Goal: Task Accomplishment & Management: Complete application form

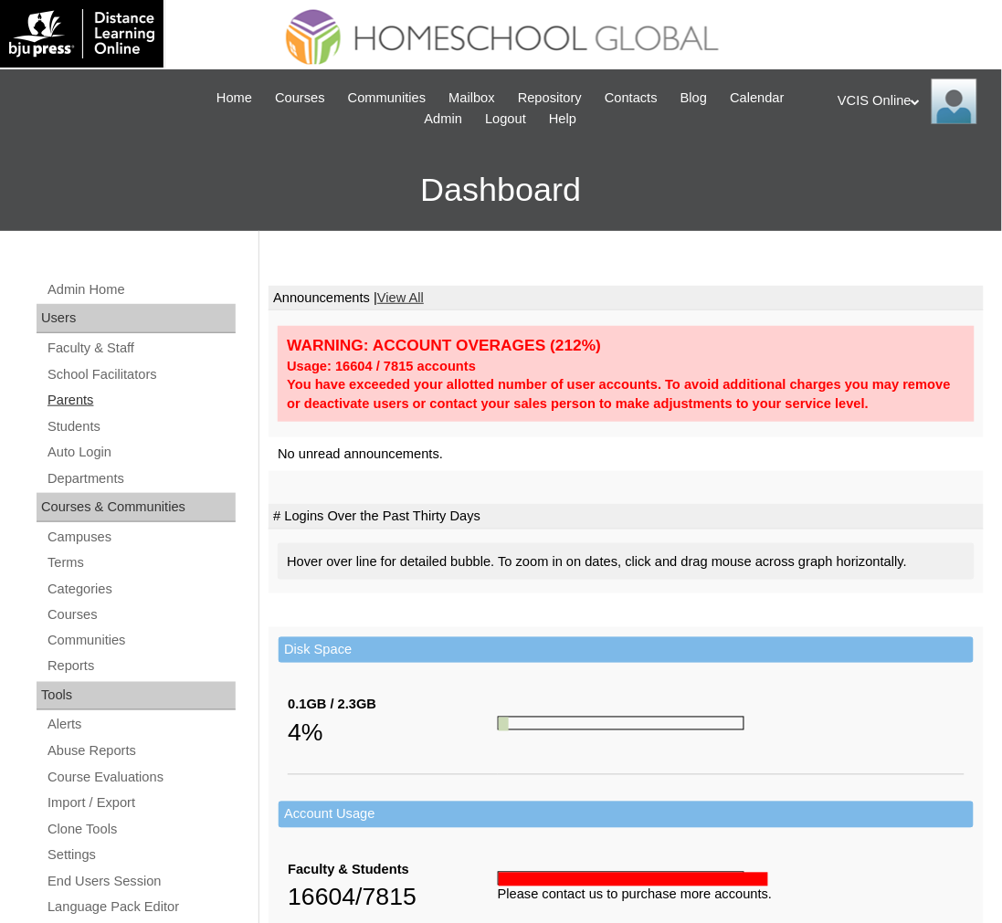
click at [78, 395] on link "Parents" at bounding box center [141, 400] width 190 height 23
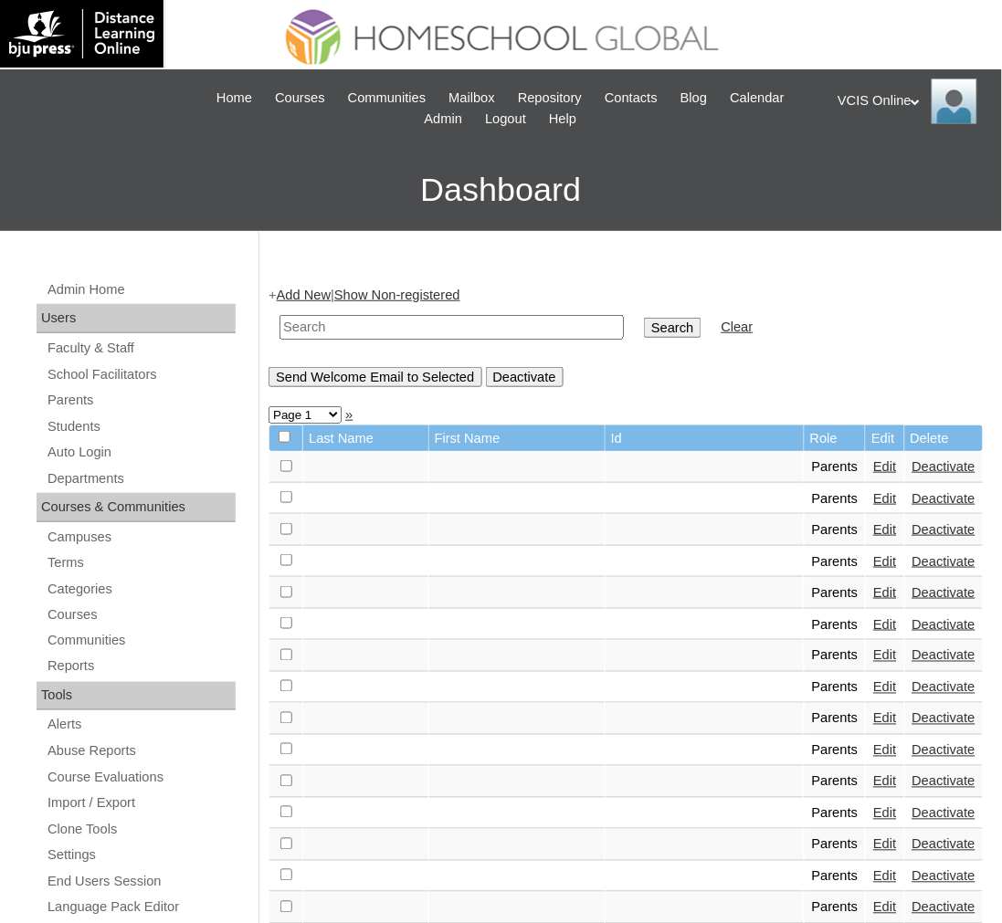
click at [299, 297] on link "Add New" at bounding box center [304, 295] width 54 height 15
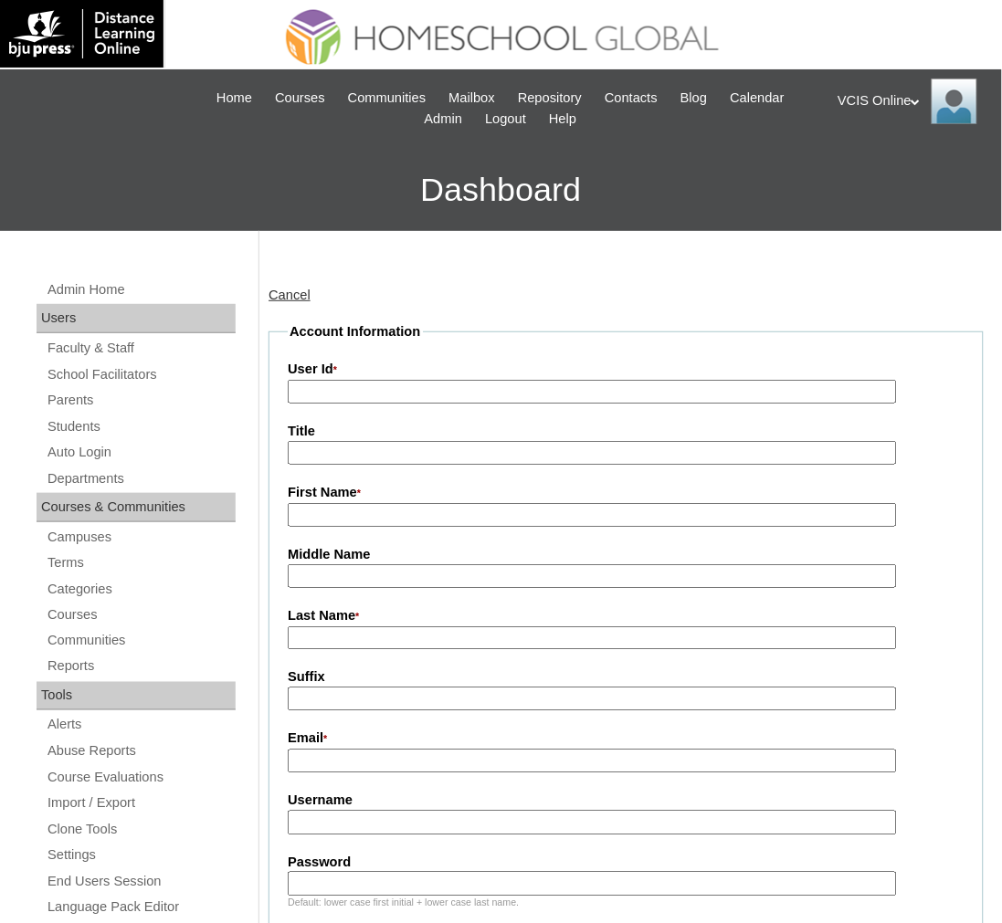
click at [480, 372] on label "User Id *" at bounding box center [626, 370] width 677 height 20
click at [480, 380] on input "User Id *" at bounding box center [592, 392] width 609 height 25
click at [453, 391] on input "User Id *" at bounding box center [592, 392] width 609 height 25
paste input "VCIS023-5C-PA2025"
type input "VCIS023-5C-PA2025"
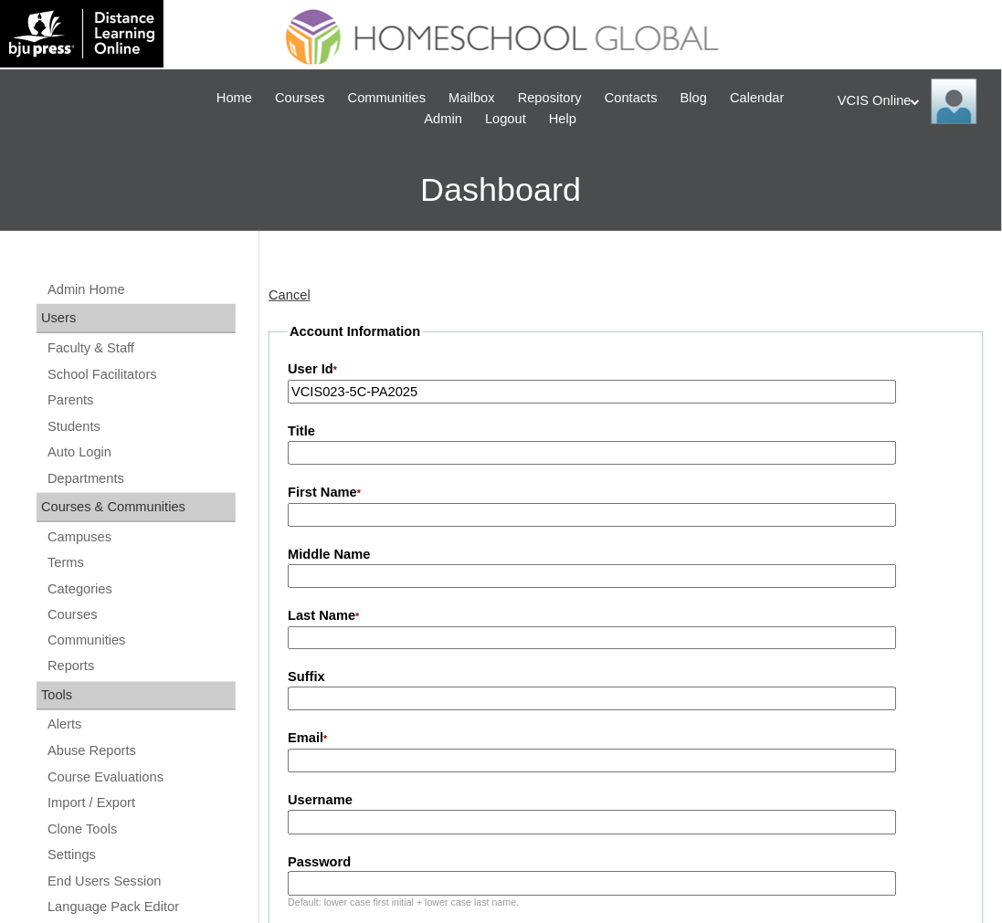
click at [463, 454] on input "Title" at bounding box center [592, 453] width 609 height 25
click at [433, 510] on input "First Name *" at bounding box center [592, 515] width 609 height 25
paste input "Kristine Marie Corpuz"
click at [387, 504] on input "Kristine Marie Corpuz" at bounding box center [592, 515] width 609 height 25
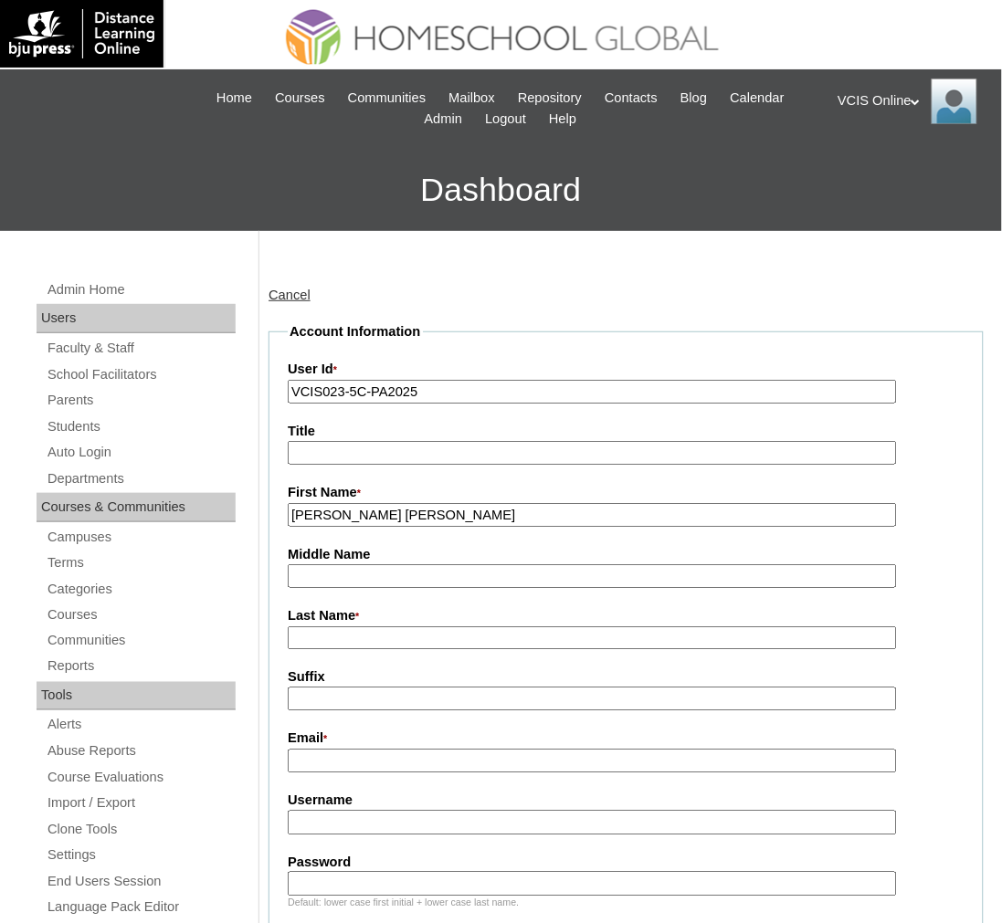
type input "[PERSON_NAME] [PERSON_NAME]"
drag, startPoint x: 326, startPoint y: 604, endPoint x: 325, endPoint y: 616, distance: 12.8
click at [330, 606] on label "Last Name *" at bounding box center [626, 616] width 677 height 20
click at [330, 626] on input "Last Name *" at bounding box center [592, 638] width 609 height 25
click at [324, 626] on input "Last Name *" at bounding box center [592, 638] width 609 height 25
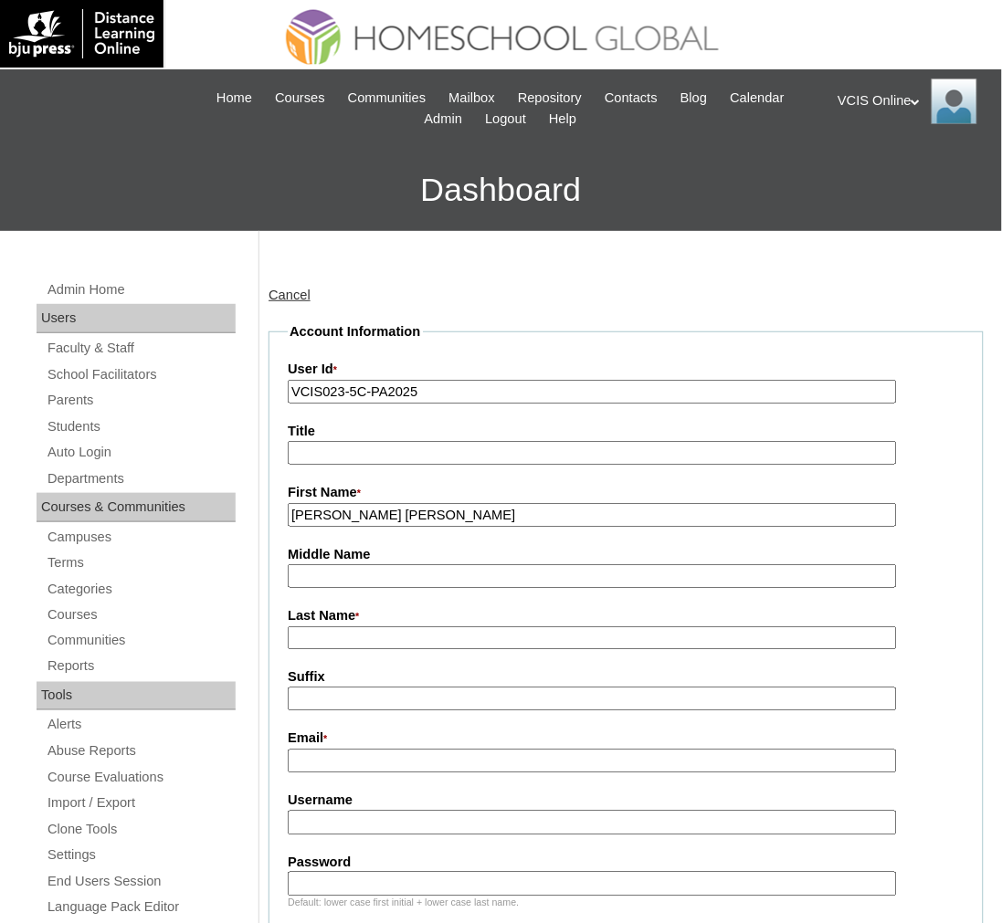
paste input "[PERSON_NAME]"
type input "[PERSON_NAME]"
click at [318, 730] on label "Email *" at bounding box center [626, 740] width 677 height 20
click at [318, 750] on input "Email *" at bounding box center [592, 762] width 609 height 25
click at [339, 750] on input "Email *" at bounding box center [592, 762] width 609 height 25
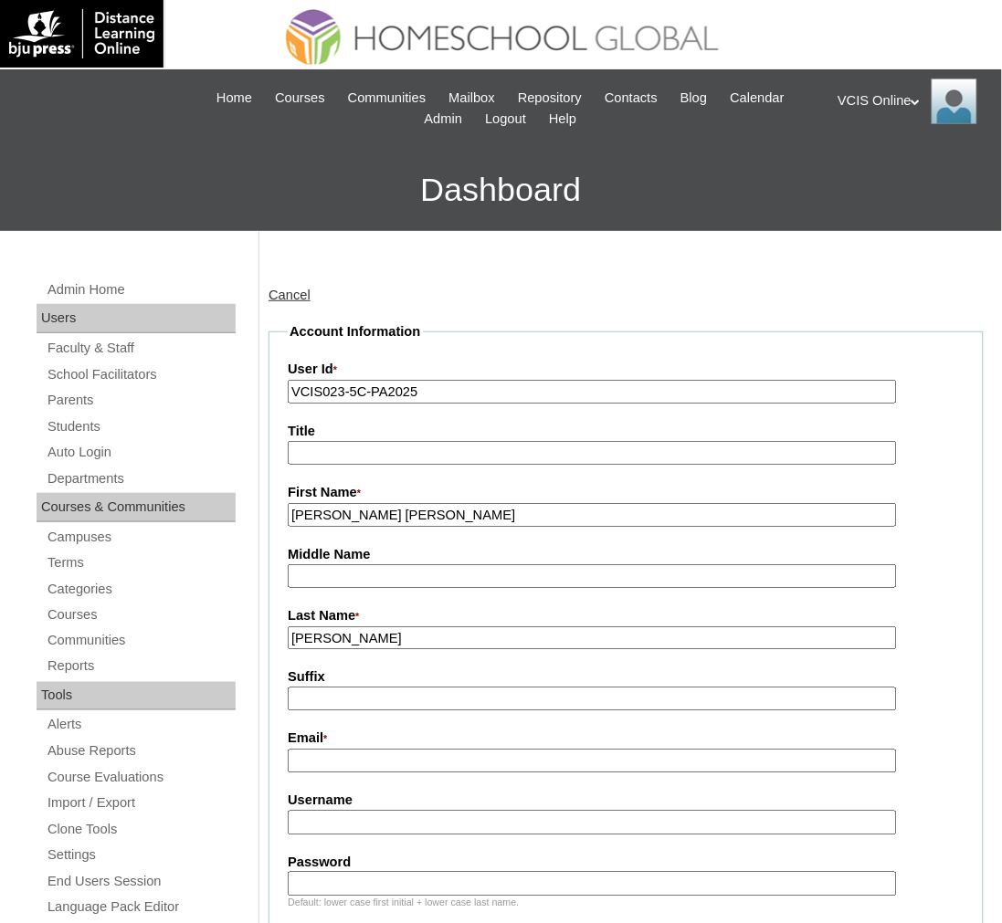
paste input "[EMAIL_ADDRESS][DOMAIN_NAME]"
type input "[EMAIL_ADDRESS][DOMAIN_NAME]"
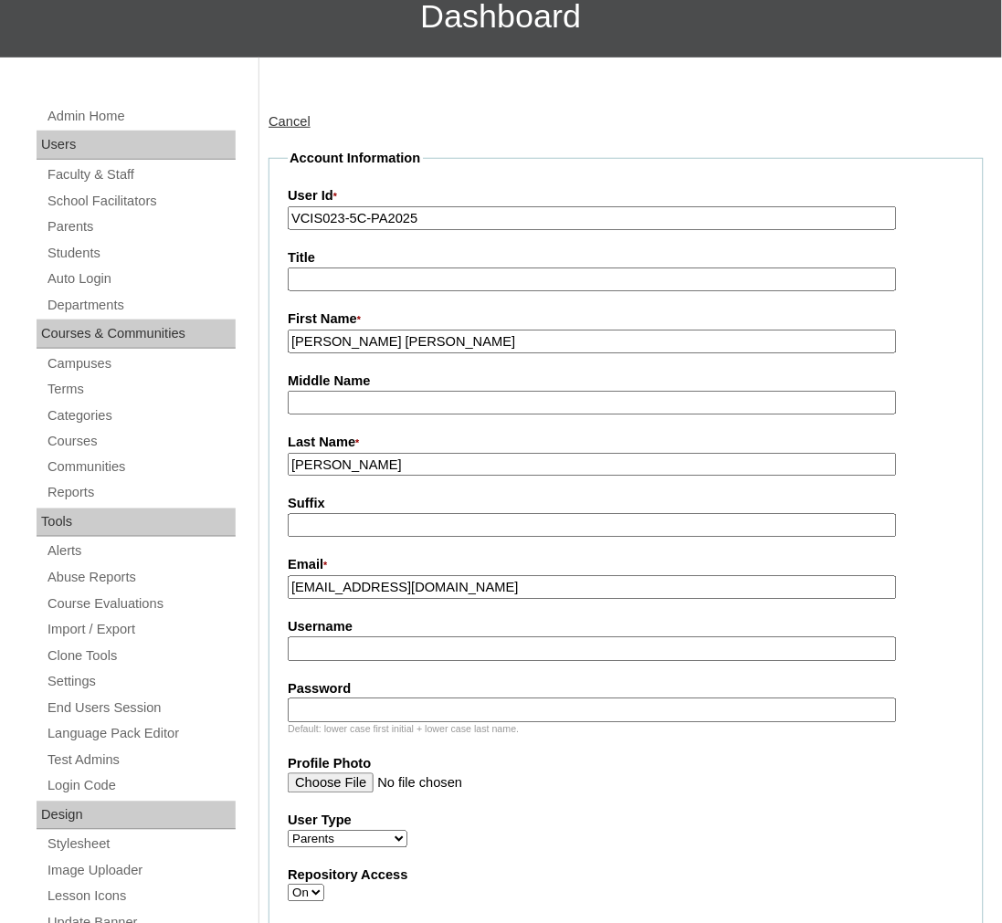
scroll to position [203, 0]
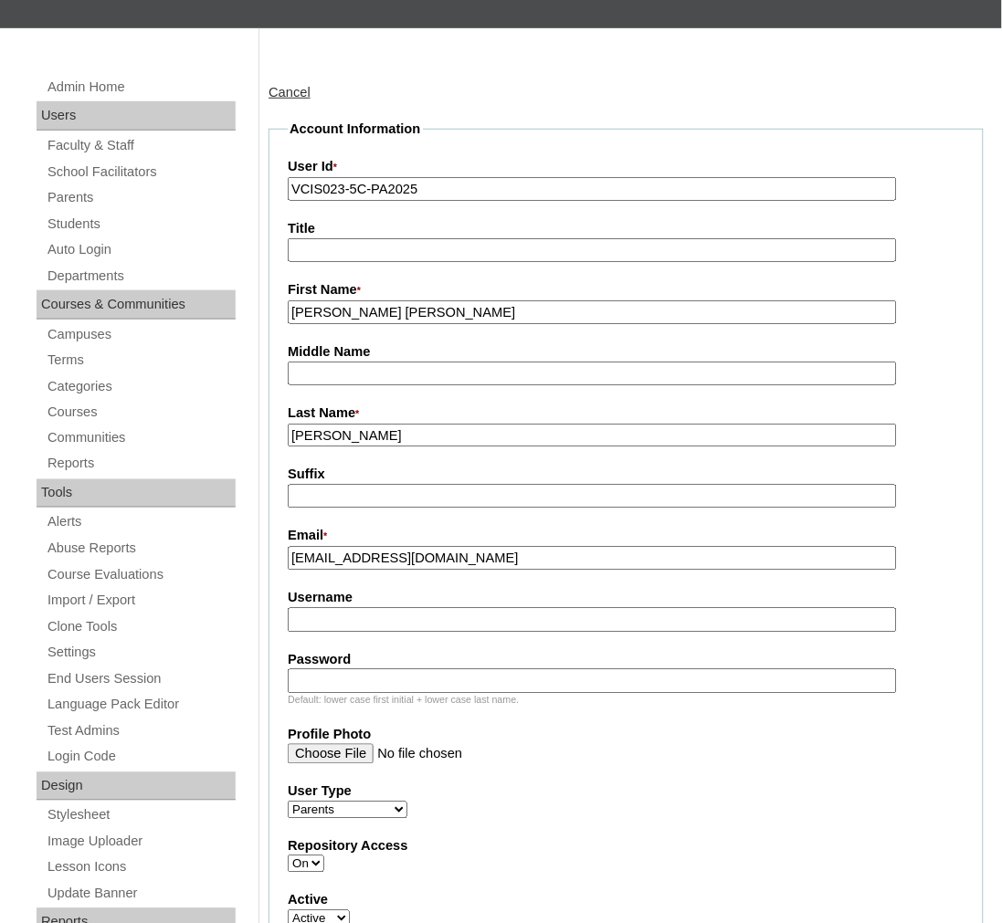
click at [399, 615] on input "Username" at bounding box center [592, 620] width 609 height 25
paste input "kmcorpuz2025"
type input "kmcorpuz2025"
click at [473, 669] on input "Password" at bounding box center [592, 681] width 609 height 25
paste input "anTxGQ"
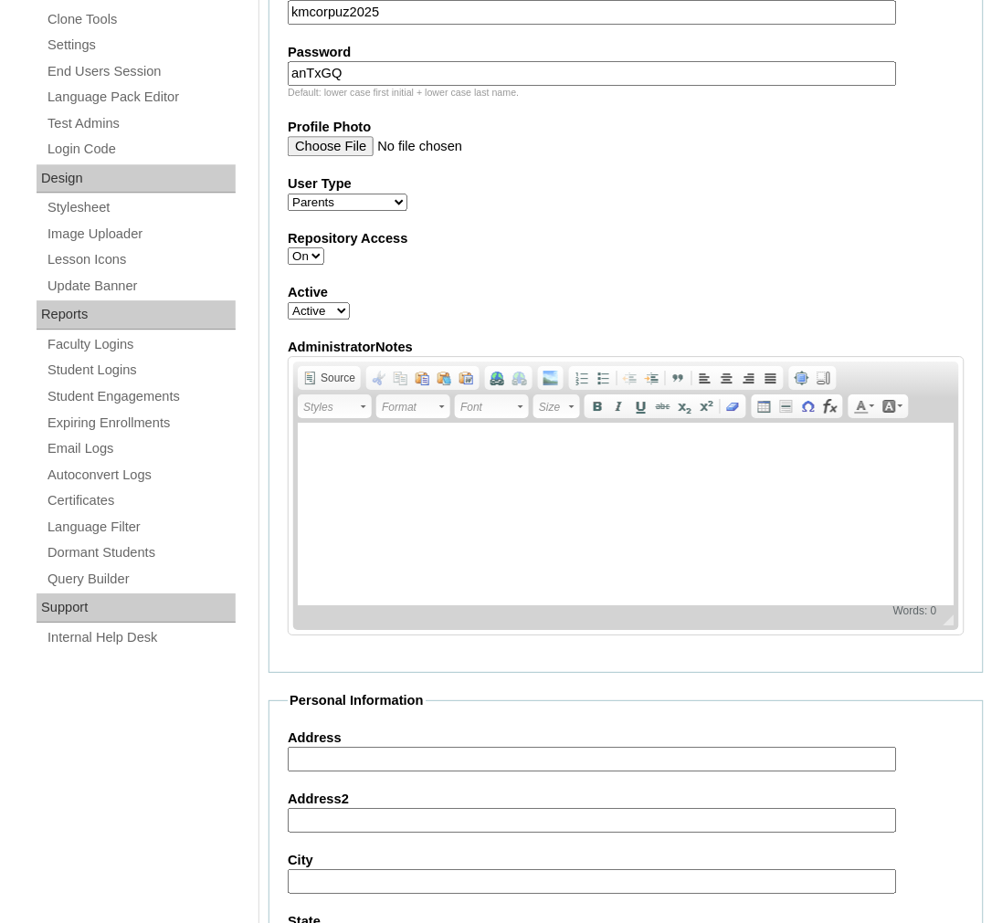
scroll to position [1217, 0]
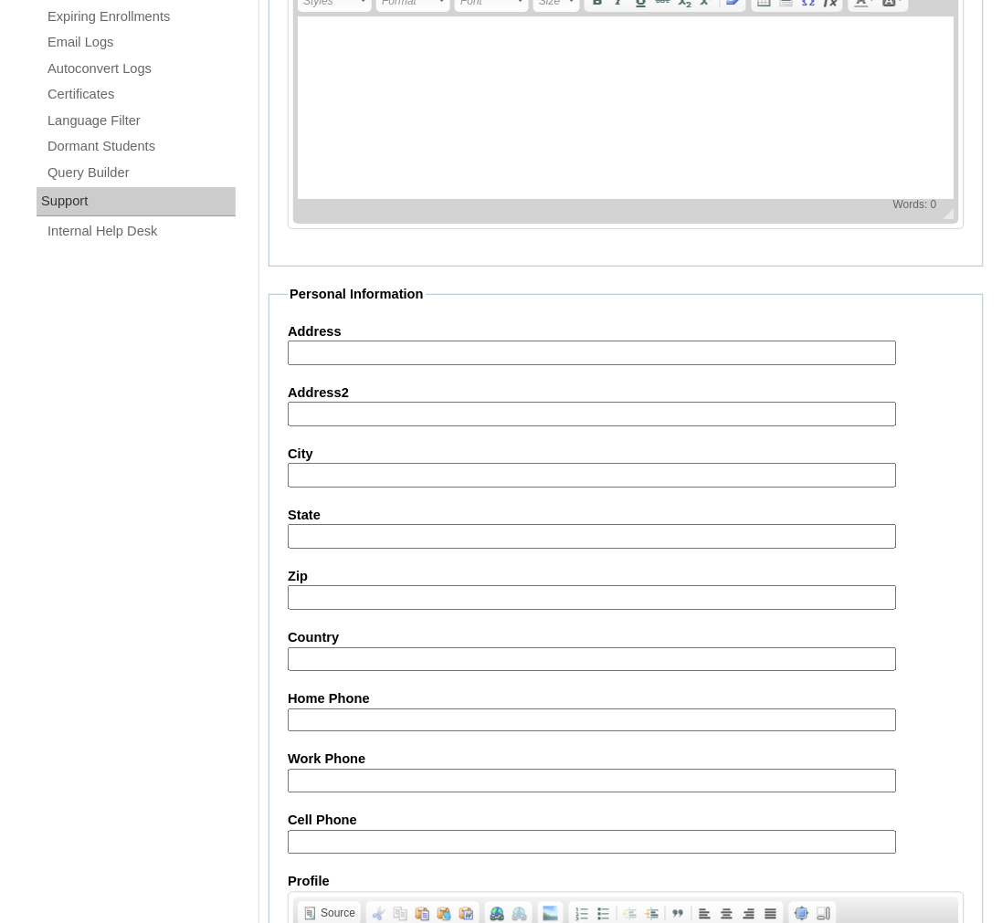
type input "anTxGQ"
click at [435, 812] on label "Cell Phone" at bounding box center [626, 821] width 677 height 19
click at [435, 831] on input "Cell Phone" at bounding box center [592, 843] width 609 height 25
paste input "63-9176984208, 63-9666495558"
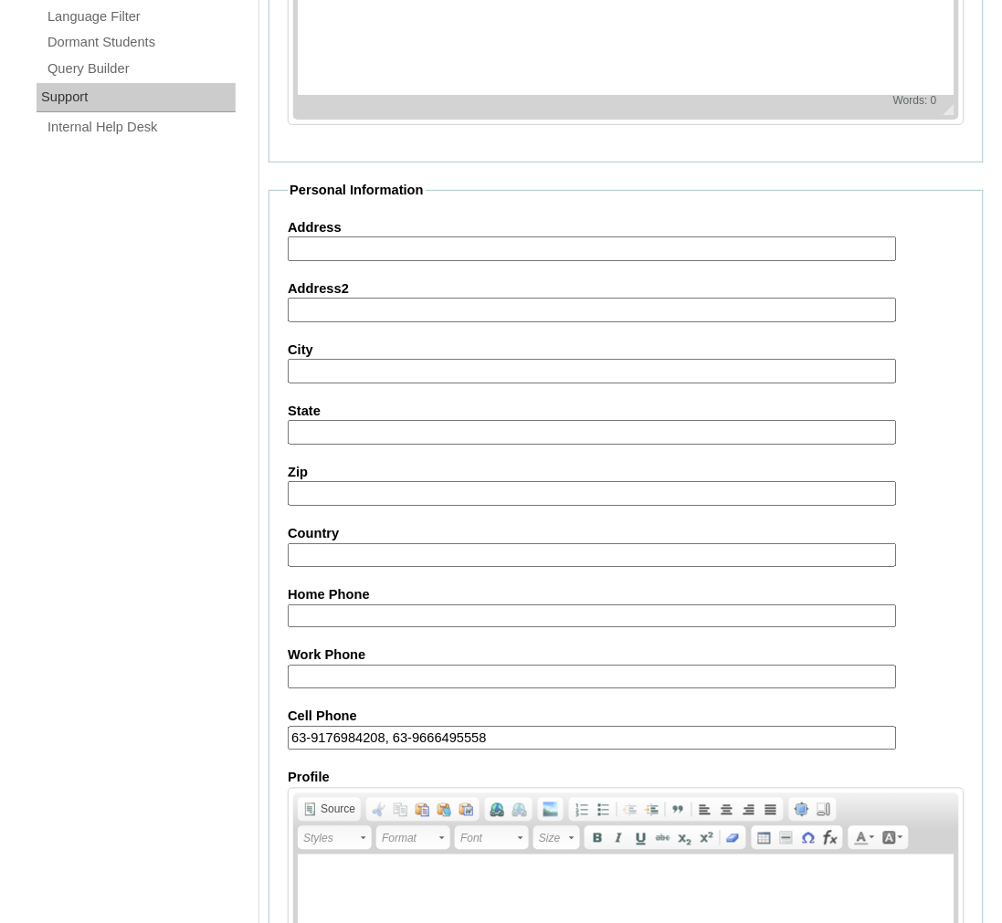
scroll to position [1523, 0]
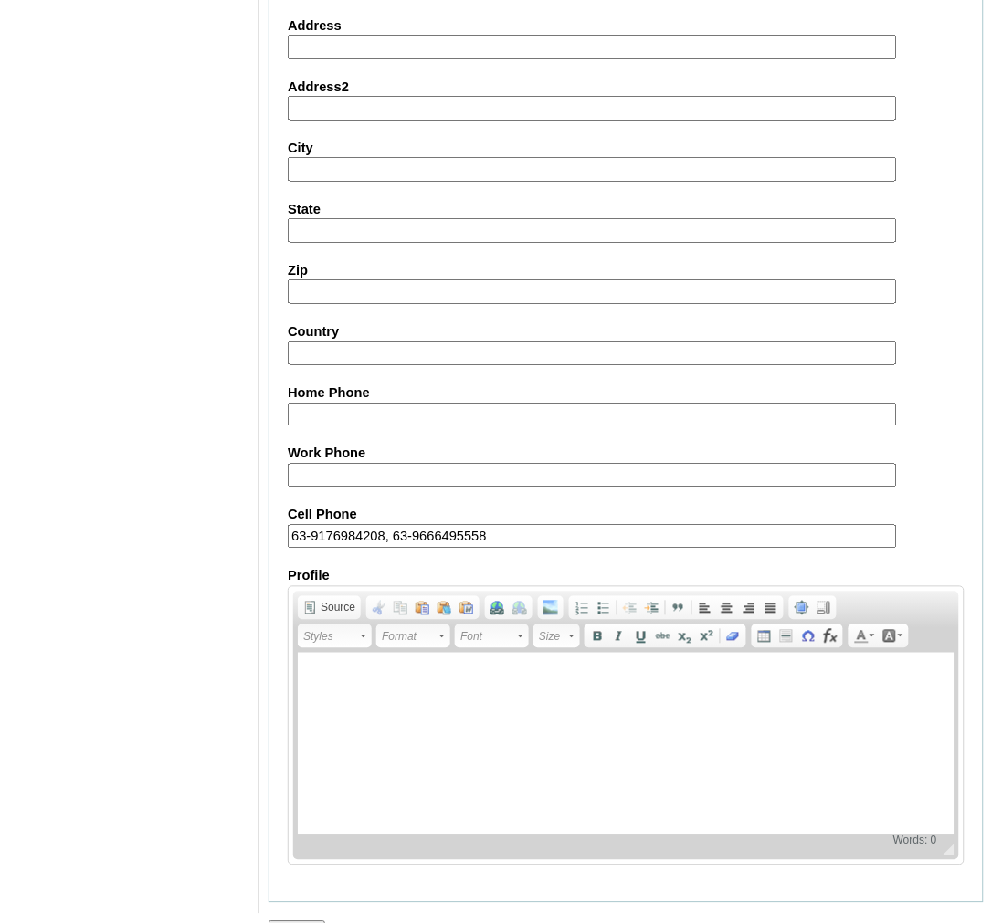
type input "63-9176984208, 63-9666495558"
click at [313, 921] on input "Submit" at bounding box center [296, 931] width 57 height 20
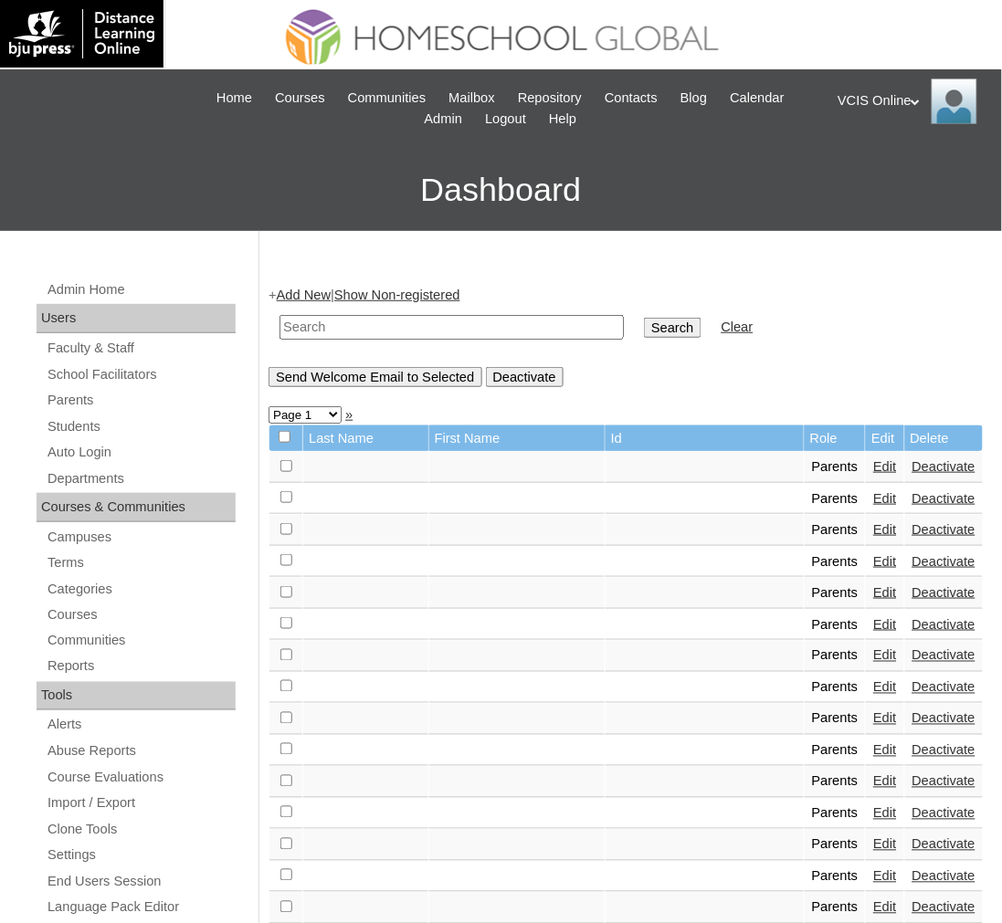
click at [340, 322] on input "text" at bounding box center [451, 327] width 344 height 25
paste input "VCIS023-5C-PA2025"
type input "VCIS023-5C-PA2025"
click at [644, 318] on input "Search" at bounding box center [672, 328] width 57 height 20
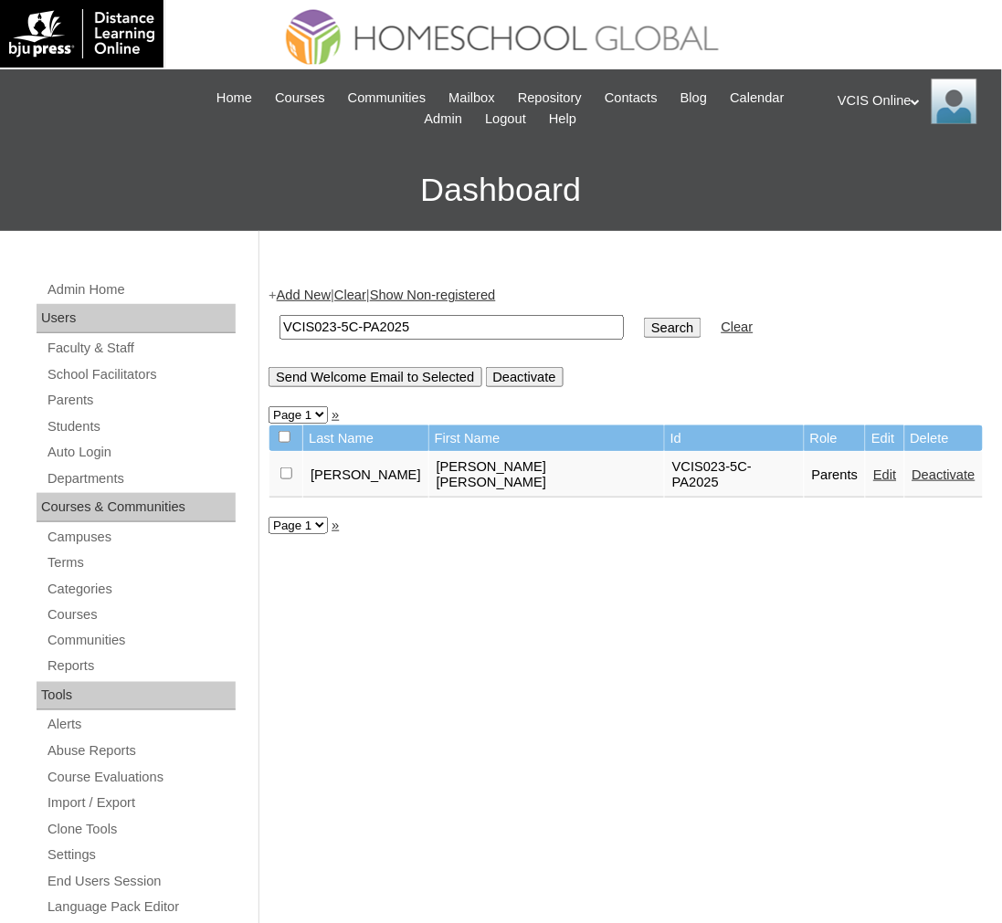
click at [873, 468] on link "Edit" at bounding box center [884, 475] width 23 height 15
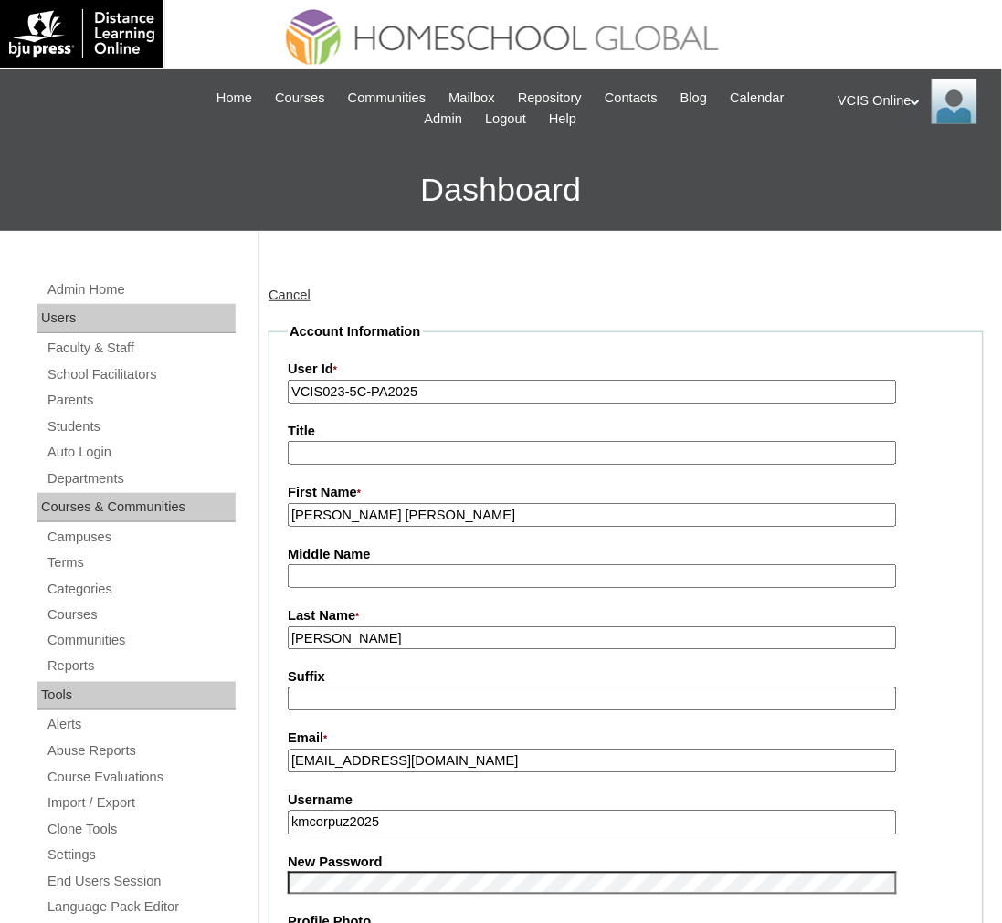
click at [433, 630] on input "[PERSON_NAME]" at bounding box center [592, 638] width 609 height 25
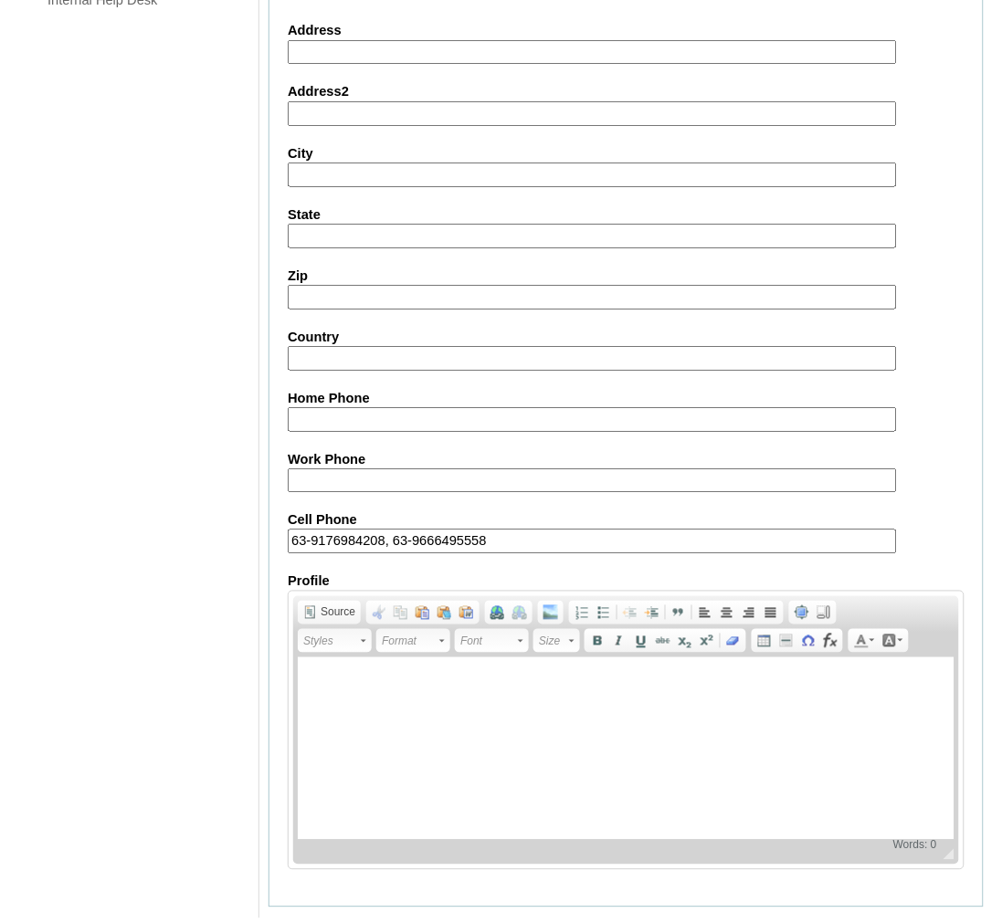
scroll to position [1457, 0]
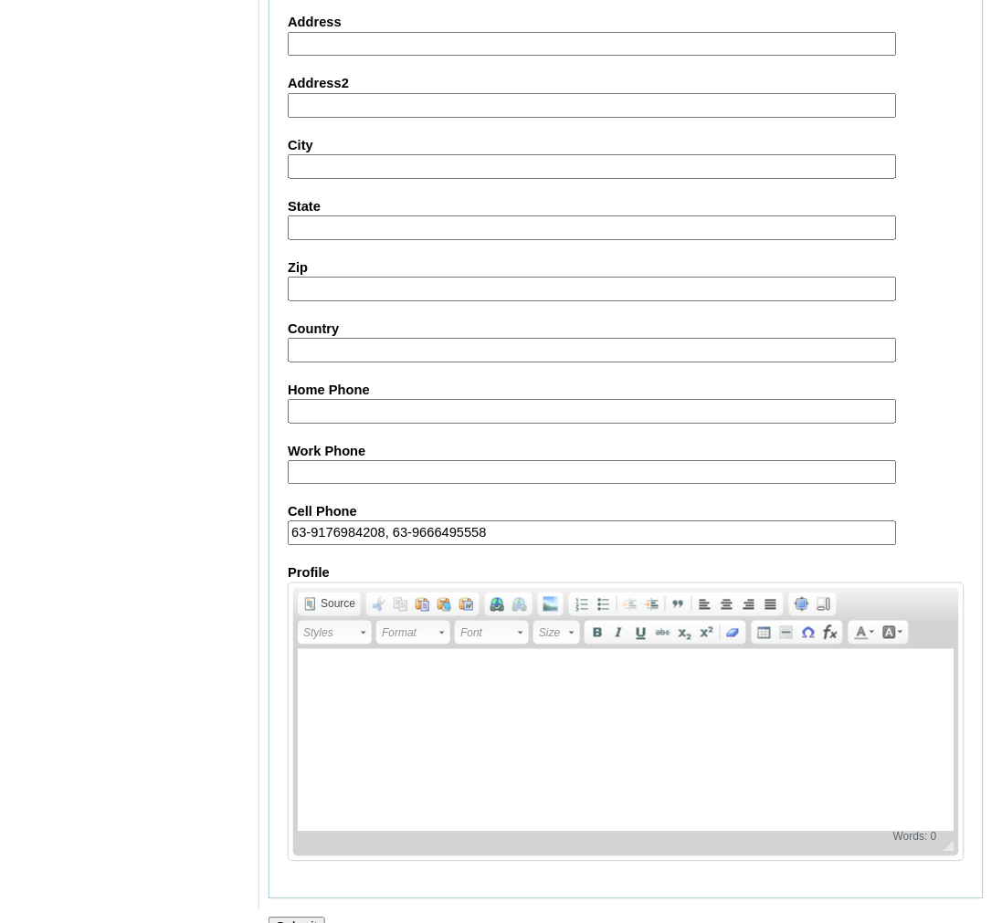
type input "[PERSON_NAME] (2025)"
click at [298, 918] on input "Submit" at bounding box center [296, 928] width 57 height 20
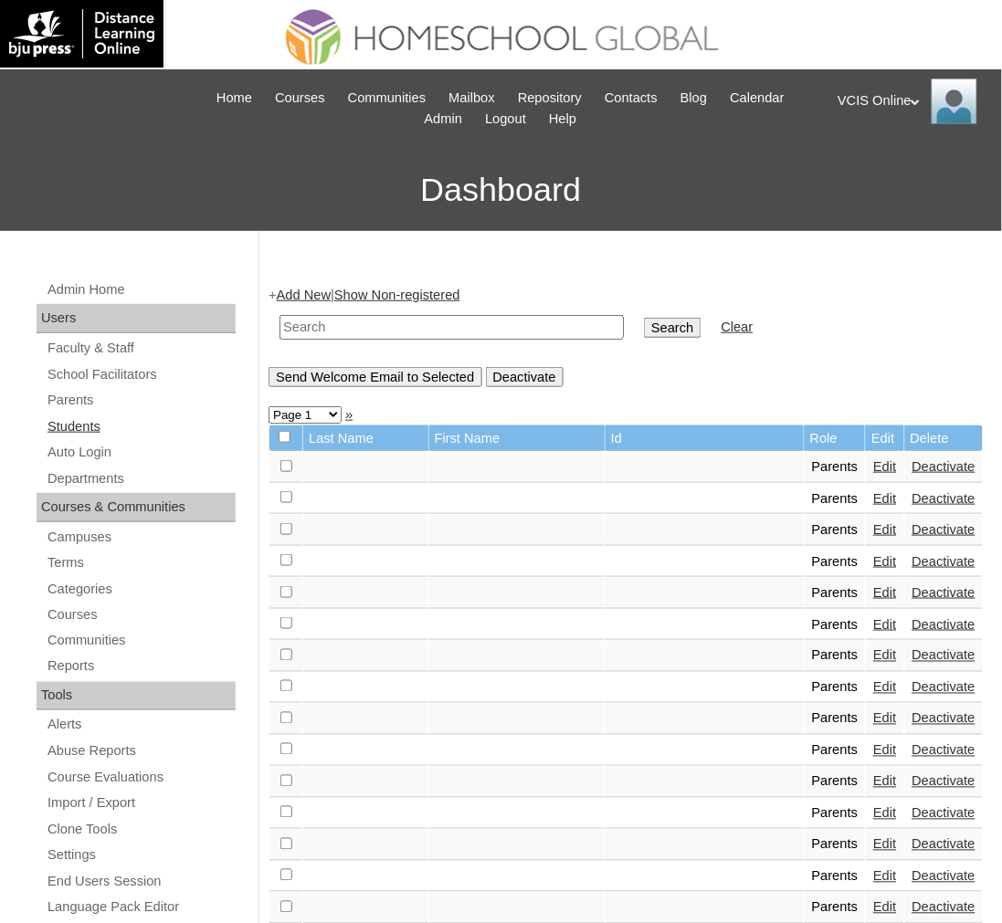
click at [79, 422] on link "Students" at bounding box center [141, 427] width 190 height 23
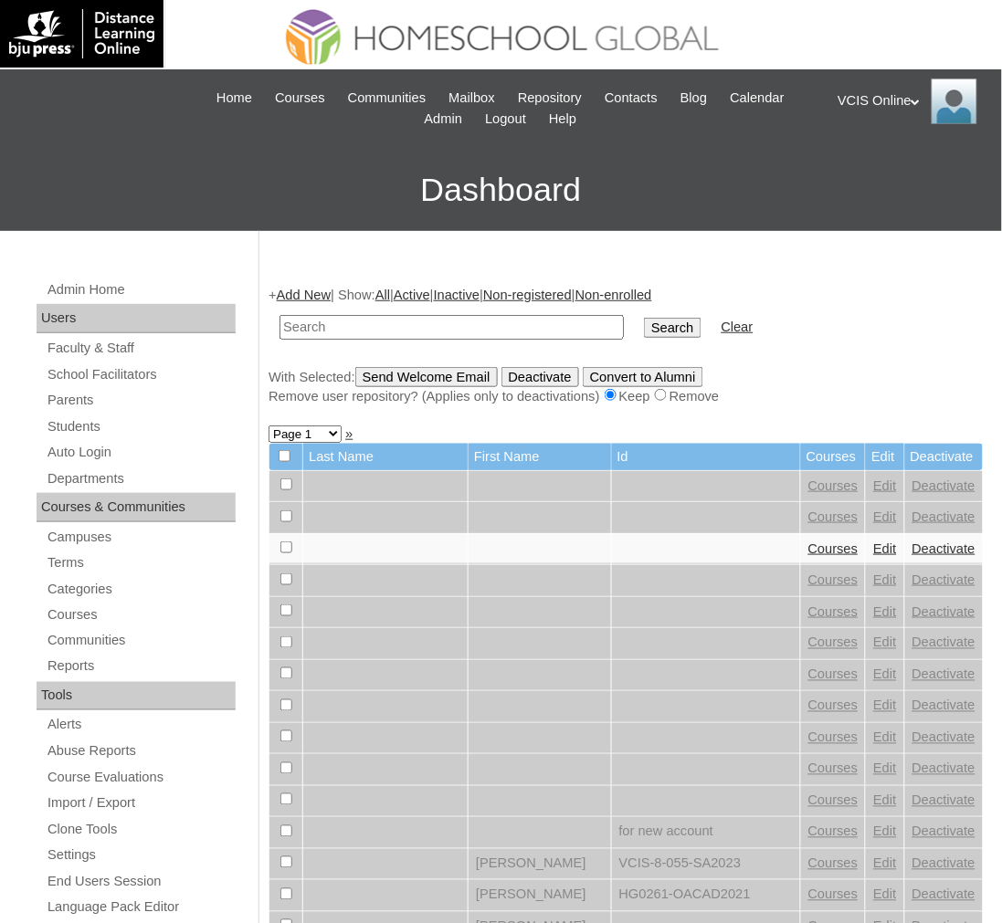
click at [312, 290] on link "Add New" at bounding box center [304, 295] width 54 height 15
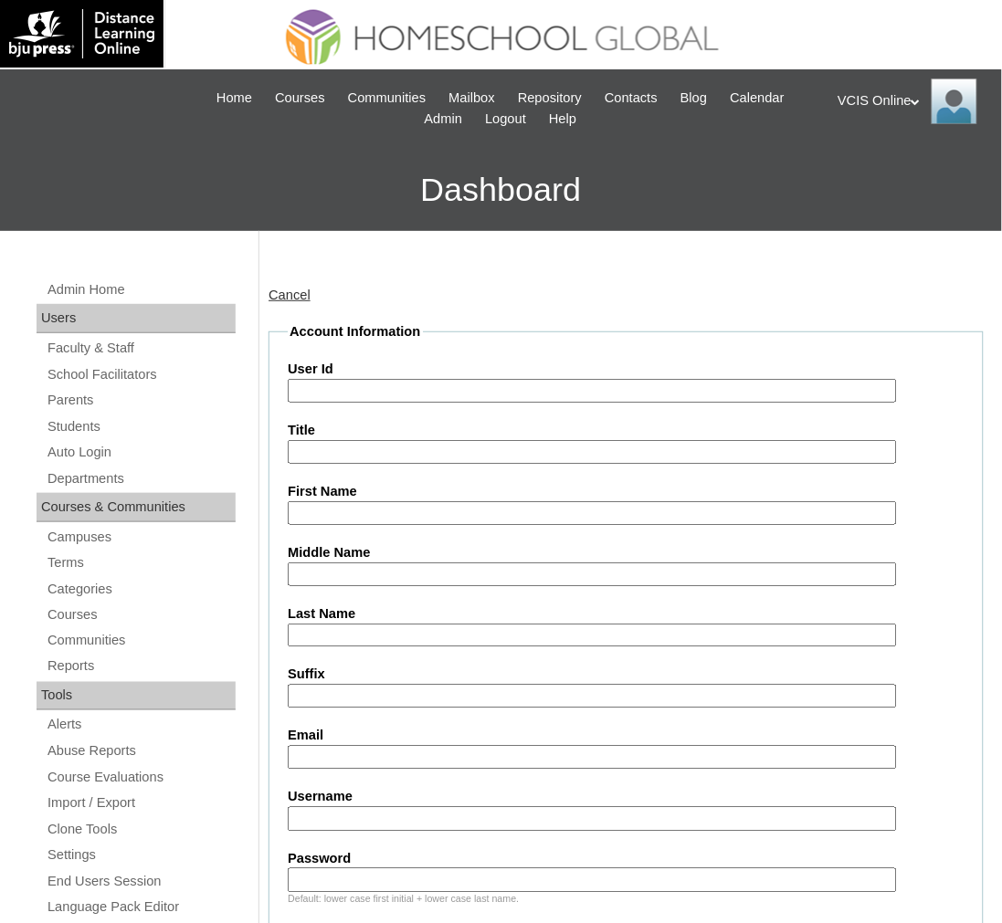
click at [426, 389] on input "User Id" at bounding box center [592, 391] width 609 height 25
paste input "VCIS023-5C-PA2025"
type input "VCIS023-5C-PA2025"
paste input "Princess [PERSON_NAME] [PERSON_NAME] [PERSON_NAME]"
click at [444, 509] on input "Princess Aurora Astrid Corpuz Kuizon" at bounding box center [592, 513] width 609 height 25
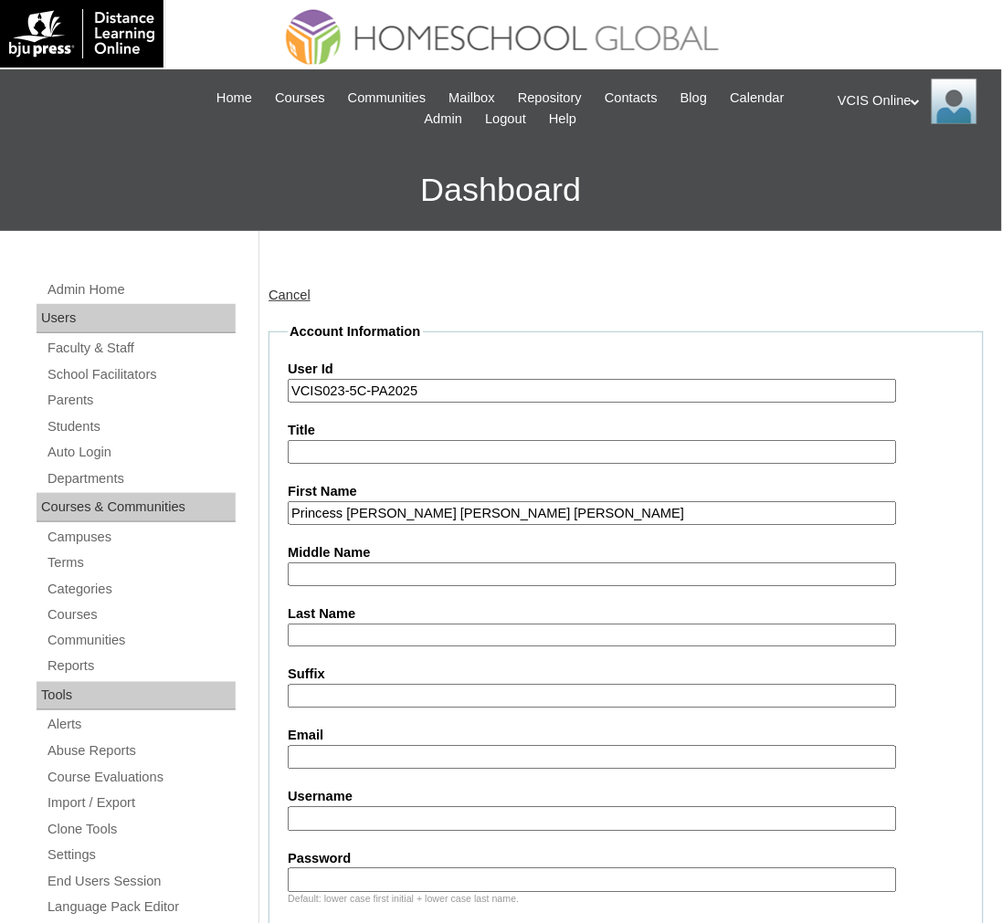
click at [444, 509] on input "Princess Aurora Astrid Corpuz Kuizon" at bounding box center [592, 513] width 609 height 25
type input "Princess Aurora Astrid Kuizon"
click at [363, 570] on input "Middle Name" at bounding box center [592, 575] width 609 height 25
paste input "[PERSON_NAME]"
type input "[PERSON_NAME]"
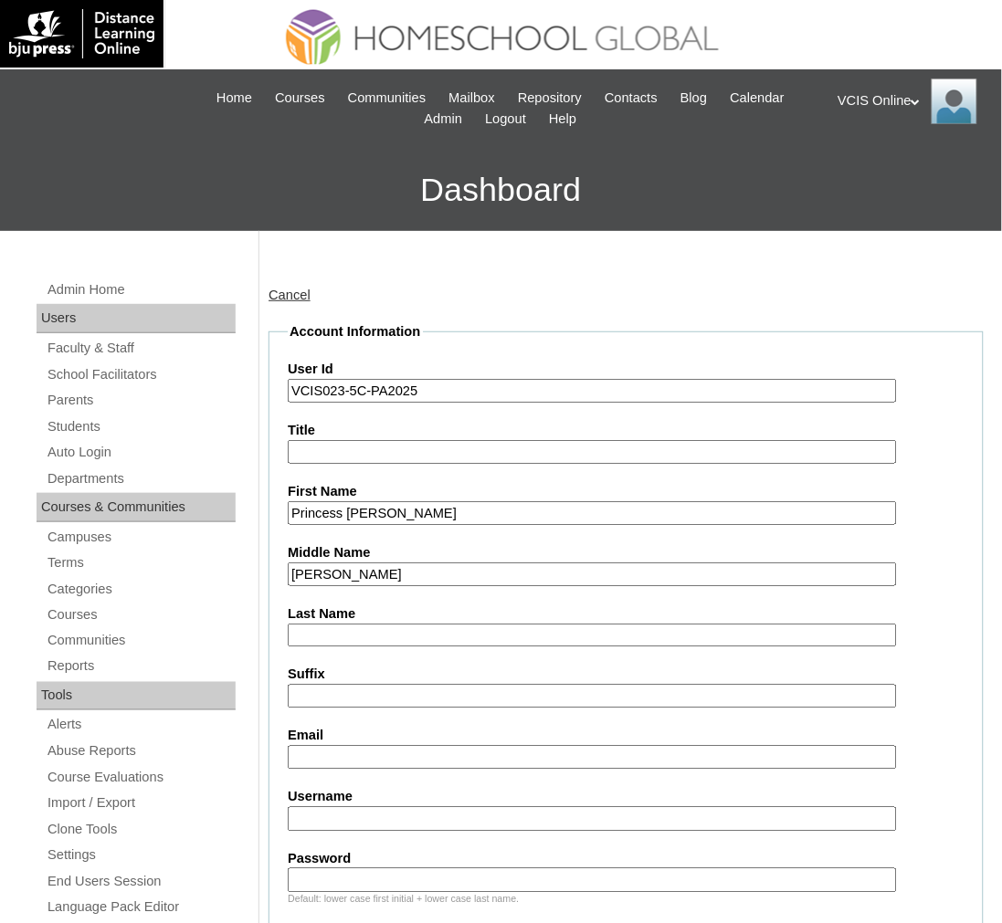
click at [441, 509] on input "Princess Aurora Astrid Kuizon" at bounding box center [592, 513] width 609 height 25
type input "Princess Aurora Astrid"
click at [379, 605] on label "Last Name" at bounding box center [626, 614] width 677 height 19
click at [379, 624] on input "Last Name" at bounding box center [592, 636] width 609 height 25
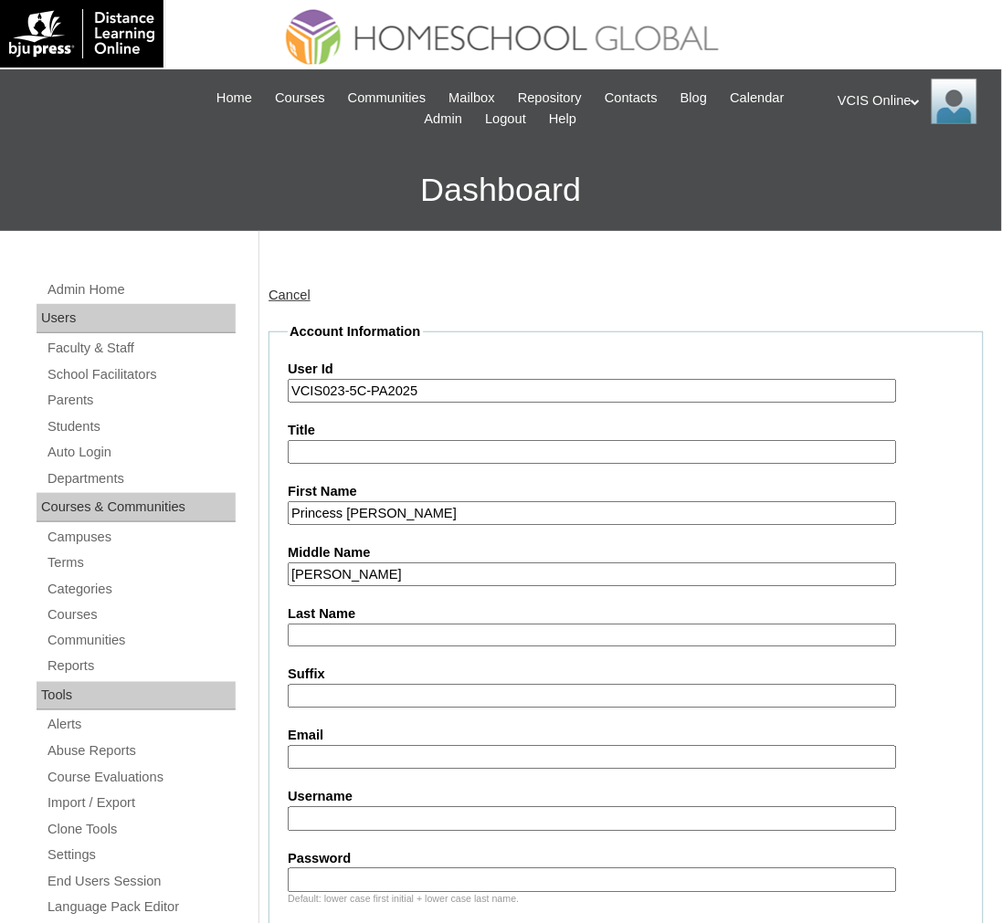
drag, startPoint x: 377, startPoint y: 634, endPoint x: 363, endPoint y: 615, distance: 24.1
click at [377, 634] on input "Last Name" at bounding box center [592, 636] width 609 height 25
paste input "Kuizon"
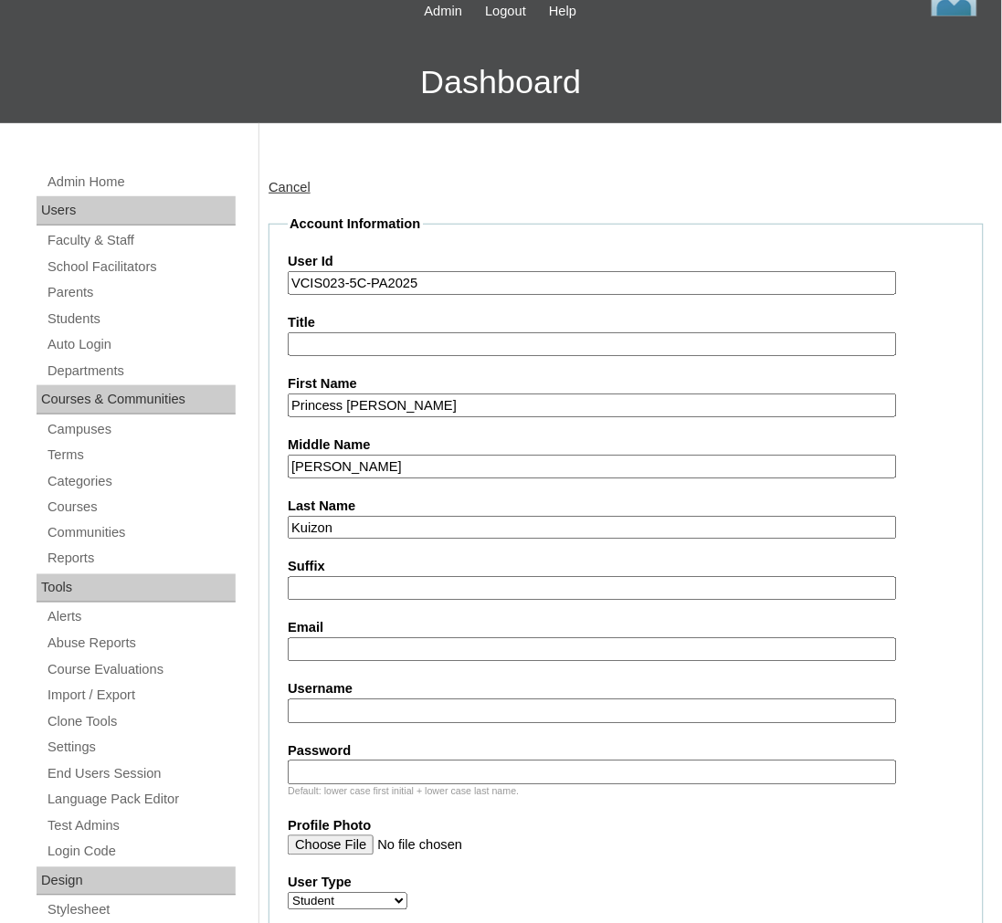
scroll to position [304, 0]
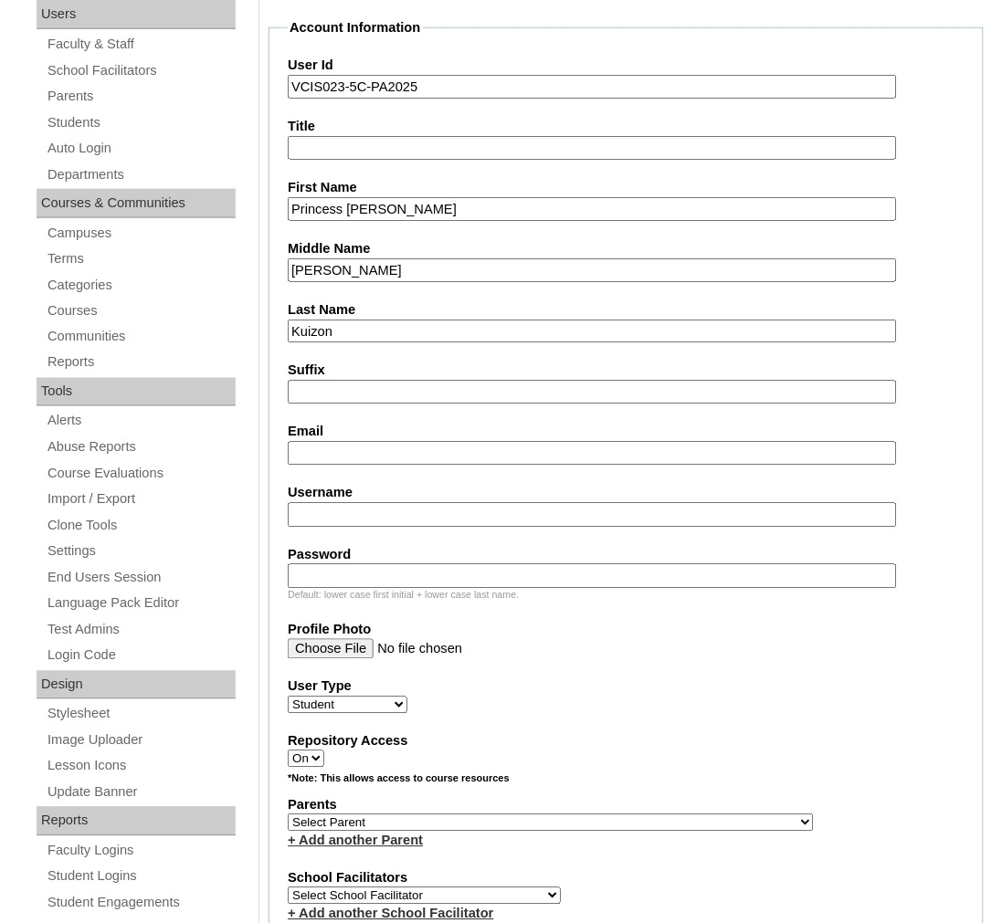
type input "Kuizon"
click at [320, 442] on input "Email" at bounding box center [592, 454] width 609 height 25
click at [407, 381] on input "Suffix" at bounding box center [592, 393] width 609 height 25
click at [356, 442] on input "Email" at bounding box center [592, 454] width 609 height 25
paste input "kmjcorpuz1124@gmail.com"
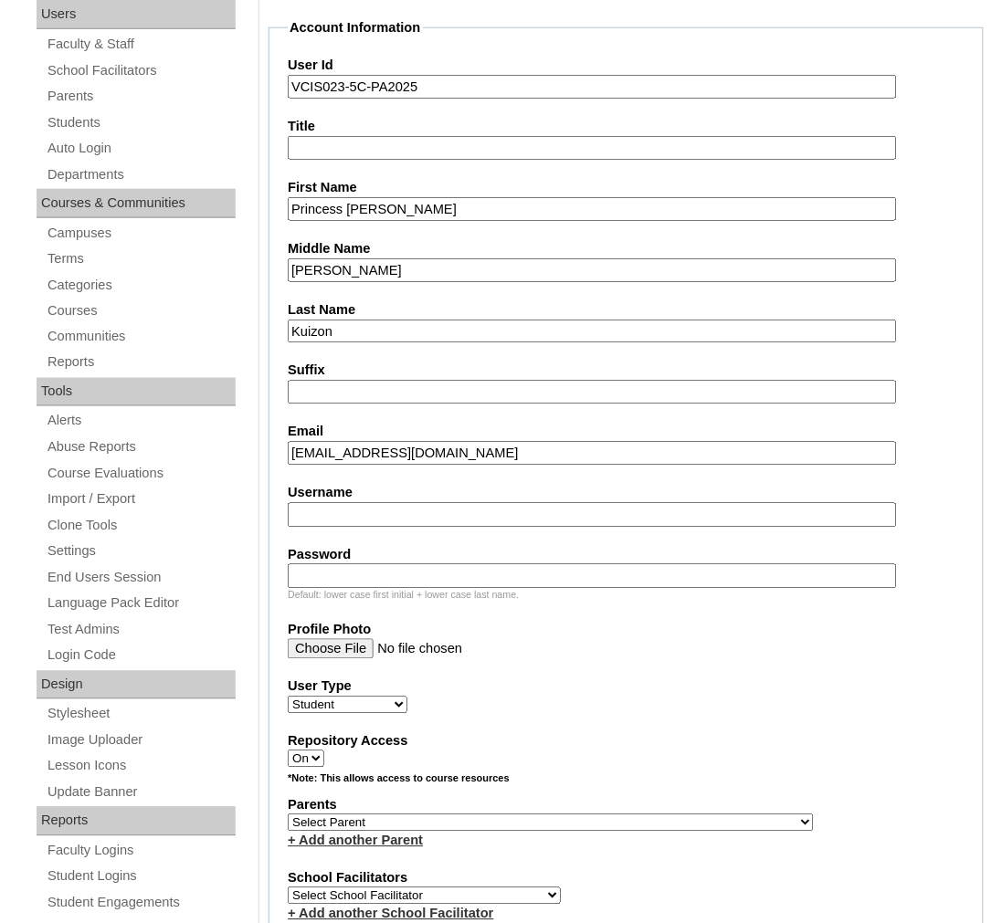
type input "kmjcorpuz1124@gmail.com"
click at [356, 503] on input "Username" at bounding box center [592, 515] width 609 height 25
paste input "kmcorpuz2025"
type input "kmcorpuz2025"
click at [390, 546] on label "Password" at bounding box center [626, 555] width 677 height 19
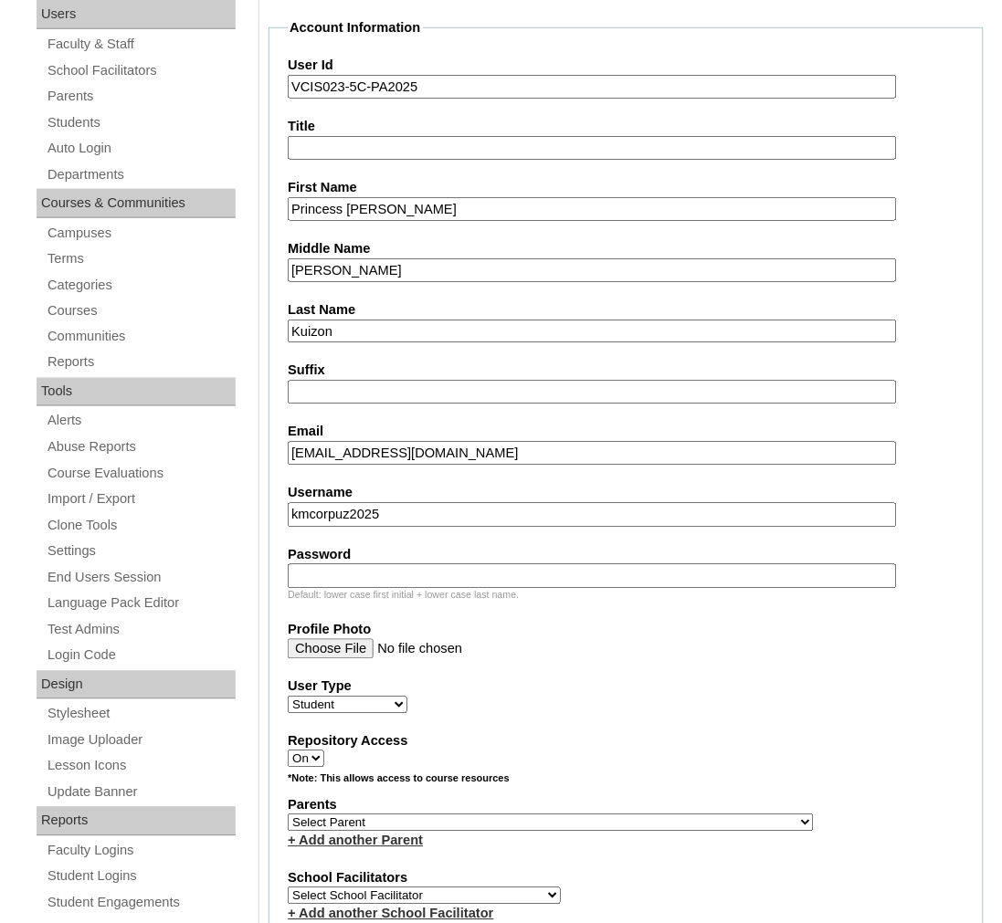
click at [390, 564] on input "Password" at bounding box center [592, 576] width 609 height 25
click at [387, 564] on input "Password" at bounding box center [592, 576] width 609 height 25
paste input "anTxGQ"
type input "anTxGQ"
click at [417, 504] on input "kmcorpuz2025" at bounding box center [592, 515] width 609 height 25
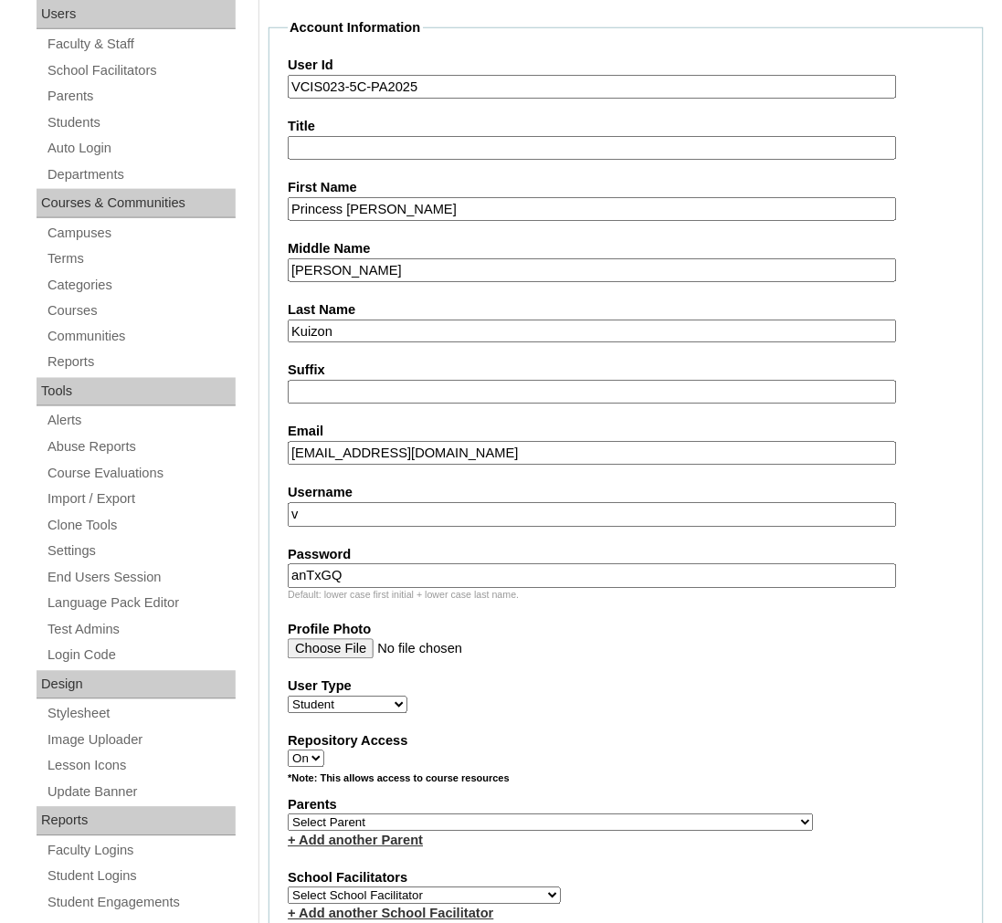
click at [416, 503] on input "v" at bounding box center [592, 515] width 609 height 25
paste input "kmcorpuz2025"
click at [414, 506] on input "kmcorpuz2025" at bounding box center [592, 515] width 609 height 25
paste input "princess.kuizon"
type input "princess.kuizon2025"
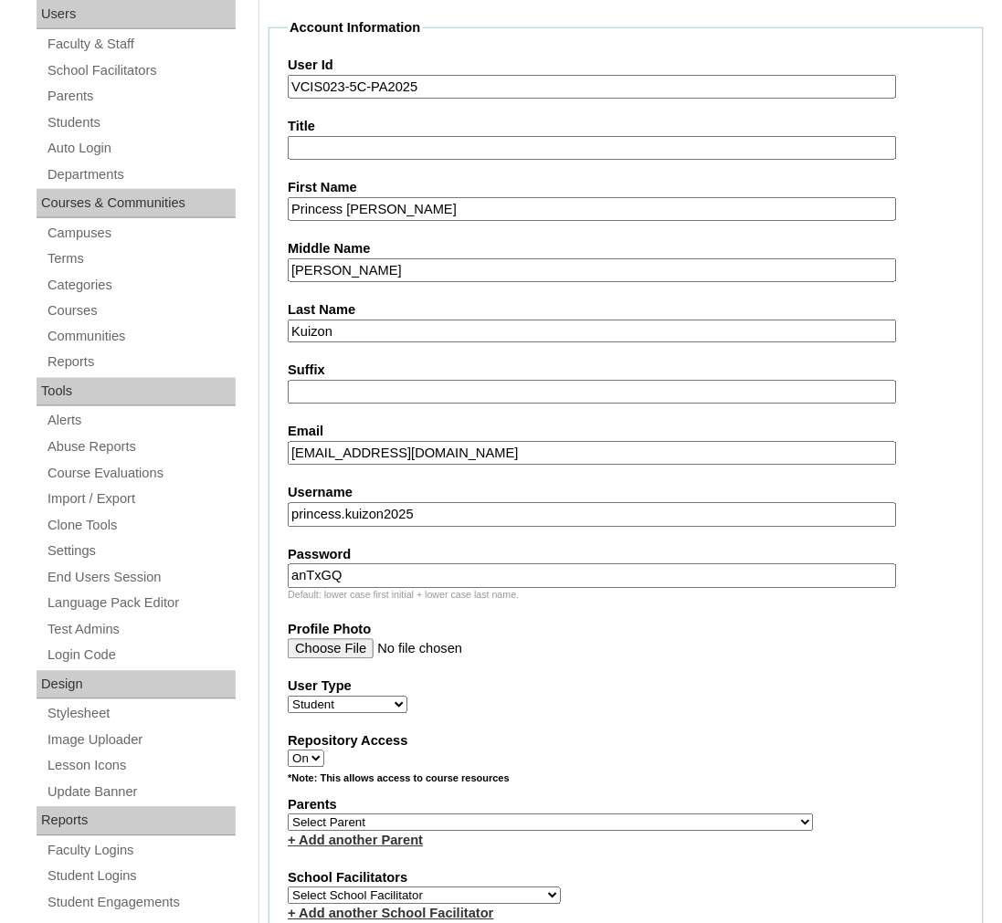
click at [439, 546] on label "Password" at bounding box center [626, 555] width 677 height 19
click at [439, 564] on input "anTxGQ" at bounding box center [592, 576] width 609 height 25
click at [437, 564] on input "anTxGQ" at bounding box center [592, 576] width 609 height 25
paste input "HPFxUG"
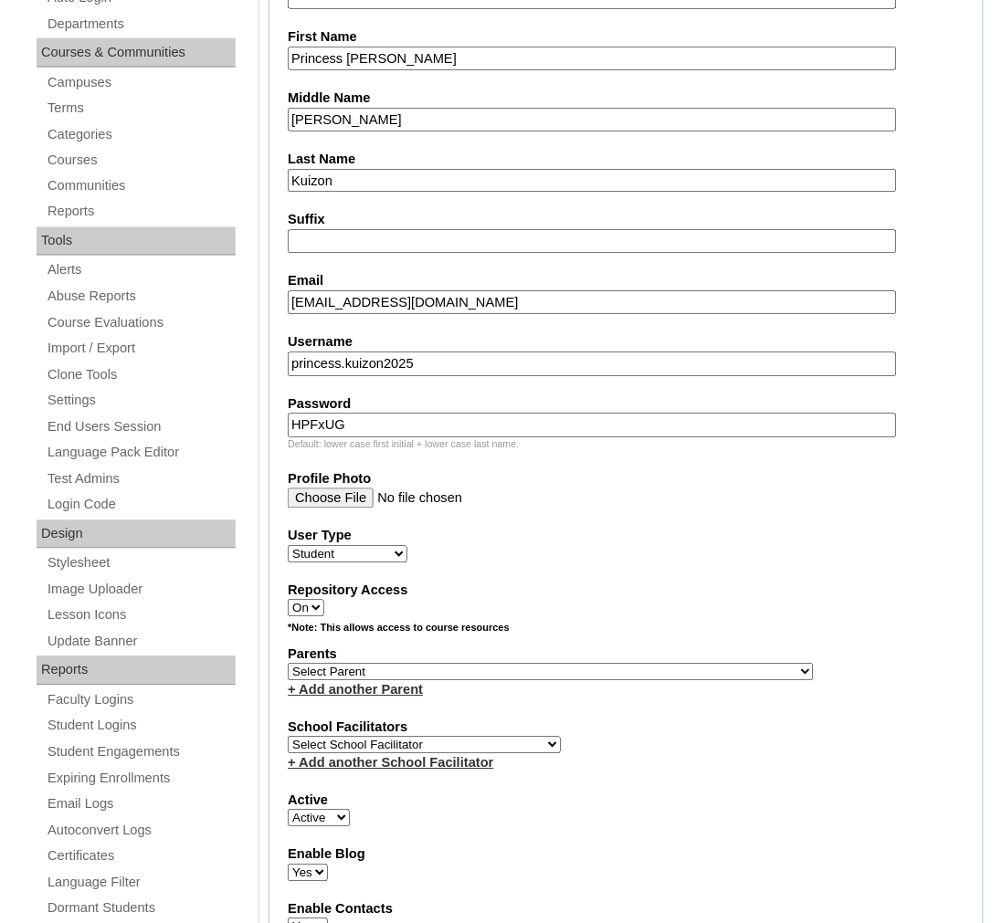
scroll to position [608, 0]
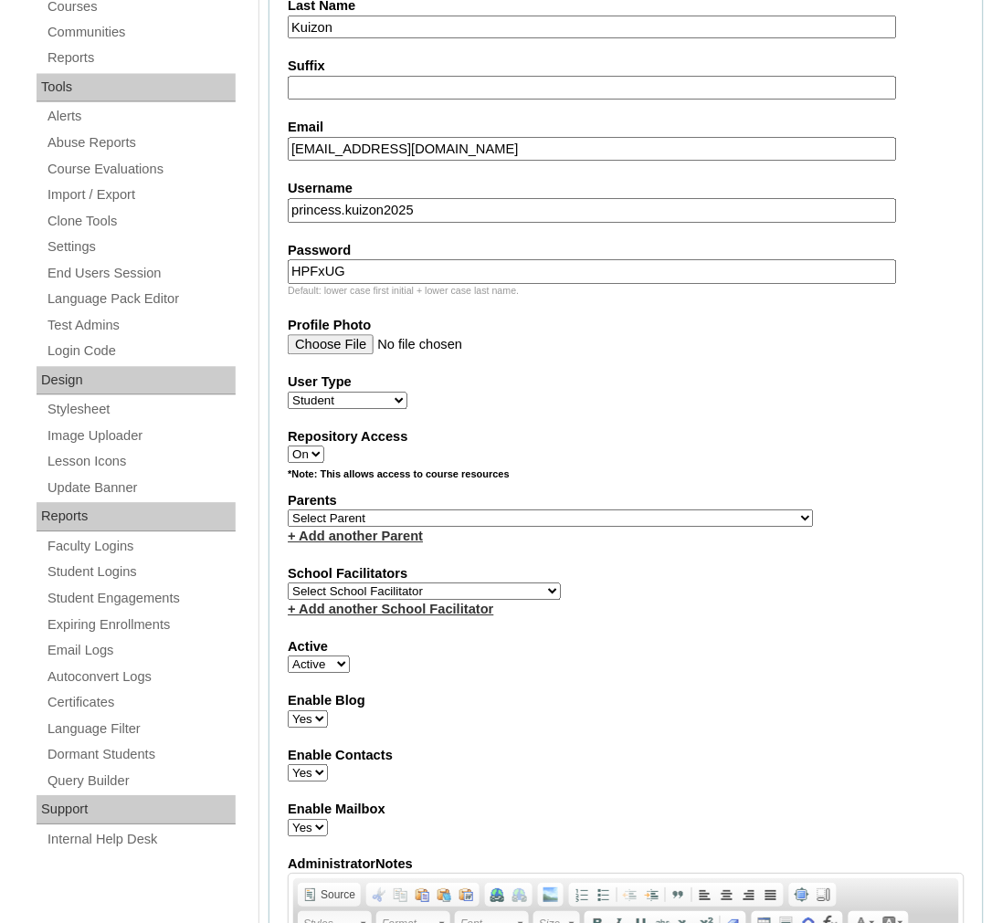
type input "HPFxUG"
click at [395, 511] on select "Select Parent , , , , , , , , , , , , , , , , , , , , , , , , , , , , , , , , ,…" at bounding box center [551, 519] width 526 height 17
select select "43739"
click at [288, 511] on select "Select Parent , , , , , , , , , , , , , , , , , , , , , , , , , , , , , , , , ,…" at bounding box center [551, 519] width 526 height 17
click at [381, 584] on select "Select School Facilitator Norman Añain Ruffa Abadijas Mary Abella Gloryfe Abion…" at bounding box center [424, 592] width 273 height 17
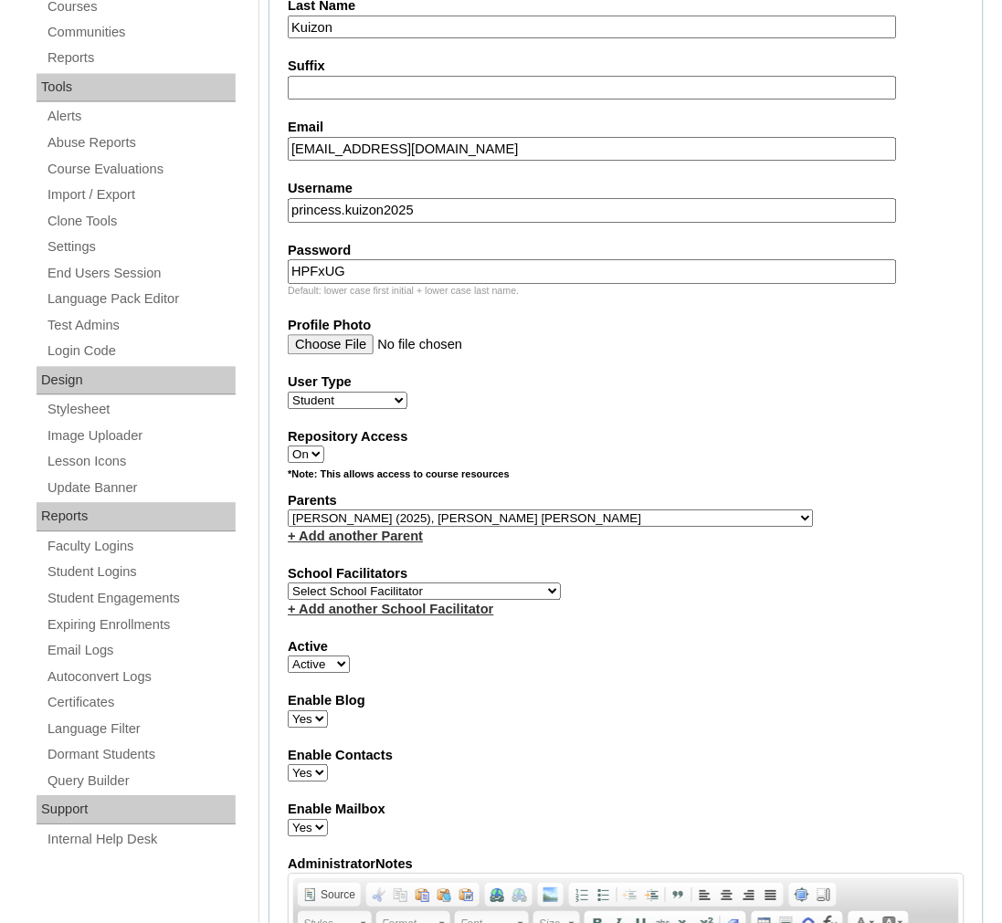
select select "42230"
click at [455, 603] on link "+ Add another School Facilitator" at bounding box center [390, 610] width 205 height 15
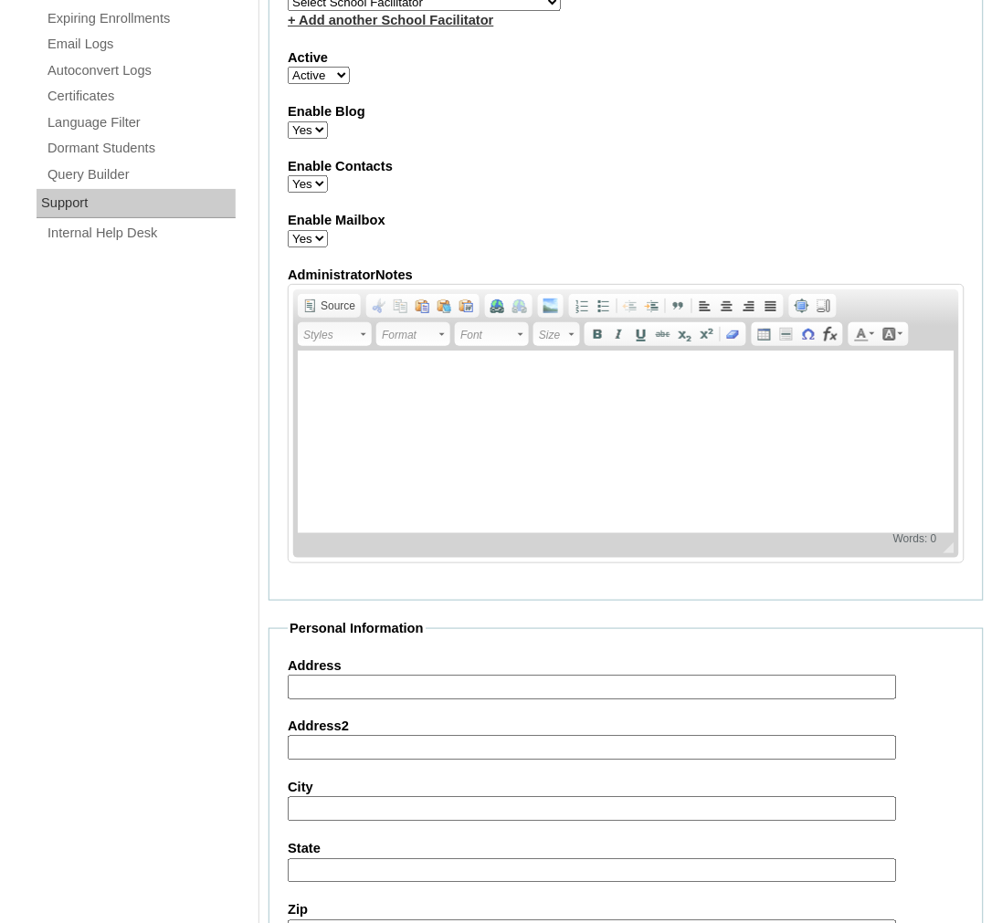
scroll to position [1623, 0]
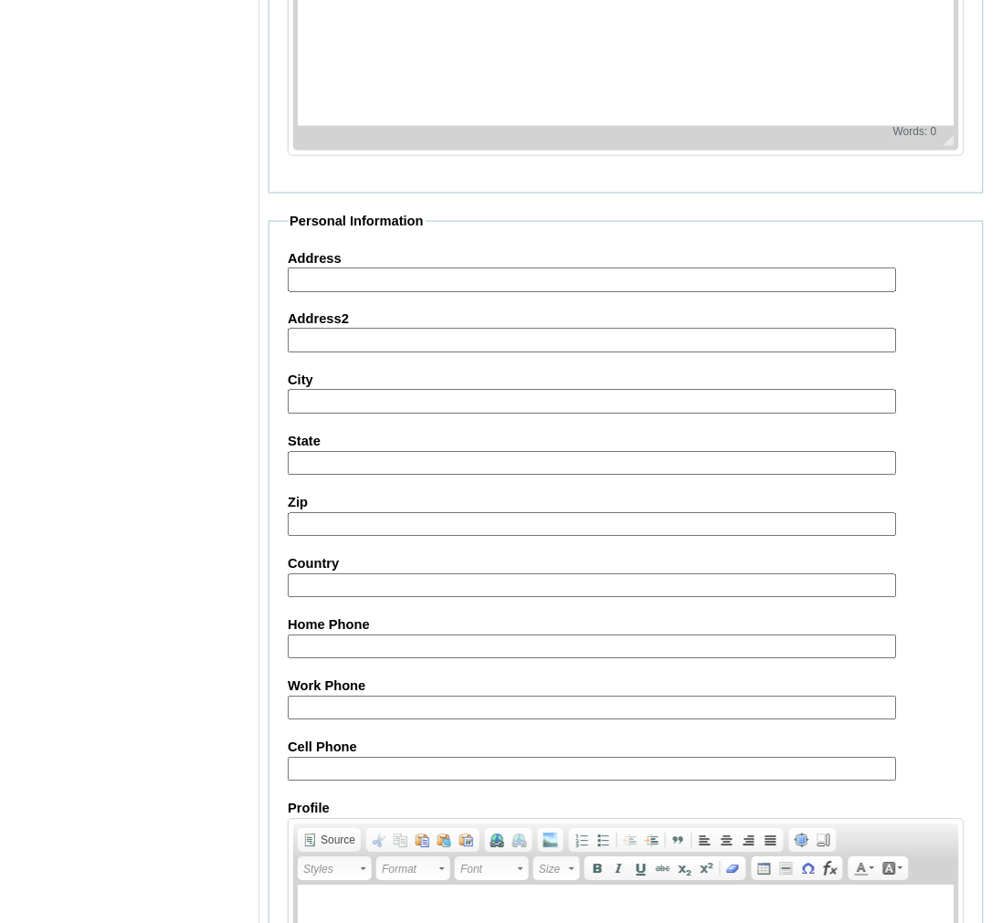
click at [370, 758] on input "Cell Phone" at bounding box center [592, 770] width 609 height 25
paste input "63-9176984208, 63-9666495558"
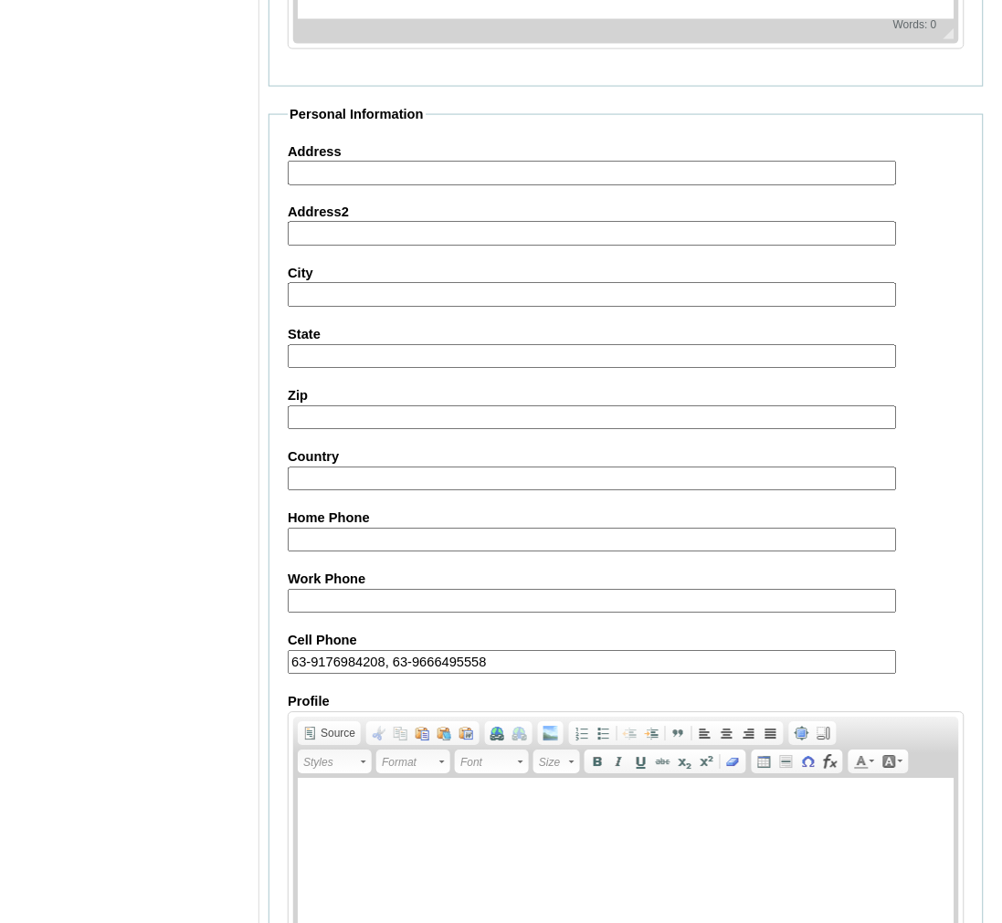
scroll to position [1848, 0]
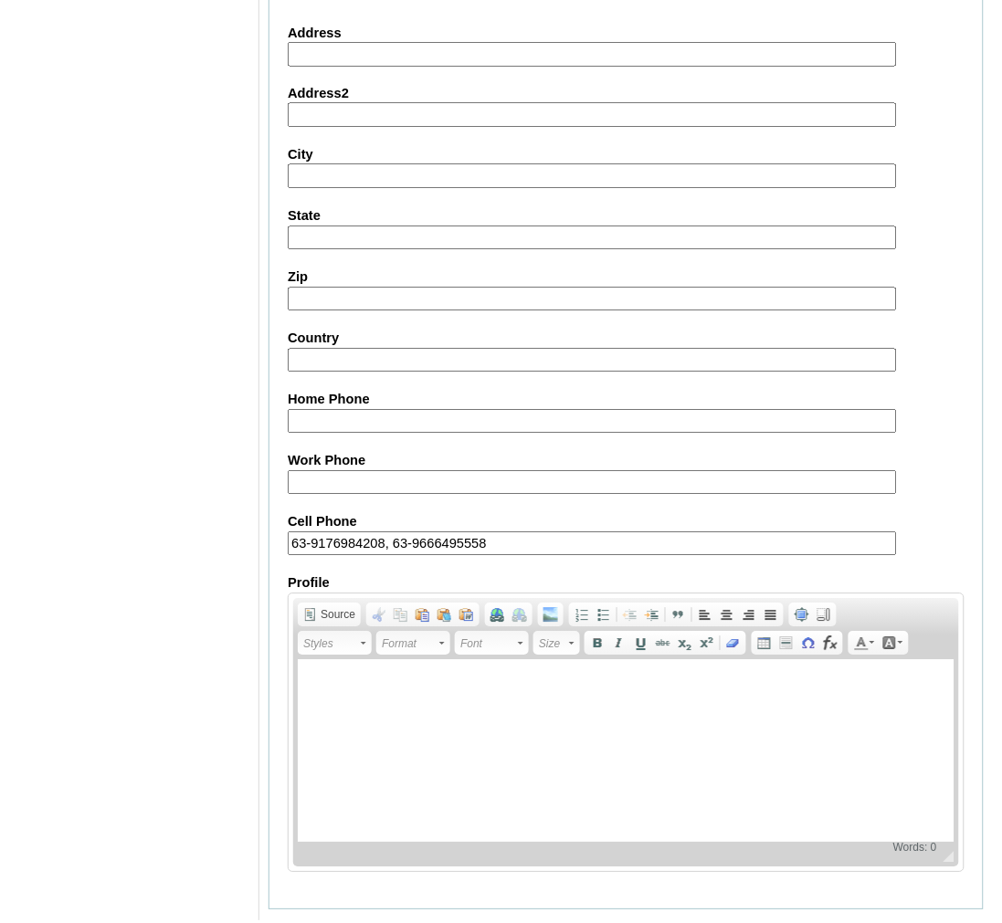
type input "63-9176984208, 63-9666495558"
click at [302, 929] on input "Submit" at bounding box center [296, 939] width 57 height 20
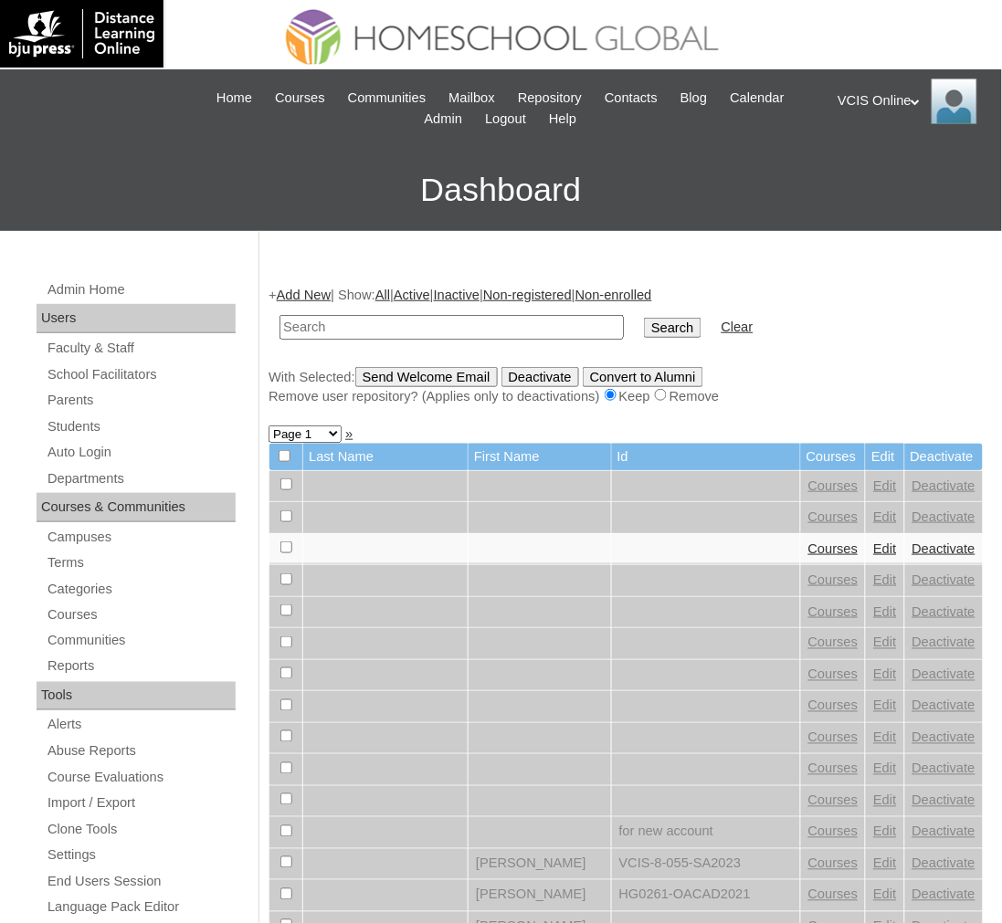
click at [304, 306] on td at bounding box center [451, 327] width 363 height 43
click at [316, 298] on link "Add New" at bounding box center [304, 295] width 54 height 15
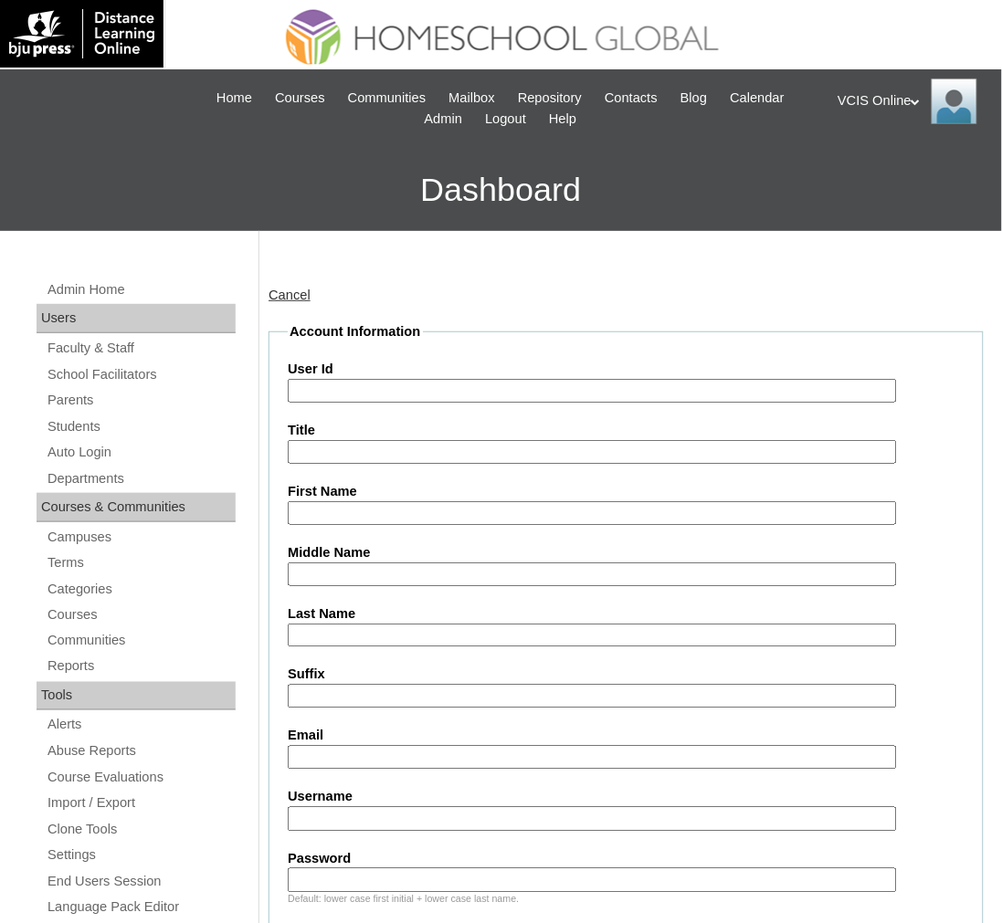
click at [391, 388] on input "User Id" at bounding box center [592, 391] width 609 height 25
paste input "VCIS-022-G6C-SA2025"
type input "VCIS-022-G6C-SA2025"
click at [356, 493] on label "First Name" at bounding box center [626, 491] width 677 height 19
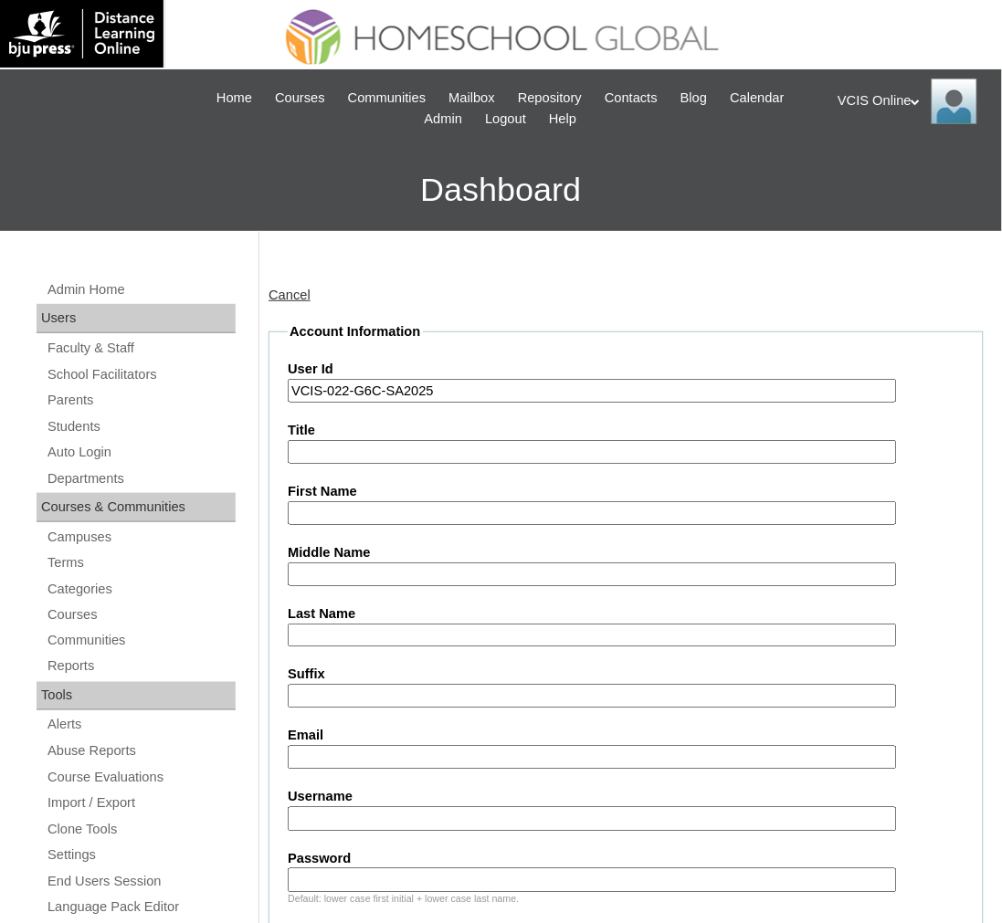
click at [356, 501] on input "First Name" at bounding box center [592, 513] width 609 height 25
click at [353, 516] on input "First Name" at bounding box center [592, 513] width 609 height 25
paste input "[PERSON_NAME] [PERSON_NAME] [PERSON_NAME]"
click at [415, 506] on input "[PERSON_NAME] [PERSON_NAME] [PERSON_NAME]" at bounding box center [592, 513] width 609 height 25
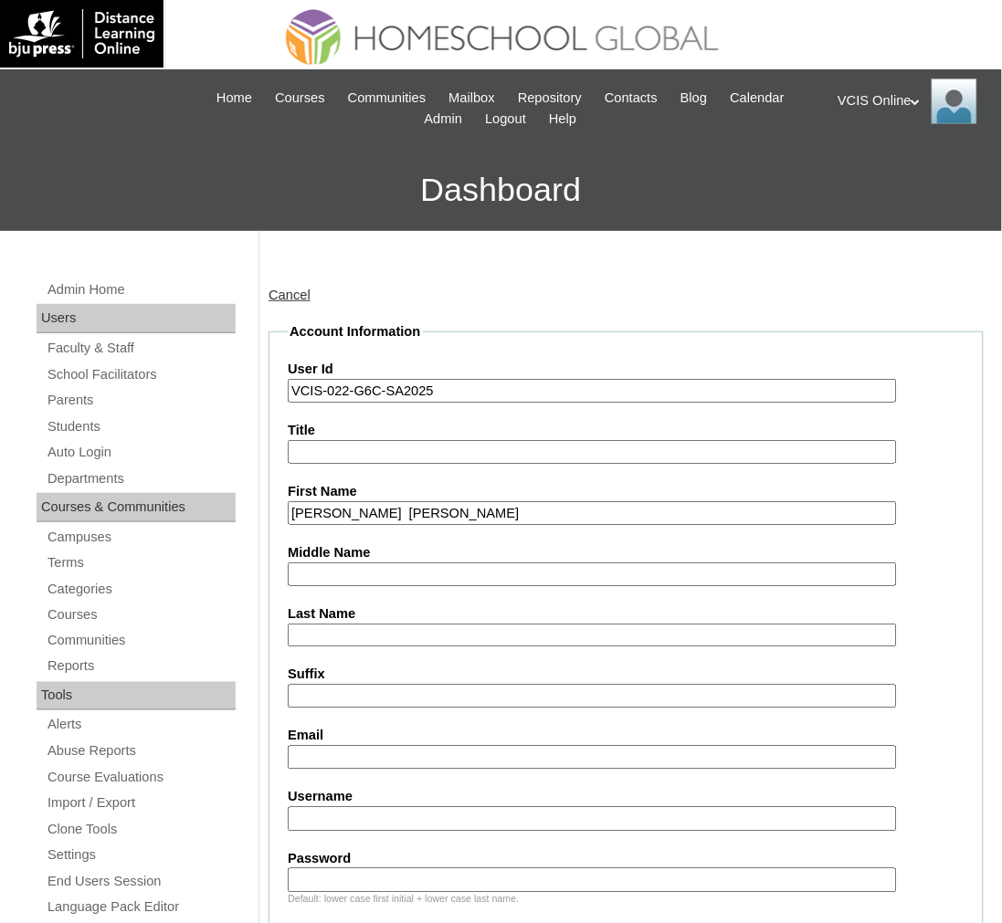
type input "[PERSON_NAME] [PERSON_NAME]"
click at [357, 563] on input "Middle Name" at bounding box center [592, 575] width 609 height 25
paste input "Corpuz"
type input "Corpuz"
click at [398, 508] on input "Damien Ender Kuizon" at bounding box center [592, 513] width 609 height 25
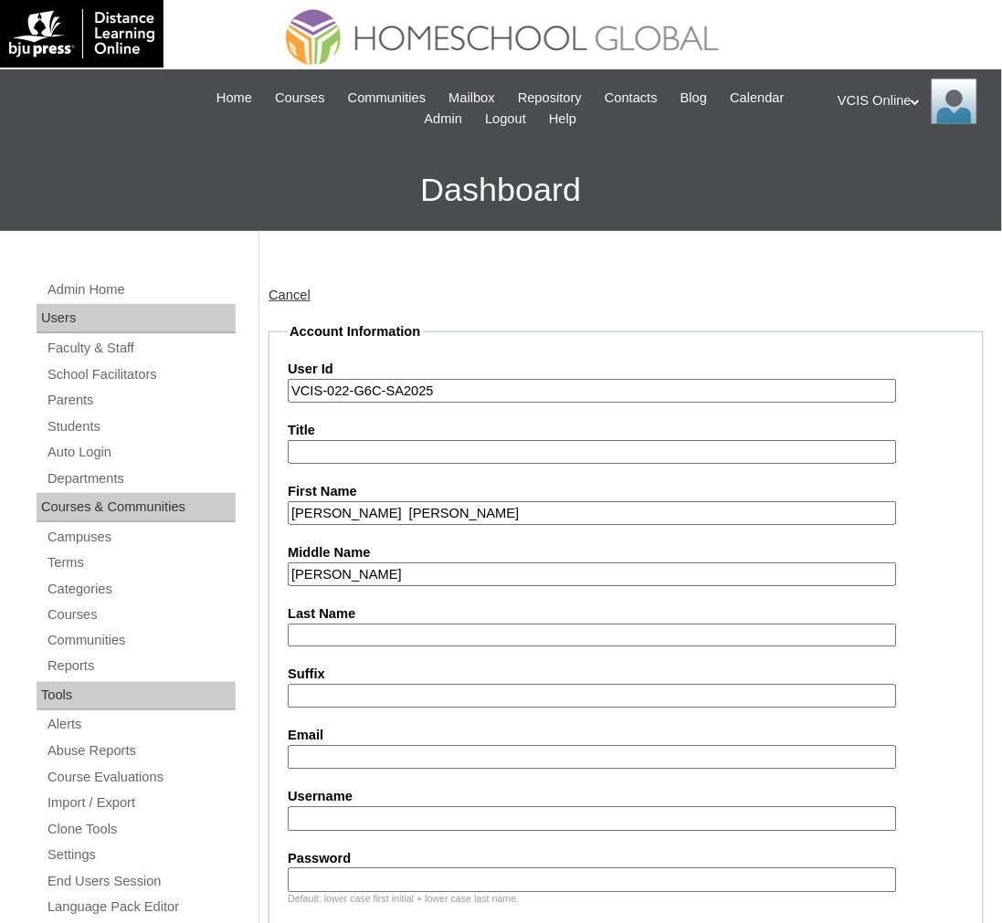
click at [398, 508] on input "Damien Ender Kuizon" at bounding box center [592, 513] width 609 height 25
type input "Damien Ender"
click at [360, 612] on label "Last Name" at bounding box center [626, 614] width 677 height 19
click at [360, 624] on input "Last Name" at bounding box center [592, 636] width 609 height 25
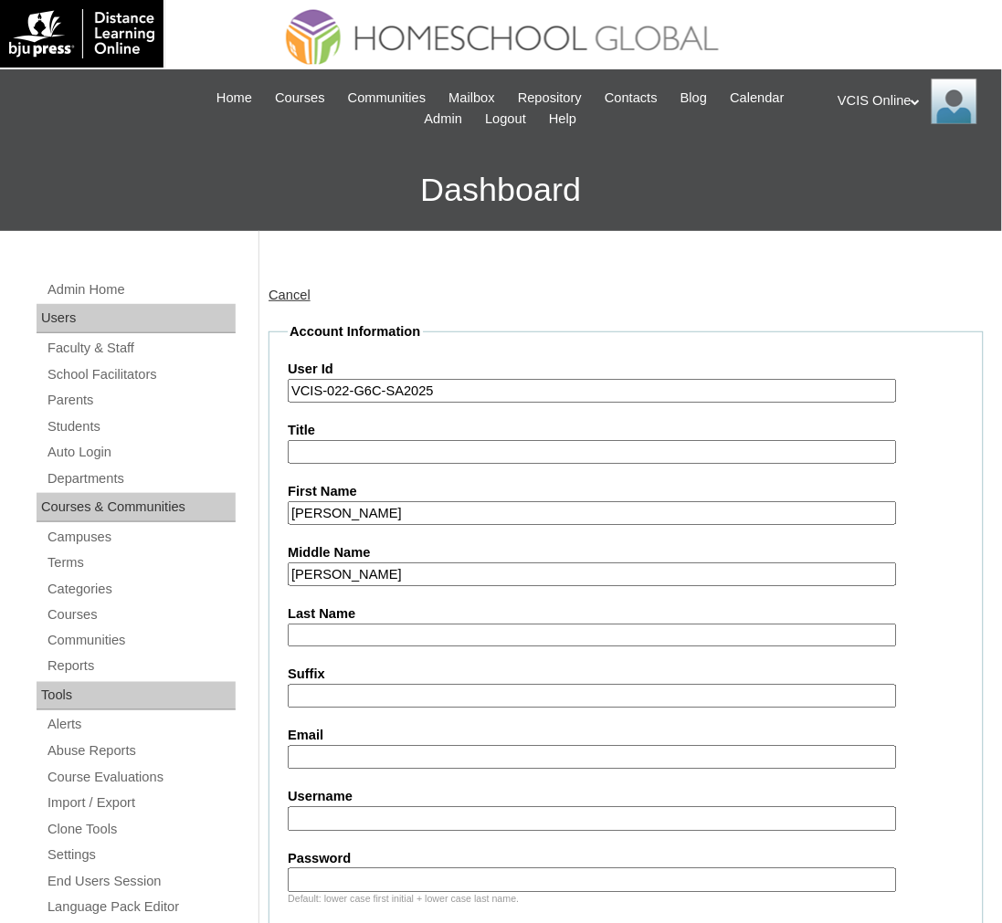
paste input "Kuizon"
type input "Kuizon"
click at [365, 747] on input "Email" at bounding box center [592, 758] width 609 height 25
paste input "damien.kuizon2025"
type input "v"
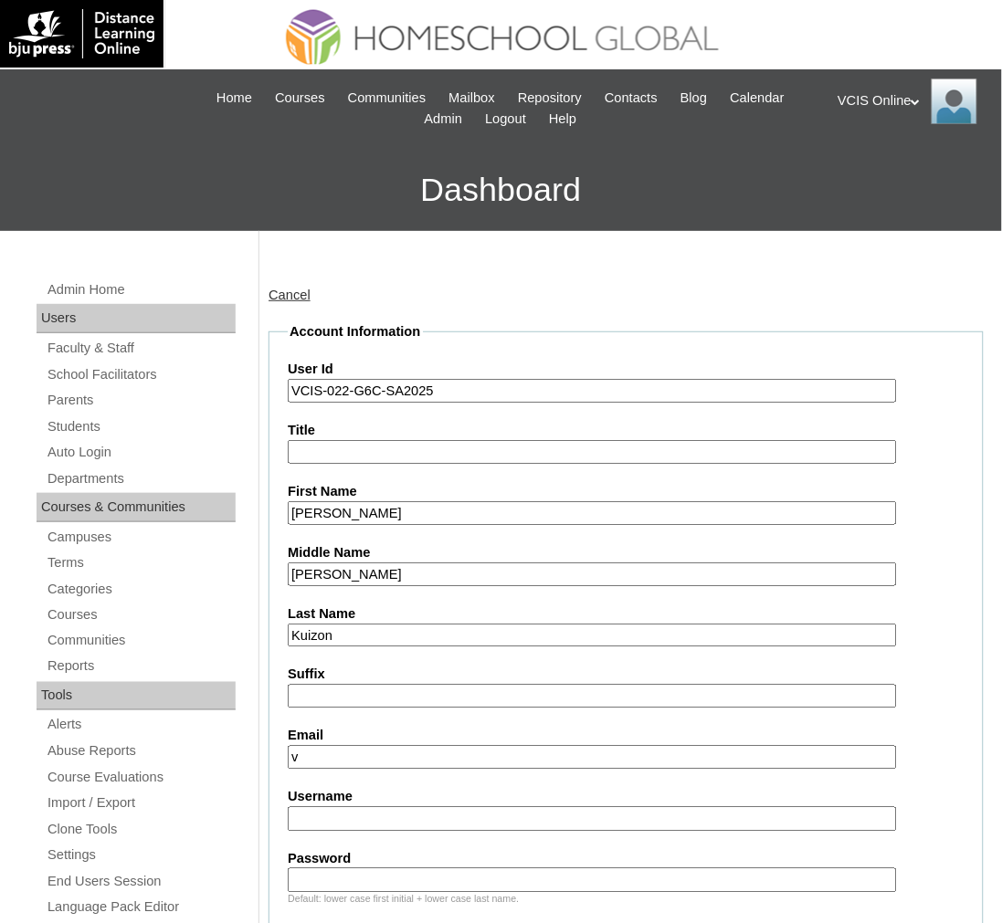
click at [468, 673] on label "Suffix" at bounding box center [626, 675] width 677 height 19
click at [468, 685] on input "Suffix" at bounding box center [592, 697] width 609 height 25
click at [459, 686] on input "Suffix" at bounding box center [592, 697] width 609 height 25
click at [359, 670] on label "Suffix" at bounding box center [626, 675] width 677 height 19
click at [359, 685] on input "Suffix" at bounding box center [592, 697] width 609 height 25
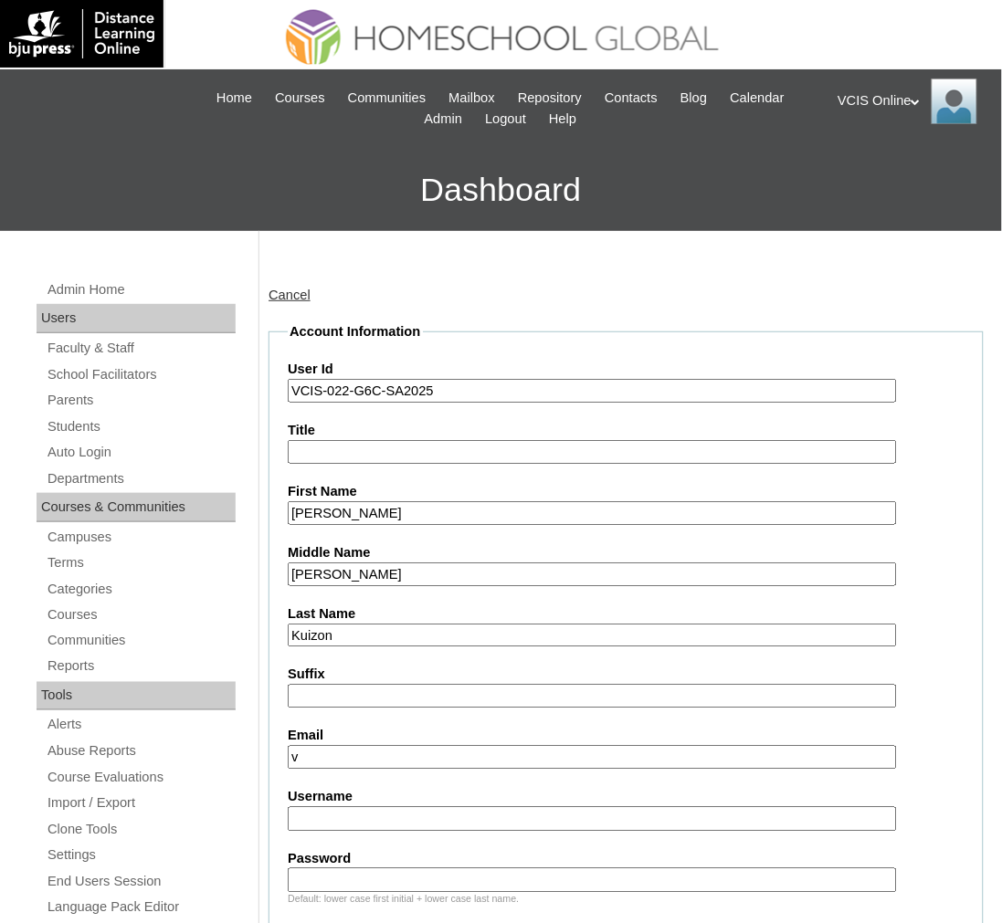
paste input "[EMAIL_ADDRESS][DOMAIN_NAME]"
type input "[EMAIL_ADDRESS][DOMAIN_NAME]"
click at [372, 754] on input "v" at bounding box center [592, 758] width 609 height 25
paste input "[EMAIL_ADDRESS][DOMAIN_NAME]"
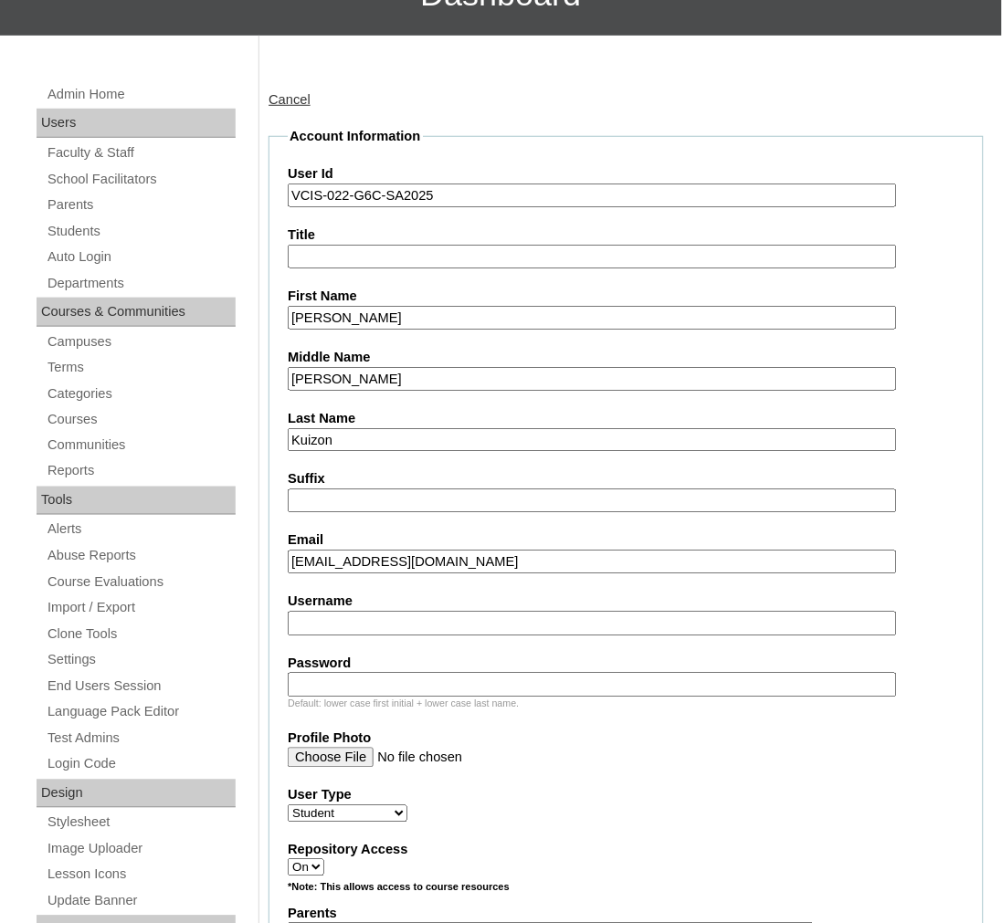
scroll to position [203, 0]
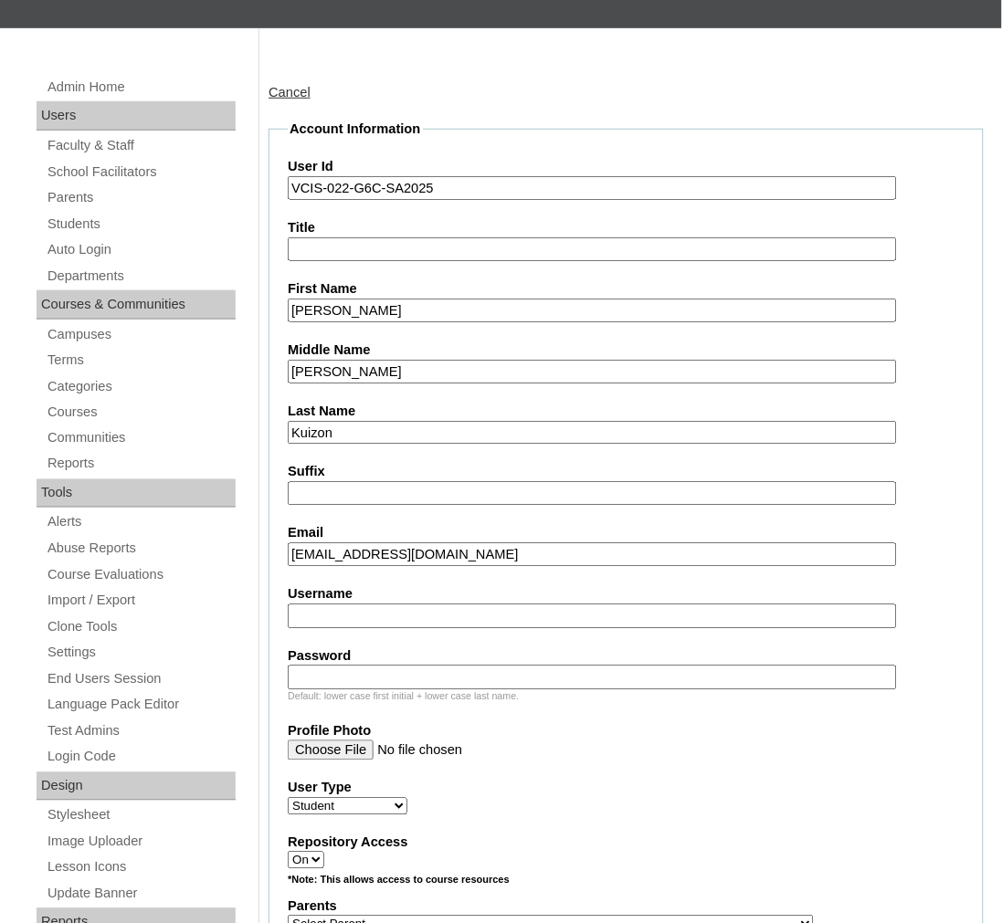
type input "[EMAIL_ADDRESS][DOMAIN_NAME]"
click at [391, 626] on fieldset "Account Information User Id VCIS-022-G6C-SA2025 Title First Name Damien Ender M…" at bounding box center [625, 858] width 715 height 1477
click at [394, 612] on input "Username" at bounding box center [592, 617] width 609 height 25
paste input "damien.kuizon2025"
type input "damien.kuizon2025"
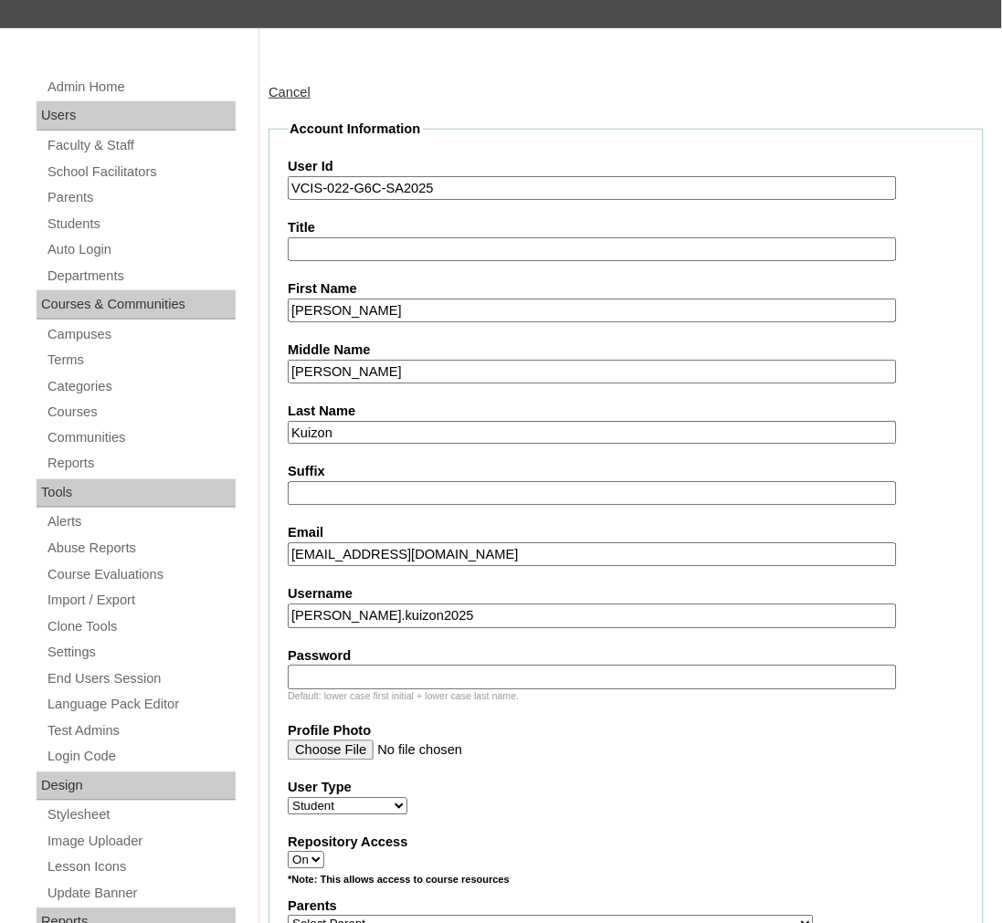
click at [344, 647] on label "Password" at bounding box center [626, 656] width 677 height 19
click at [344, 666] on input "Password" at bounding box center [592, 678] width 609 height 25
click at [357, 669] on input "Password" at bounding box center [592, 678] width 609 height 25
click at [359, 666] on input "Password" at bounding box center [592, 678] width 609 height 25
paste input "qQNCcj"
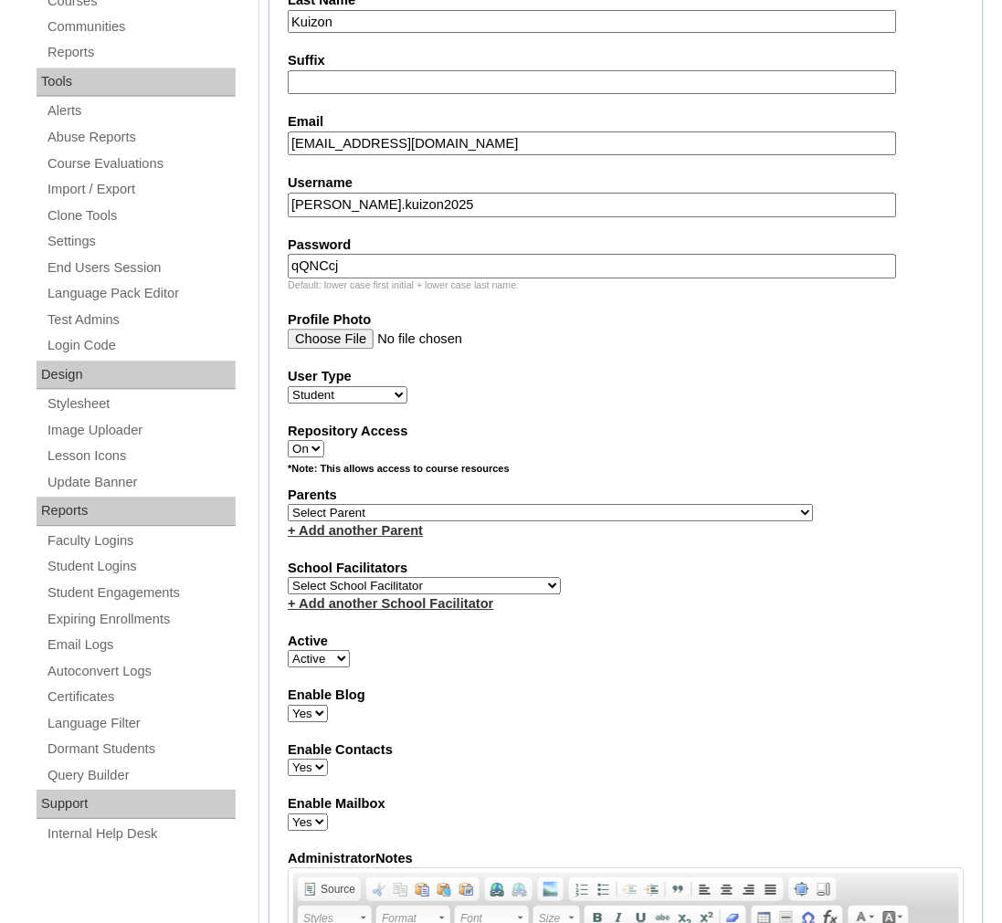
scroll to position [710, 0]
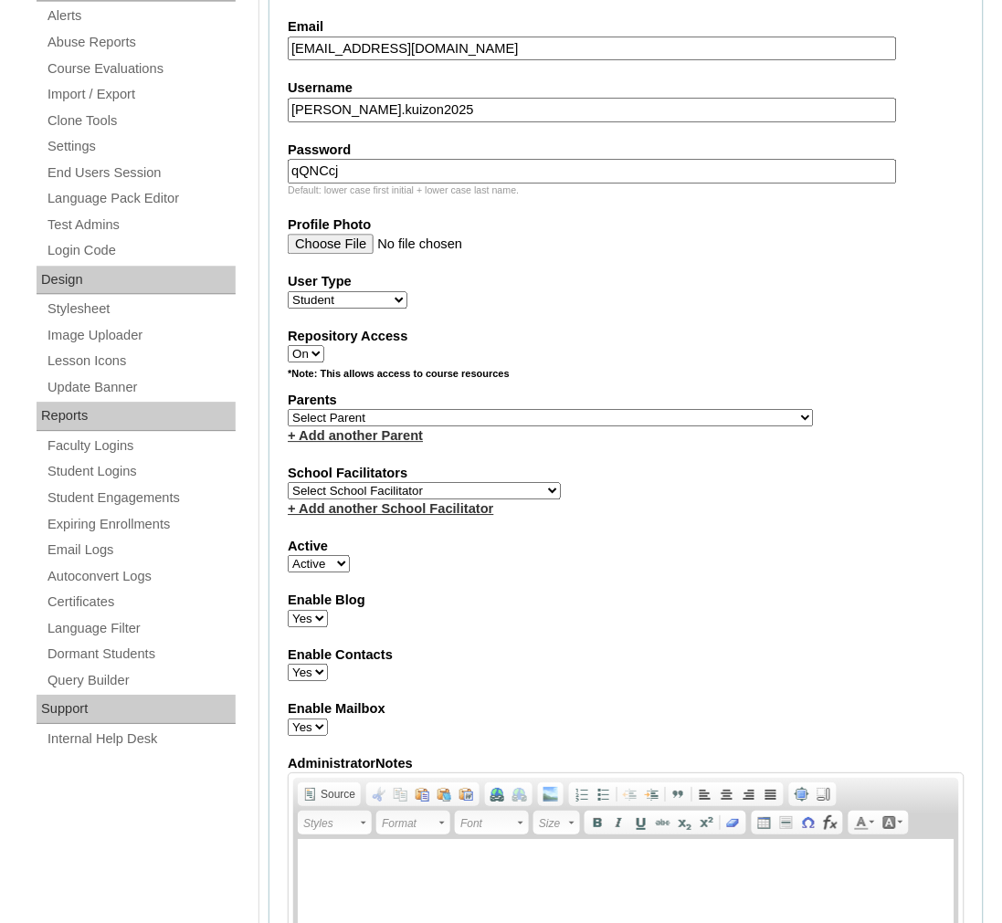
type input "qQNCcj"
click at [448, 409] on select "Select Parent , , , , , , , , , , , , , , , , , , , , , , , , , , , , , , , , ,…" at bounding box center [551, 417] width 526 height 17
click at [436, 426] on div "+ Add another Parent" at bounding box center [626, 435] width 677 height 19
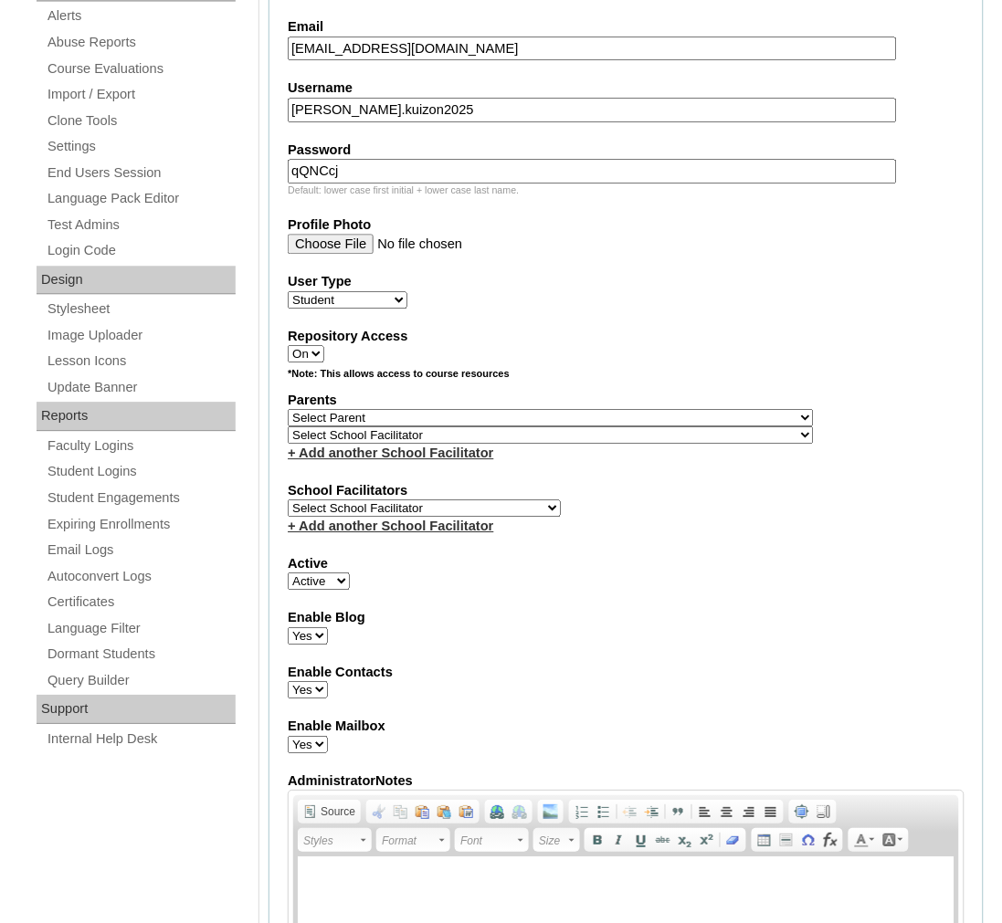
click at [441, 409] on select "Select Parent , , , , , , , , , , , , , , , , , , , , , , , , , , , , , , , , ,…" at bounding box center [551, 417] width 526 height 17
select select "43739"
click at [288, 409] on select "Select Parent , , , , , , , , , , , , , , , , , , , , , , , , , , , , , , , , ,…" at bounding box center [551, 417] width 526 height 17
click at [389, 500] on select "Select School Facilitator Norman Añain Ruffa Abadijas Mary Abella Gloryfe Abion…" at bounding box center [424, 508] width 273 height 17
select select "42230"
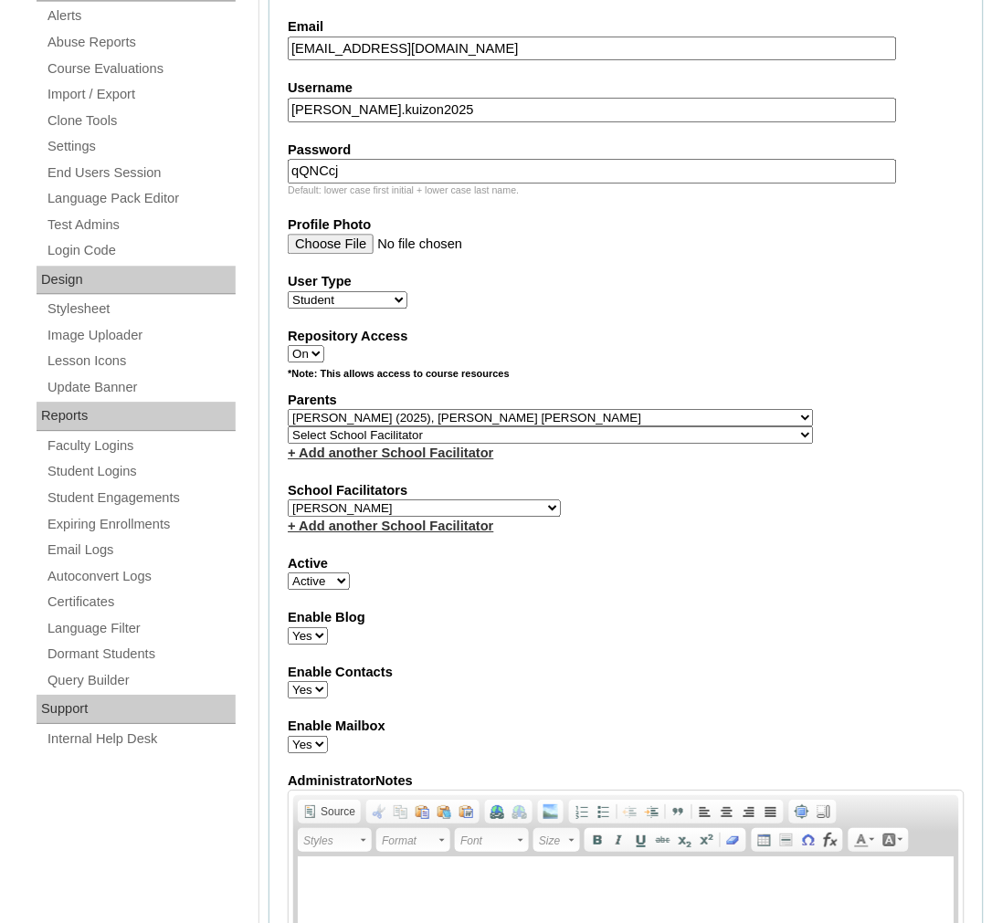
click at [726, 486] on div "School Facilitators Select School Facilitator Norman Añain Ruffa Abadijas Mary …" at bounding box center [626, 508] width 677 height 55
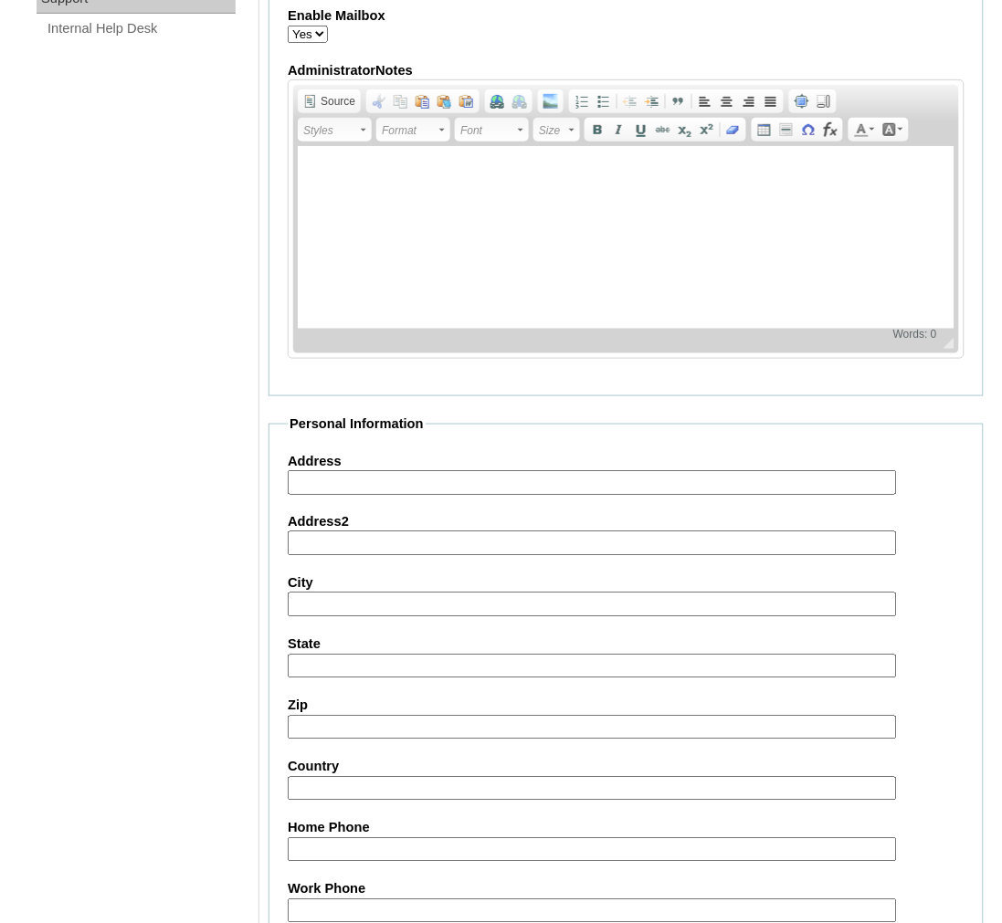
scroll to position [1848, 0]
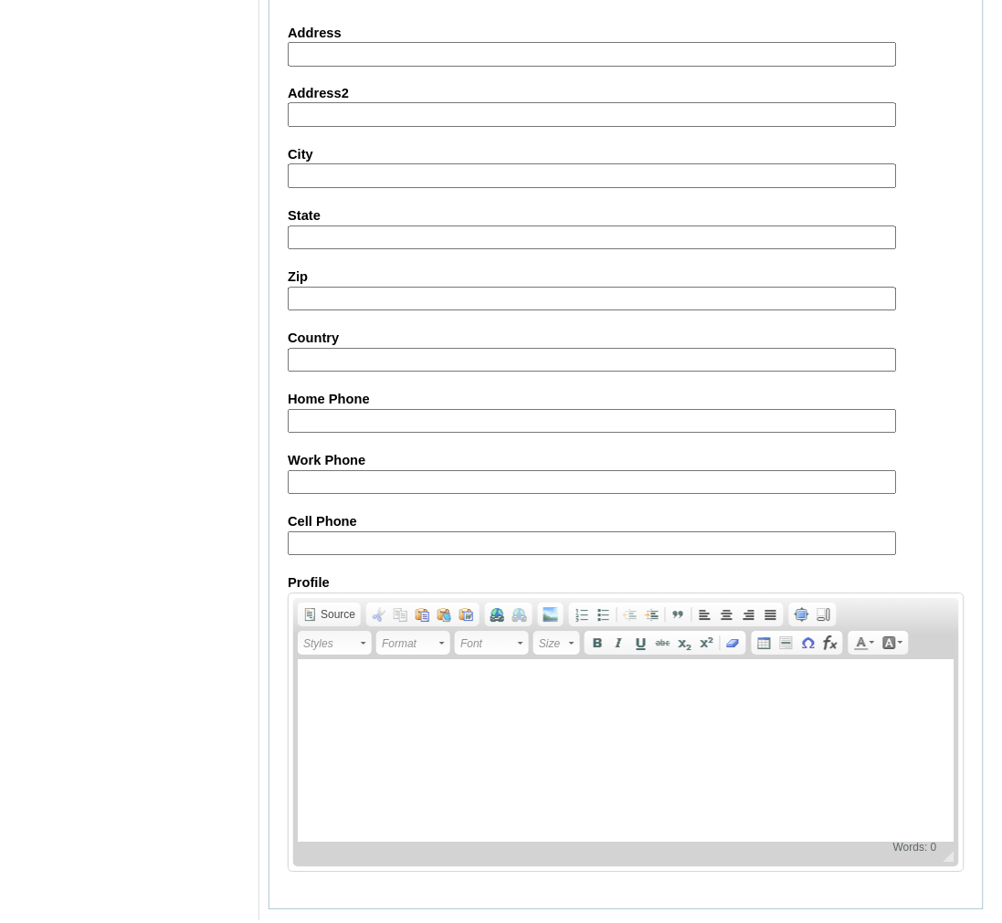
click at [398, 532] on input "Cell Phone" at bounding box center [592, 544] width 609 height 25
paste input "63-9176984208, 63-9666495558"
type input "63-9176984208, 63-9666495558"
click at [283, 929] on input "Submit" at bounding box center [296, 939] width 57 height 20
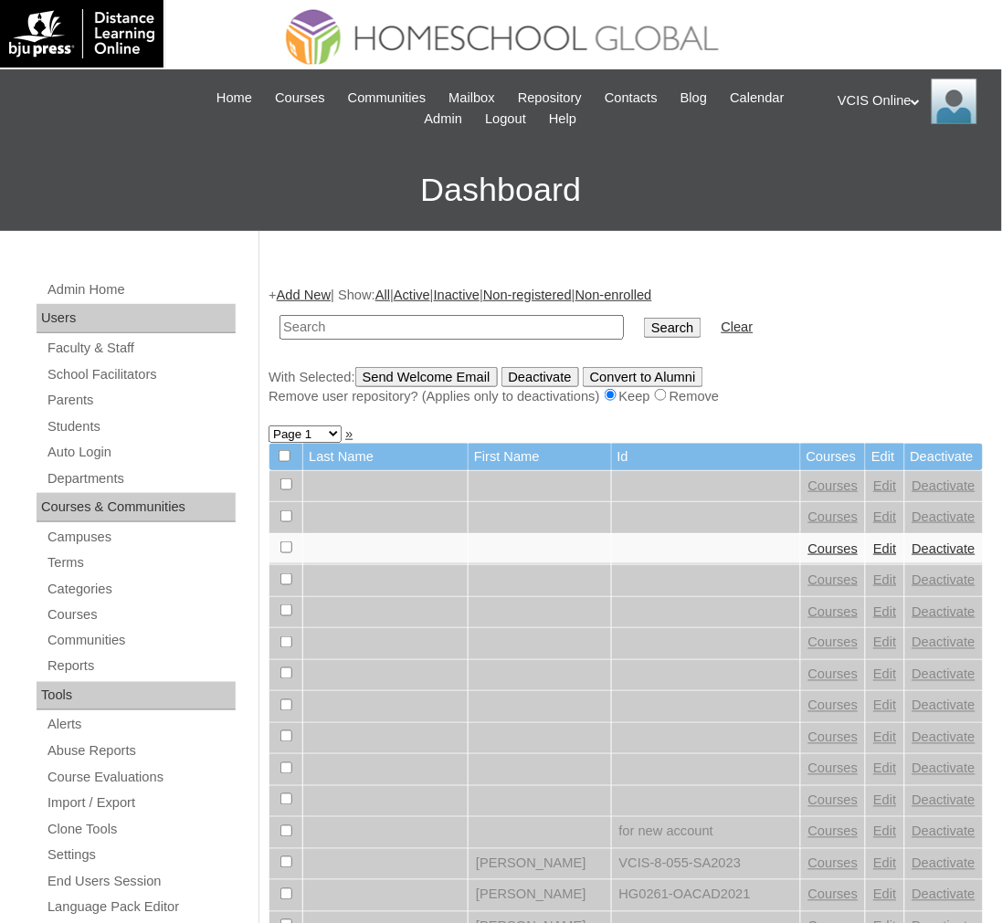
click at [440, 325] on input "text" at bounding box center [451, 327] width 344 height 25
paste input "VCIS-023-G6C-SA2025"
type input "VCIS-023-G6C-SA2025"
click at [644, 318] on input "Search" at bounding box center [672, 328] width 57 height 20
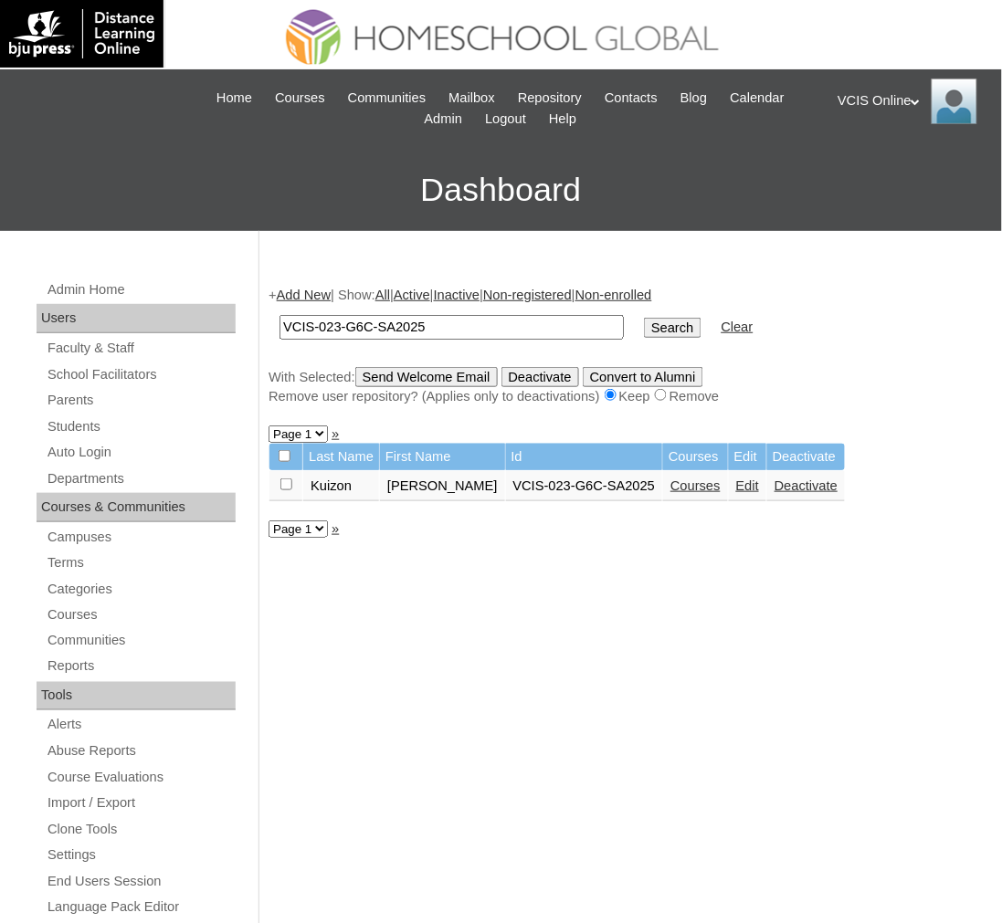
click at [670, 481] on link "Courses" at bounding box center [695, 486] width 50 height 15
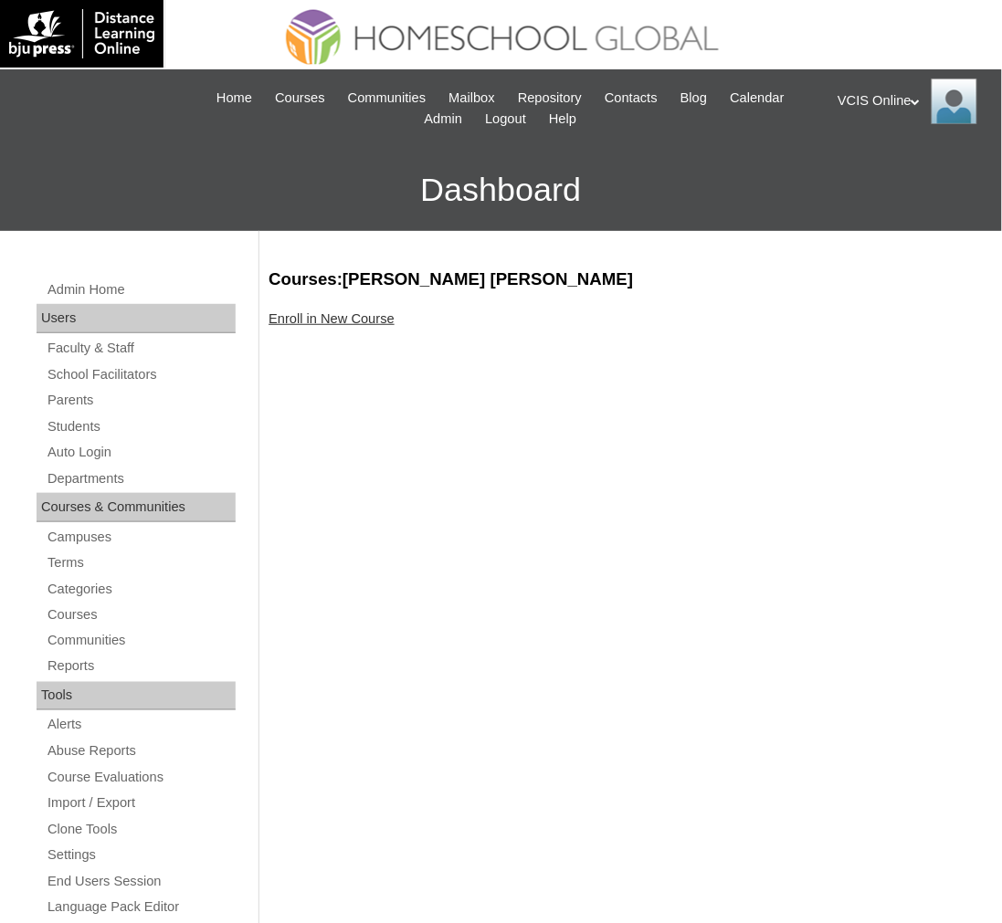
click at [358, 323] on link "Enroll in New Course" at bounding box center [331, 318] width 126 height 15
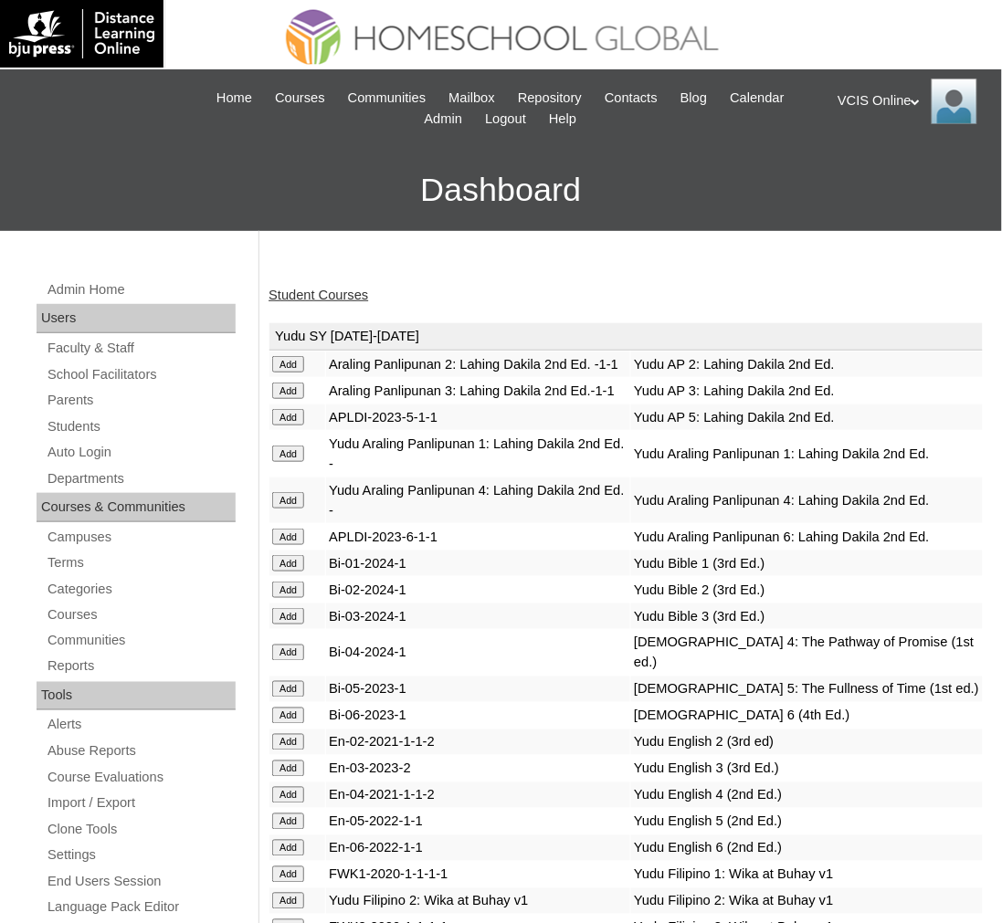
click at [528, 286] on div "Student Courses" at bounding box center [625, 295] width 715 height 19
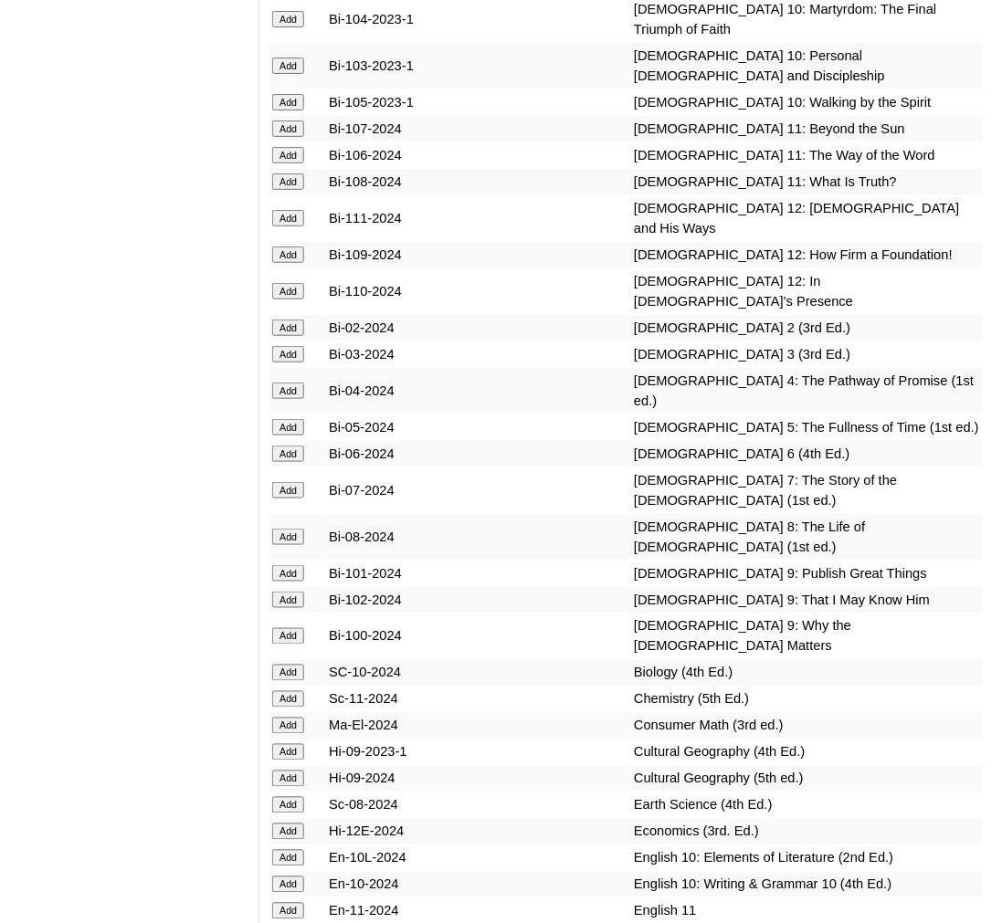
click at [288, 462] on input "Add" at bounding box center [288, 454] width 32 height 16
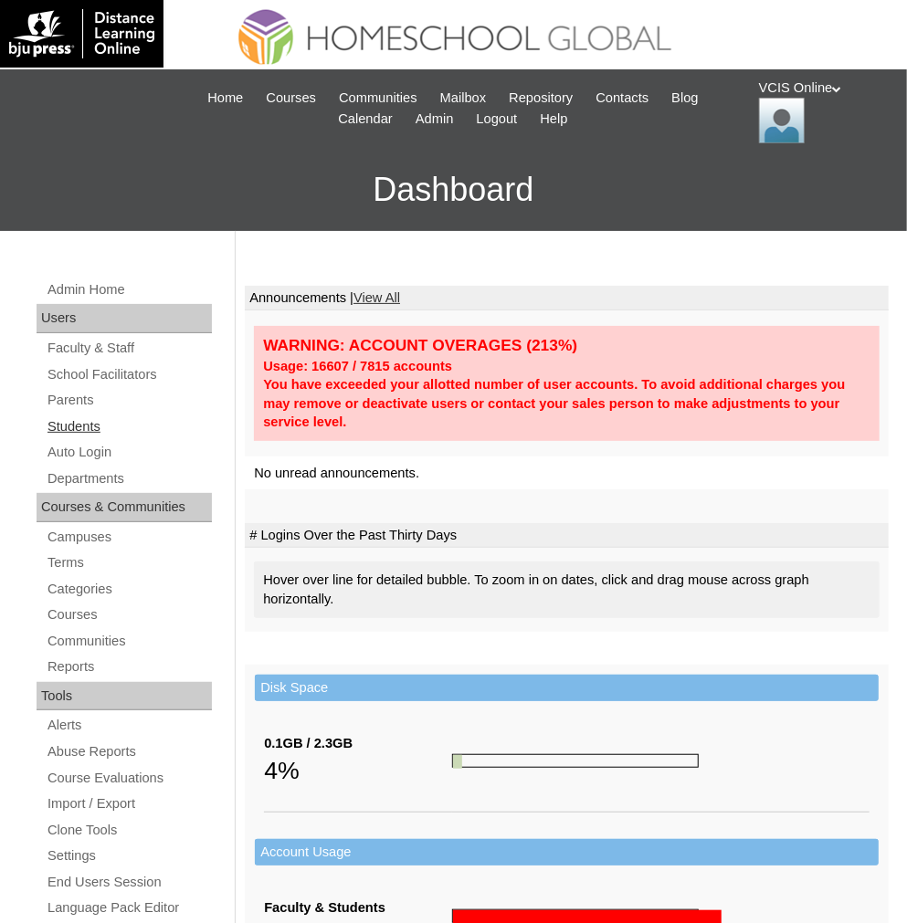
click at [69, 418] on link "Students" at bounding box center [129, 427] width 166 height 23
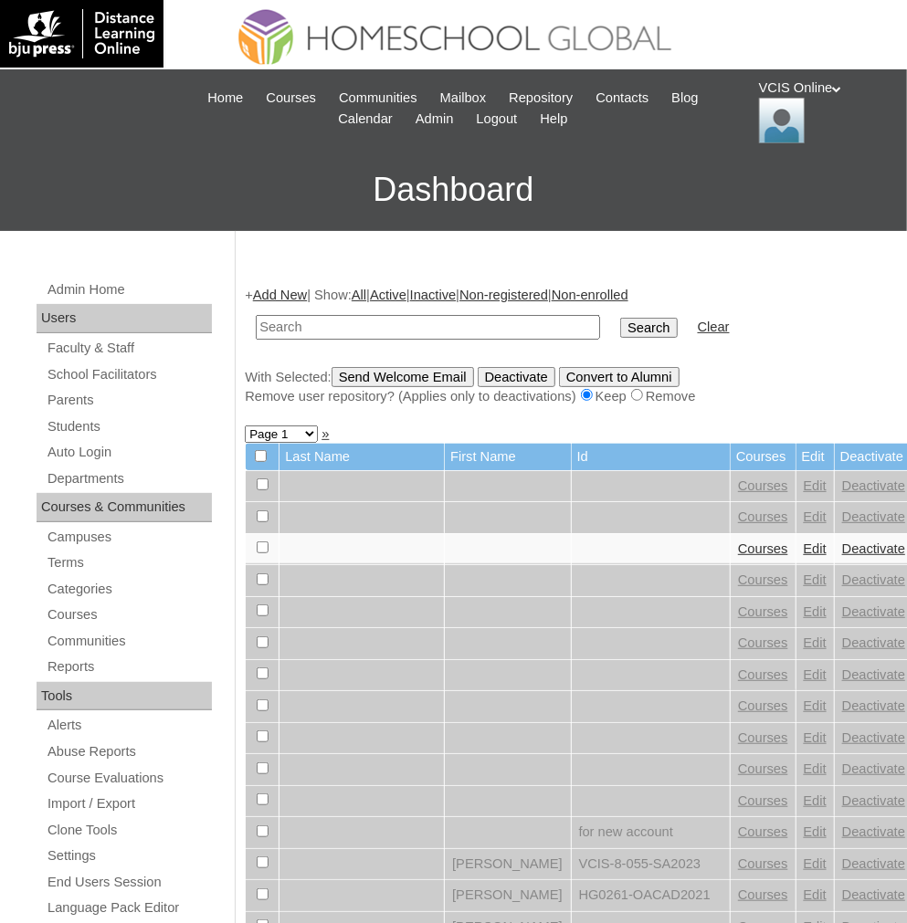
click at [321, 321] on input "text" at bounding box center [428, 327] width 344 height 25
type input "VCIS-023-G6C-SA2025"
click at [620, 318] on input "Search" at bounding box center [648, 328] width 57 height 20
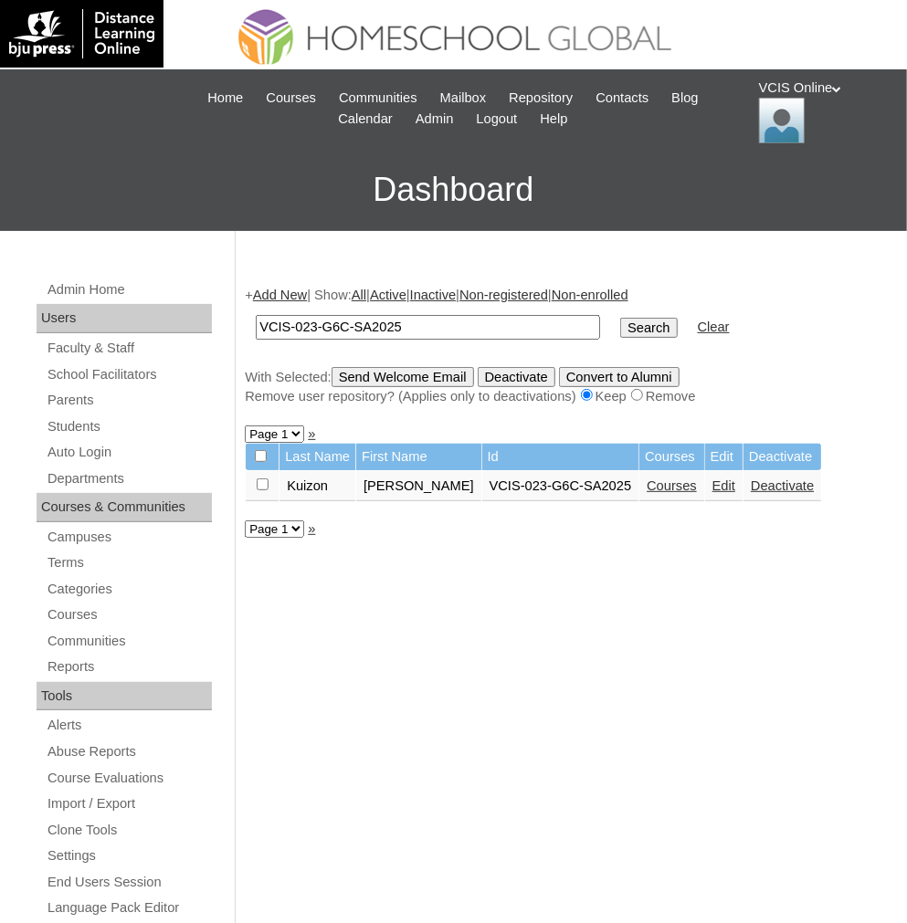
click at [321, 323] on input "VCIS-023-G6C-SA2025" at bounding box center [428, 327] width 344 height 25
click at [311, 330] on input "VCIS-023-G6C-SA2025" at bounding box center [428, 327] width 344 height 25
type input "VCIS-022-G6C-SA2025"
click at [620, 318] on input "Search" at bounding box center [648, 328] width 57 height 20
click at [696, 479] on link "Courses" at bounding box center [721, 486] width 50 height 15
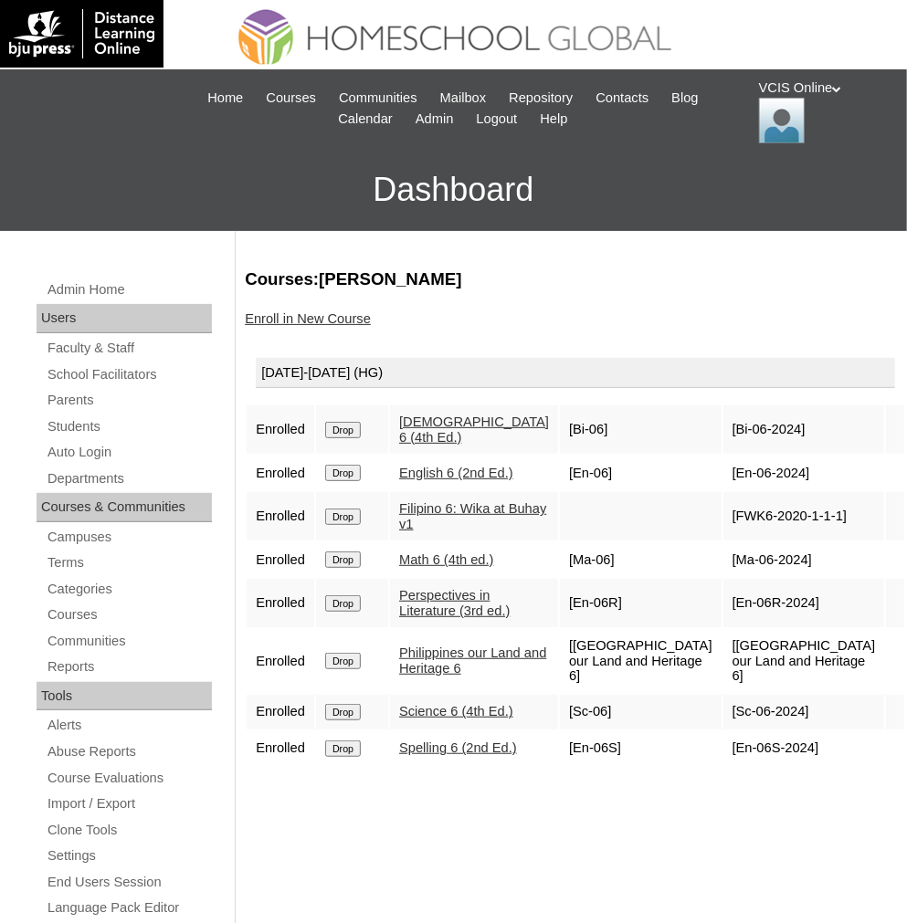
drag, startPoint x: 763, startPoint y: 413, endPoint x: 725, endPoint y: 413, distance: 37.4
click at [725, 413] on td "[Bi-06-2024]" at bounding box center [804, 429] width 162 height 48
copy td "Bi-06-2024"
drag, startPoint x: 786, startPoint y: 458, endPoint x: 726, endPoint y: 458, distance: 60.3
click at [727, 456] on td "[En-06-2024]" at bounding box center [804, 473] width 162 height 35
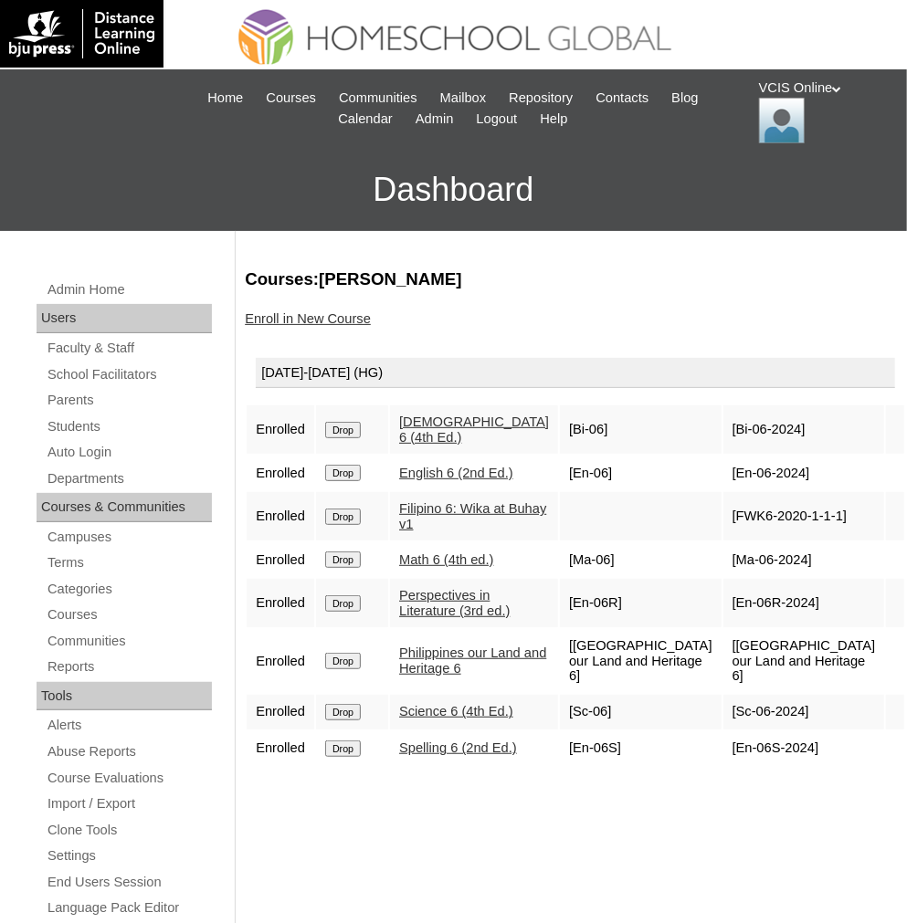
copy td "En-06-2024]"
drag, startPoint x: 817, startPoint y: 500, endPoint x: 723, endPoint y: 494, distance: 94.2
click at [723, 494] on td "[FWK6-2020-1-1-1]" at bounding box center [804, 516] width 162 height 48
copy td "FWK6-2020-1-1-1"
drag, startPoint x: 782, startPoint y: 541, endPoint x: 723, endPoint y: 549, distance: 59.0
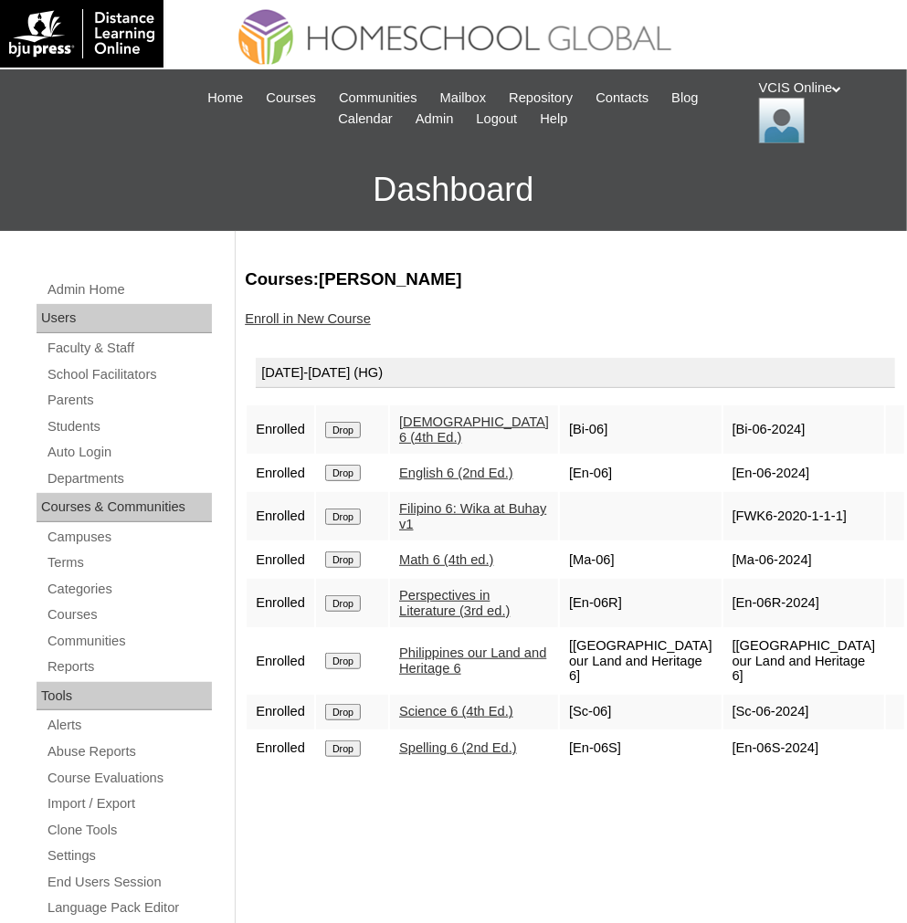
click at [723, 549] on td "[Ma-06-2024]" at bounding box center [804, 559] width 162 height 35
copy td "Ma-06-2024"
drag, startPoint x: 797, startPoint y: 583, endPoint x: 724, endPoint y: 586, distance: 73.2
click at [724, 586] on td "[En-06R-2024]" at bounding box center [804, 603] width 162 height 48
click at [808, 579] on td "[En-06R-2024]" at bounding box center [804, 603] width 162 height 48
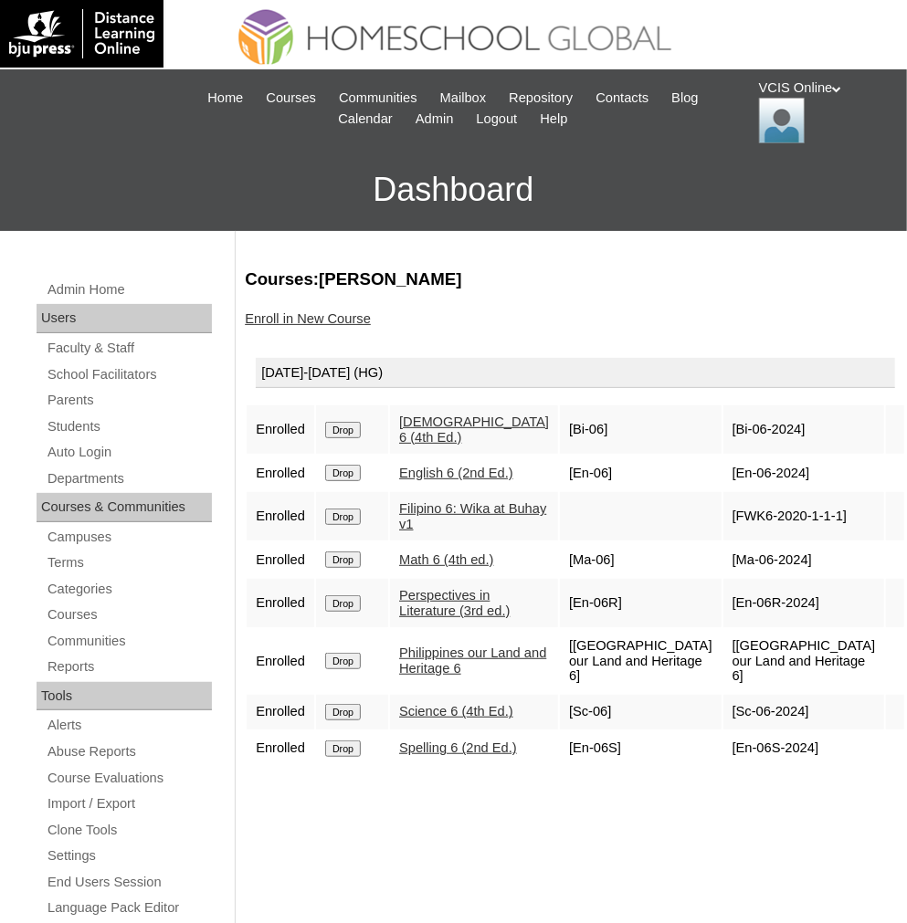
drag, startPoint x: 784, startPoint y: 578, endPoint x: 724, endPoint y: 577, distance: 59.4
click at [724, 579] on td "[En-06R-2024]" at bounding box center [804, 603] width 162 height 48
copy td "En-06R-2024"
drag, startPoint x: 816, startPoint y: 643, endPoint x: 724, endPoint y: 626, distance: 92.8
click at [724, 629] on td "[Philippines our Land and Heritage 6]" at bounding box center [804, 661] width 162 height 64
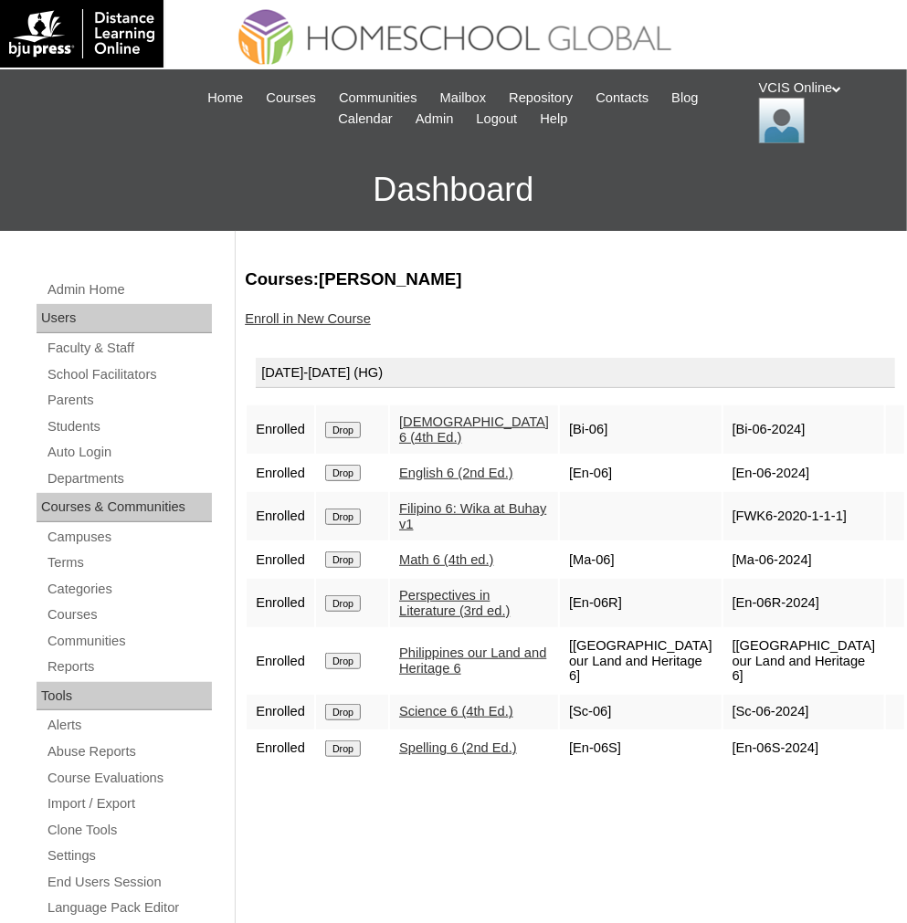
copy td "Philippines our Land and Heritage 6"
drag, startPoint x: 782, startPoint y: 671, endPoint x: 726, endPoint y: 668, distance: 55.8
click at [726, 695] on td "[Sc-06-2024]" at bounding box center [804, 712] width 162 height 35
copy td "Sc-06-2024"
drag, startPoint x: 799, startPoint y: 716, endPoint x: 726, endPoint y: 710, distance: 73.3
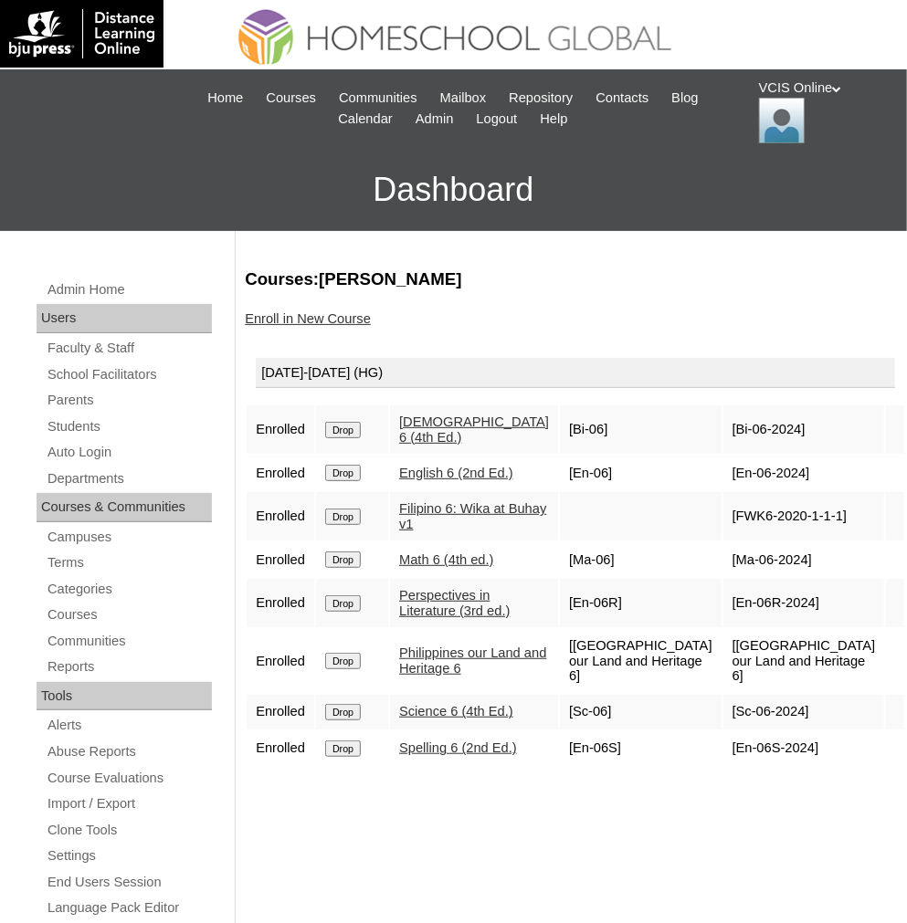
click at [726, 732] on td "[En-06S-2024]" at bounding box center [804, 749] width 162 height 35
copy td "En-06S-2024"
drag, startPoint x: 85, startPoint y: 420, endPoint x: 176, endPoint y: 396, distance: 94.4
click at [85, 420] on link "Students" at bounding box center [129, 427] width 166 height 23
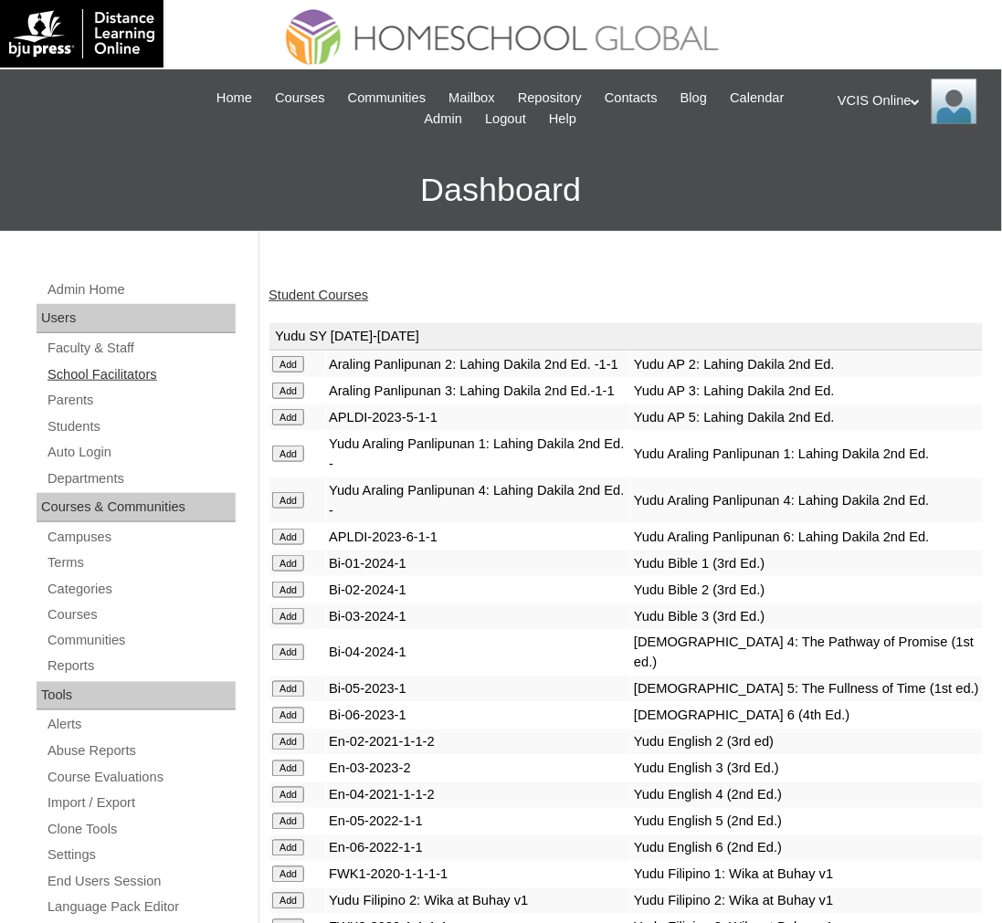
scroll to position [5777, 0]
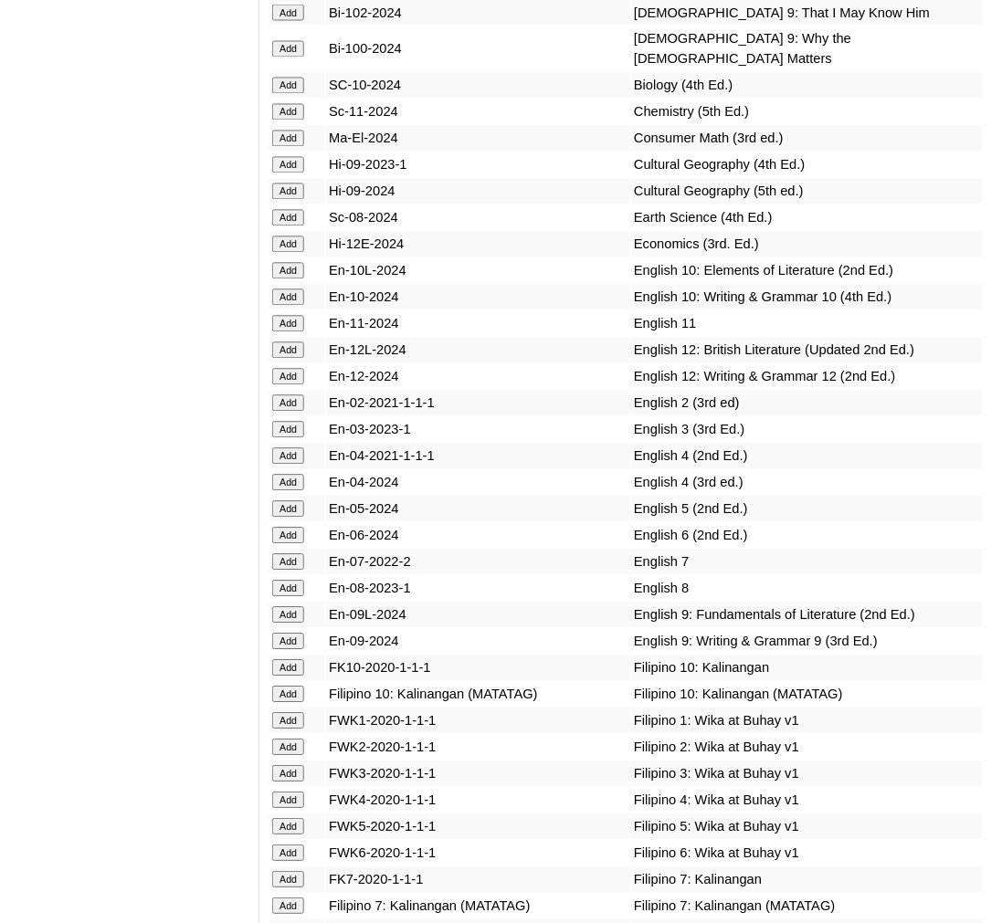
click at [281, 528] on input "Add" at bounding box center [288, 536] width 32 height 16
drag, startPoint x: 57, startPoint y: 406, endPoint x: 57, endPoint y: 395, distance: 11.9
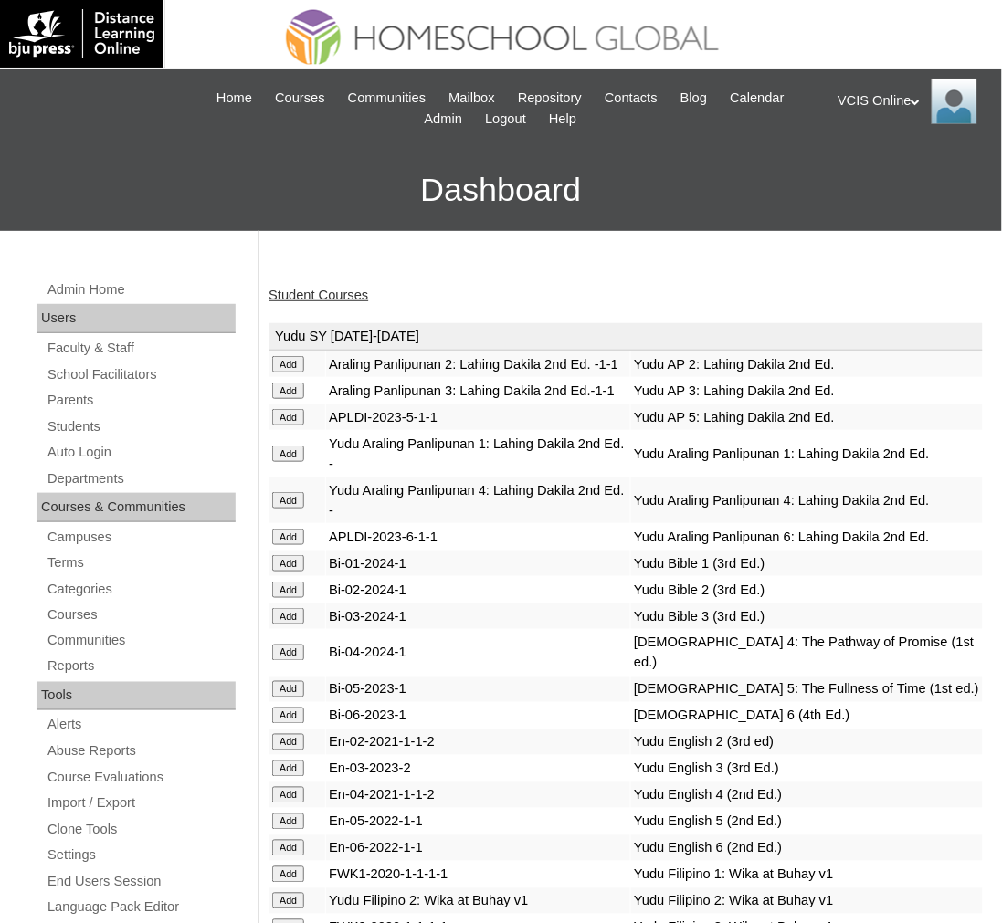
scroll to position [6084, 0]
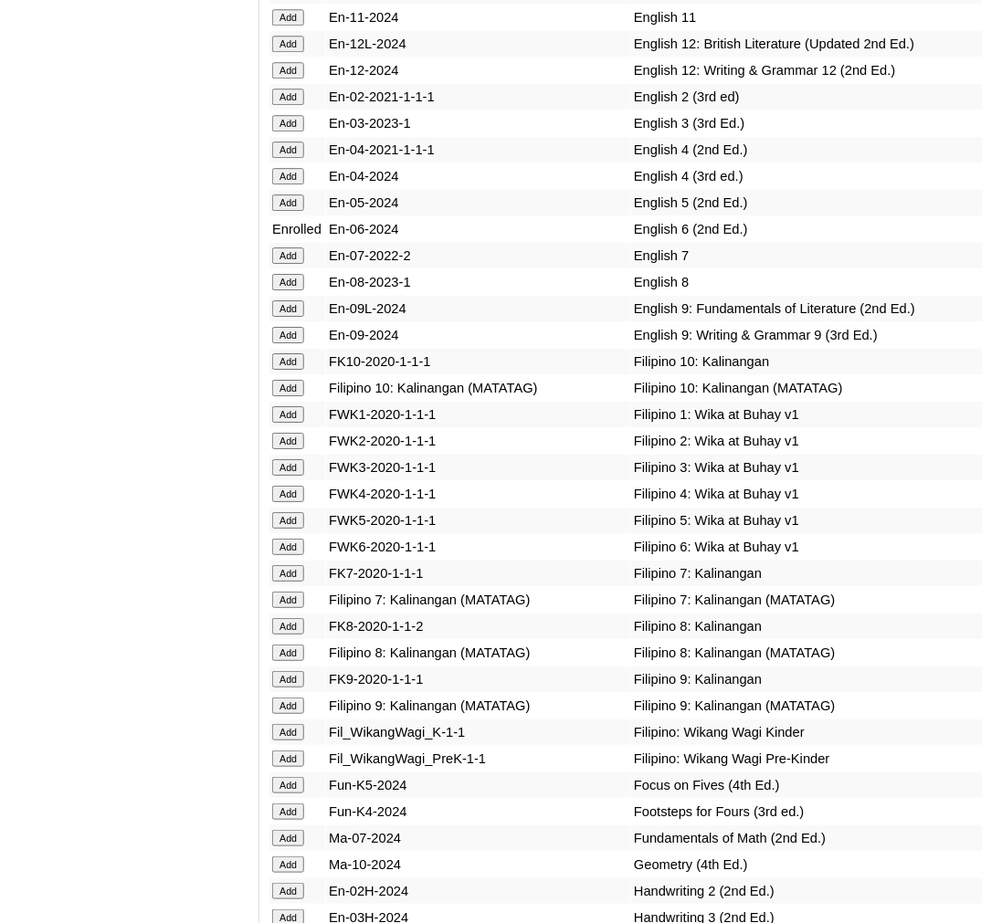
click at [278, 539] on input "Add" at bounding box center [288, 547] width 32 height 16
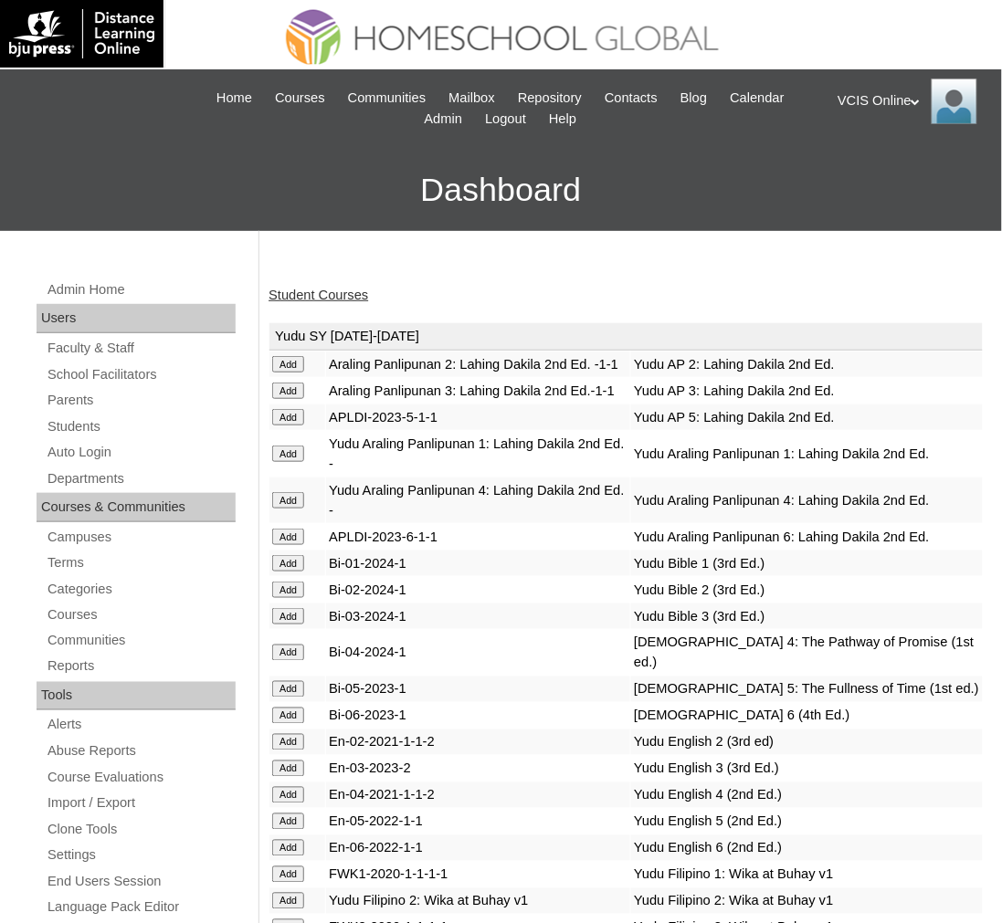
scroll to position [7106, 0]
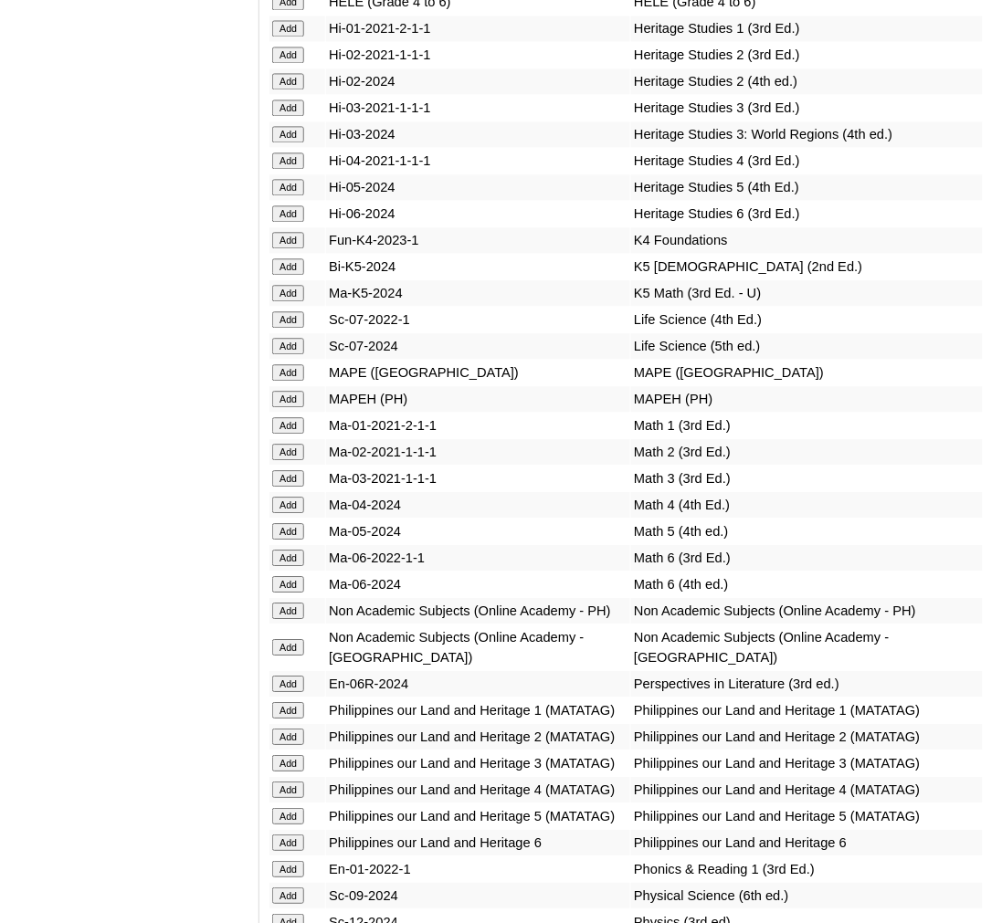
click at [297, 576] on input "Add" at bounding box center [288, 584] width 32 height 16
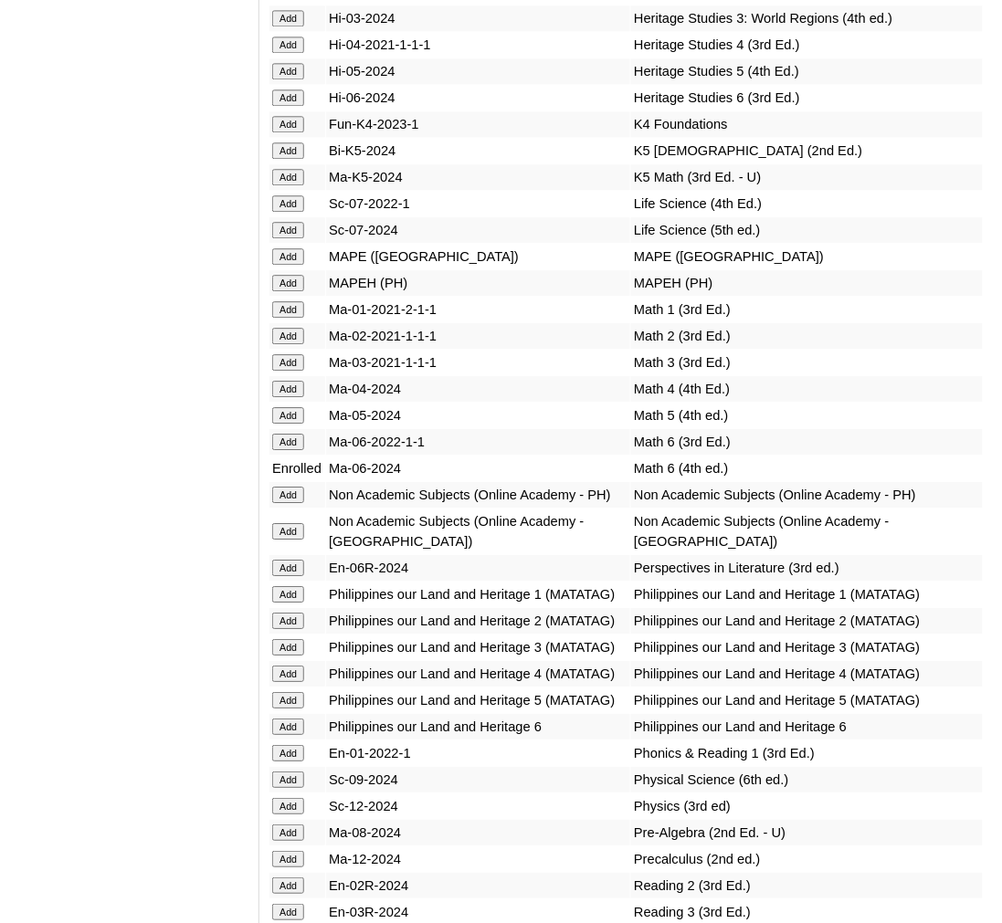
click at [287, 560] on input "Add" at bounding box center [288, 568] width 32 height 16
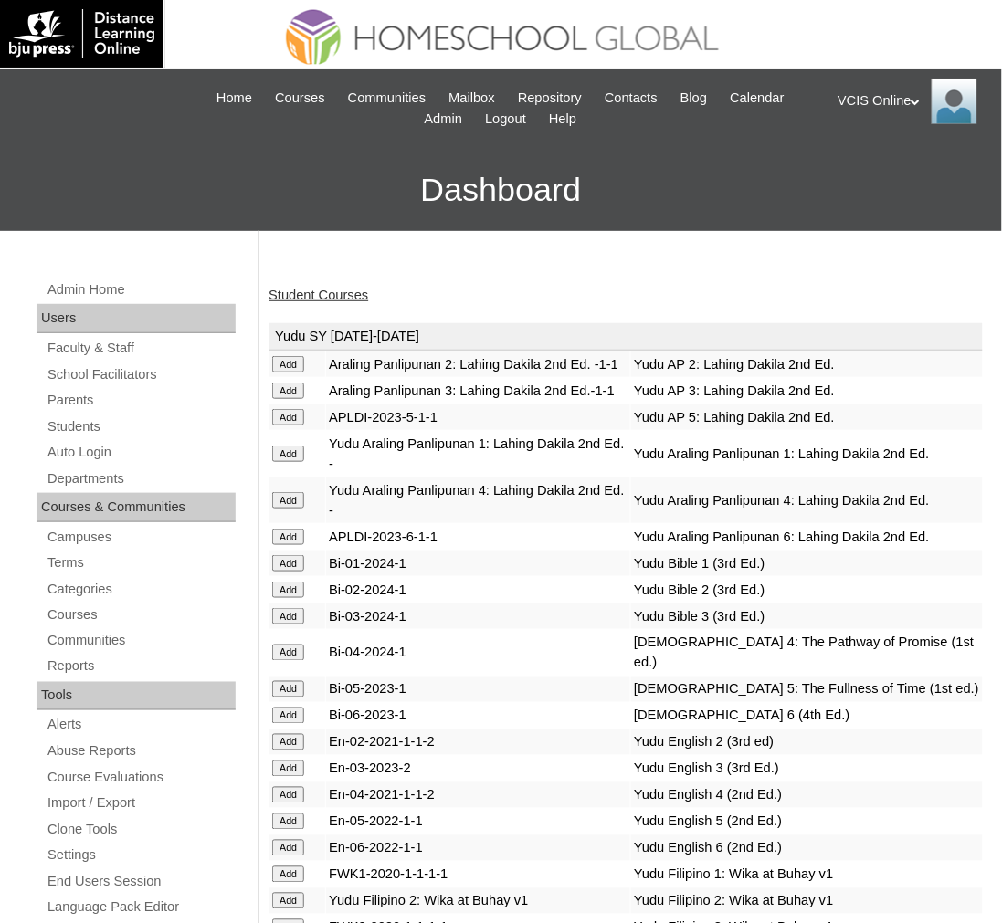
click at [400, 298] on div "Student Courses" at bounding box center [625, 295] width 715 height 19
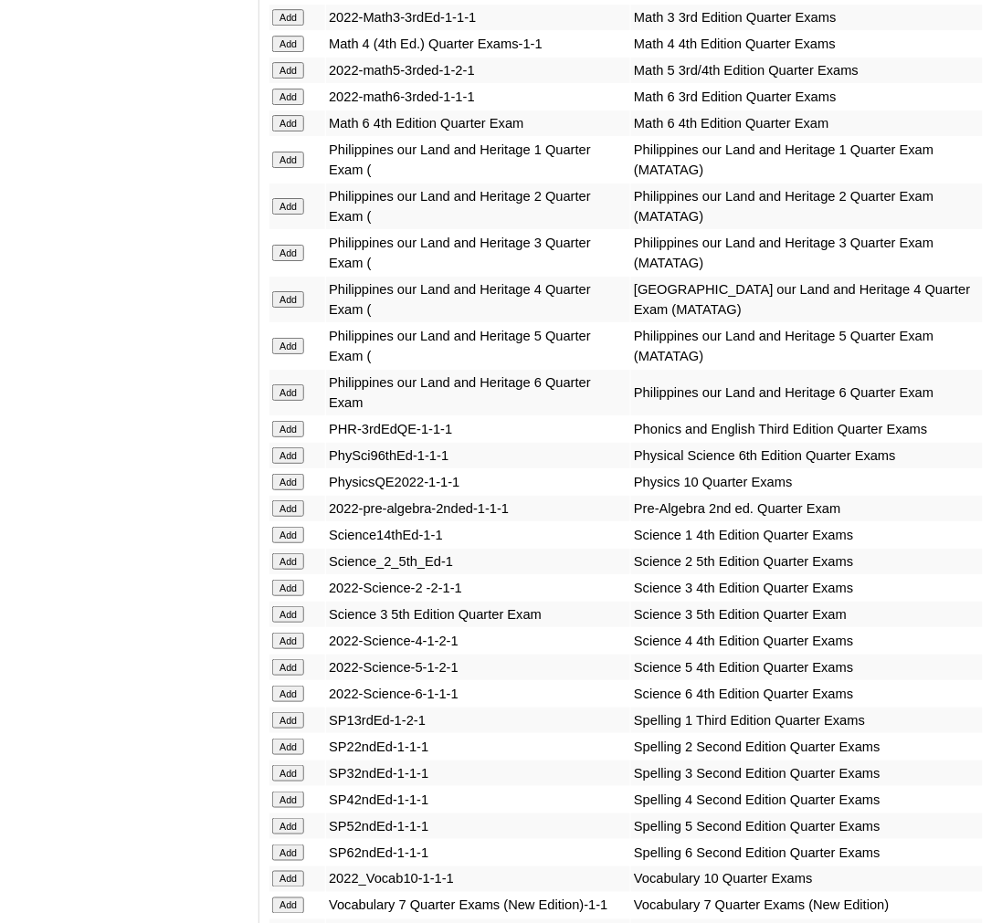
scroll to position [7476, 0]
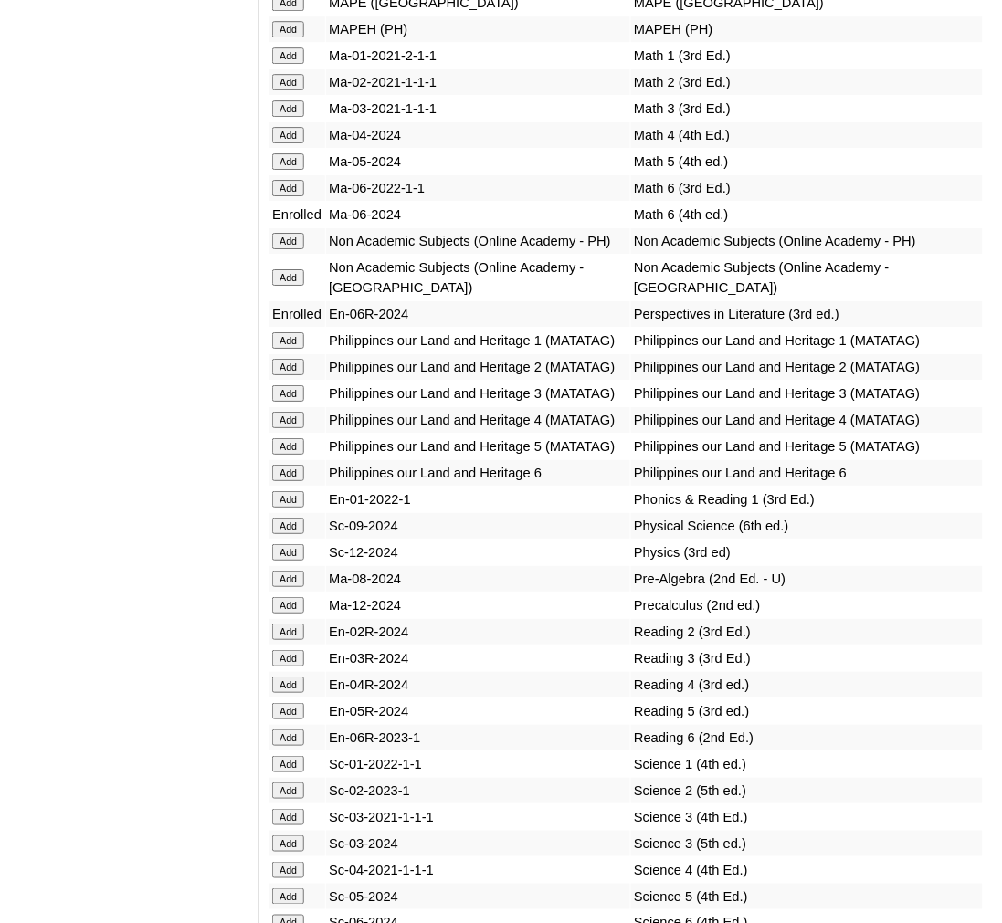
click at [276, 465] on input "Add" at bounding box center [288, 473] width 32 height 16
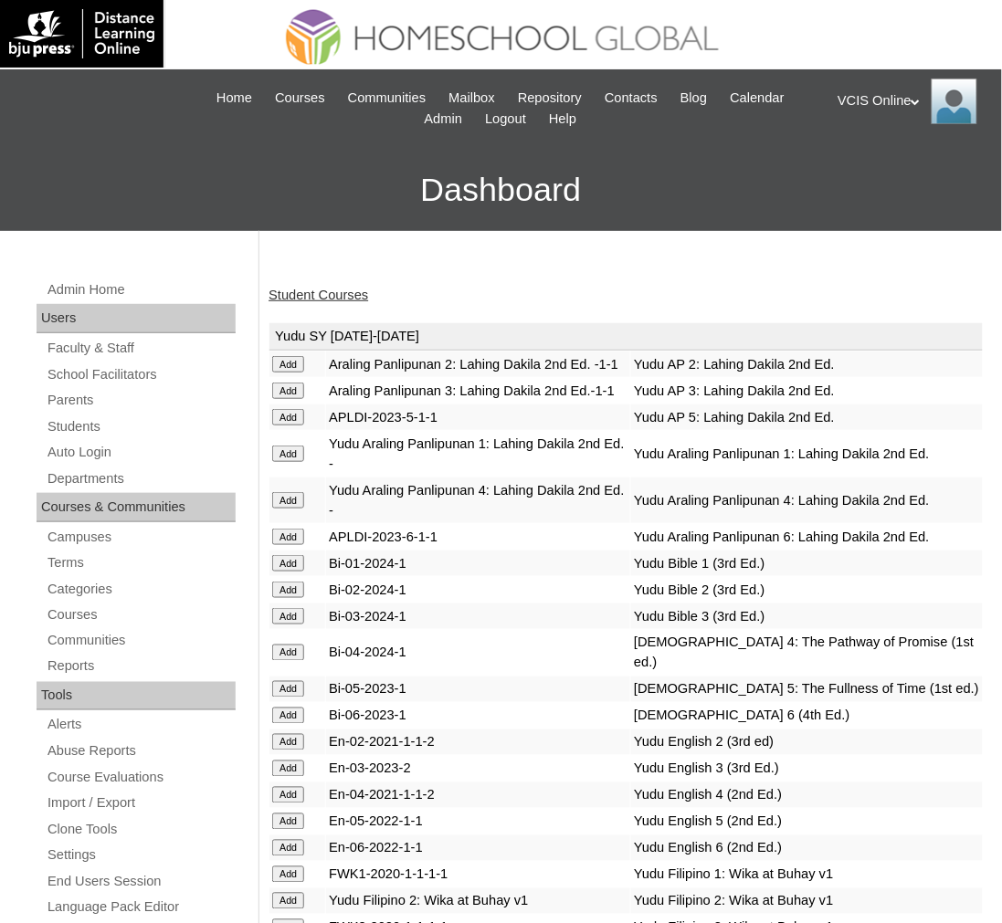
scroll to position [7911, 0]
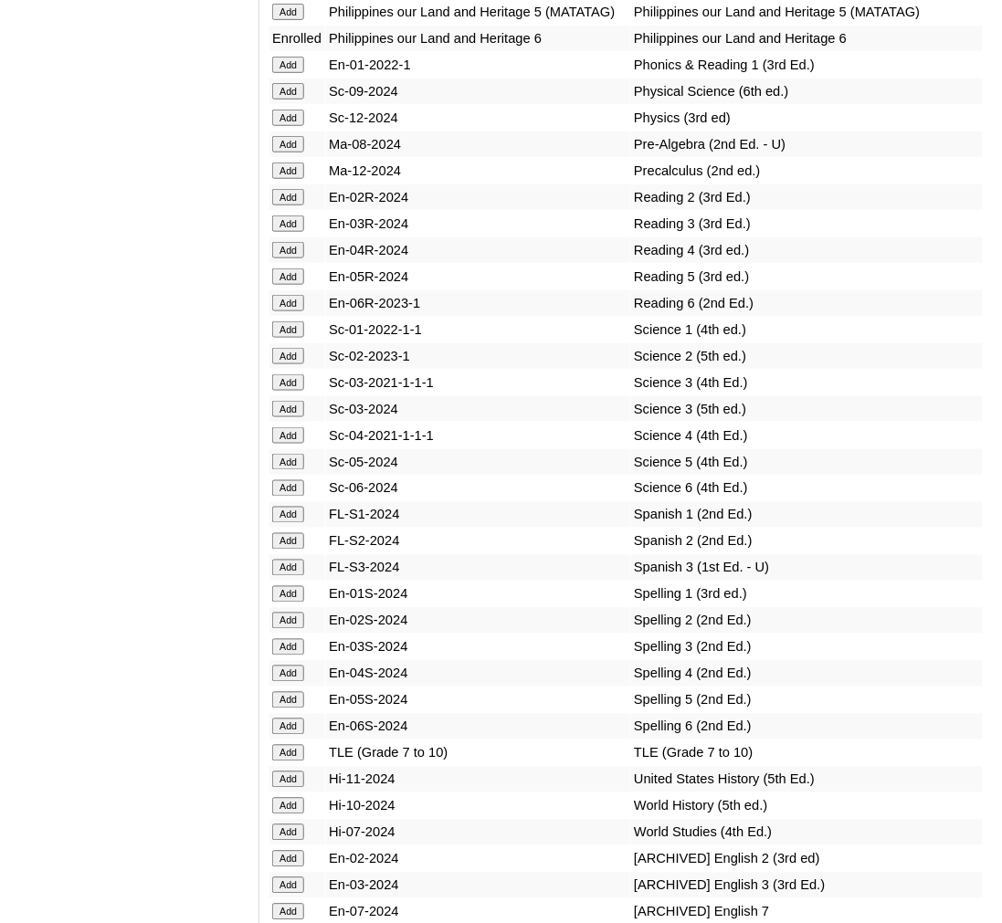
click at [280, 480] on input "Add" at bounding box center [288, 488] width 32 height 16
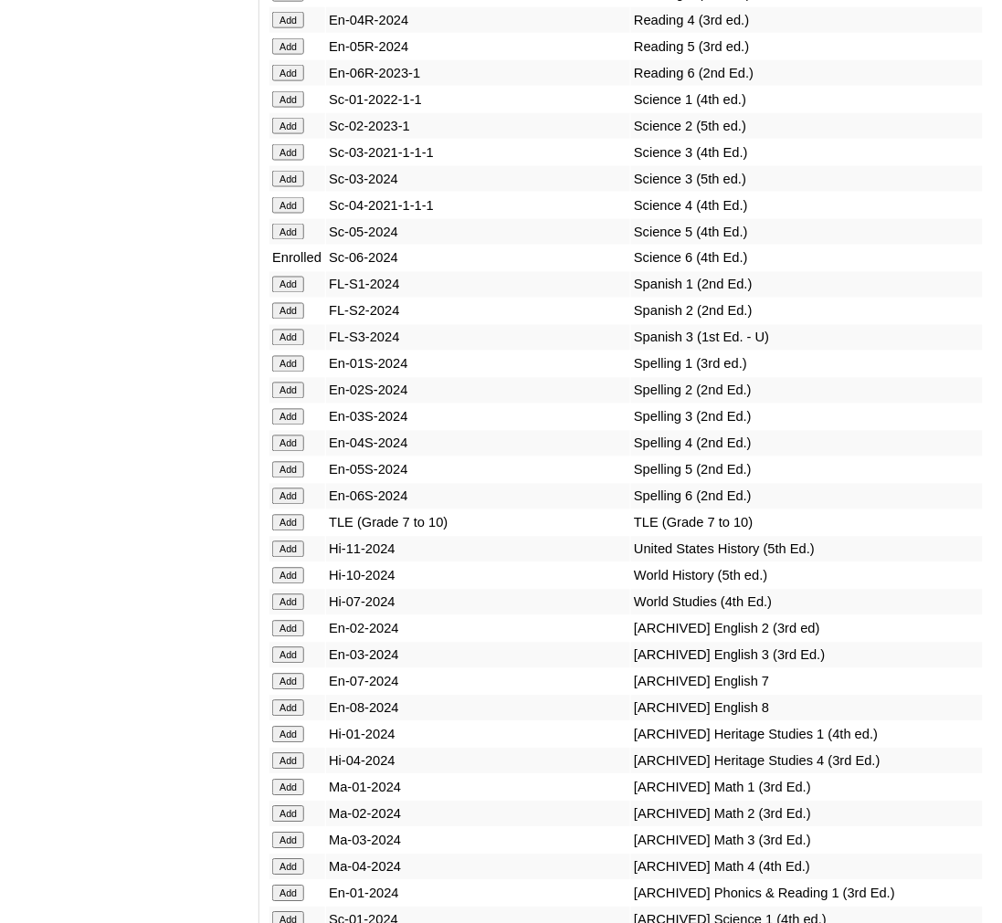
scroll to position [8141, 0]
click at [280, 484] on td "Add" at bounding box center [297, 497] width 56 height 26
click at [281, 489] on input "Add" at bounding box center [288, 497] width 32 height 16
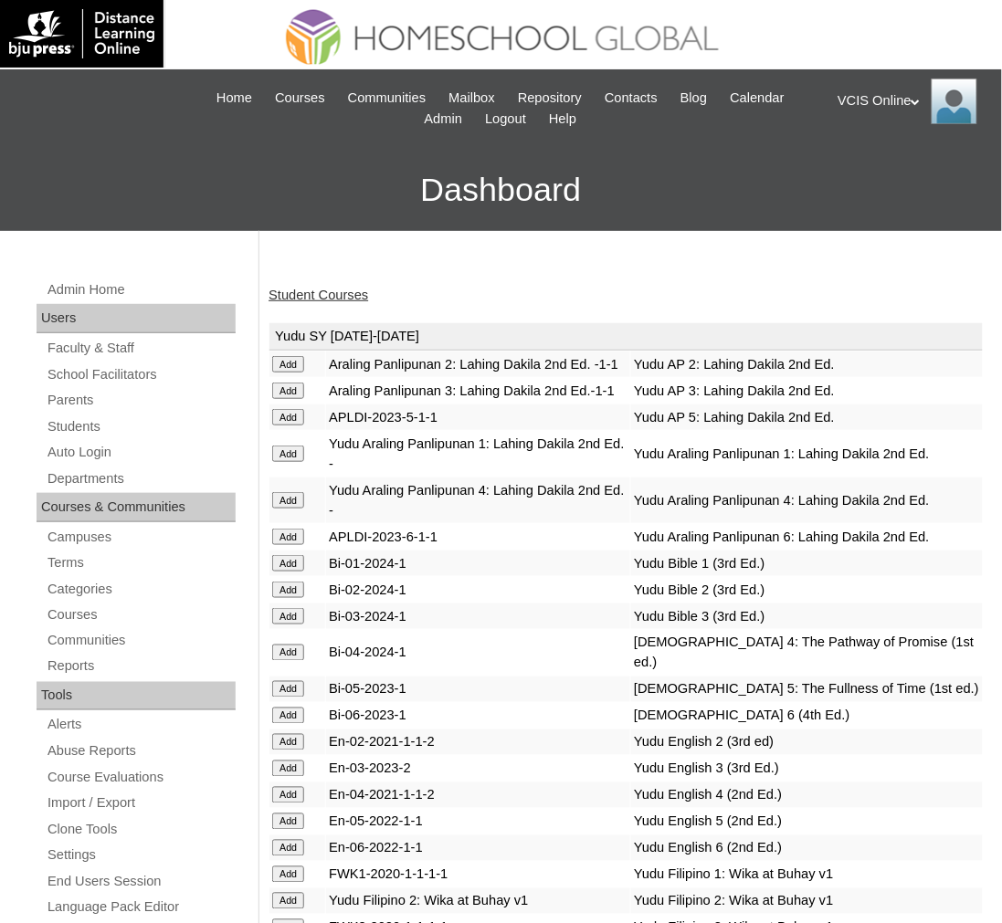
click at [349, 295] on link "Student Courses" at bounding box center [318, 295] width 100 height 15
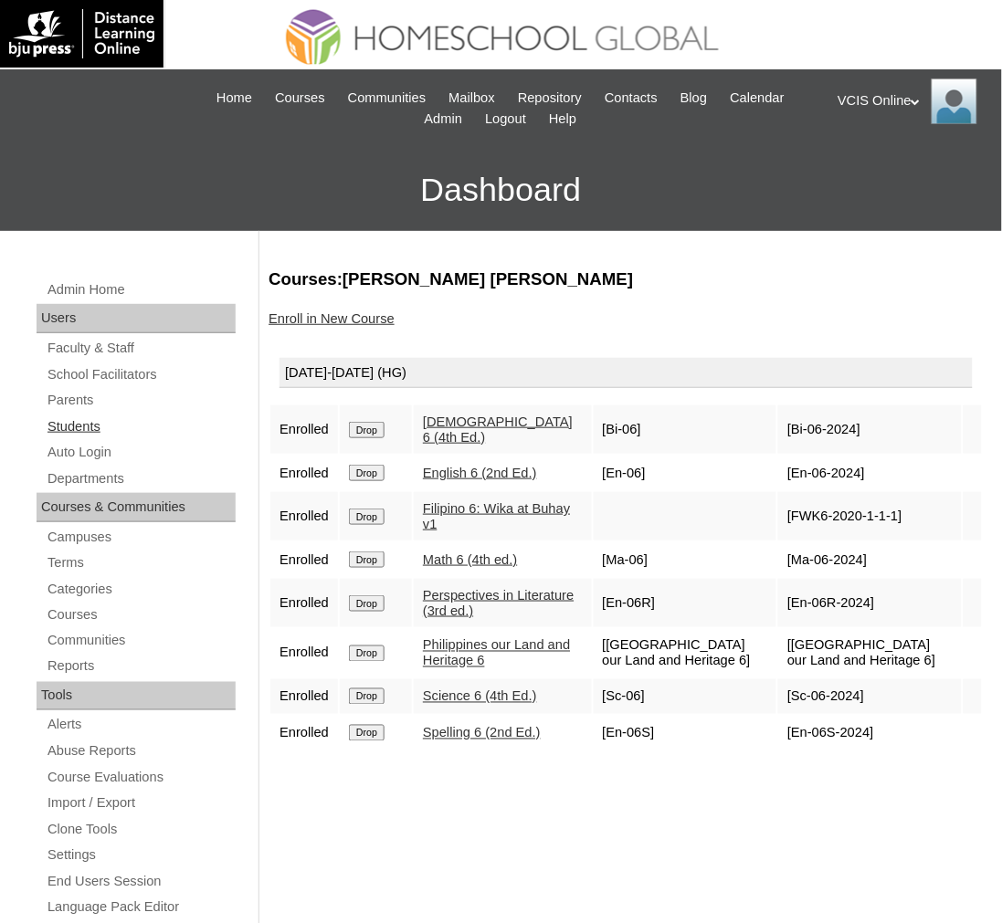
click at [78, 426] on link "Students" at bounding box center [141, 427] width 190 height 23
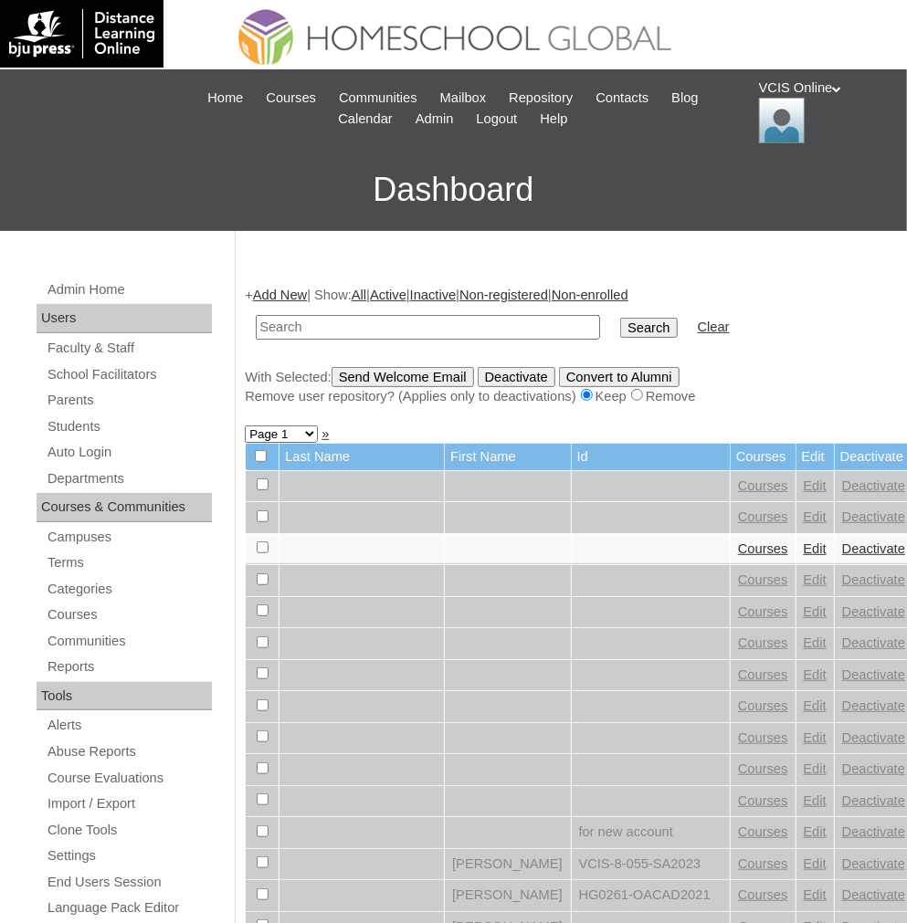
click at [407, 332] on input "text" at bounding box center [428, 327] width 344 height 25
click at [377, 333] on input "text" at bounding box center [428, 327] width 344 height 25
paste input "VCIS026-5C-SA2025"
type input "VCIS025-5C-SA2025"
click at [620, 318] on input "Search" at bounding box center [648, 328] width 57 height 20
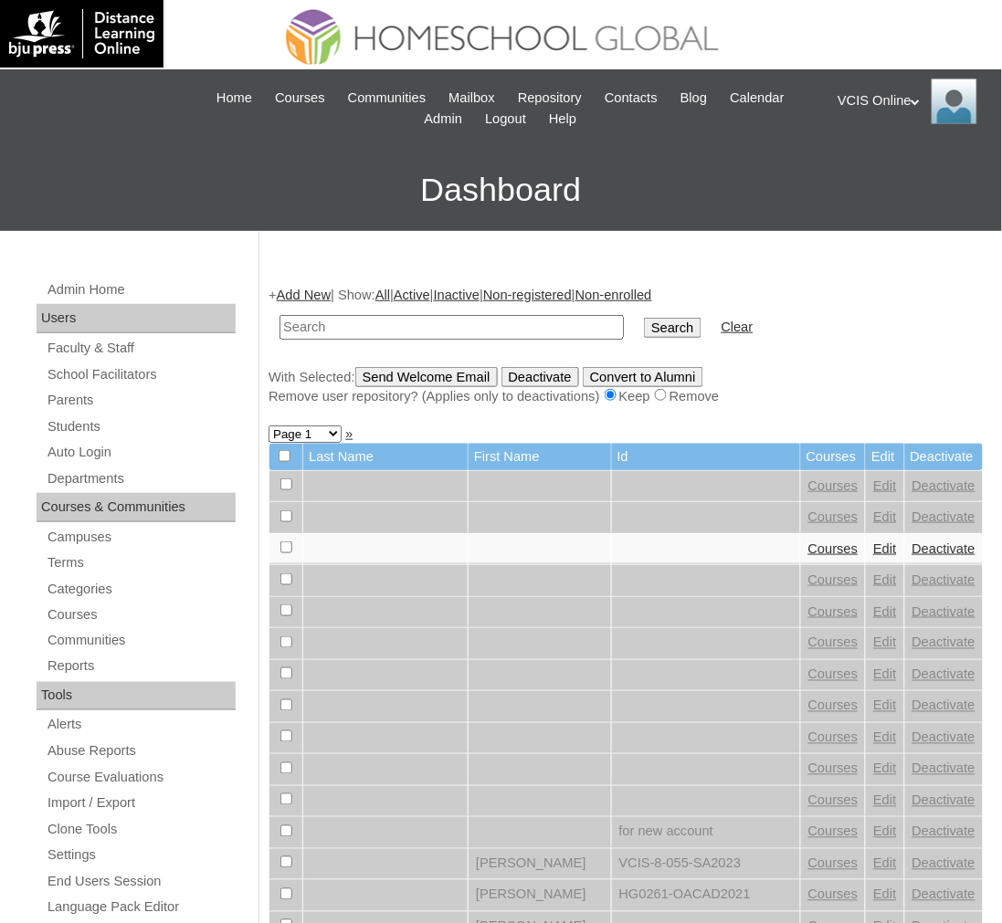
click at [359, 332] on input "text" at bounding box center [451, 327] width 344 height 25
paste input "VCIS026-5C-SA2025"
type input "VCIS026-5C-SA2025"
click at [644, 318] on input "Search" at bounding box center [672, 328] width 57 height 20
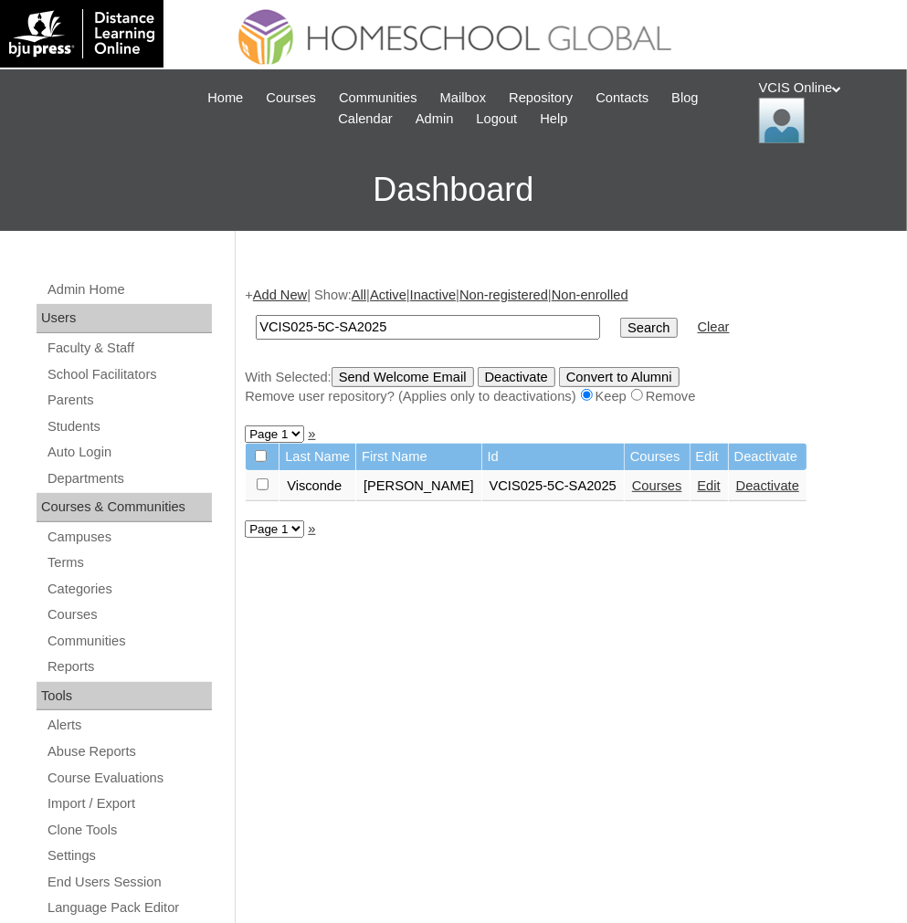
click at [632, 479] on link "Courses" at bounding box center [657, 486] width 50 height 15
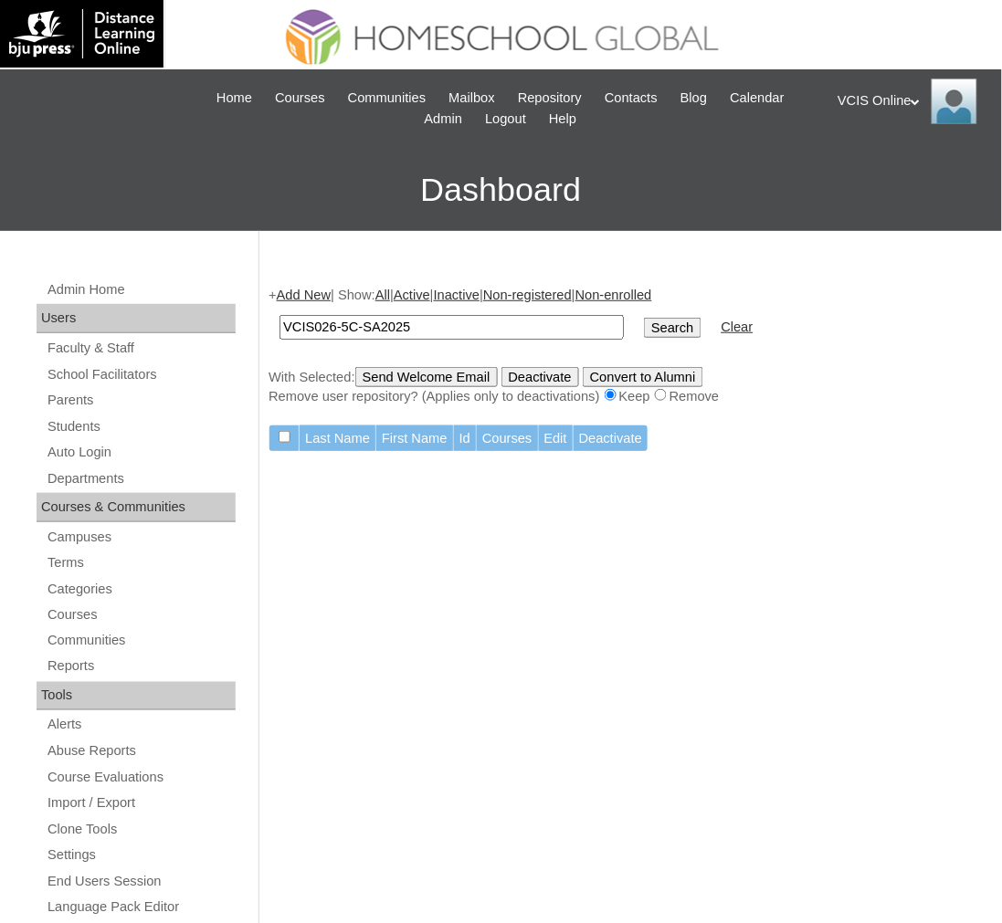
click at [389, 325] on input "VCIS026-5C-SA2025" at bounding box center [451, 327] width 344 height 25
click at [332, 329] on input "VCIS026-5C-SA2025" at bounding box center [451, 327] width 344 height 25
type input "VCIS025-5C-SA2025"
click at [644, 318] on input "Search" at bounding box center [672, 328] width 57 height 20
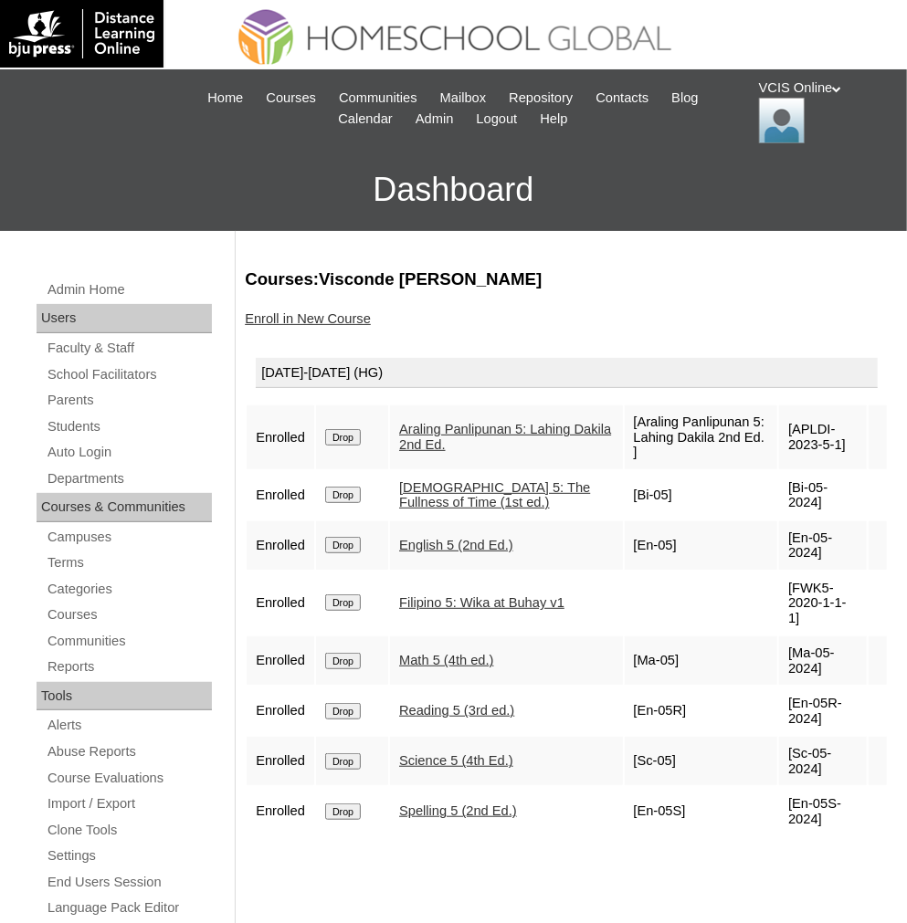
drag, startPoint x: 835, startPoint y: 435, endPoint x: 788, endPoint y: 422, distance: 48.3
click at [788, 422] on td "[APLDI-2023-5-1]" at bounding box center [823, 437] width 88 height 64
copy td "APLDI-2023-5-1"
drag, startPoint x: 837, startPoint y: 481, endPoint x: 789, endPoint y: 478, distance: 47.6
click at [789, 478] on td "[Bi-05-2024]" at bounding box center [823, 495] width 88 height 48
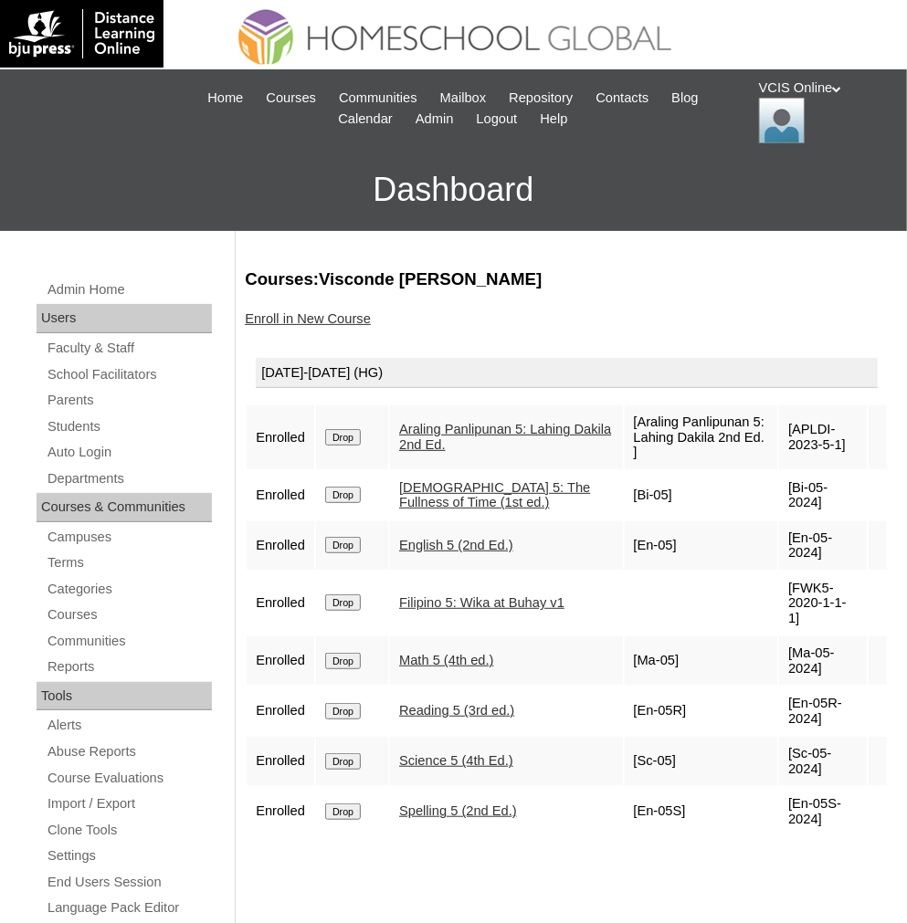
copy td "Bi-05-2024]"
drag, startPoint x: 799, startPoint y: 532, endPoint x: 787, endPoint y: 522, distance: 15.0
click at [787, 522] on td "[En-05-2024]" at bounding box center [823, 545] width 88 height 48
copy td "En-05-2024"
drag, startPoint x: 847, startPoint y: 588, endPoint x: 786, endPoint y: 572, distance: 63.4
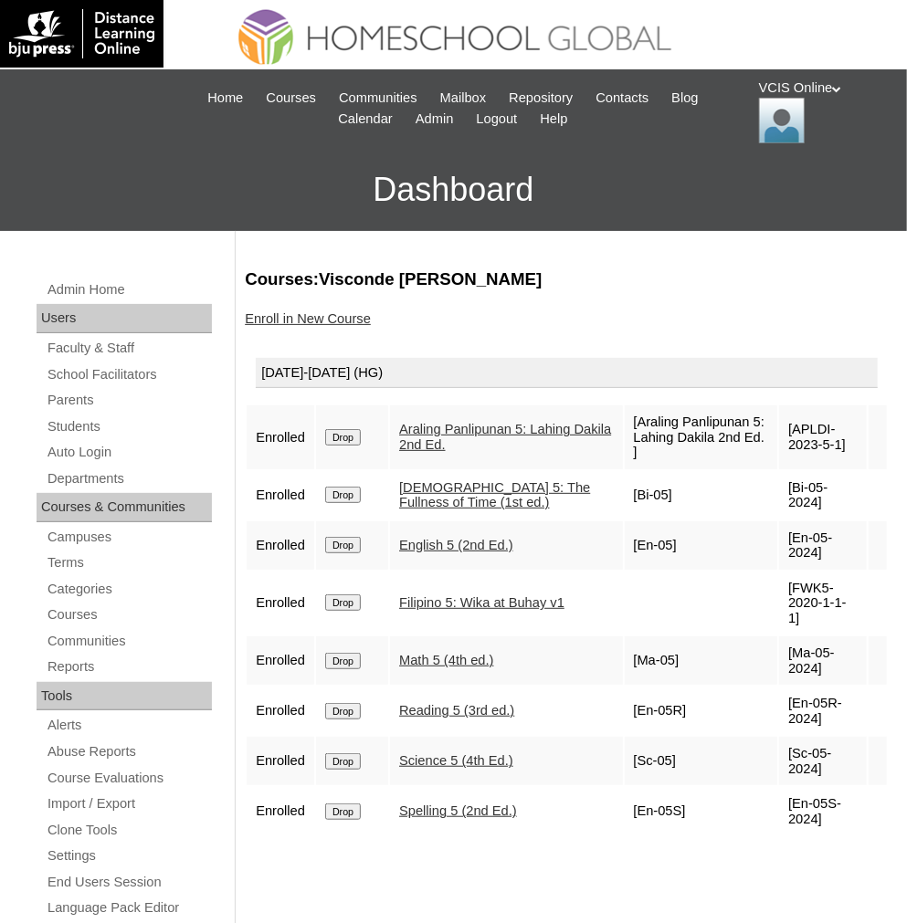
click at [786, 572] on td "[FWK5-2020-1-1-1]" at bounding box center [823, 604] width 88 height 64
copy td "FWK5-2020-1-1-1"
drag, startPoint x: 810, startPoint y: 628, endPoint x: 785, endPoint y: 617, distance: 27.0
click at [785, 637] on td "[Ma-05-2024]" at bounding box center [823, 661] width 88 height 48
copy td "Ma-05-2024"
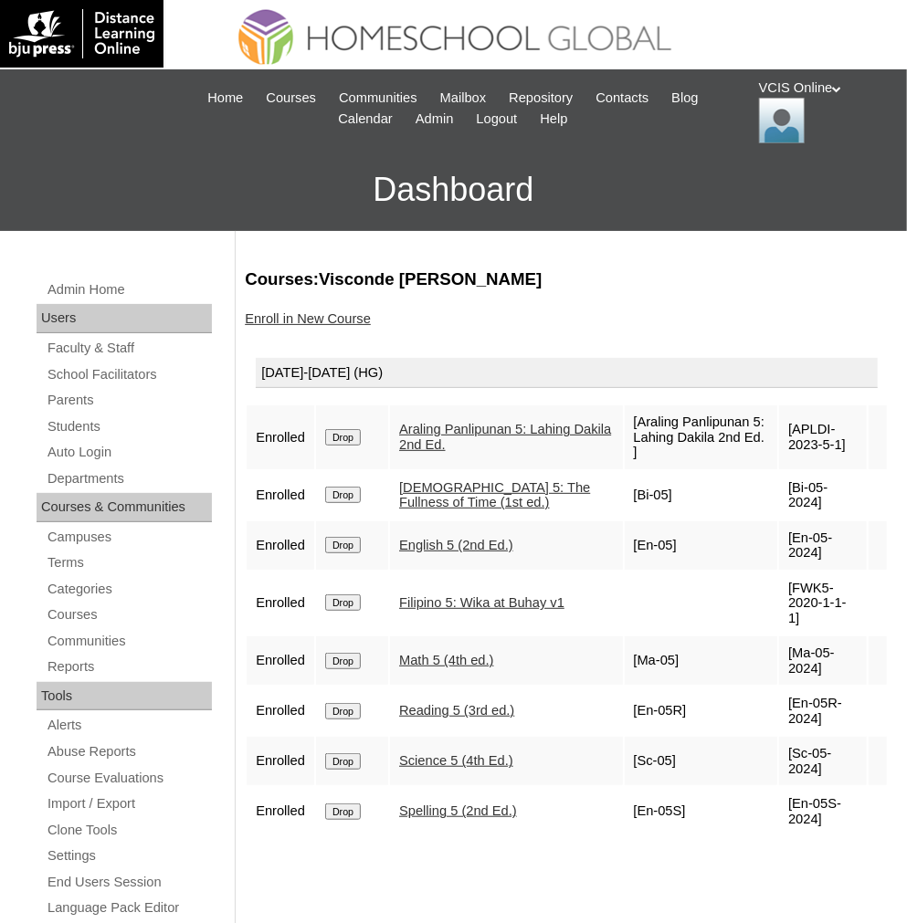
drag, startPoint x: 809, startPoint y: 680, endPoint x: 787, endPoint y: 673, distance: 23.1
click at [787, 687] on td "[En-05R-2024]" at bounding box center [823, 711] width 88 height 48
copy td "En-05R-2024"
drag, startPoint x: 810, startPoint y: 732, endPoint x: 788, endPoint y: 718, distance: 25.8
click at [788, 737] on td "[Sc-05-2024]" at bounding box center [823, 761] width 88 height 48
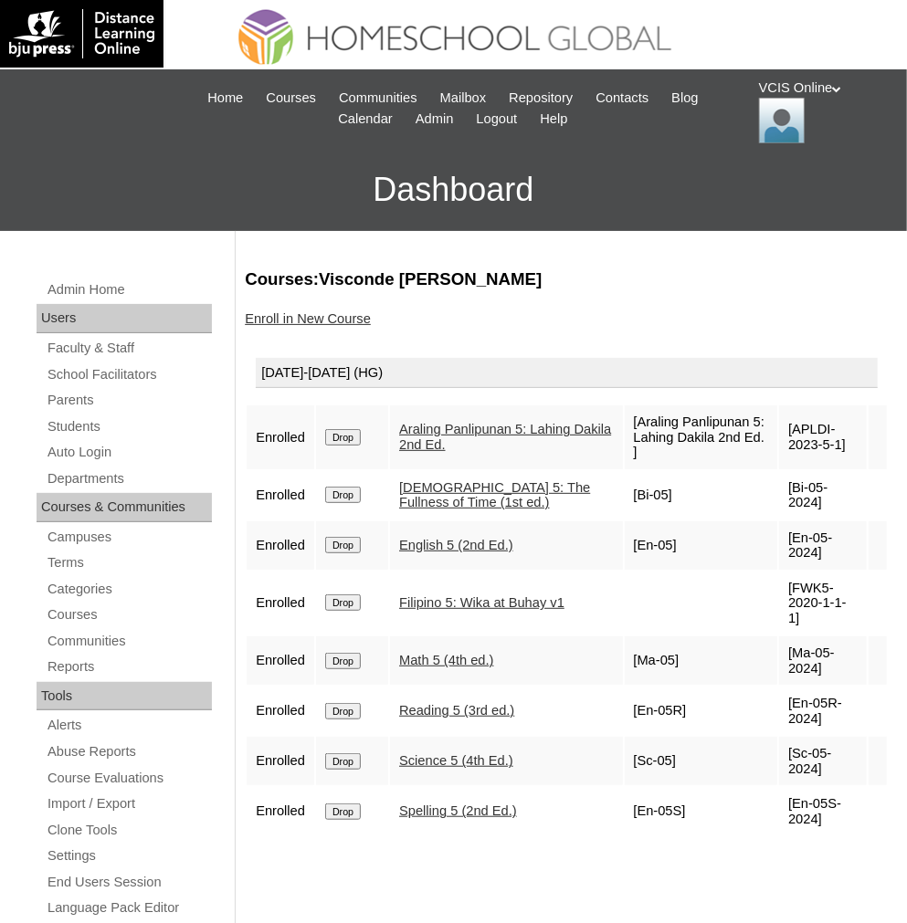
copy td "Sc-05-2024"
drag, startPoint x: 808, startPoint y: 788, endPoint x: 801, endPoint y: 779, distance: 11.7
click at [801, 787] on td "[En-05S-2024]" at bounding box center [823, 811] width 88 height 48
click at [783, 787] on td "[En-05S-2024]" at bounding box center [823, 811] width 88 height 48
click at [788, 787] on td "[En-05S-2024]" at bounding box center [823, 811] width 88 height 48
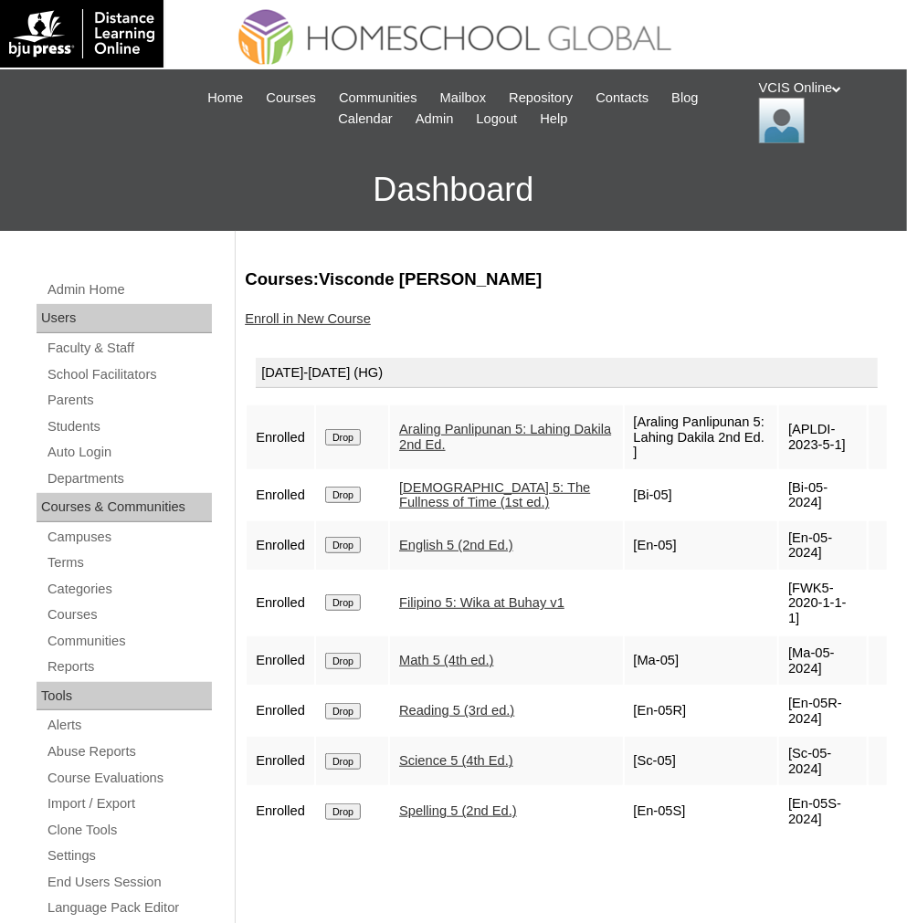
copy td "En-05S-2024"
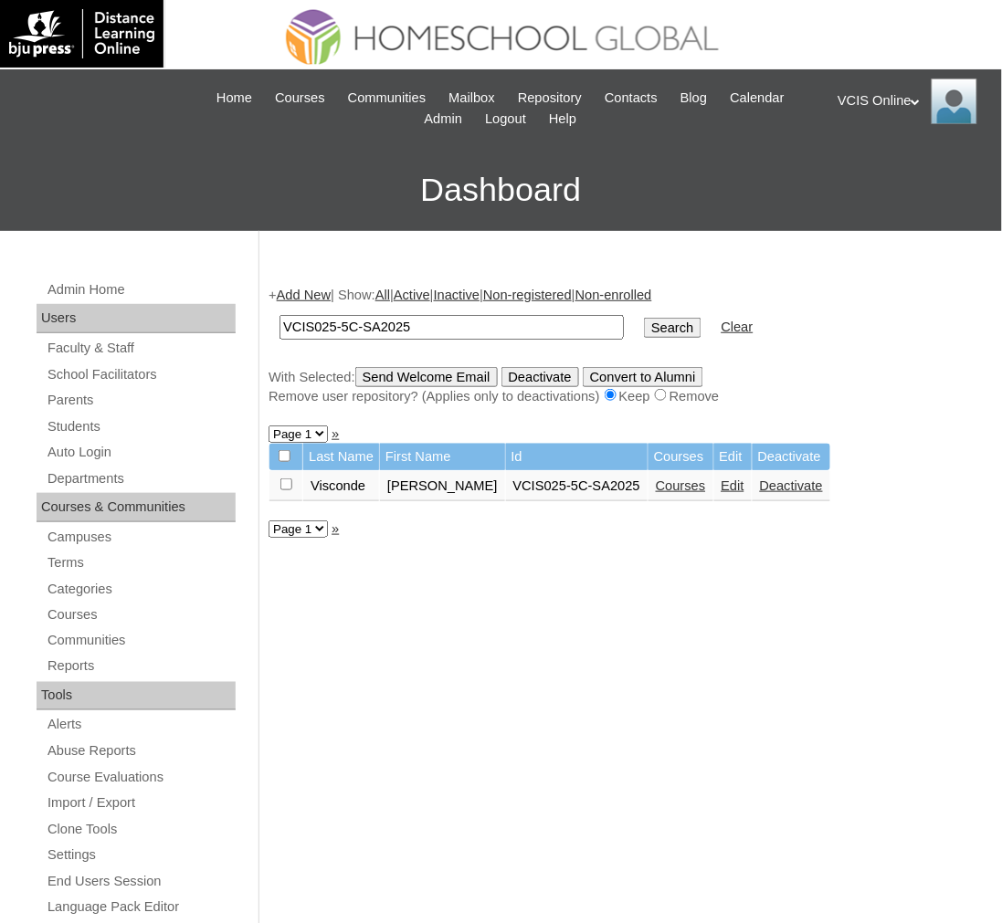
click at [329, 324] on input "VCIS025-5C-SA2025" at bounding box center [451, 327] width 344 height 25
type input "VCIS026-5C-SA2025"
click at [644, 318] on input "Search" at bounding box center [672, 328] width 57 height 20
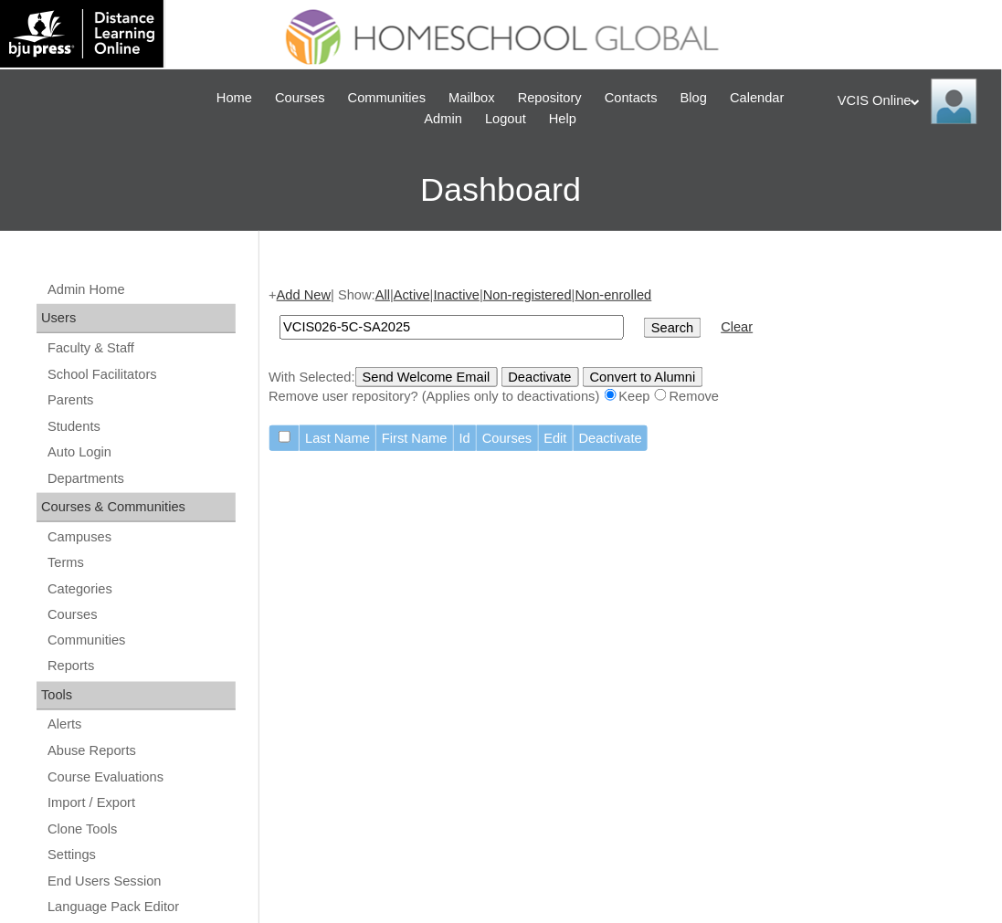
click at [701, 484] on div "+ Add New | Show: All | Active | Inactive | Non-registered | Non-enrolled VCIS0…" at bounding box center [621, 879] width 724 height 1223
click at [435, 320] on input "VCIS026-5C-SA2025" at bounding box center [451, 327] width 344 height 25
paste input "Princess Aurora Astrid Corpuz Kuizon"
drag, startPoint x: 468, startPoint y: 332, endPoint x: 341, endPoint y: 330, distance: 127.0
click at [341, 330] on input "Princess Aurora Astrid Corpuz Kuizon" at bounding box center [451, 327] width 344 height 25
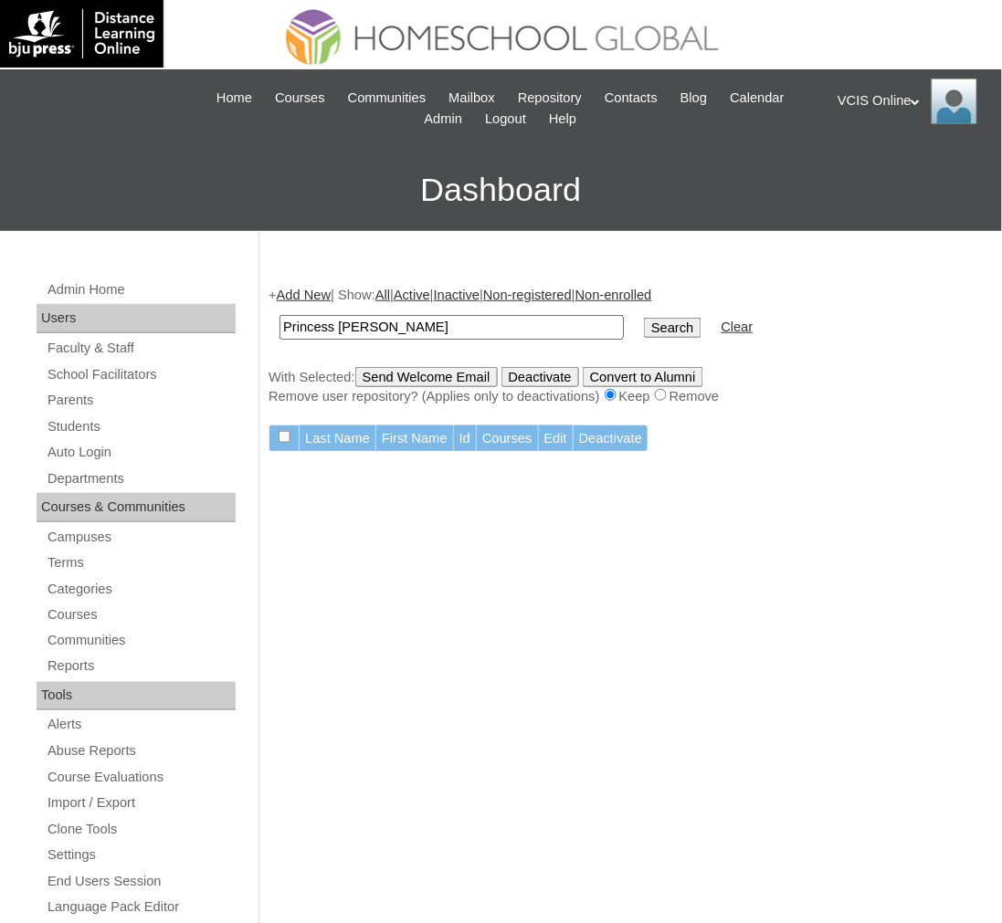
type input "Princess Kuizon"
click at [644, 318] on input "Search" at bounding box center [672, 328] width 57 height 20
drag, startPoint x: 339, startPoint y: 329, endPoint x: 11, endPoint y: 358, distance: 329.2
click at [87, 353] on div "Admin Home Users Faculty & Staff School Facilitators Parents Students Auto Logi…" at bounding box center [501, 860] width 1002 height 1259
type input "Kuizon"
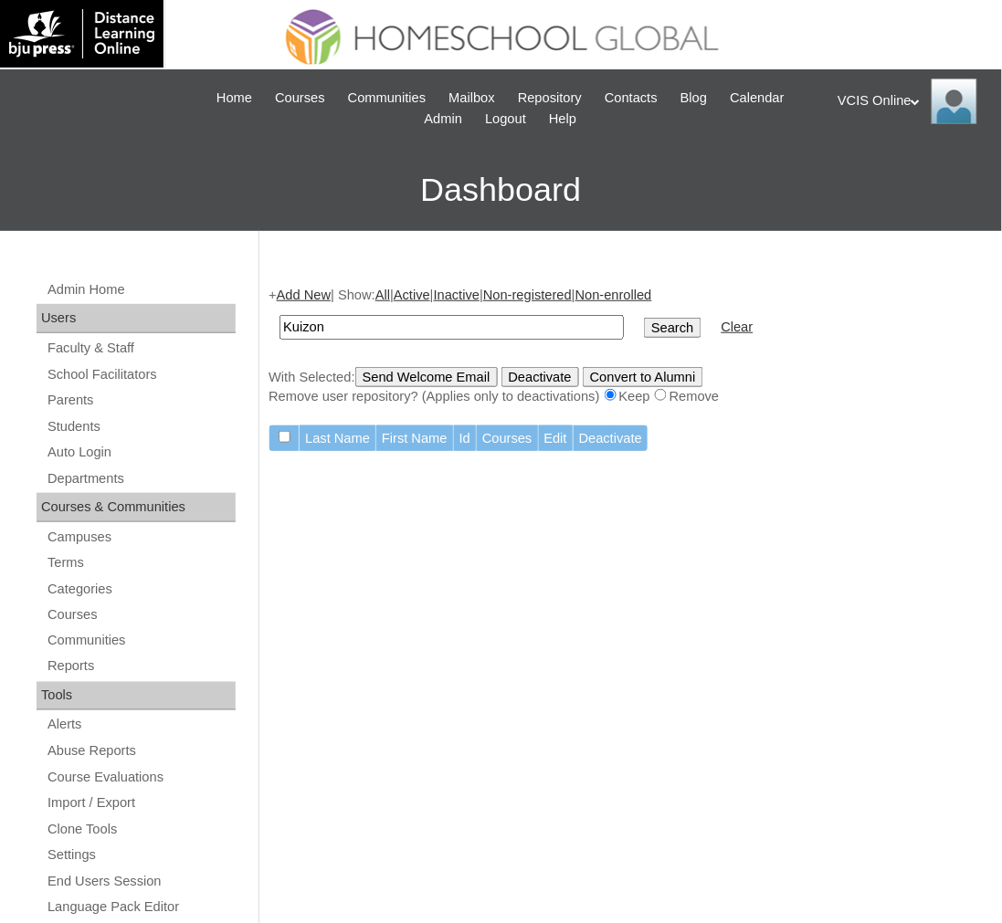
click at [644, 318] on input "Search" at bounding box center [672, 328] width 57 height 20
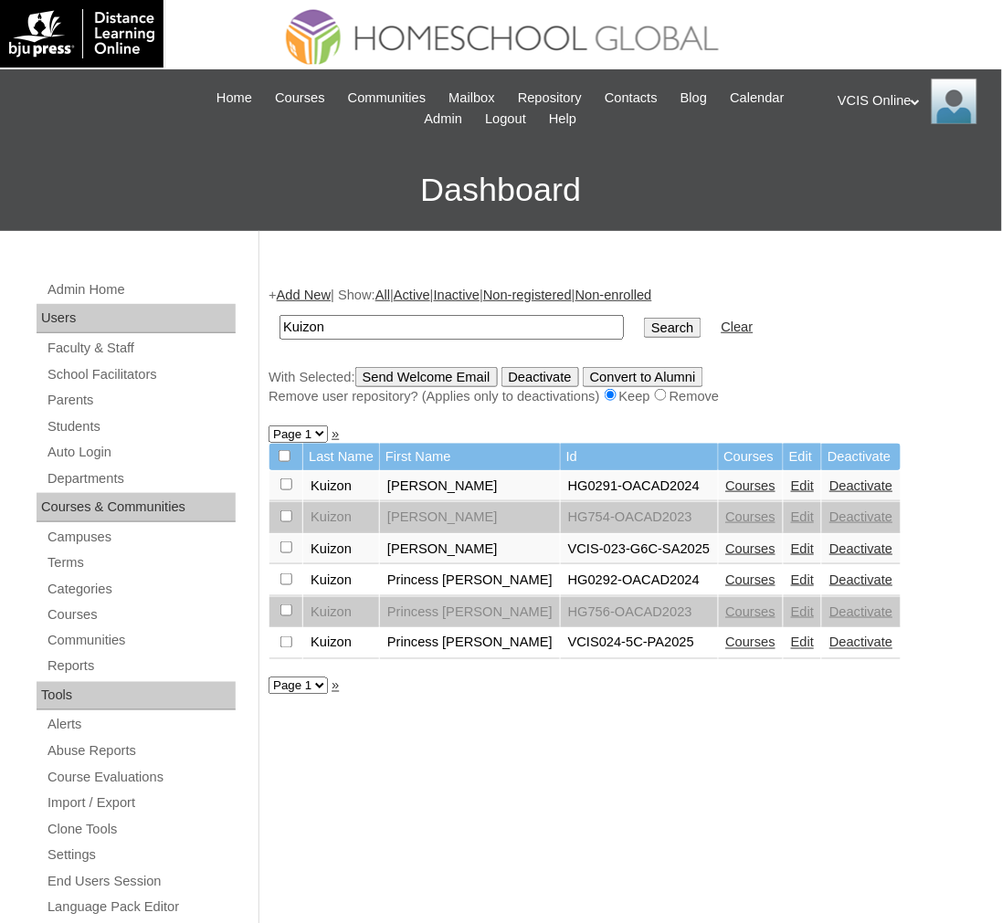
click at [726, 636] on link "Courses" at bounding box center [751, 643] width 50 height 15
click at [455, 334] on input "Kuizon" at bounding box center [451, 327] width 344 height 25
drag, startPoint x: 475, startPoint y: 327, endPoint x: 324, endPoint y: 330, distance: 150.7
click at [324, 330] on input "Isaiah Cale Eliam Concepcion Gamil" at bounding box center [451, 327] width 344 height 25
type input "Isaiah Gamil"
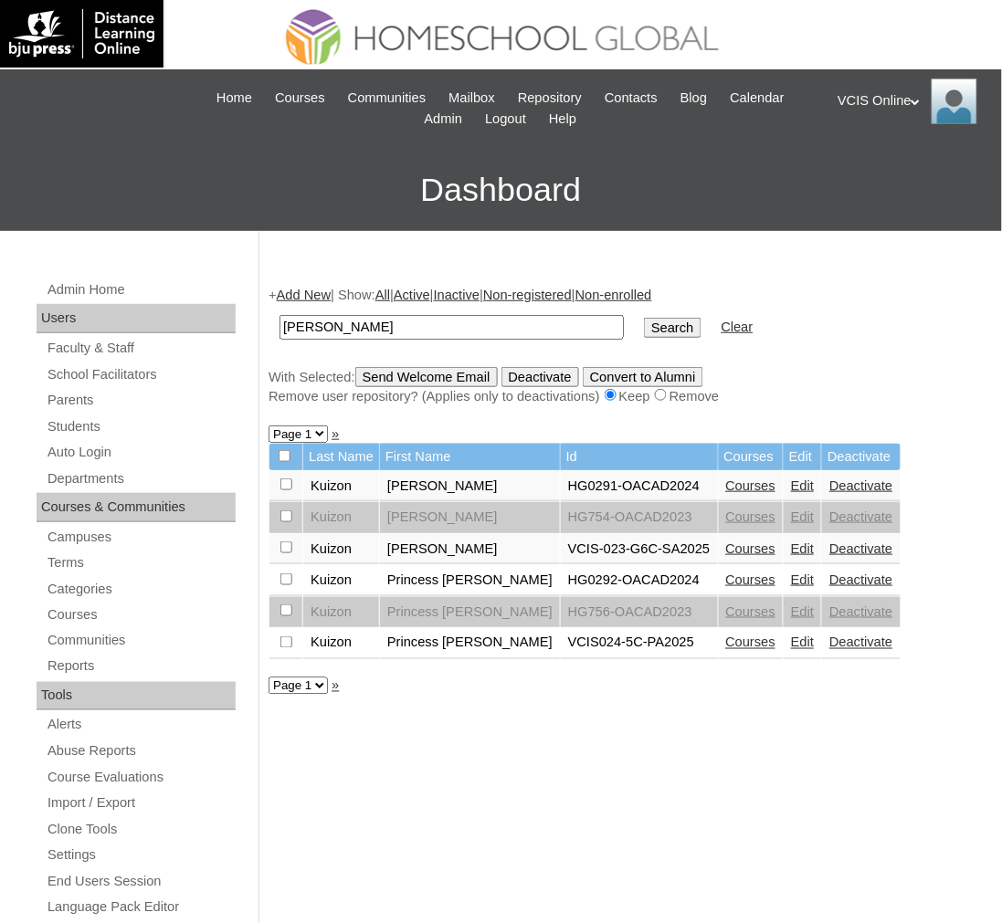
click at [644, 318] on input "Search" at bounding box center [672, 328] width 57 height 20
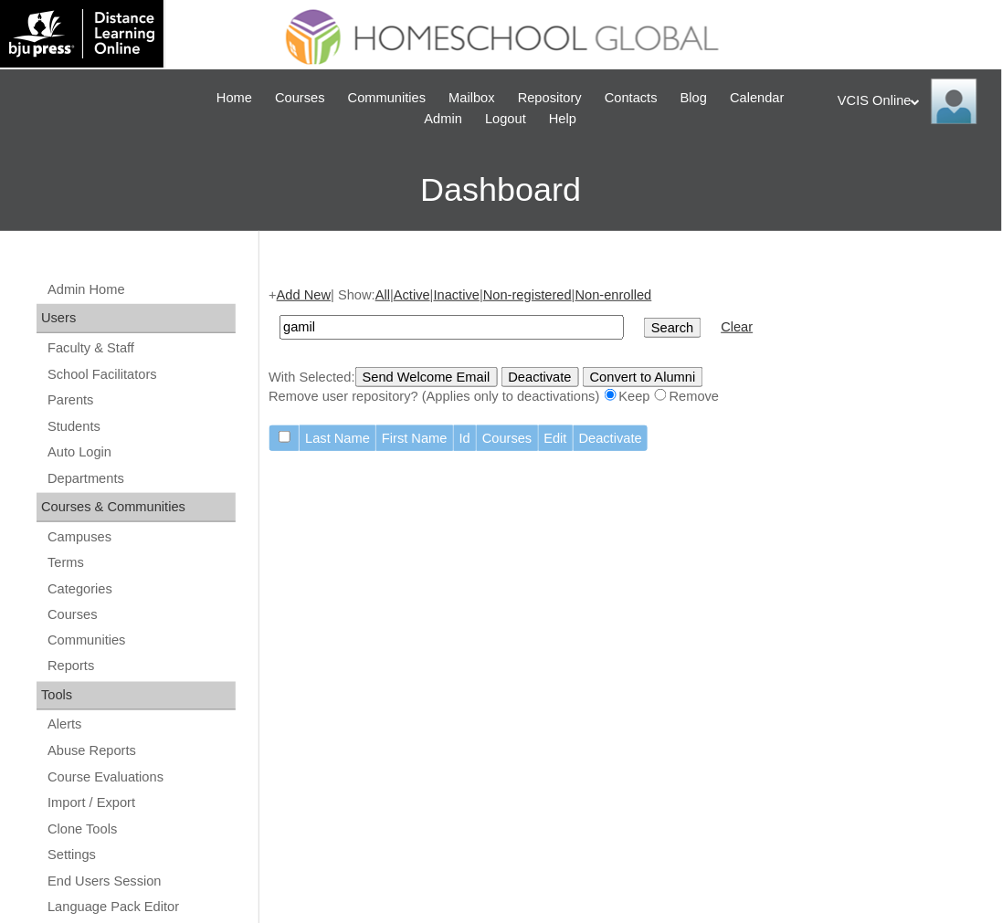
type input "gamil"
click at [644, 318] on input "Search" at bounding box center [672, 328] width 57 height 20
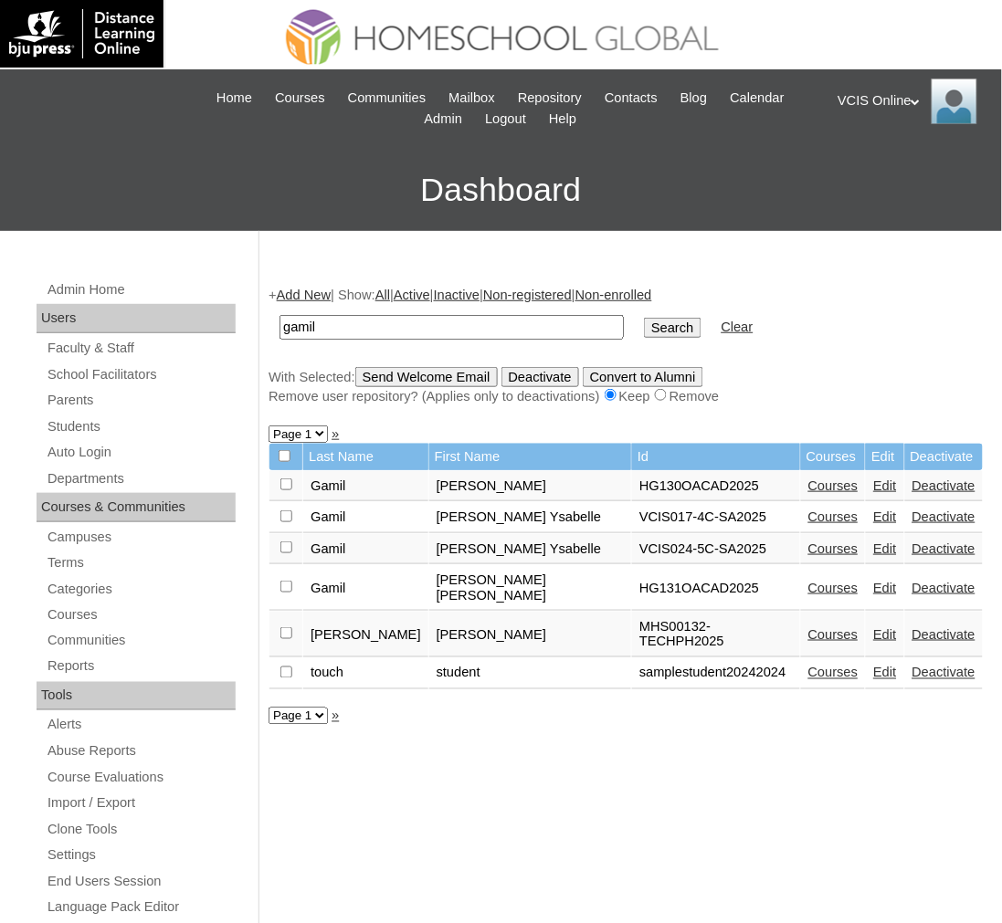
click at [423, 324] on input "gamil" at bounding box center [451, 327] width 344 height 25
click at [644, 318] on input "Search" at bounding box center [672, 328] width 57 height 20
click at [421, 323] on input "gamil" at bounding box center [451, 327] width 344 height 25
click at [490, 315] on input "gamil" at bounding box center [451, 327] width 344 height 25
paste input "isaiahc.gamil2025"
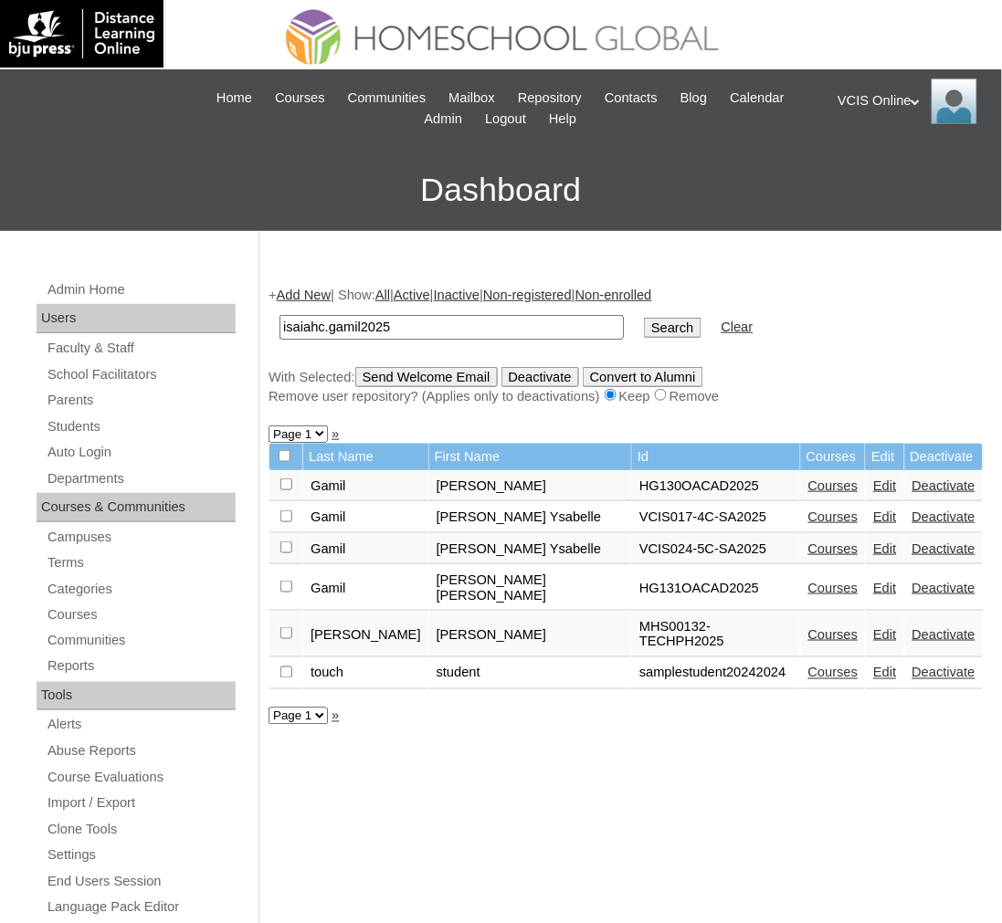
type input "isaiahc.gamil2025"
click at [644, 318] on input "Search" at bounding box center [672, 328] width 57 height 20
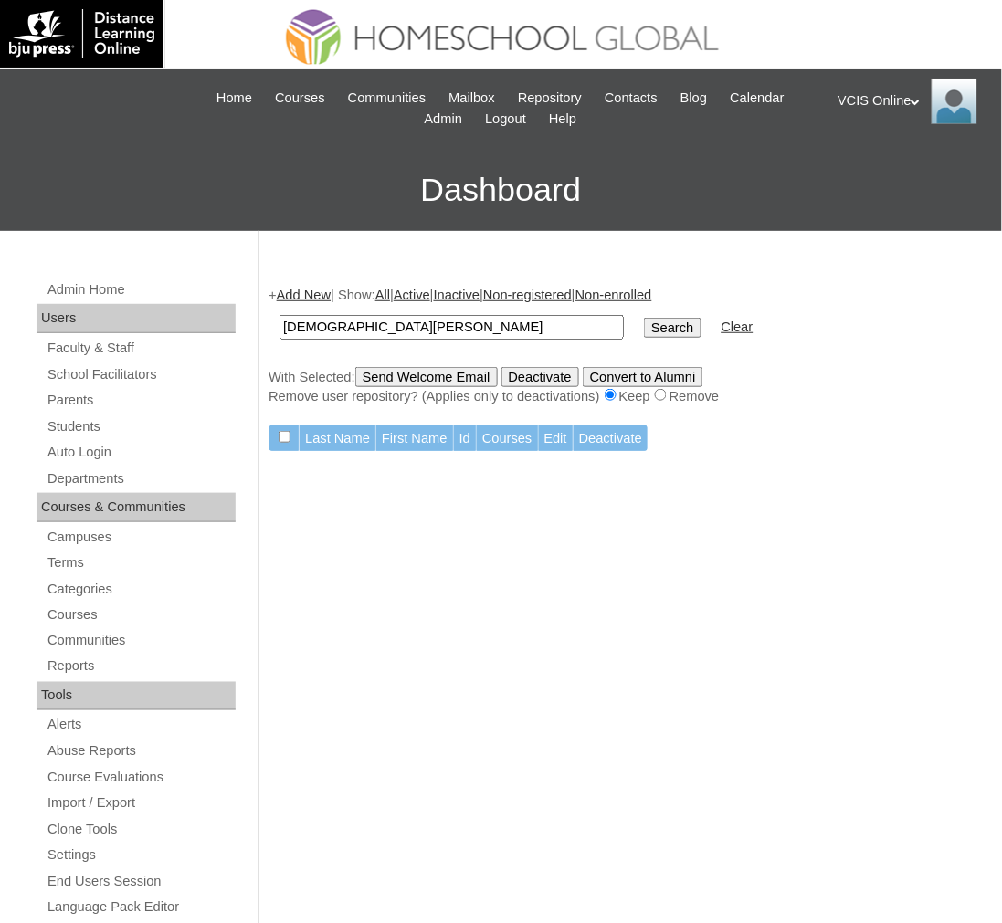
type input "[DEMOGRAPHIC_DATA][PERSON_NAME]"
click at [644, 318] on input "Search" at bounding box center [672, 328] width 57 height 20
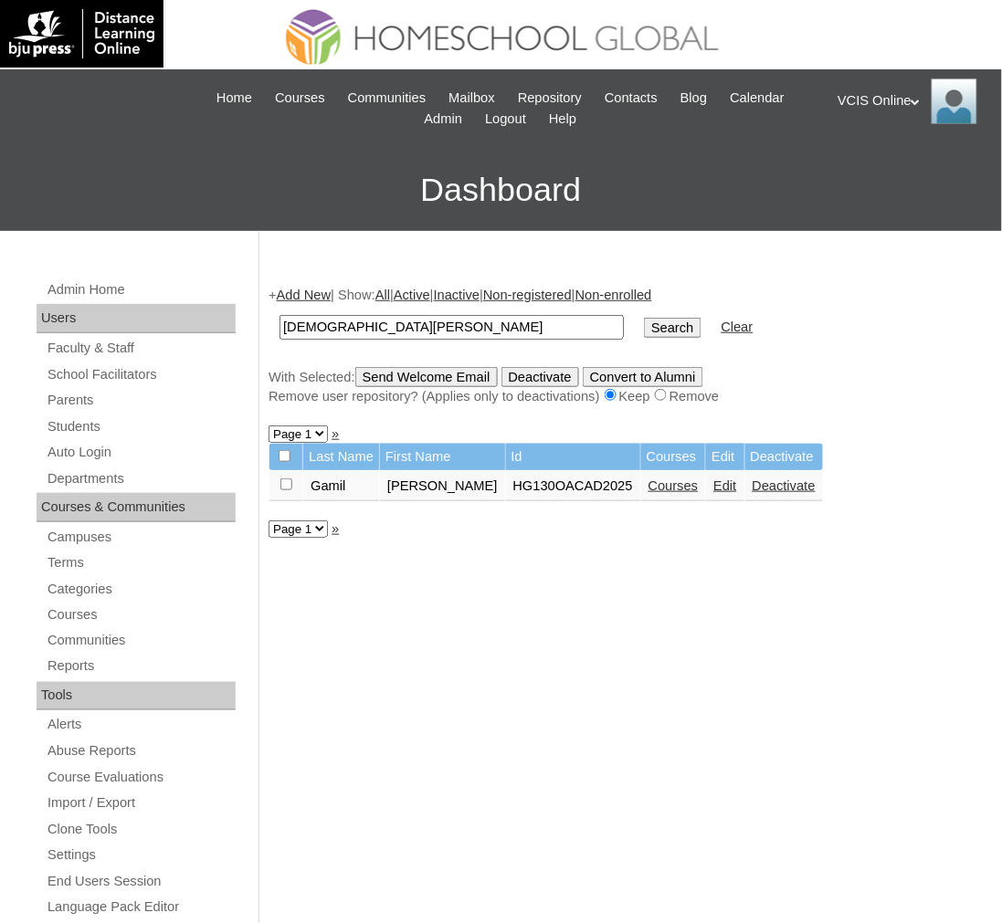
drag, startPoint x: 495, startPoint y: 335, endPoint x: 453, endPoint y: 347, distance: 43.7
click at [453, 347] on div "+ Add New | Show: All | Active | Inactive | Non-registered | Non-enrolled isaia…" at bounding box center [625, 346] width 715 height 121
click at [482, 321] on input "isaiah cale" at bounding box center [451, 327] width 344 height 25
type input "Princess [PERSON_NAME]"
click at [644, 318] on input "Search" at bounding box center [672, 328] width 57 height 20
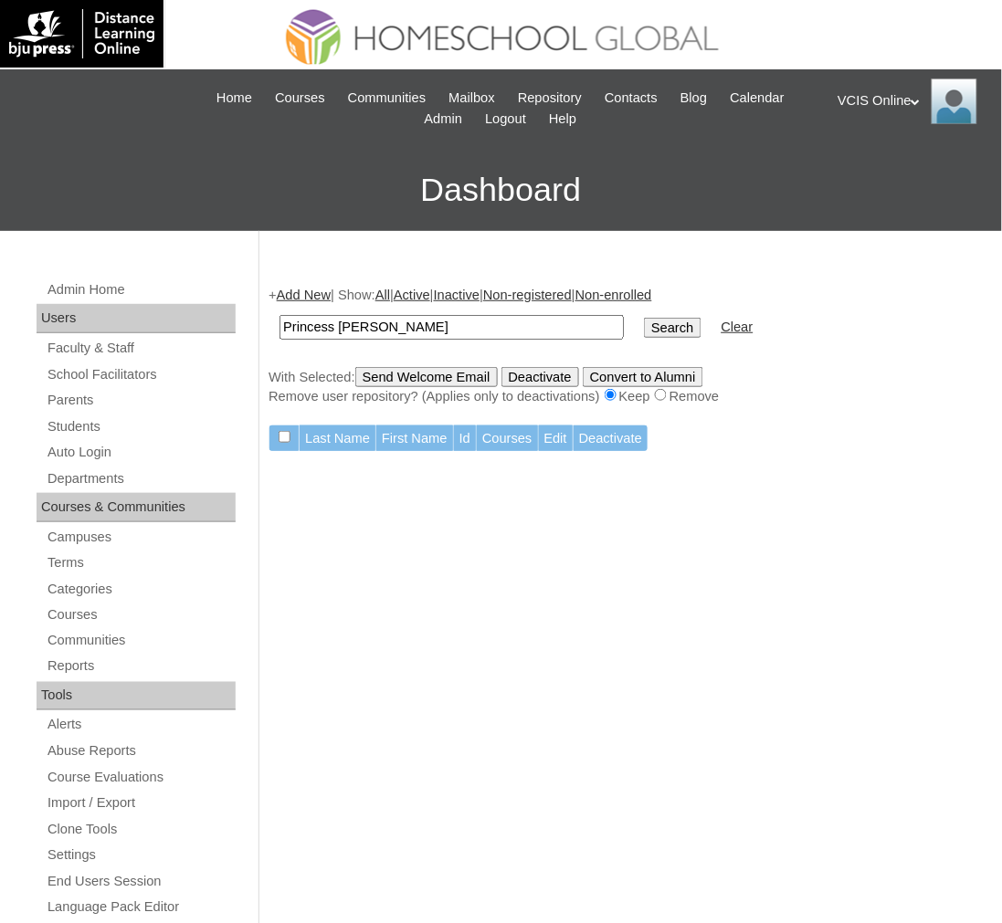
drag, startPoint x: 331, startPoint y: 329, endPoint x: 69, endPoint y: 318, distance: 261.4
click at [247, 333] on div "Admin Home Users Faculty & Staff School Facilitators Parents Students Auto Logi…" at bounding box center [501, 860] width 1002 height 1259
type input "Kuizon"
click at [644, 318] on input "Search" at bounding box center [672, 328] width 57 height 20
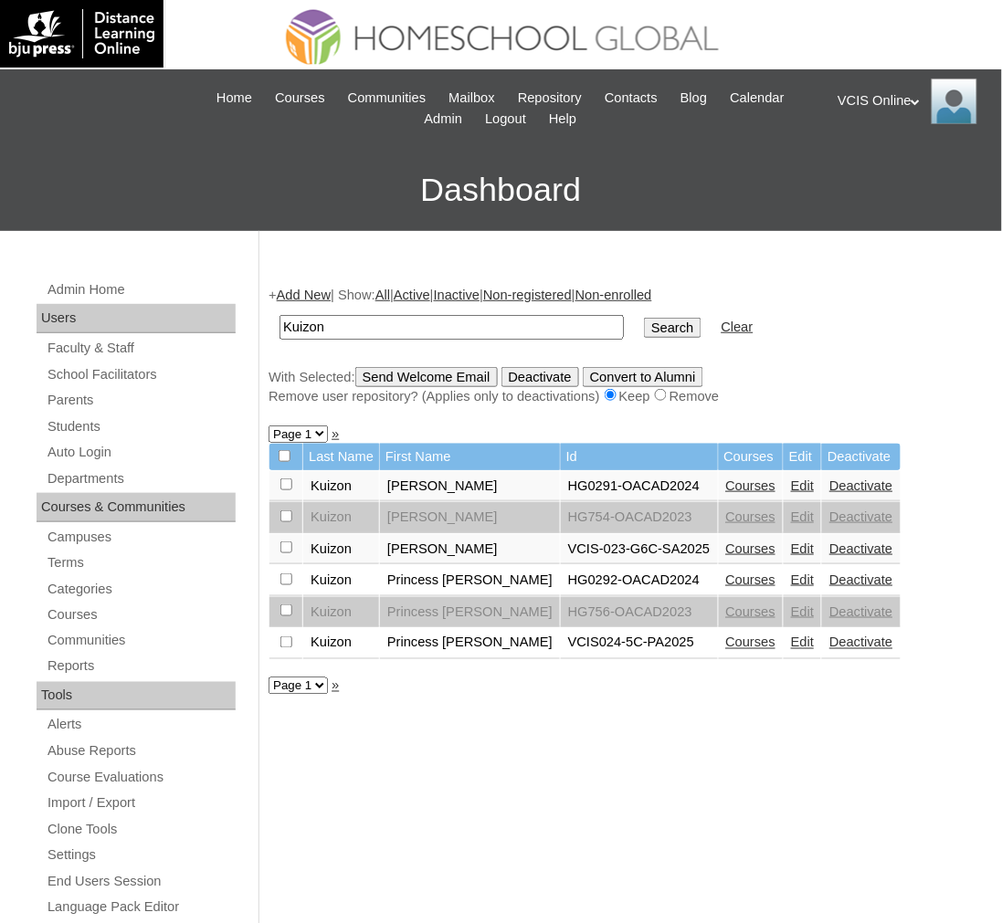
click at [726, 636] on link "Courses" at bounding box center [751, 643] width 50 height 15
click at [791, 636] on link "Edit" at bounding box center [802, 643] width 23 height 15
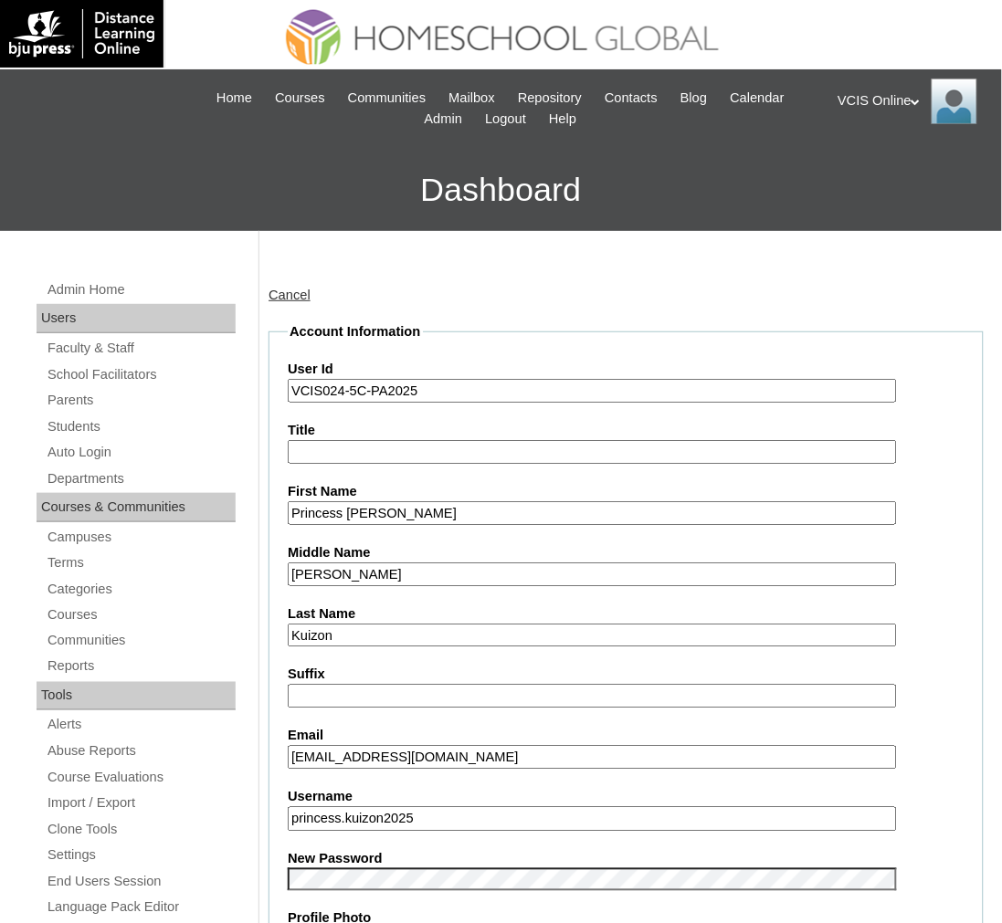
click at [341, 388] on input "VCIS024-5C-PA2025" at bounding box center [592, 391] width 609 height 25
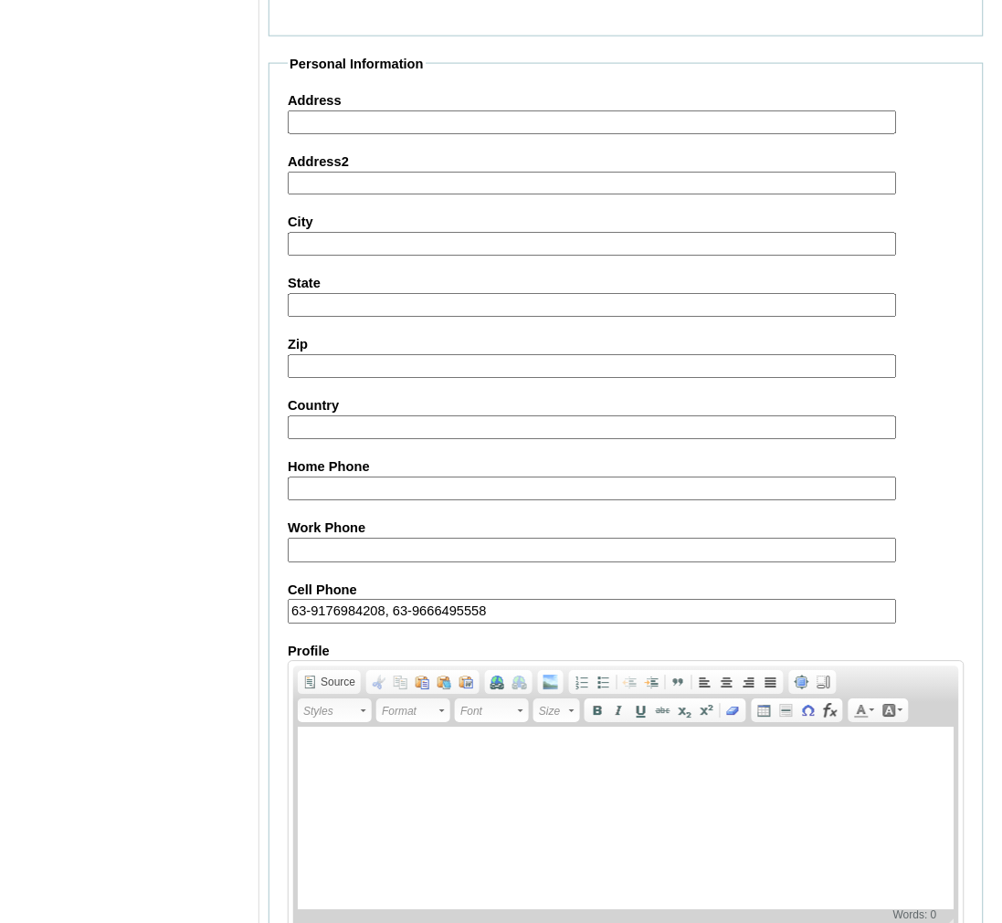
scroll to position [1819, 0]
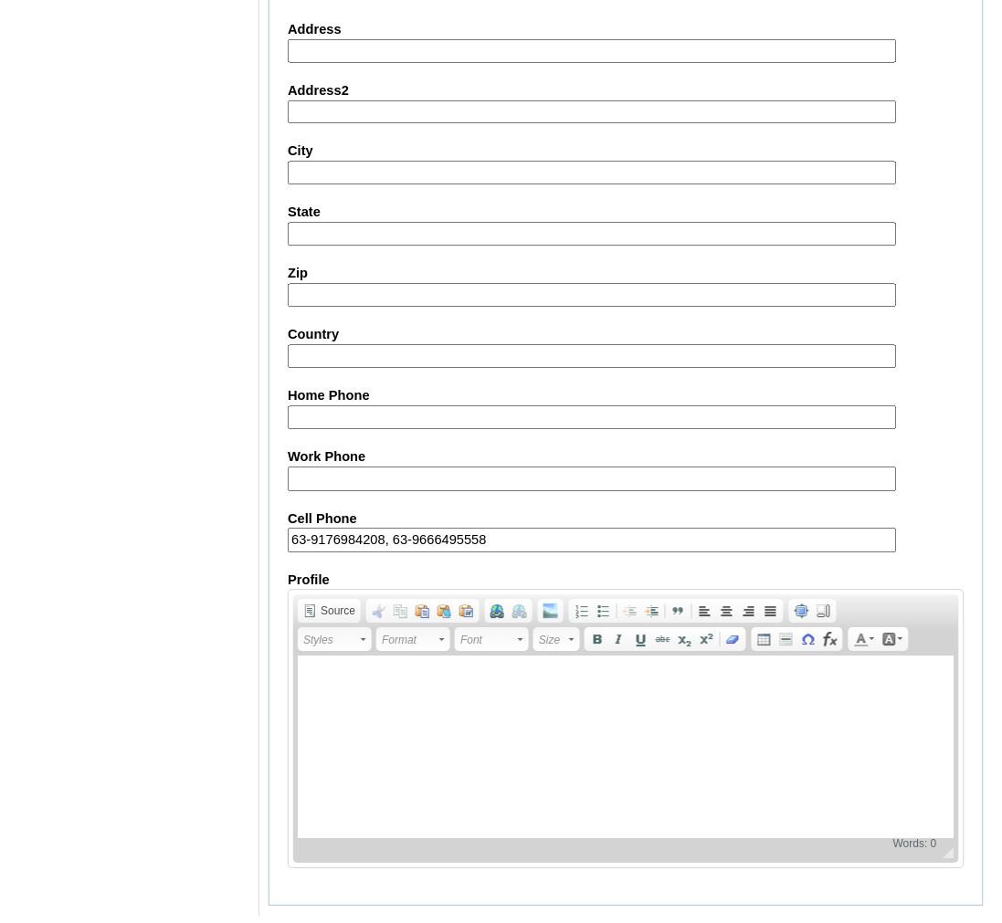
type input "VCIS026-5C-PA2025"
click at [296, 925] on input "Submit" at bounding box center [296, 935] width 57 height 20
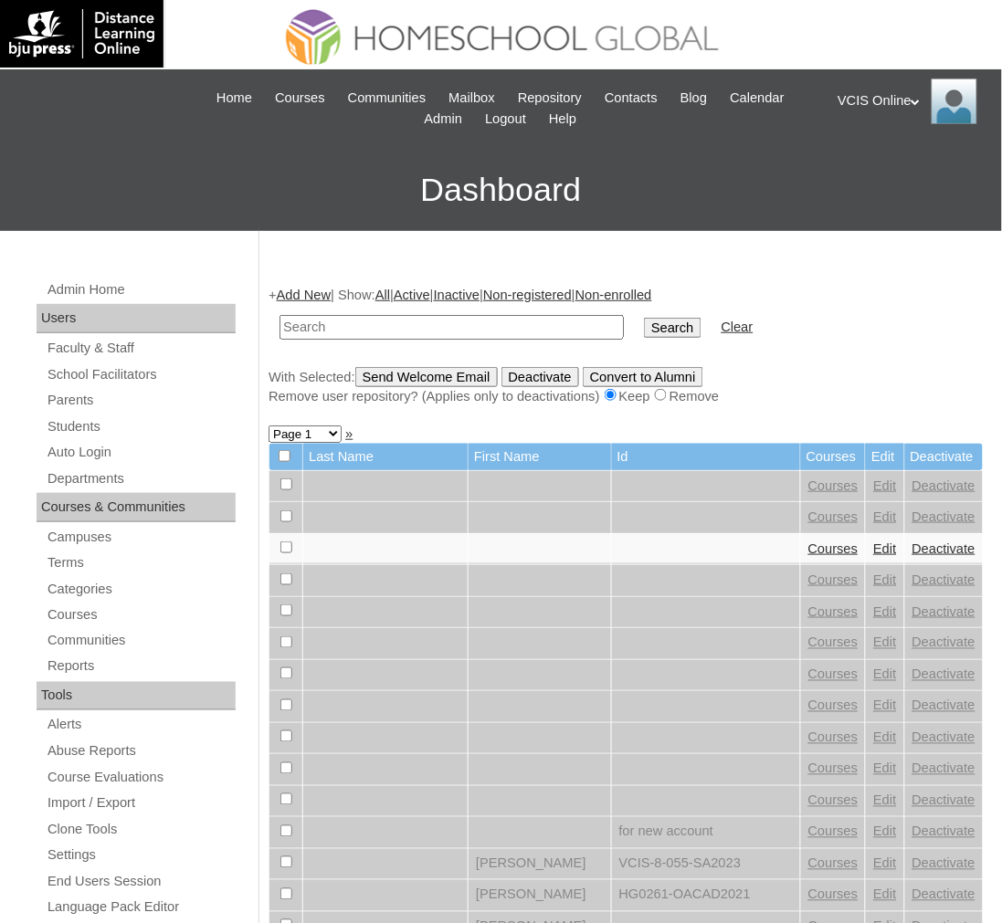
click at [320, 301] on link "Add New" at bounding box center [304, 295] width 54 height 15
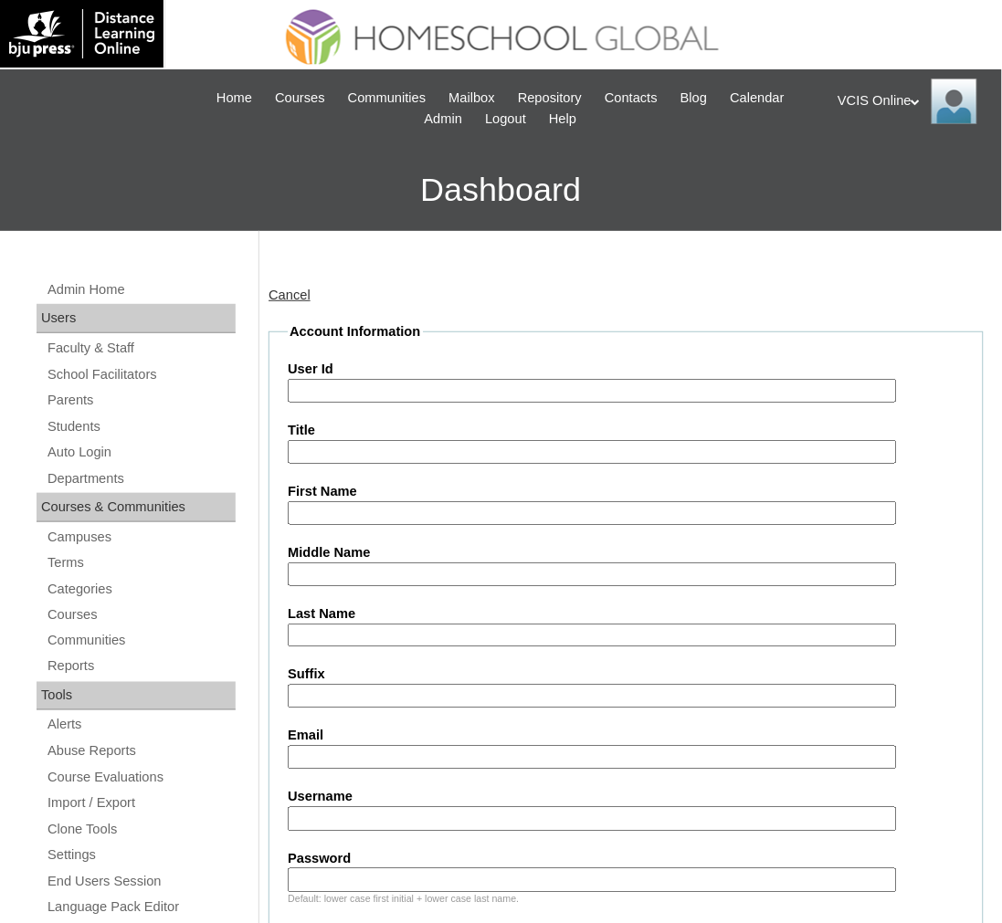
click at [438, 390] on input "User Id" at bounding box center [592, 391] width 609 height 25
click at [388, 396] on input "User Id" at bounding box center [592, 391] width 609 height 25
paste input "VCIS024-5C-SA2025"
type input "VCIS024-5C-SA2025"
click at [399, 517] on input "First Name" at bounding box center [592, 513] width 609 height 25
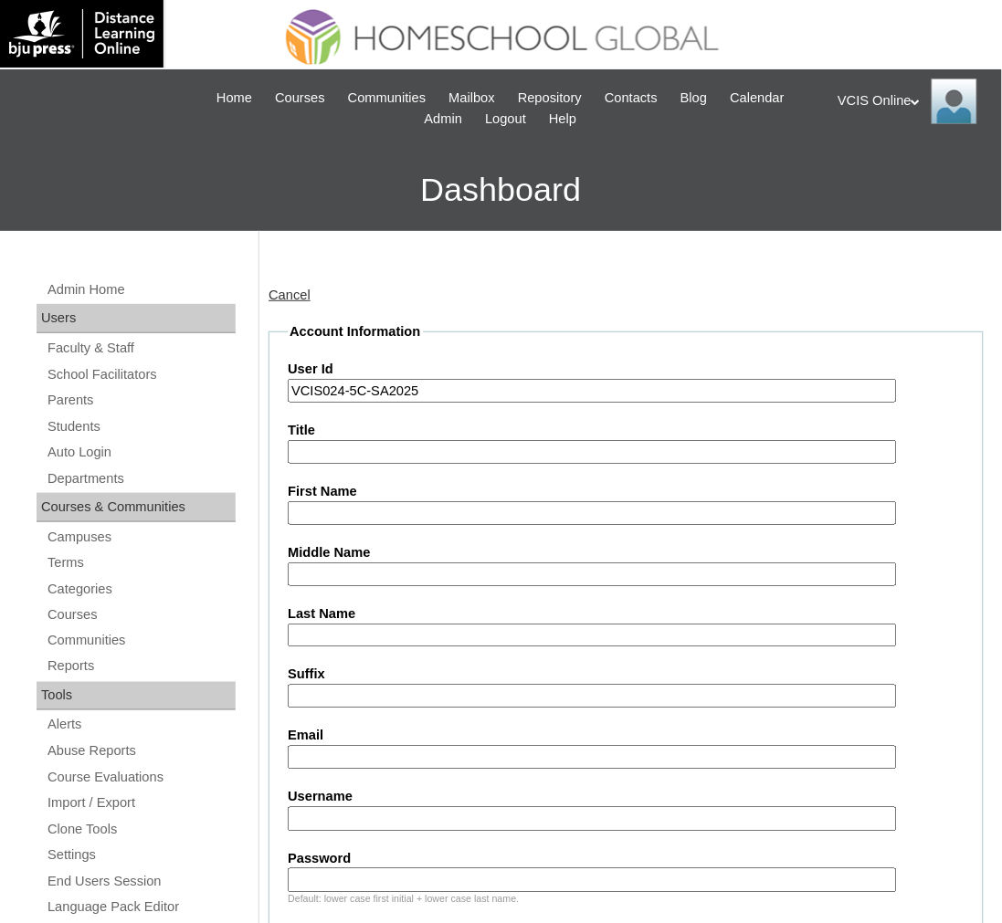
paste input "Isaiah Cale Eliam Concepcion Gamil"
click at [439, 512] on input "Isaiah Cale Eliam Concepcion Gamil" at bounding box center [592, 513] width 609 height 25
type input "Isaiah Cale Eliam Gamil"
click at [403, 571] on input "Middle Name" at bounding box center [592, 575] width 609 height 25
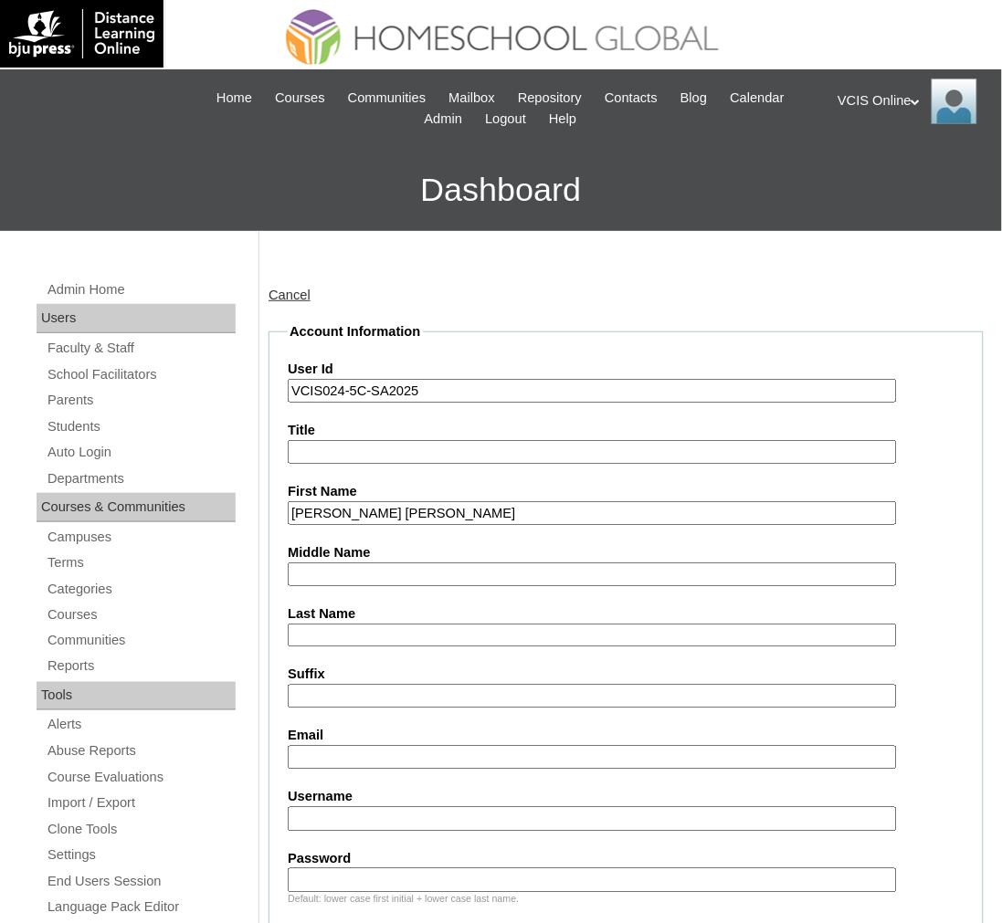
paste input "Concepcion"
type input "Concepcion"
click at [422, 518] on input "Isaiah Cale Eliam Gamil" at bounding box center [592, 513] width 609 height 25
type input "Isaiah Cale Eliam"
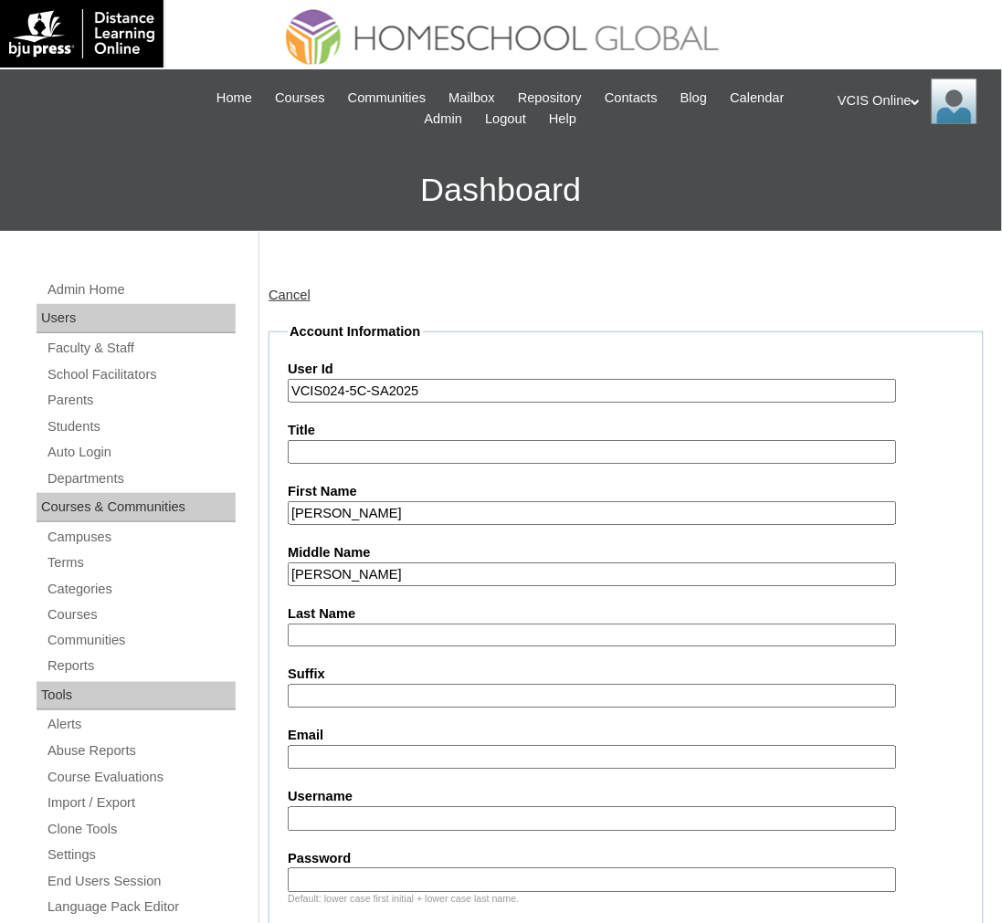
click at [367, 633] on input "Last Name" at bounding box center [592, 636] width 609 height 25
paste input "Gamil"
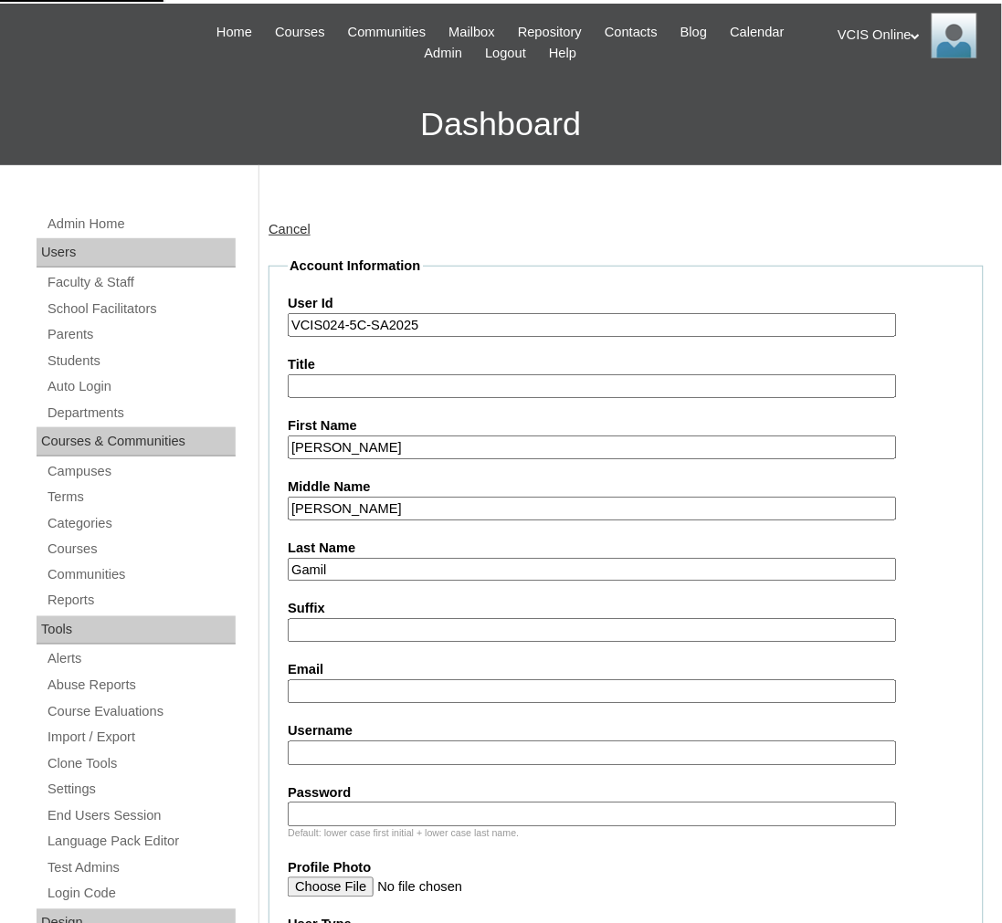
scroll to position [101, 0]
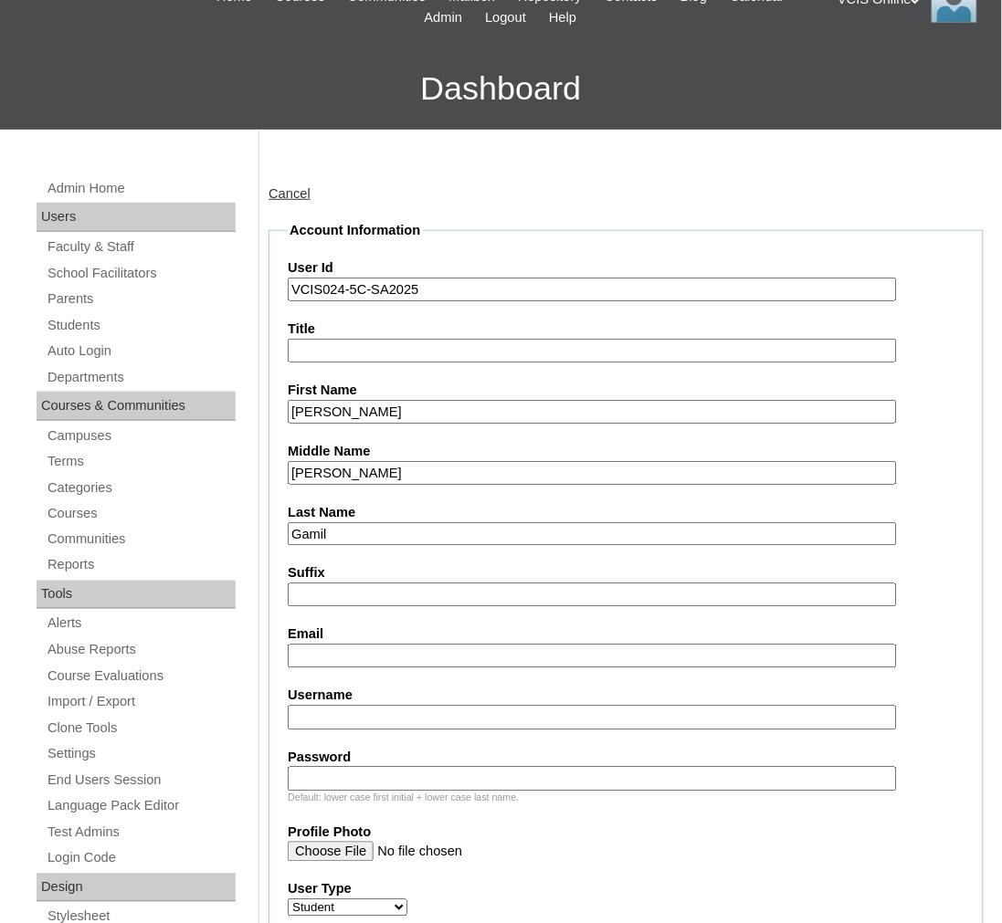
type input "Gamil"
click at [423, 707] on input "Username" at bounding box center [592, 718] width 609 height 25
drag, startPoint x: 348, startPoint y: 614, endPoint x: 330, endPoint y: 627, distance: 22.8
click at [348, 626] on label "Email" at bounding box center [626, 635] width 677 height 19
click at [348, 645] on input "Email" at bounding box center [592, 657] width 609 height 25
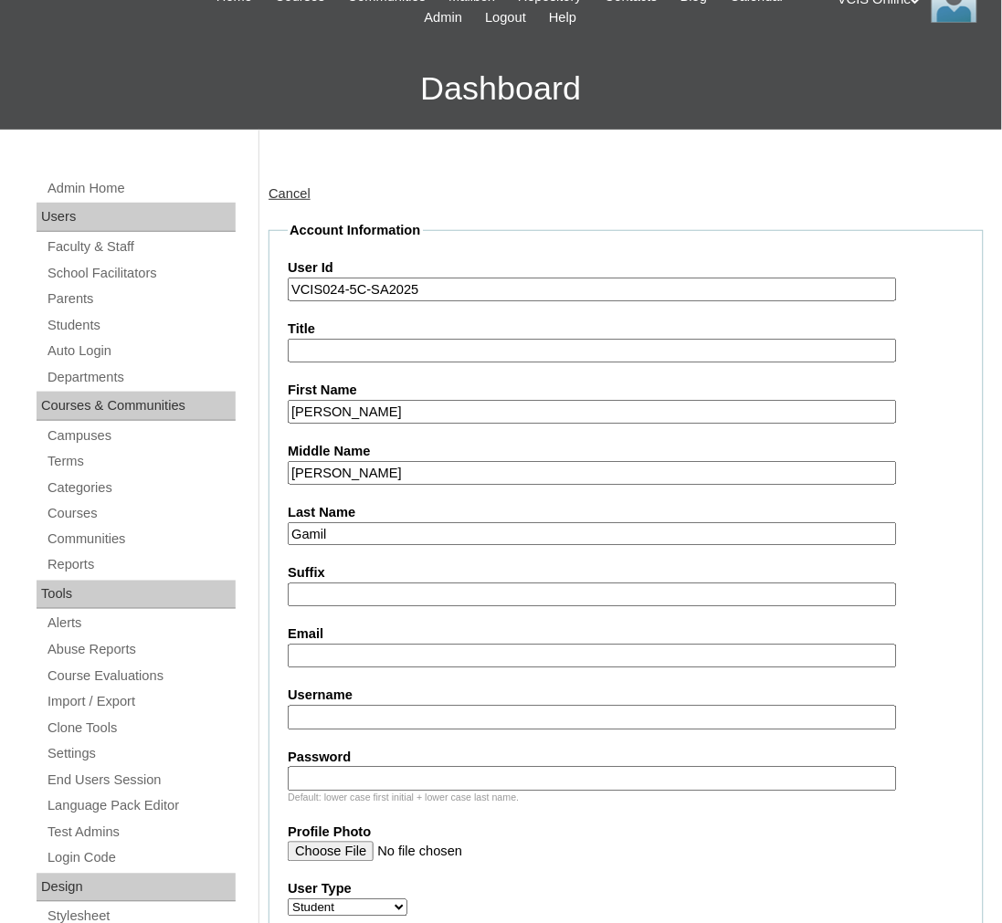
drag, startPoint x: 320, startPoint y: 639, endPoint x: 260, endPoint y: 621, distance: 62.1
click at [320, 645] on input "Email" at bounding box center [592, 657] width 609 height 25
paste input "icgamil.student@vcis.edu.ph"
type input "icgamil.student@vcis.edu.ph"
click at [370, 706] on input "Username" at bounding box center [592, 718] width 609 height 25
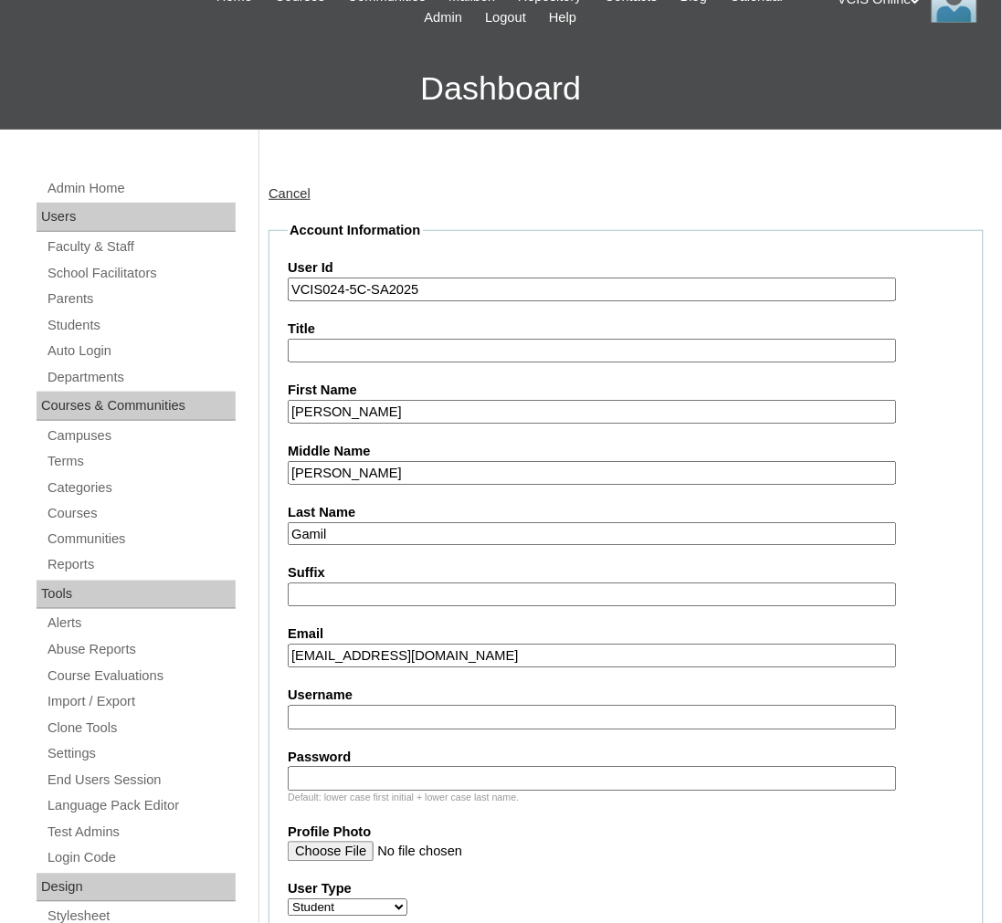
paste input "isaiahc.gamil2025"
type input "isaiahc.gamil2025"
click at [562, 751] on label "Password" at bounding box center [626, 758] width 677 height 19
click at [562, 767] on input "Password" at bounding box center [592, 779] width 609 height 25
paste input "vLKbKm"
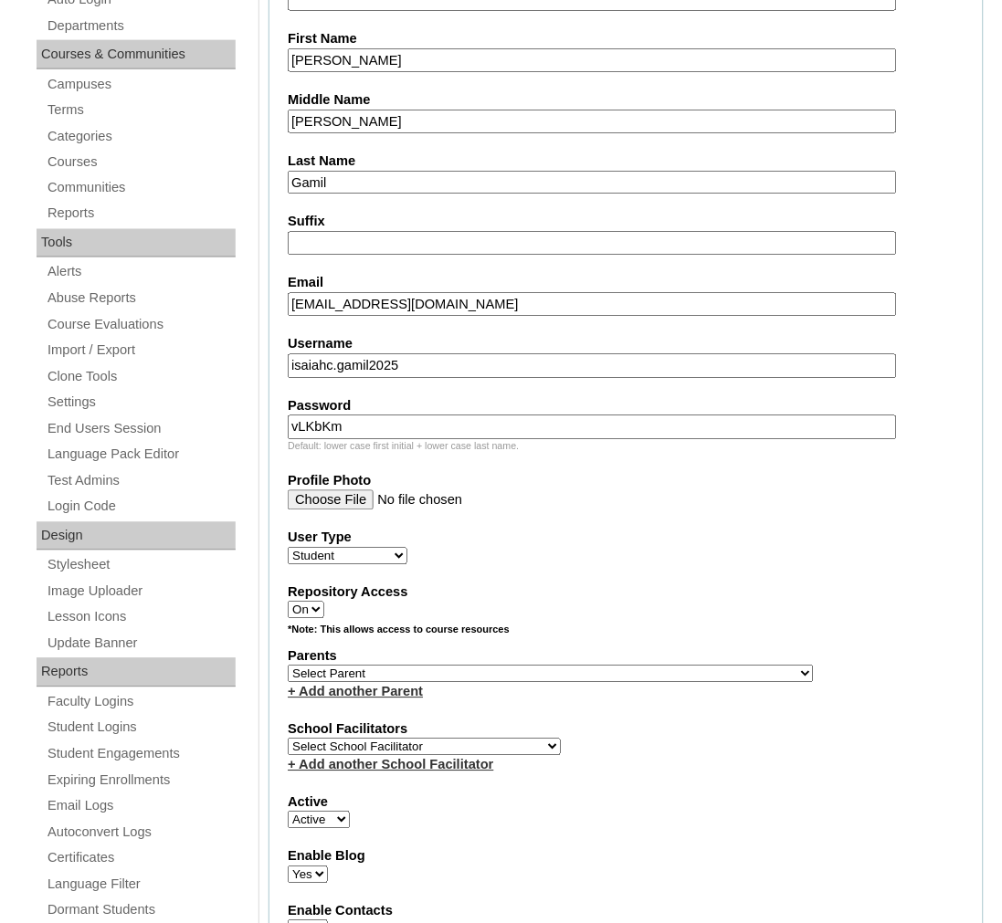
scroll to position [507, 0]
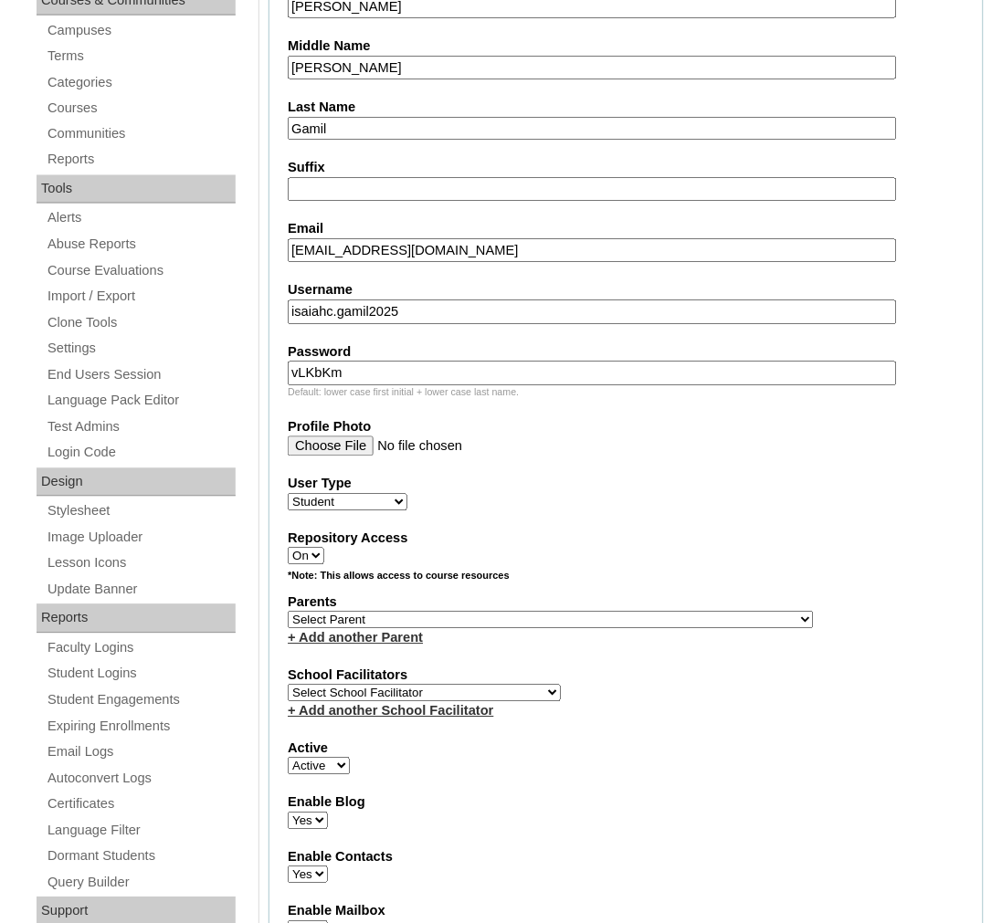
type input "vLKbKm"
click at [431, 594] on label "Parents" at bounding box center [626, 603] width 677 height 19
click at [424, 612] on select "Select Parent , , , , , , , , , , , , , , , , , , , , , , , , , , , , , , , , ,…" at bounding box center [551, 620] width 526 height 17
select select "26772"
click at [425, 612] on select "Select Parent , , , , , , , , , , , , , , , , , , , , , , , , , , , , , , , , ,…" at bounding box center [551, 620] width 526 height 17
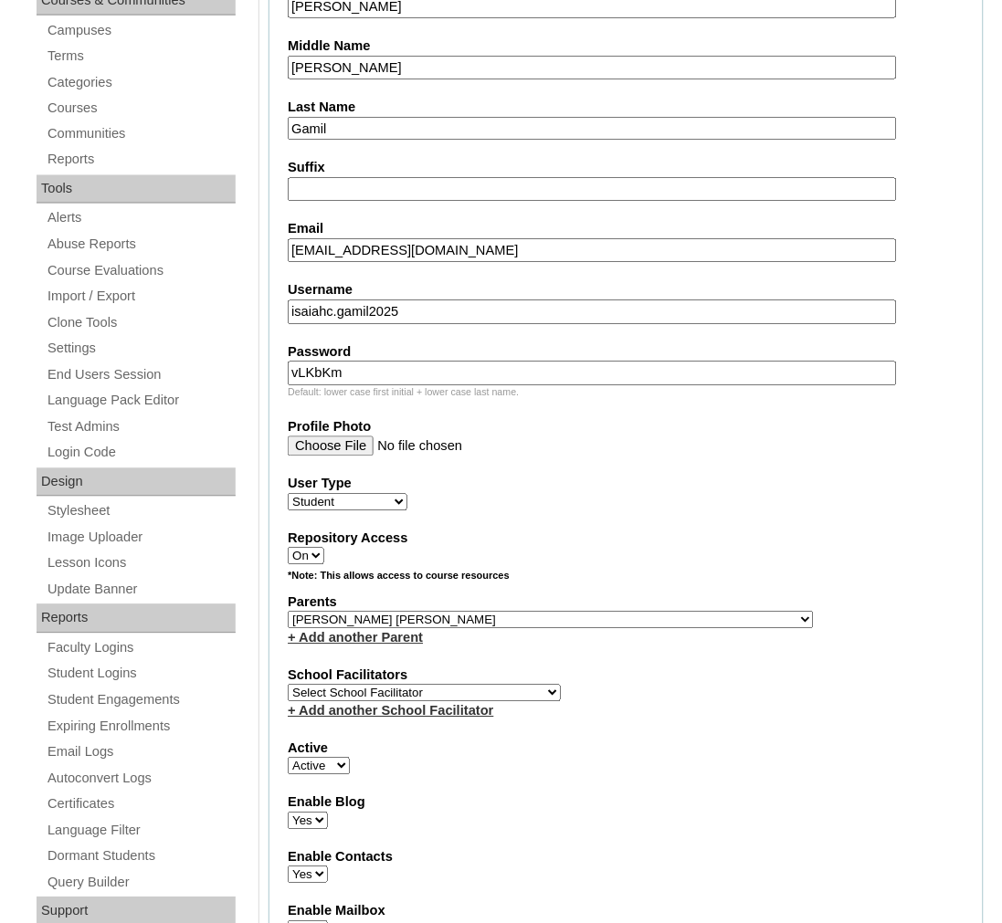
drag, startPoint x: 631, startPoint y: 623, endPoint x: 533, endPoint y: 635, distance: 98.4
click at [631, 629] on div "+ Add another Parent" at bounding box center [626, 638] width 677 height 19
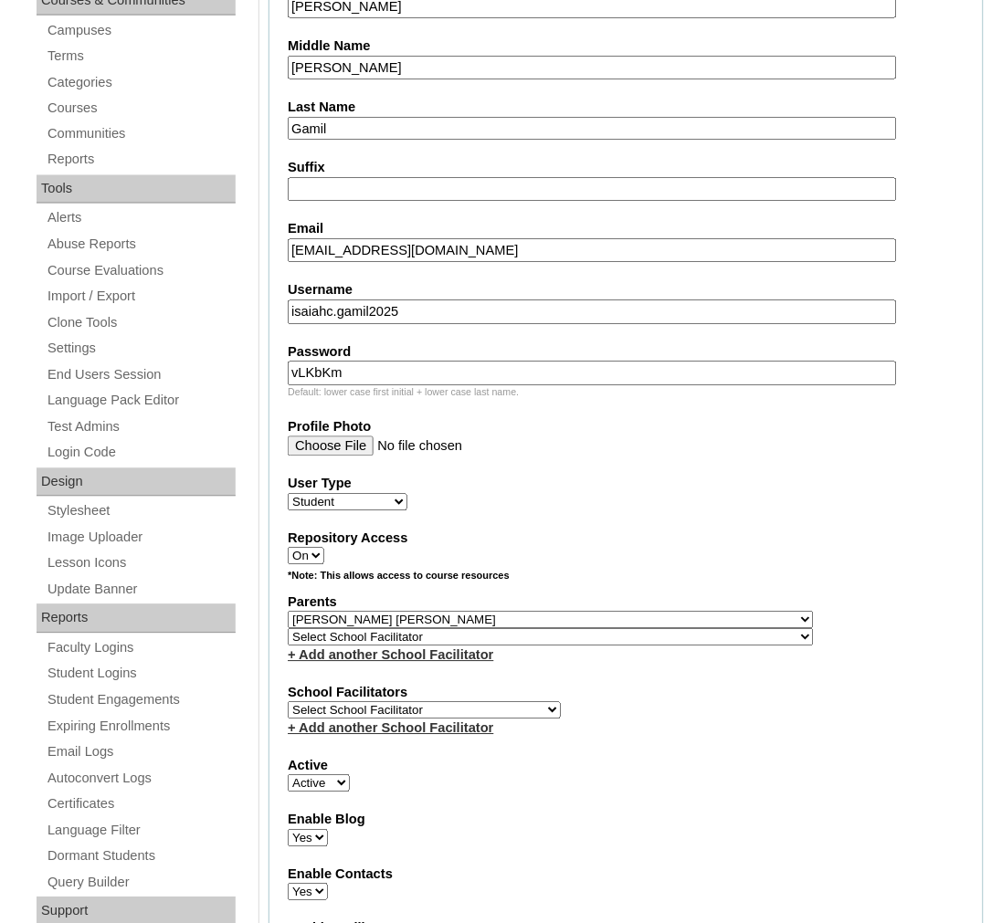
click at [427, 702] on select "Select School Facilitator Norman Añain Ruffa Abadijas Mary Abella Gloryfe Abion…" at bounding box center [424, 710] width 273 height 17
click at [288, 702] on select "Select School Facilitator Norman Añain Ruffa Abadijas Mary Abella Gloryfe Abion…" at bounding box center [424, 710] width 273 height 17
select select "42230"
click at [755, 530] on label "Repository Access" at bounding box center [626, 539] width 677 height 19
click at [324, 548] on select "On Off" at bounding box center [306, 556] width 37 height 17
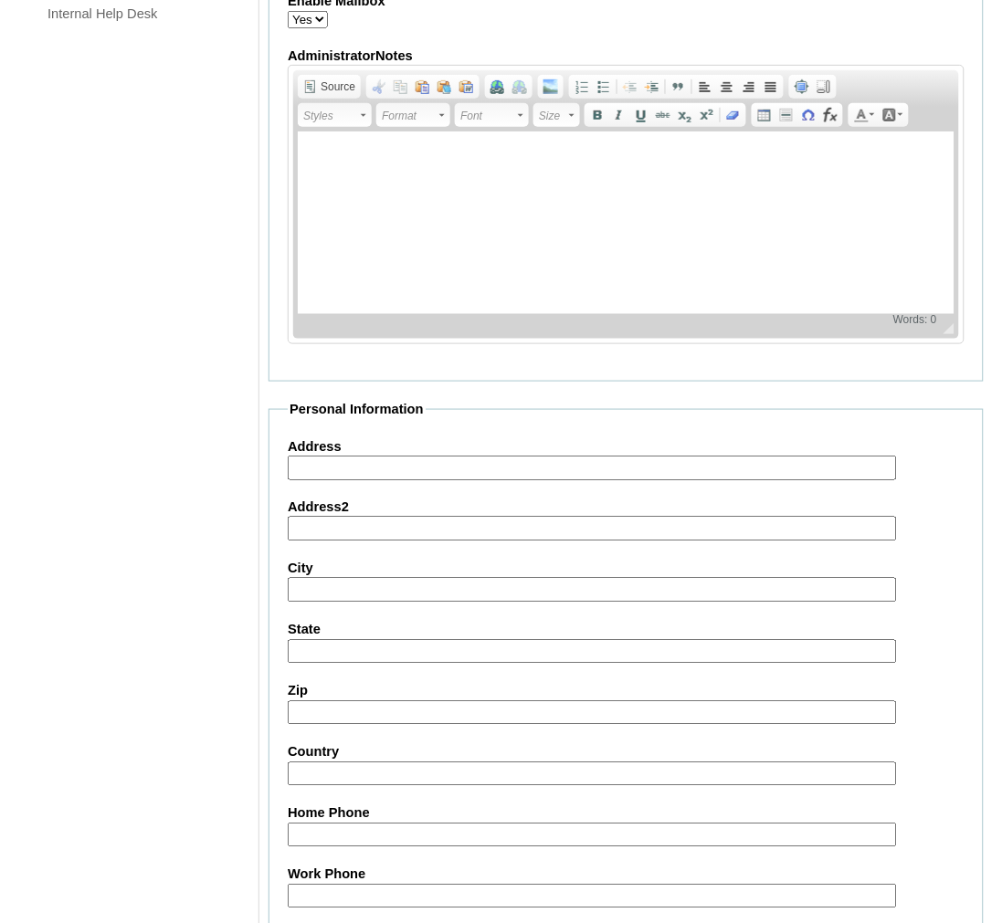
scroll to position [1827, 0]
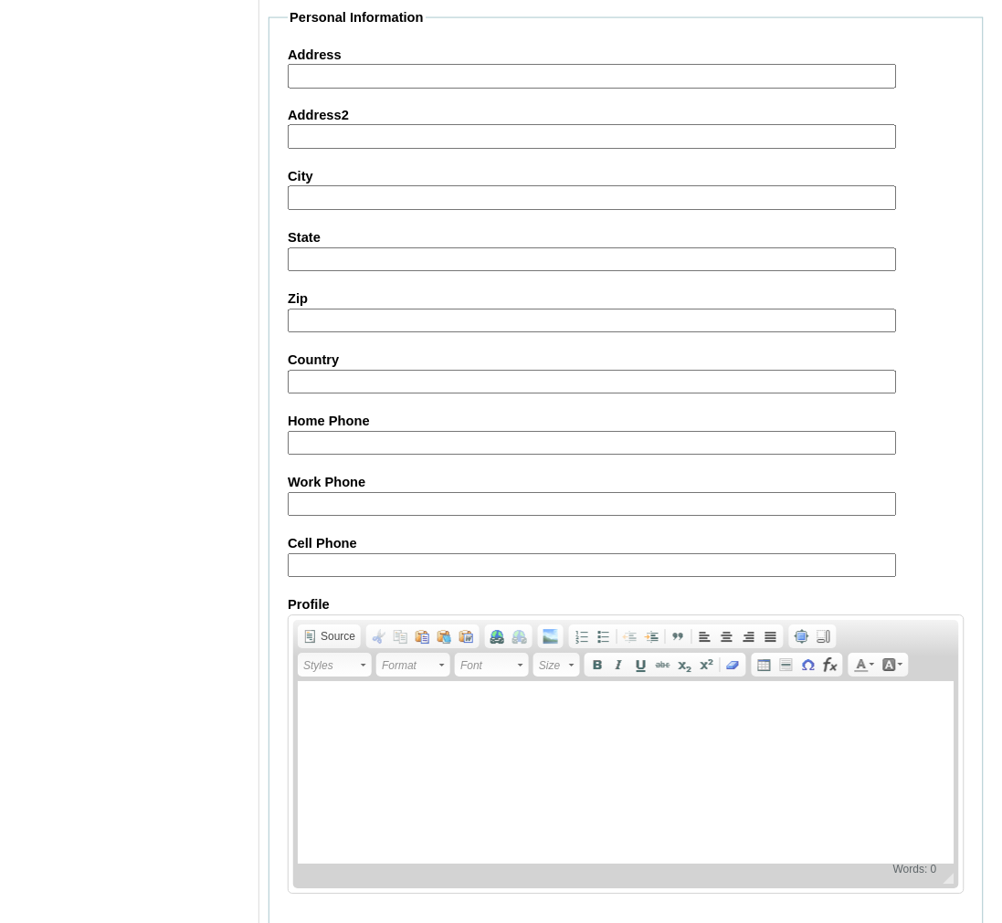
click at [432, 554] on input "Cell Phone" at bounding box center [592, 566] width 609 height 25
type input "v"
click at [350, 554] on input "Cell Phone" at bounding box center [592, 566] width 609 height 25
click at [348, 554] on input "Cell Phone" at bounding box center [592, 566] width 609 height 25
paste input "63-9152781128, 63-9174947926"
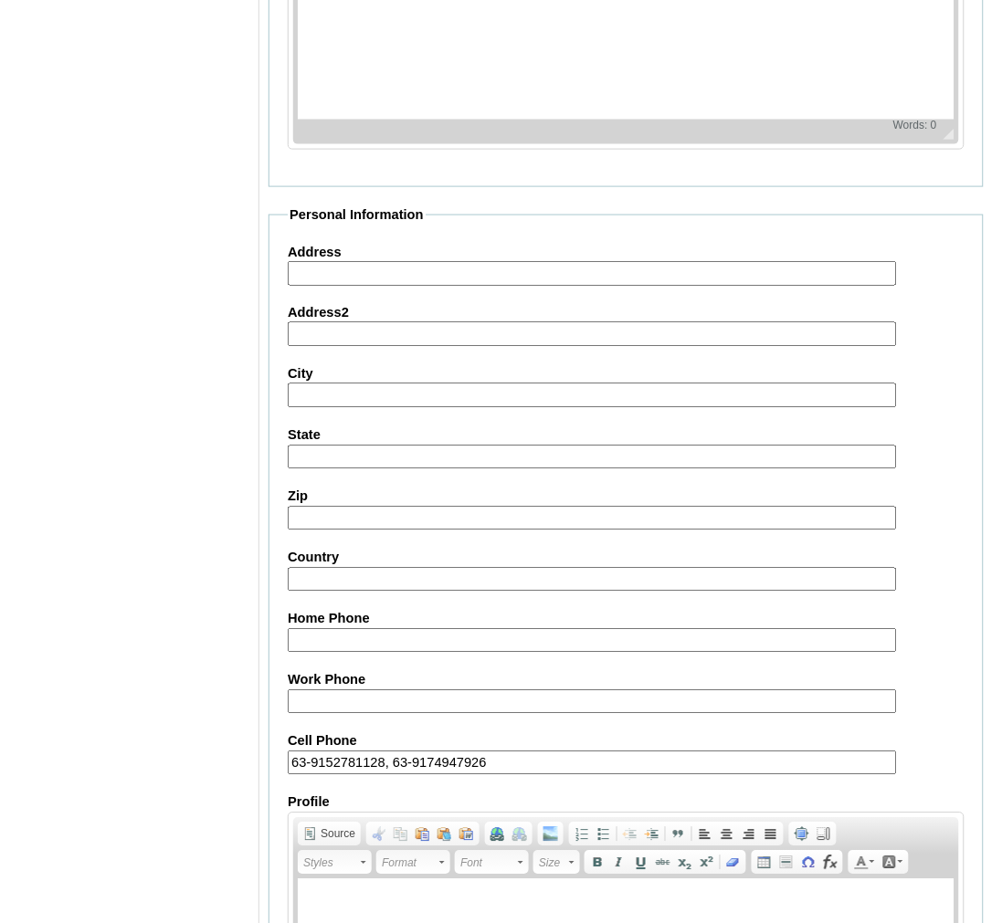
scroll to position [1848, 0]
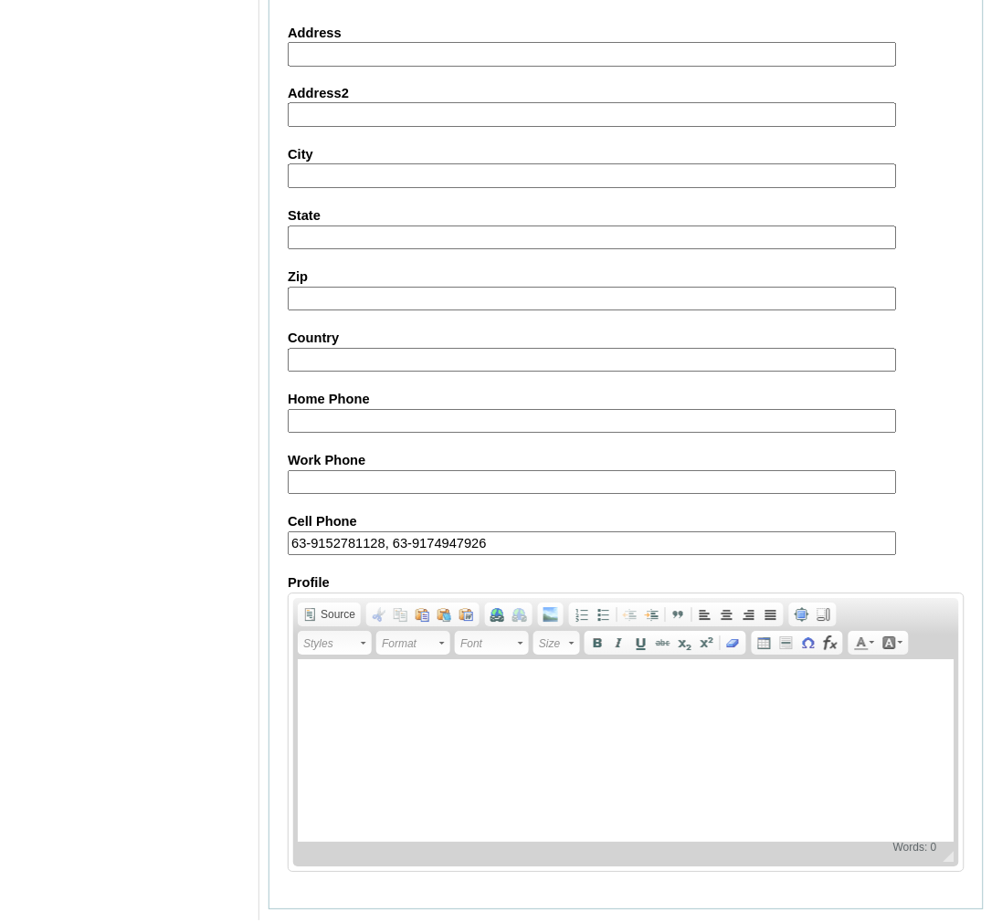
type input "63-9152781128, 63-9174947926"
click at [307, 929] on input "Submit" at bounding box center [296, 939] width 57 height 20
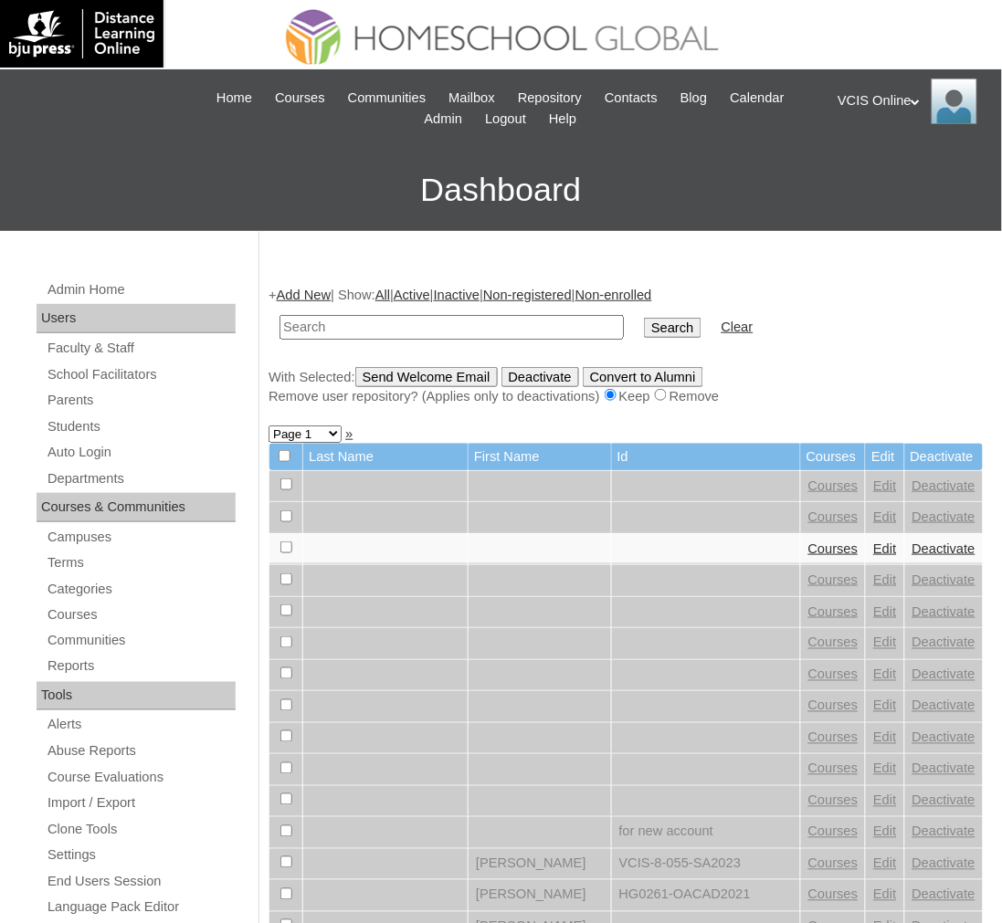
click at [426, 327] on input "text" at bounding box center [451, 327] width 344 height 25
paste input "VCIS026-5C-SA2025"
type input "VCIS026-5C-SA2025"
click at [644, 318] on input "Search" at bounding box center [672, 328] width 57 height 20
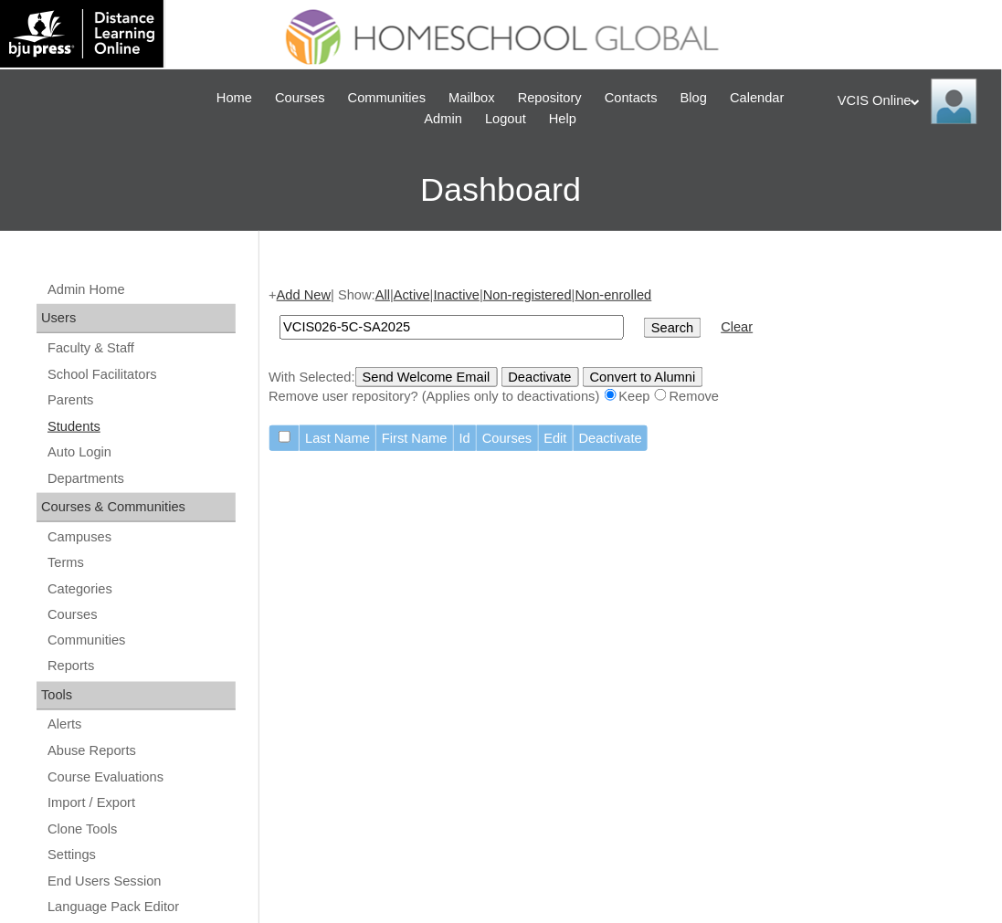
click at [100, 426] on link "Students" at bounding box center [141, 427] width 190 height 23
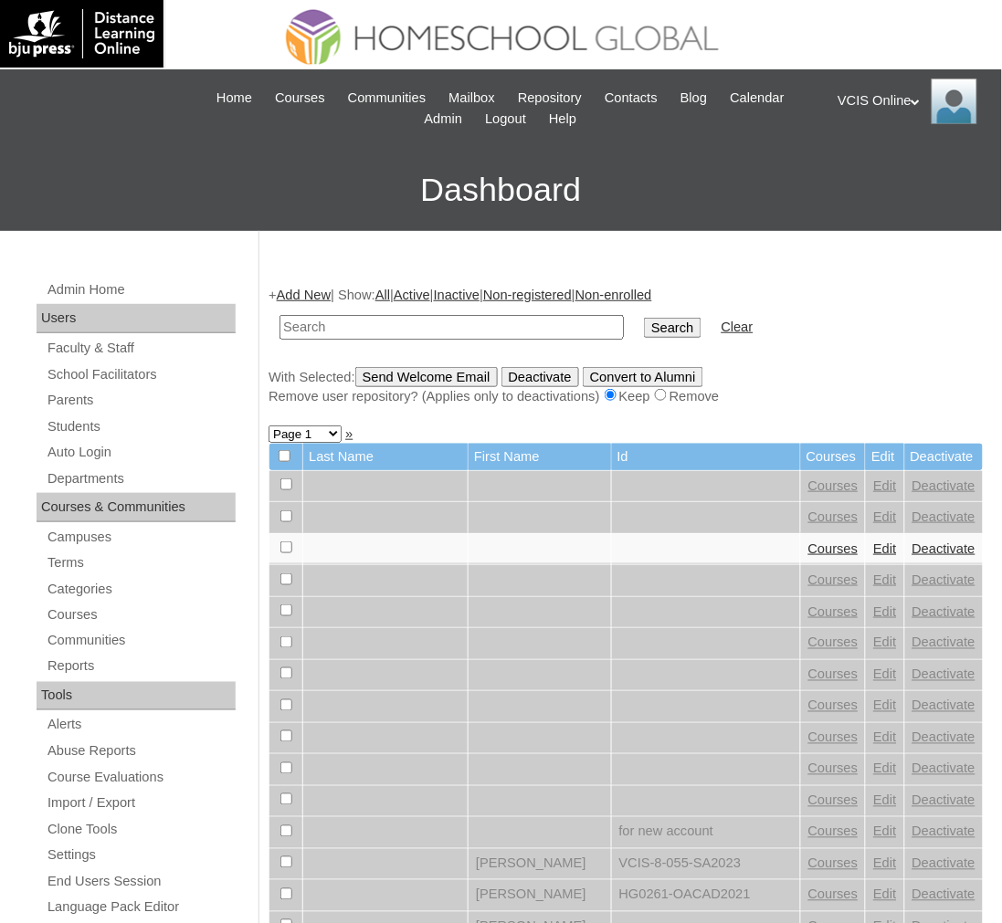
click at [389, 322] on input "text" at bounding box center [451, 327] width 344 height 25
type input "VCIS026-5C-SA2025"
click at [644, 318] on input "Search" at bounding box center [672, 328] width 57 height 20
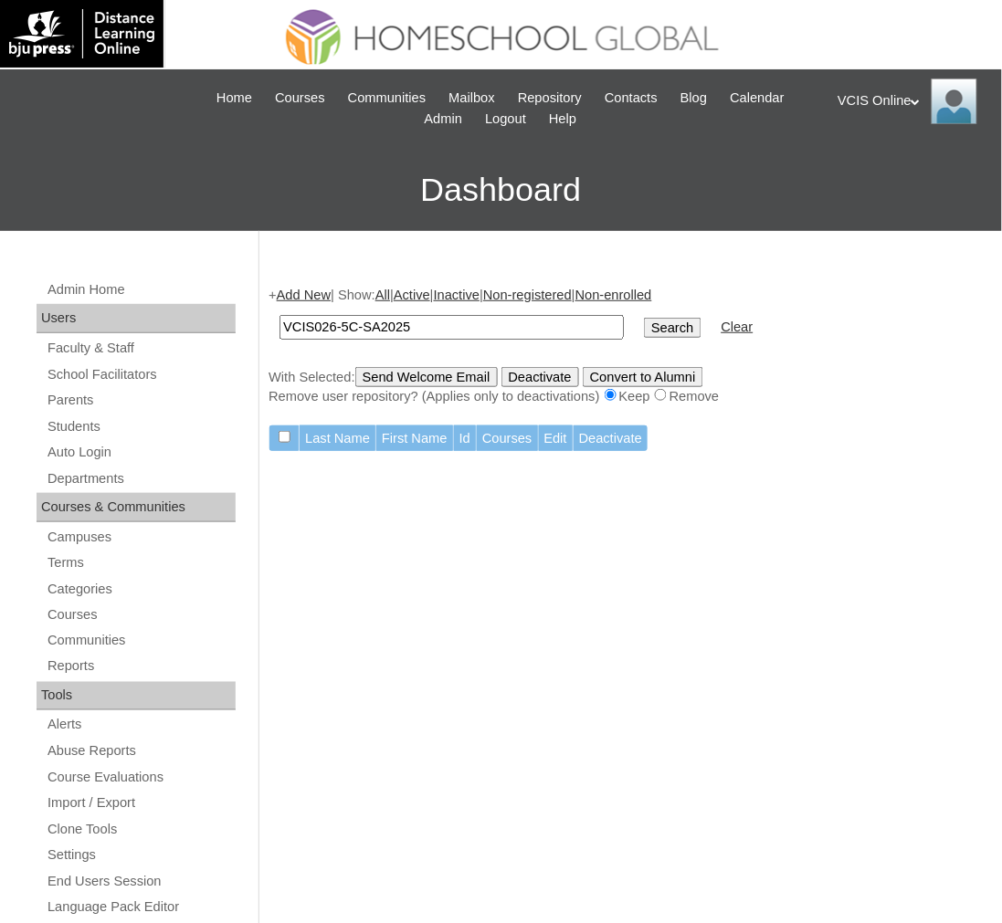
drag, startPoint x: 434, startPoint y: 288, endPoint x: 436, endPoint y: 272, distance: 15.6
click at [454, 254] on div "Admin Home Users Faculty & Staff School Facilitators Parents Students Auto Logi…" at bounding box center [501, 860] width 1002 height 1259
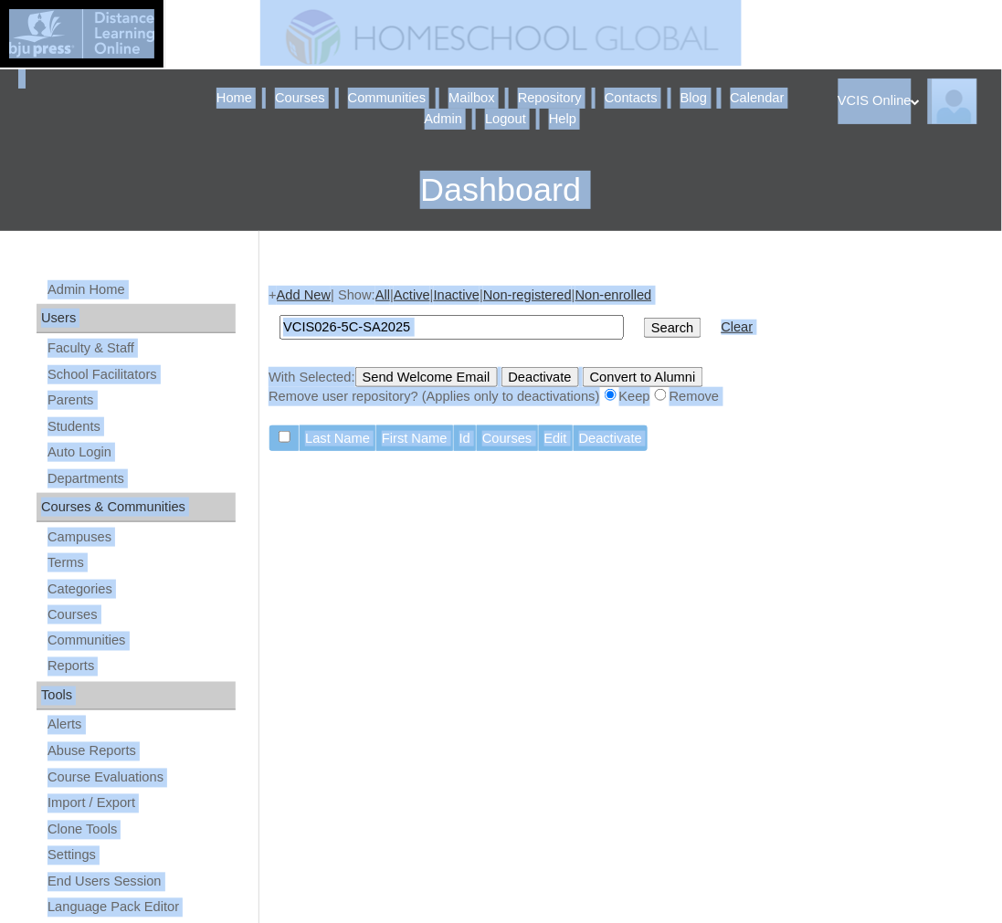
click at [432, 334] on input "VCIS026-5C-SA2025" at bounding box center [451, 327] width 344 height 25
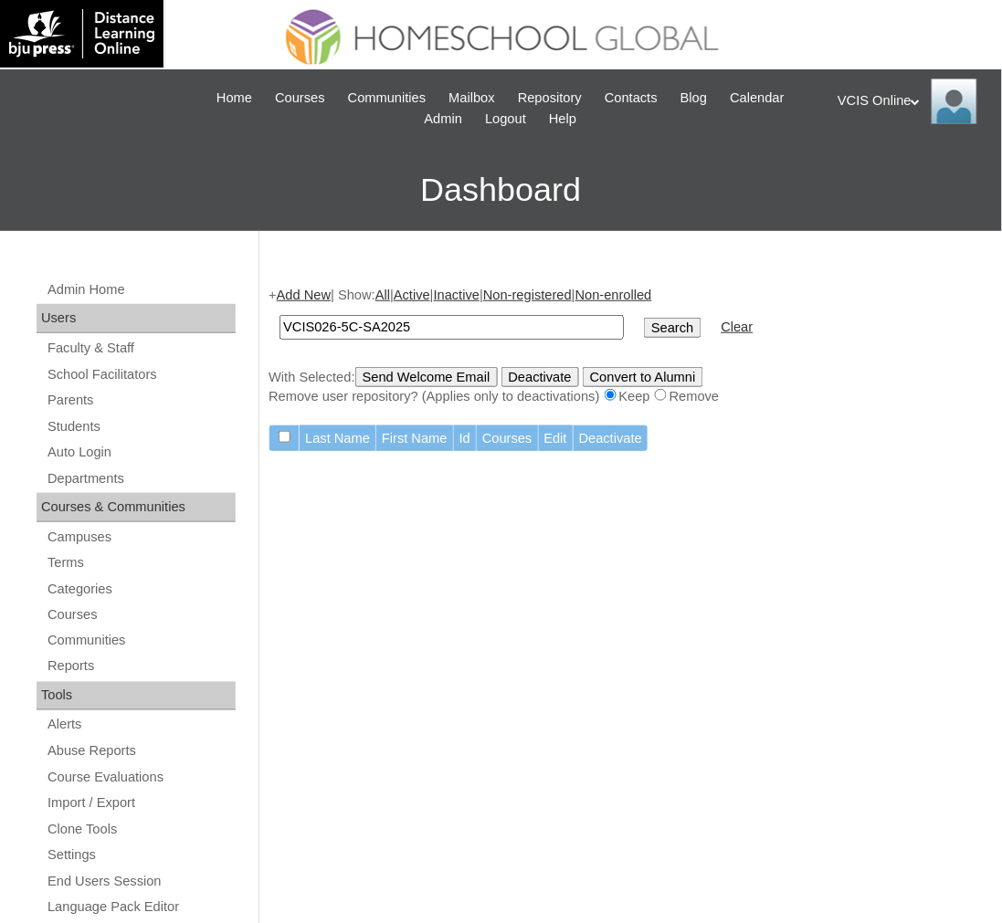
click at [432, 332] on input "VCIS026-5C-SA2025" at bounding box center [451, 327] width 344 height 25
type input "kuizon"
click at [644, 318] on input "Search" at bounding box center [672, 328] width 57 height 20
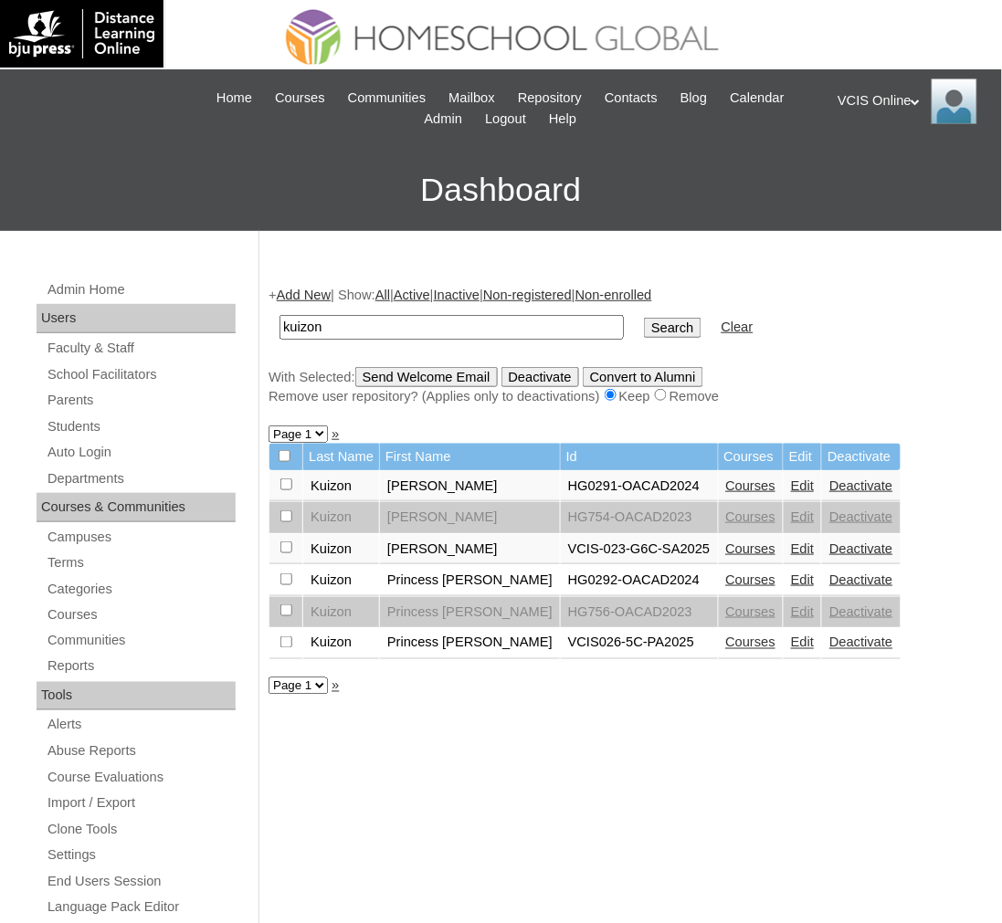
click at [726, 636] on link "Courses" at bounding box center [751, 643] width 50 height 15
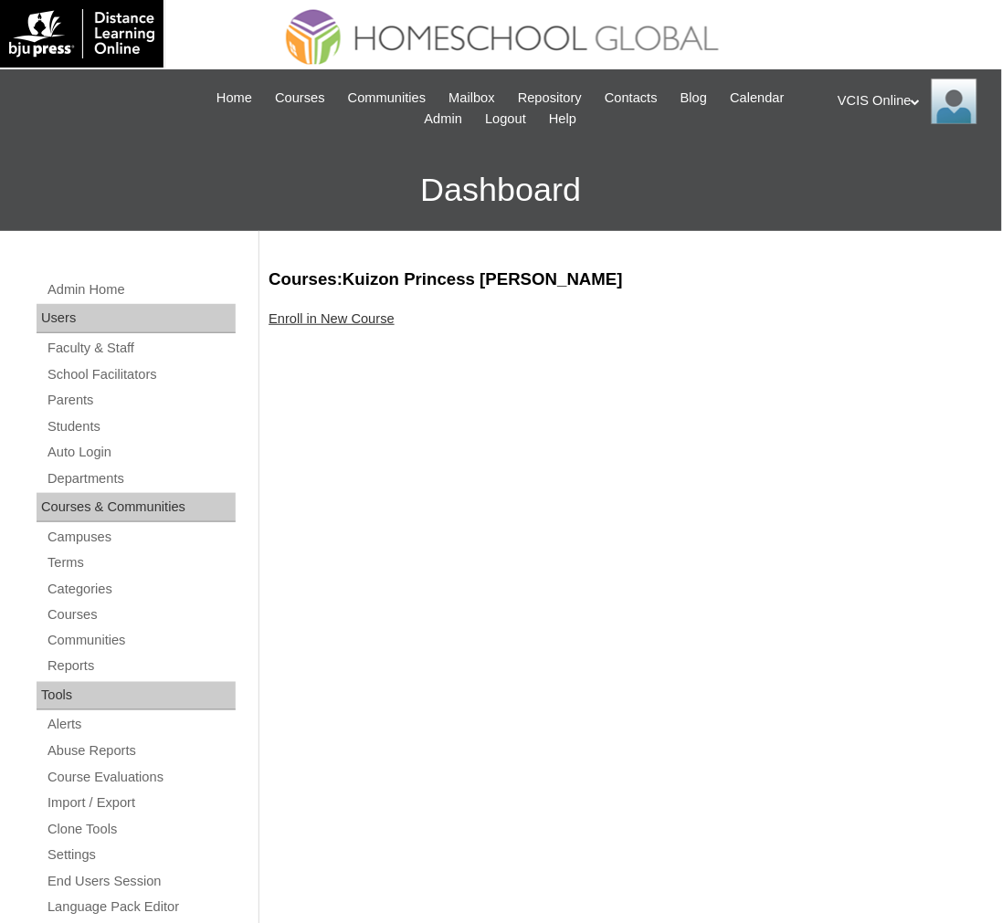
click at [318, 305] on div "Courses:Kuizon Princess [PERSON_NAME] Enroll in New Course" at bounding box center [621, 879] width 724 height 1223
click at [320, 316] on link "Enroll in New Course" at bounding box center [331, 318] width 126 height 15
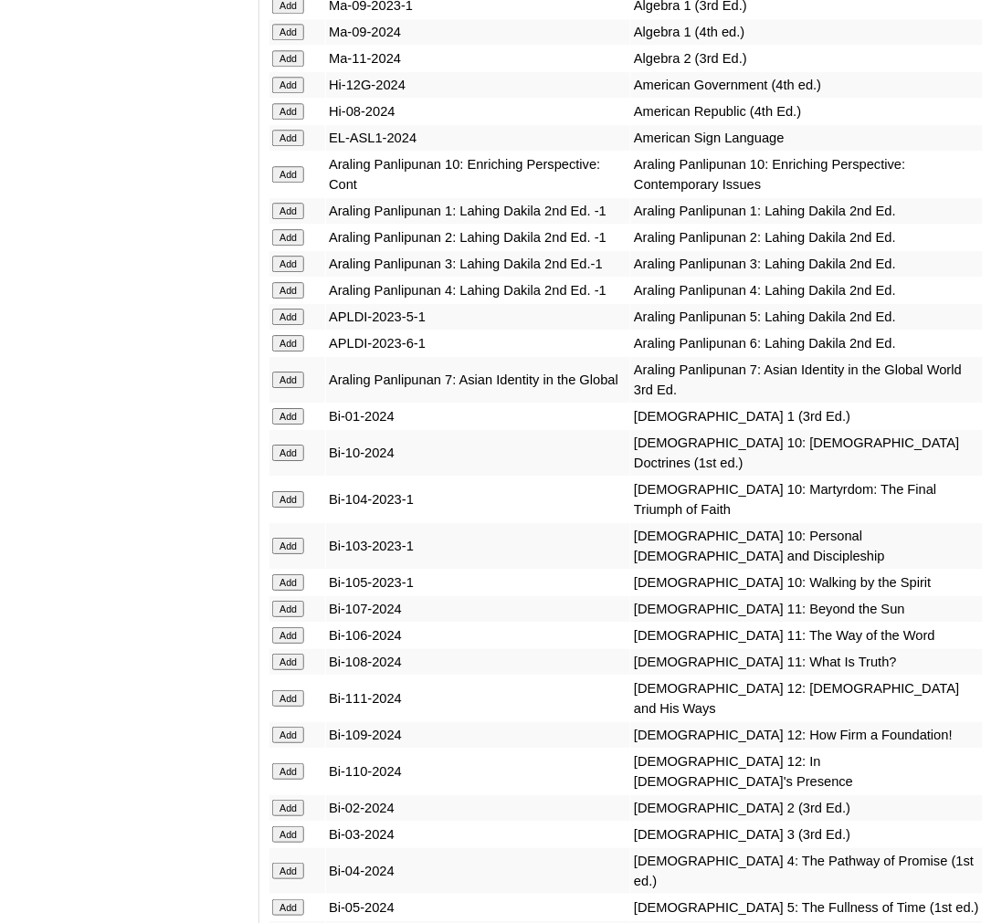
click at [279, 325] on input "Add" at bounding box center [288, 317] width 32 height 16
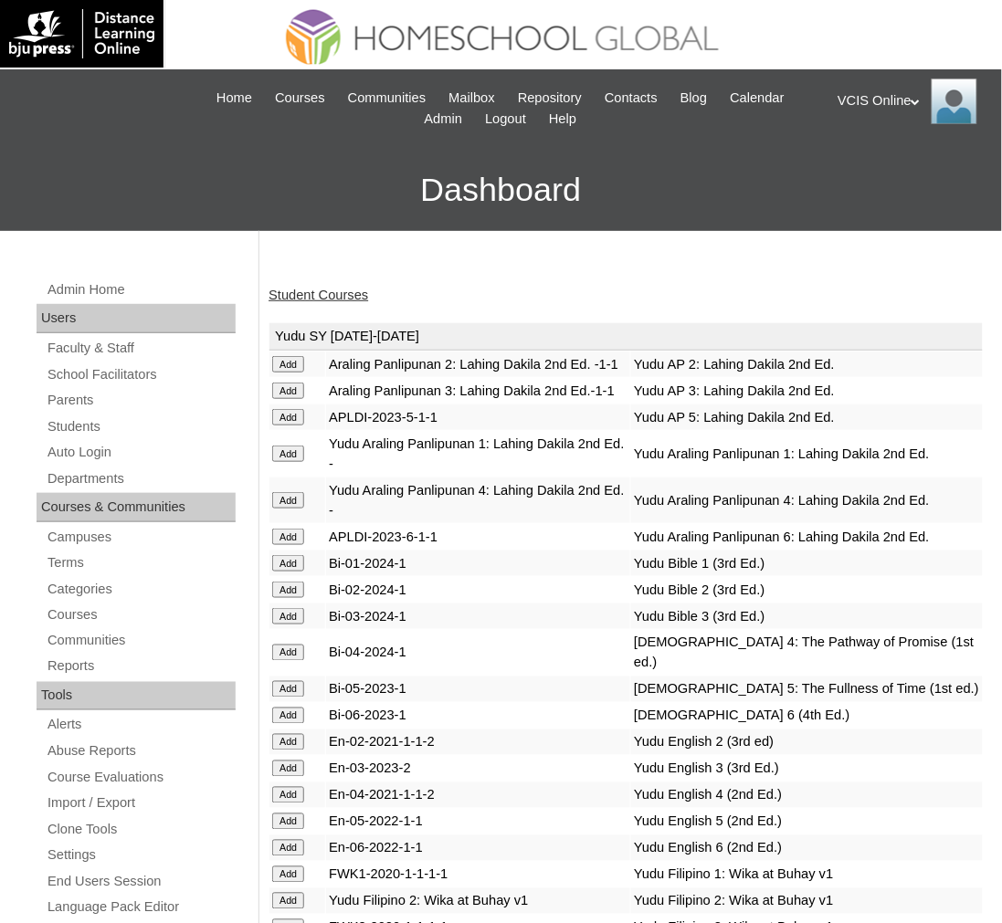
scroll to position [5164, 0]
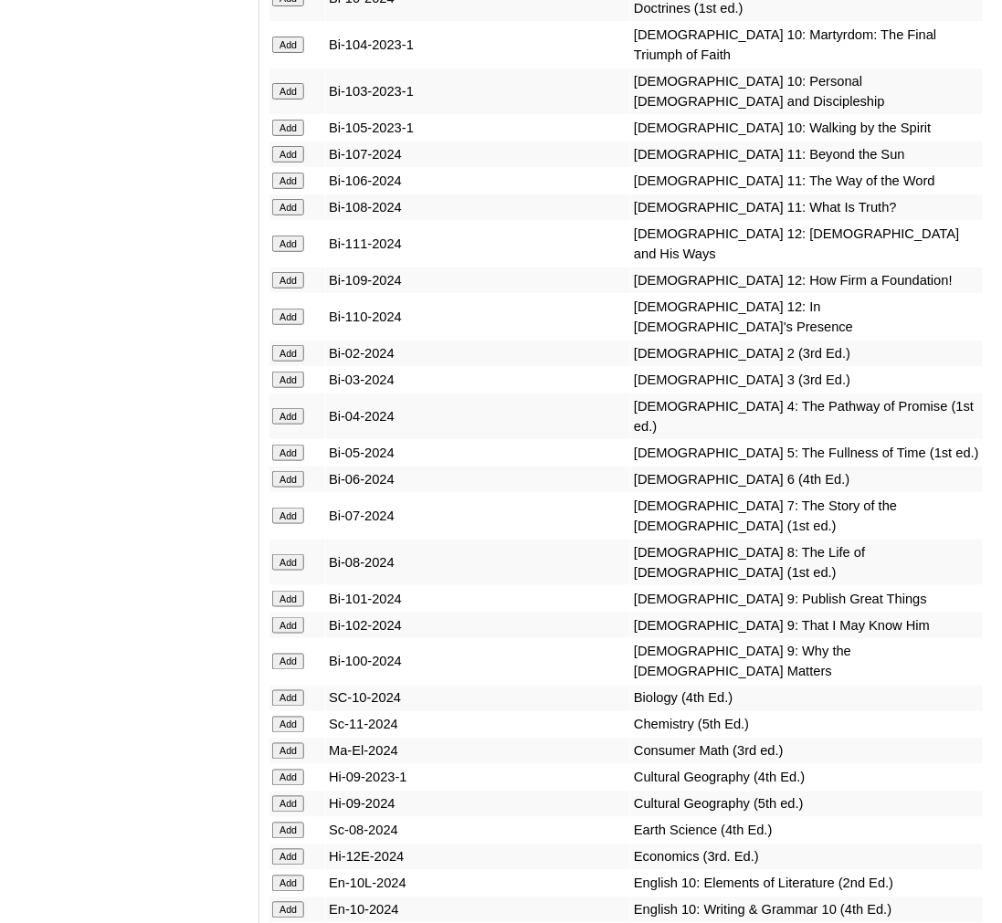
click at [278, 461] on input "Add" at bounding box center [288, 453] width 32 height 16
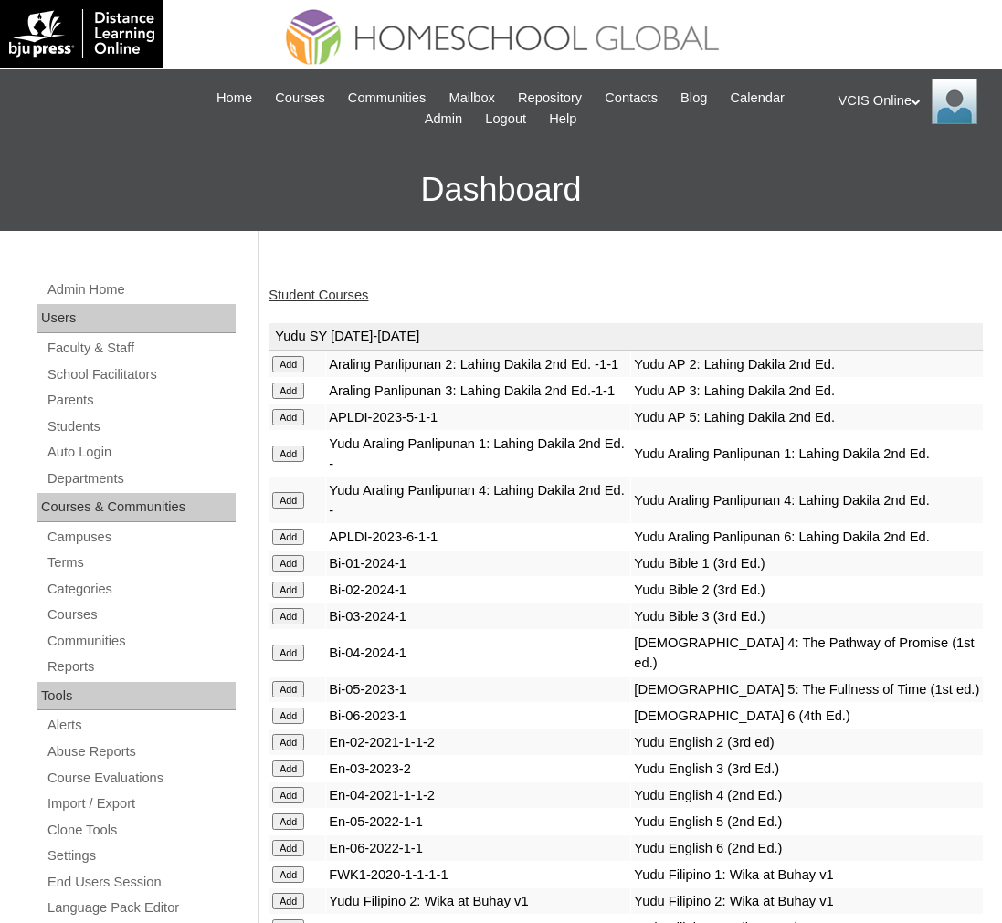
scroll to position [5752, 0]
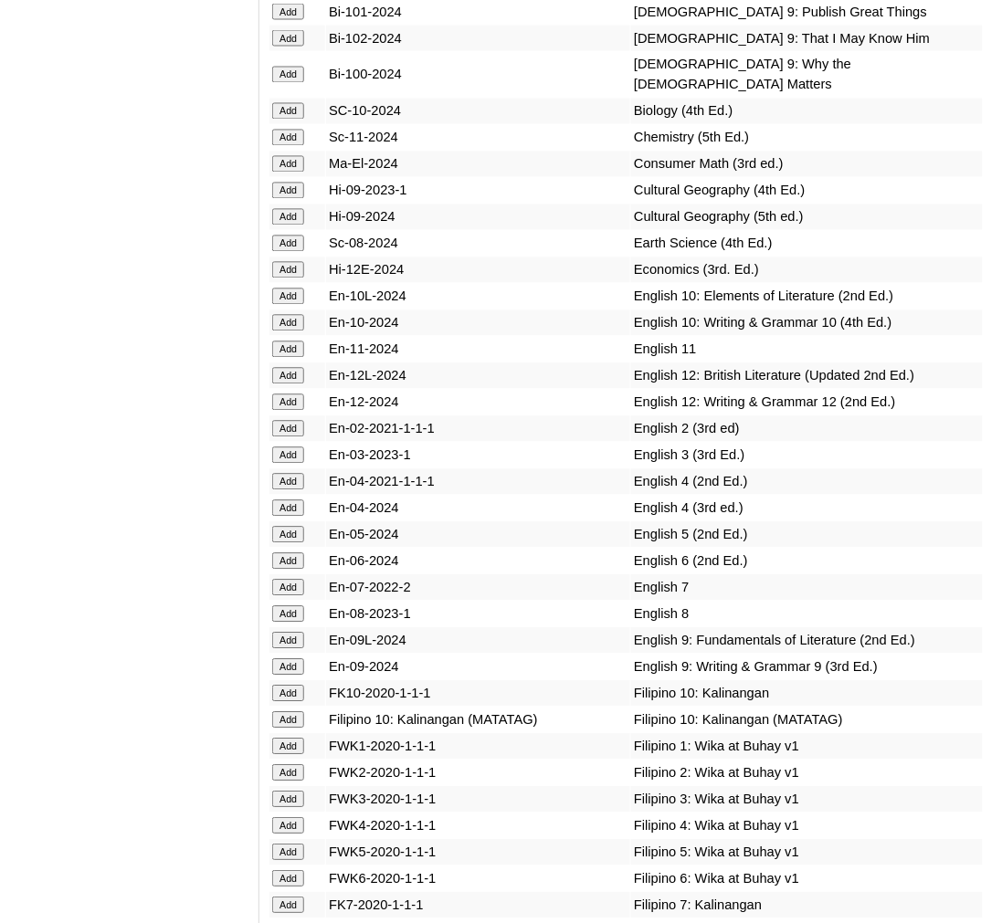
click at [277, 527] on input "Add" at bounding box center [288, 535] width 32 height 16
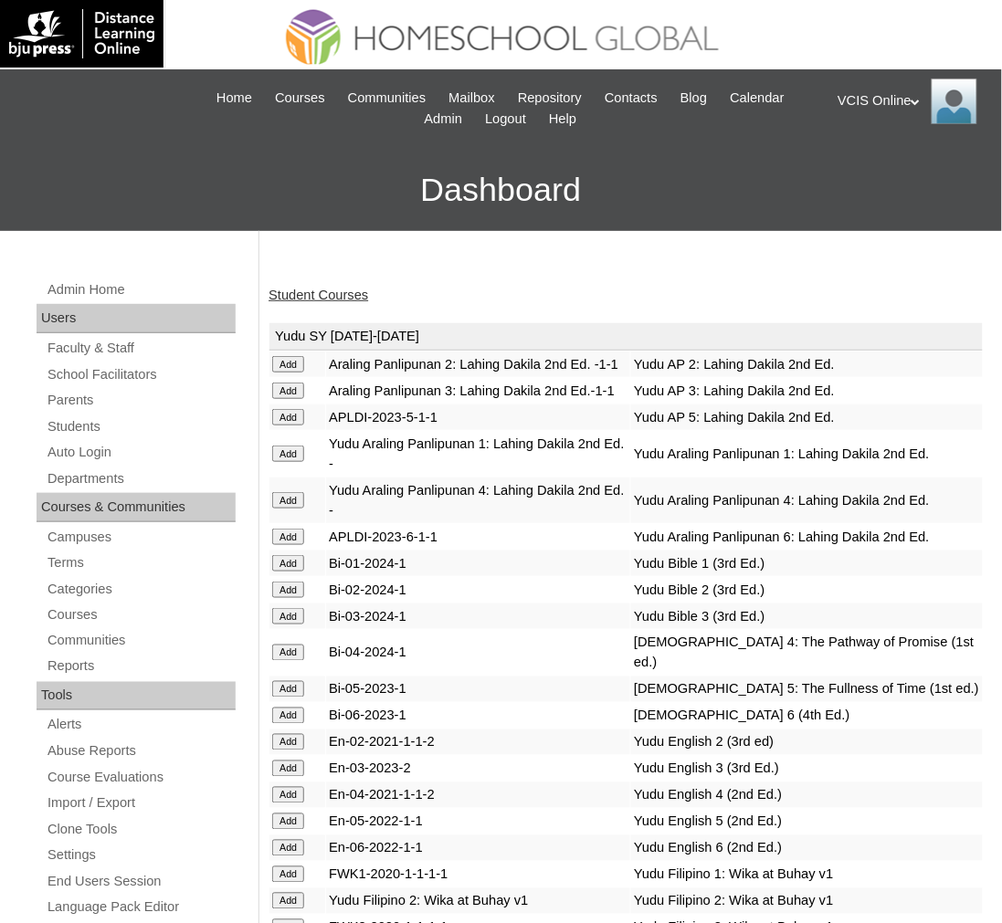
scroll to position [6059, 0]
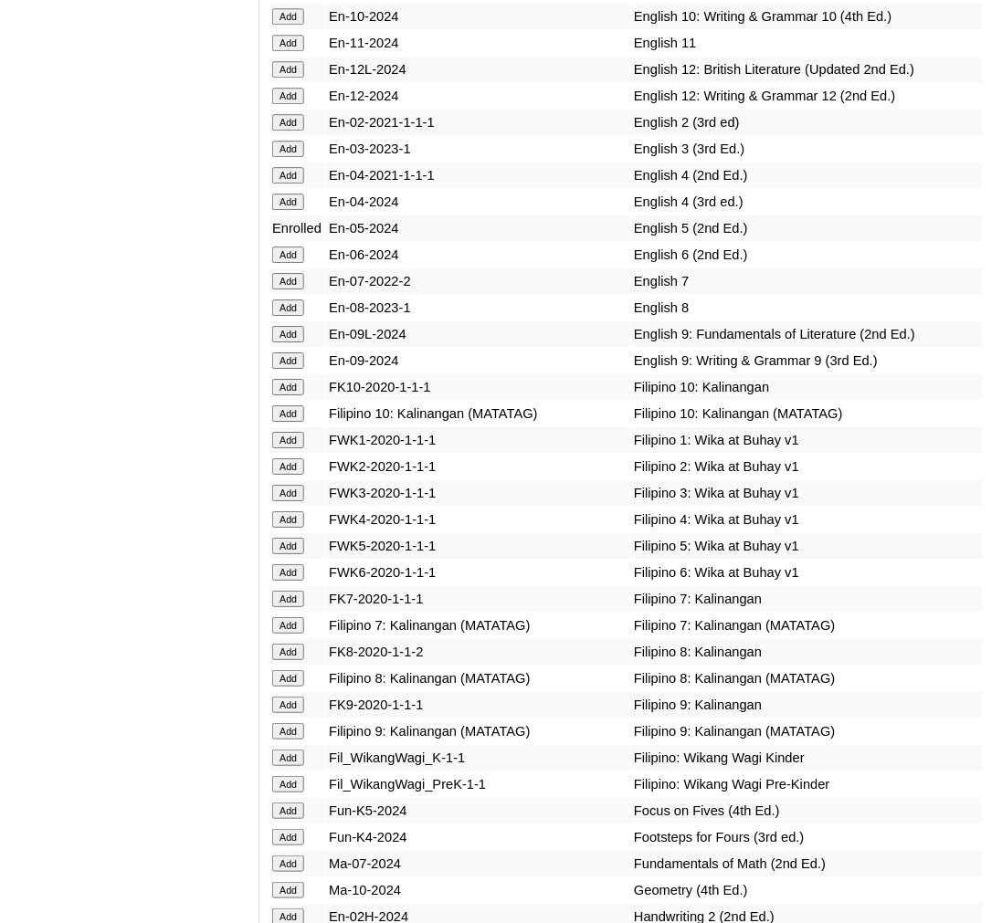
click at [300, 538] on input "Add" at bounding box center [288, 546] width 32 height 16
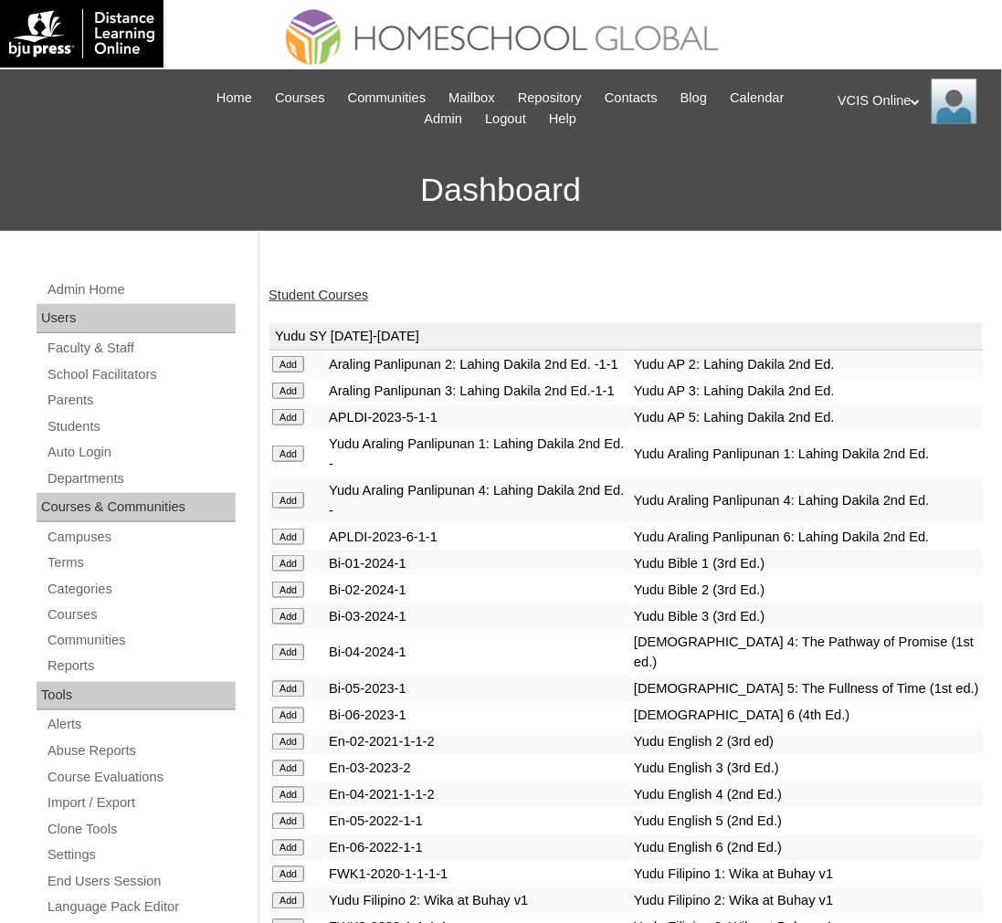
click at [329, 223] on h3 "Dashboard" at bounding box center [501, 190] width 984 height 82
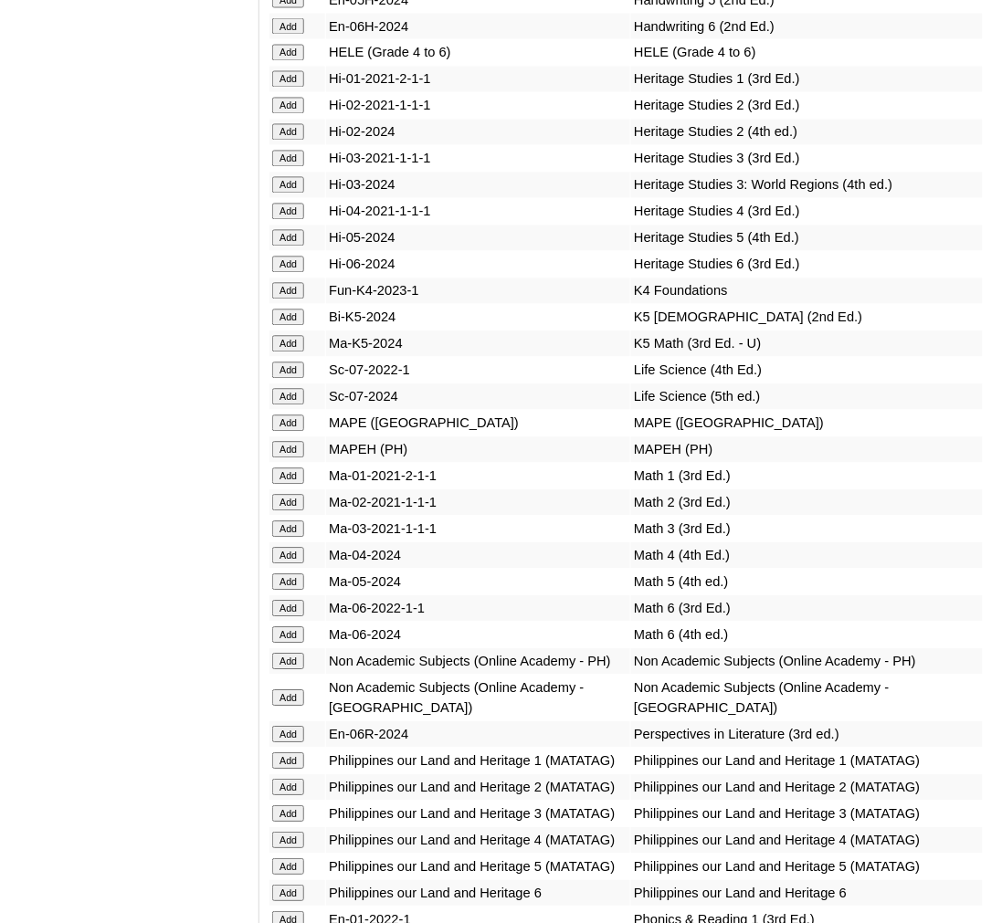
click at [293, 574] on input "Add" at bounding box center [288, 582] width 32 height 16
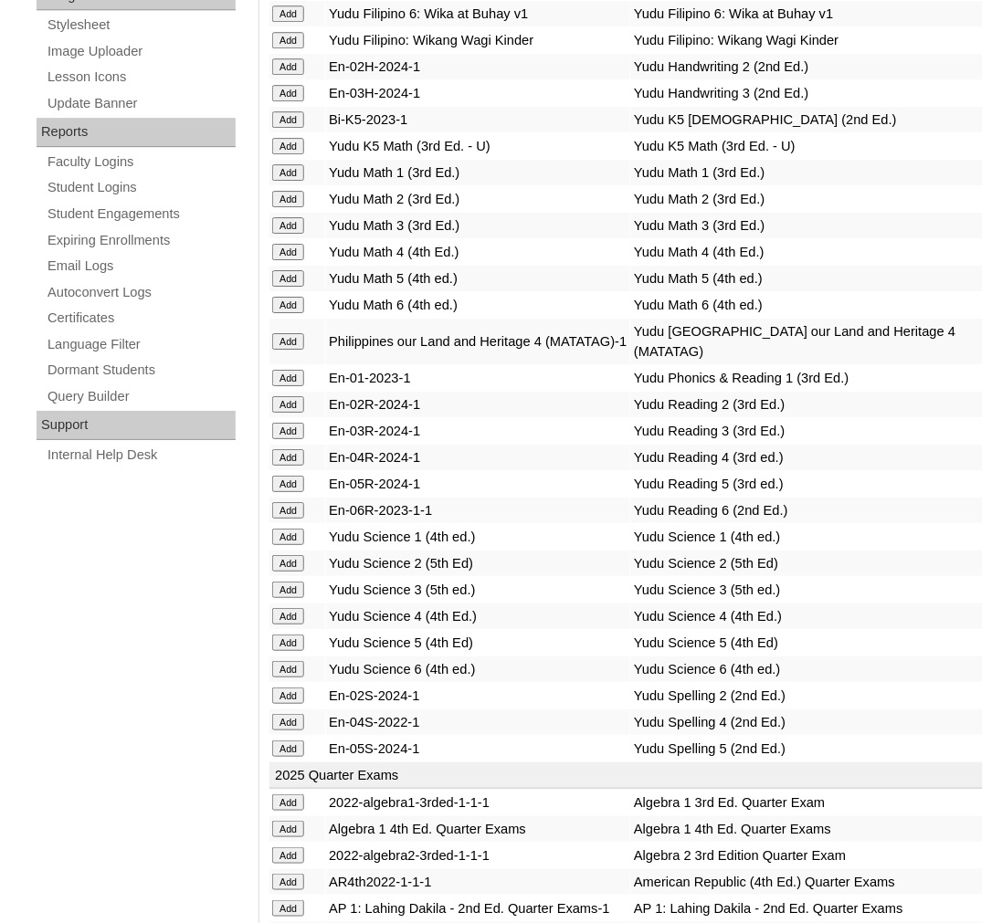
scroll to position [7706, 0]
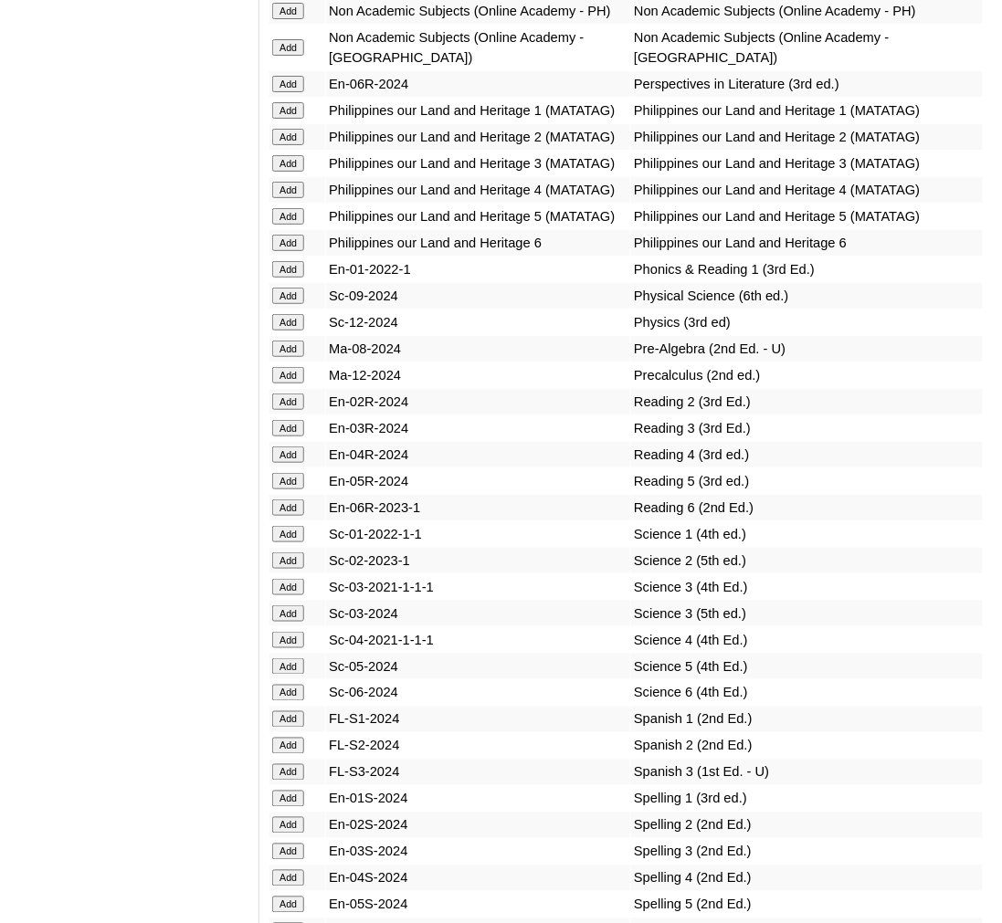
click at [297, 473] on input "Add" at bounding box center [288, 481] width 32 height 16
click at [294, 658] on input "Add" at bounding box center [288, 666] width 32 height 16
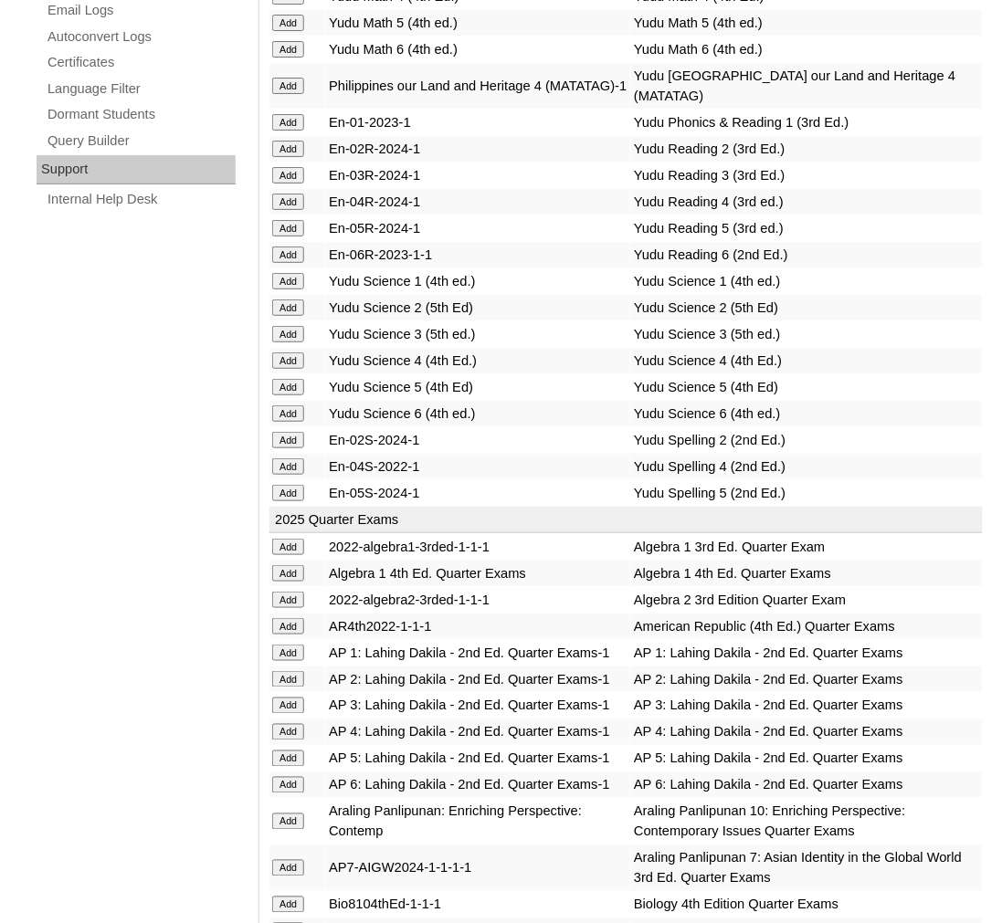
scroll to position [8115, 0]
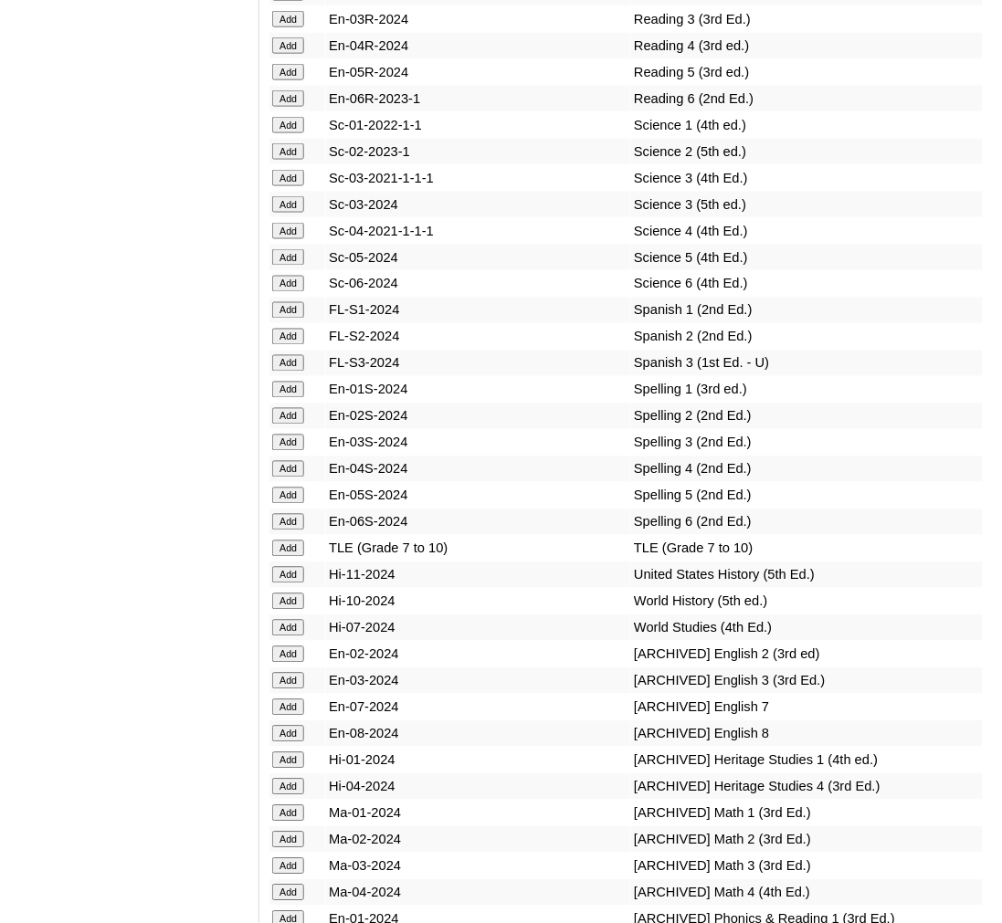
click at [278, 488] on input "Add" at bounding box center [288, 496] width 32 height 16
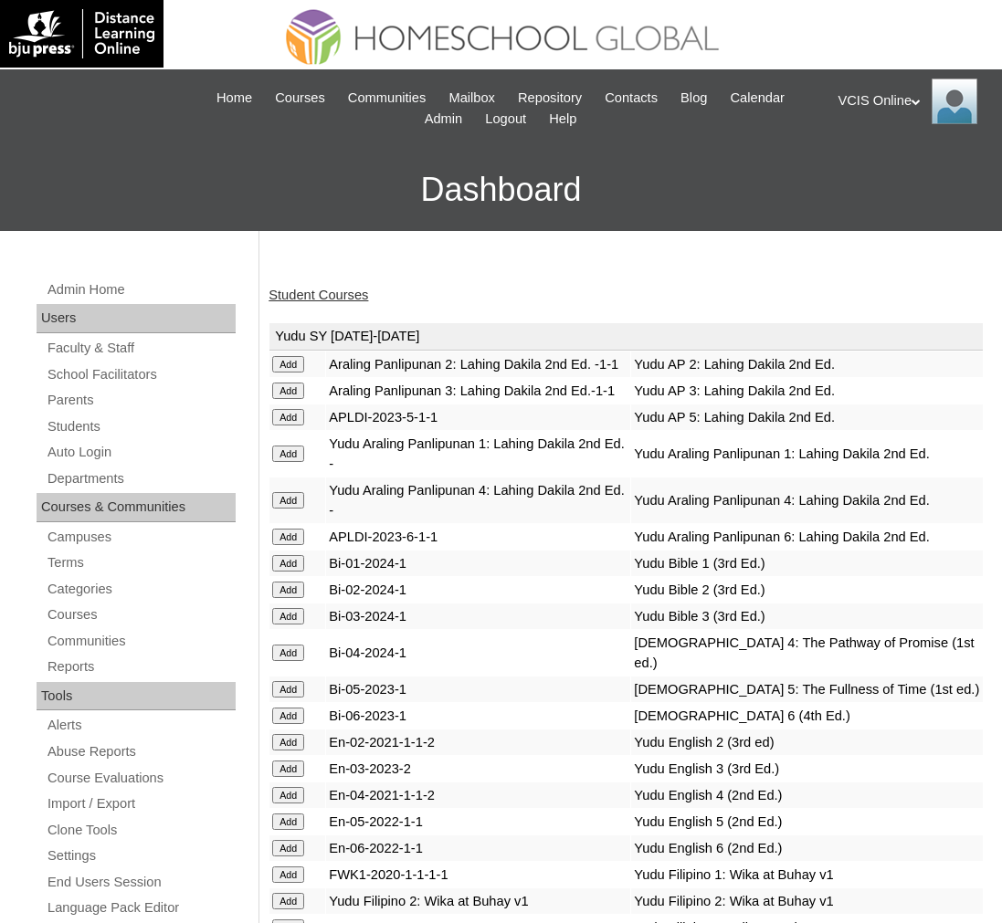
scroll to position [1249, 0]
